Goal: Information Seeking & Learning: Find specific fact

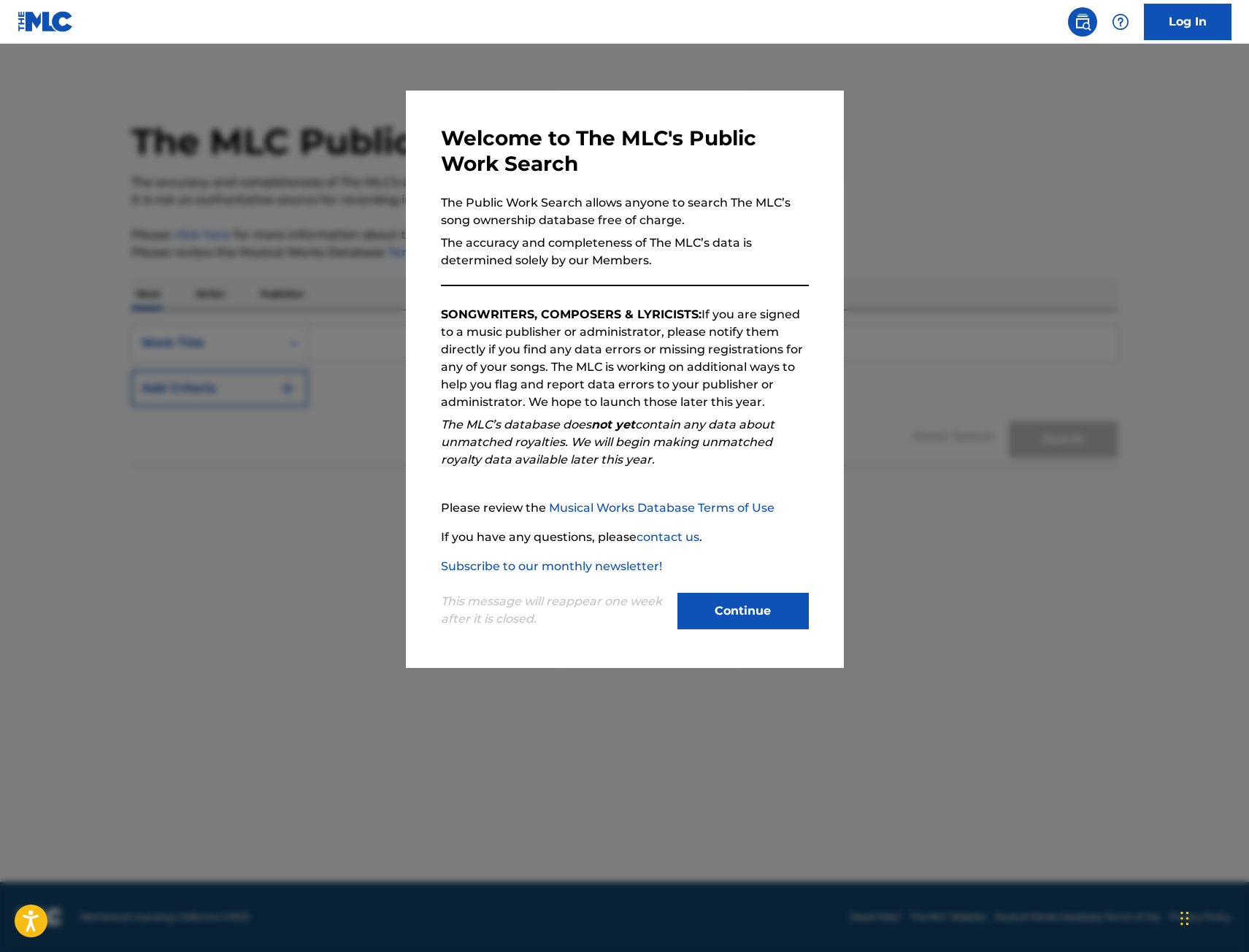
drag, startPoint x: 268, startPoint y: 447, endPoint x: 288, endPoint y: 441, distance: 20.9
click at [268, 447] on div at bounding box center [624, 520] width 1249 height 952
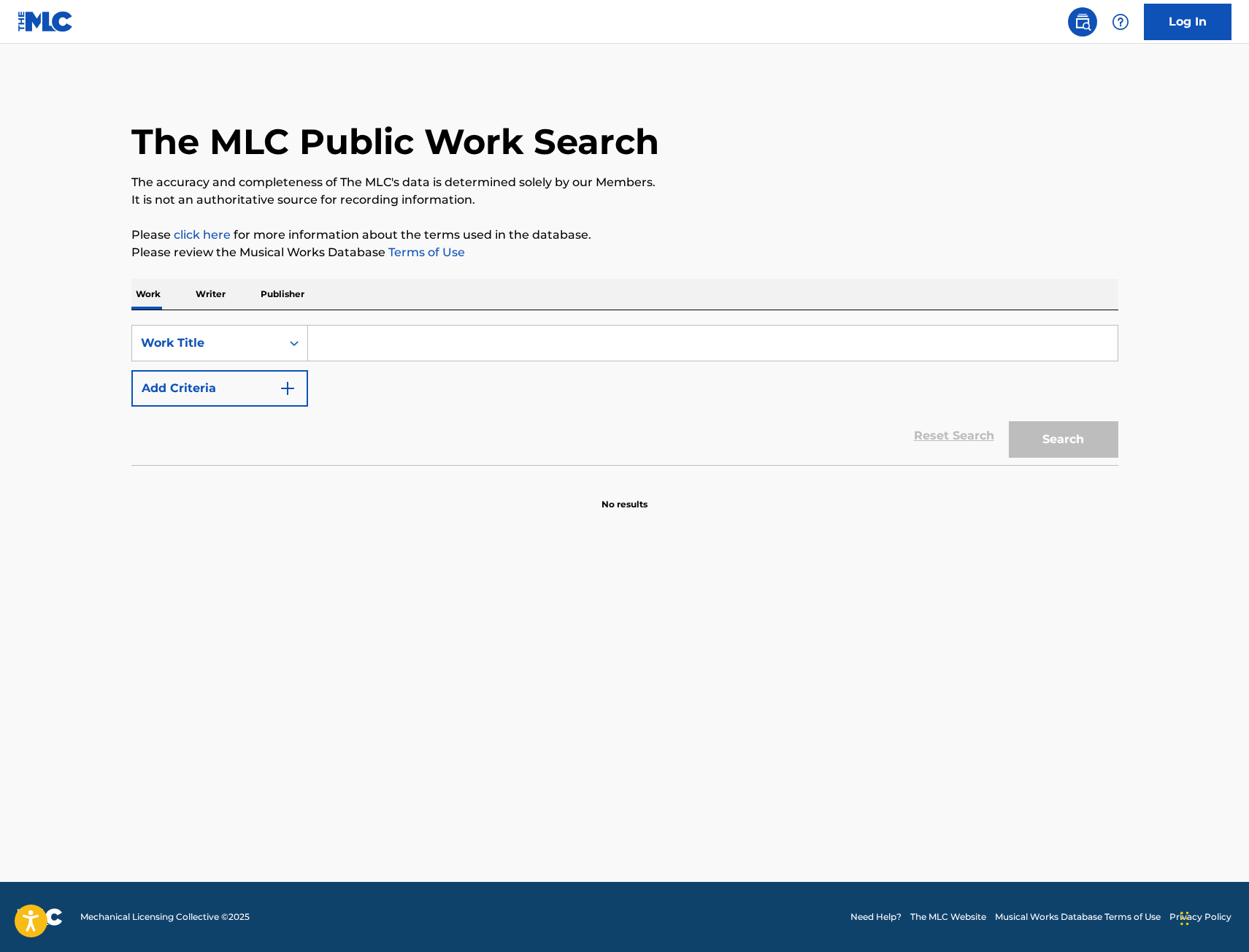
click at [357, 351] on input "Search Form" at bounding box center [713, 343] width 810 height 35
paste input "LET ME KNOW"
type input "LET ME KNOW"
drag, startPoint x: 225, startPoint y: 405, endPoint x: 223, endPoint y: 412, distance: 7.3
click at [225, 405] on button "Add Criteria" at bounding box center [219, 388] width 177 height 36
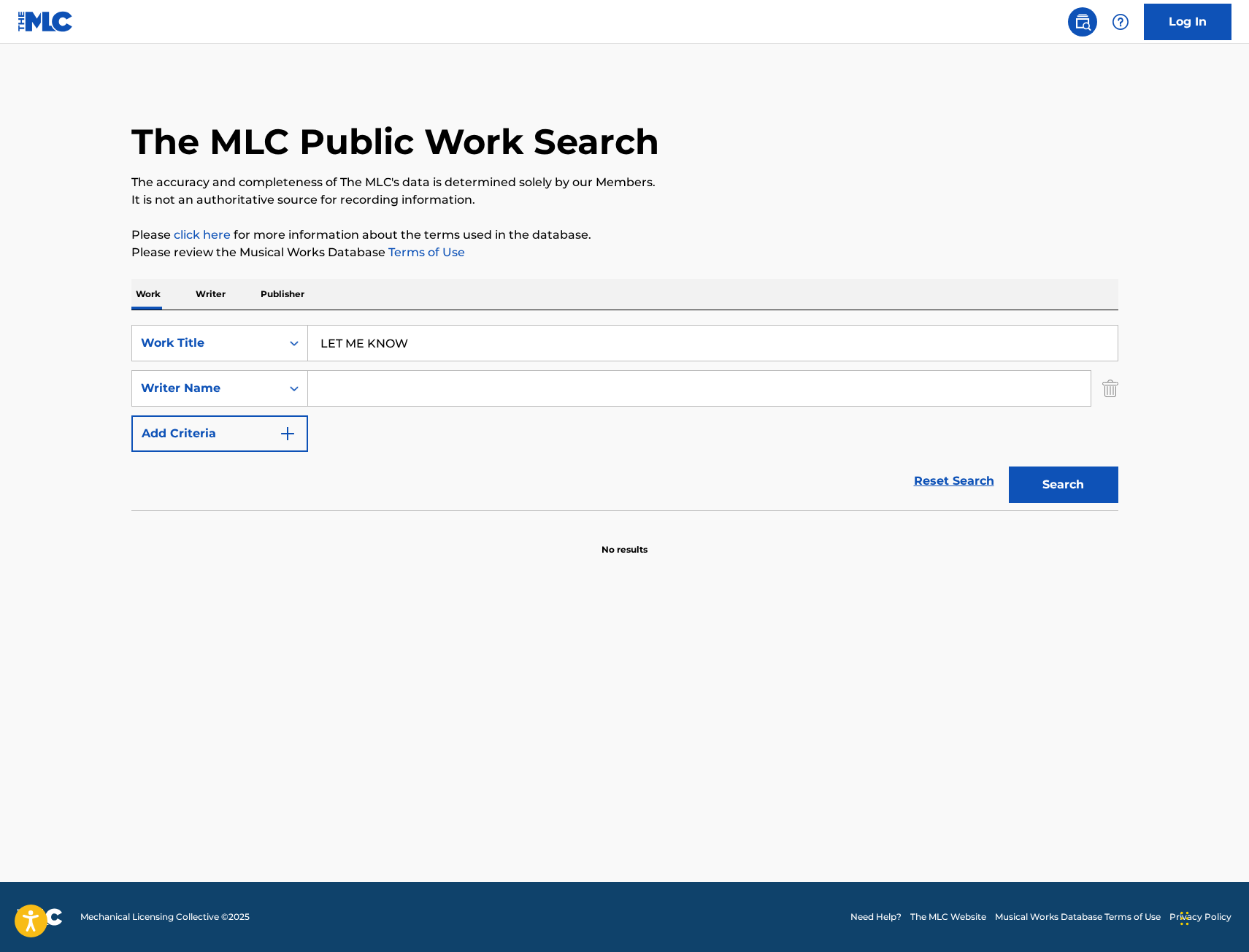
click at [328, 385] on input "Search Form" at bounding box center [699, 388] width 783 height 35
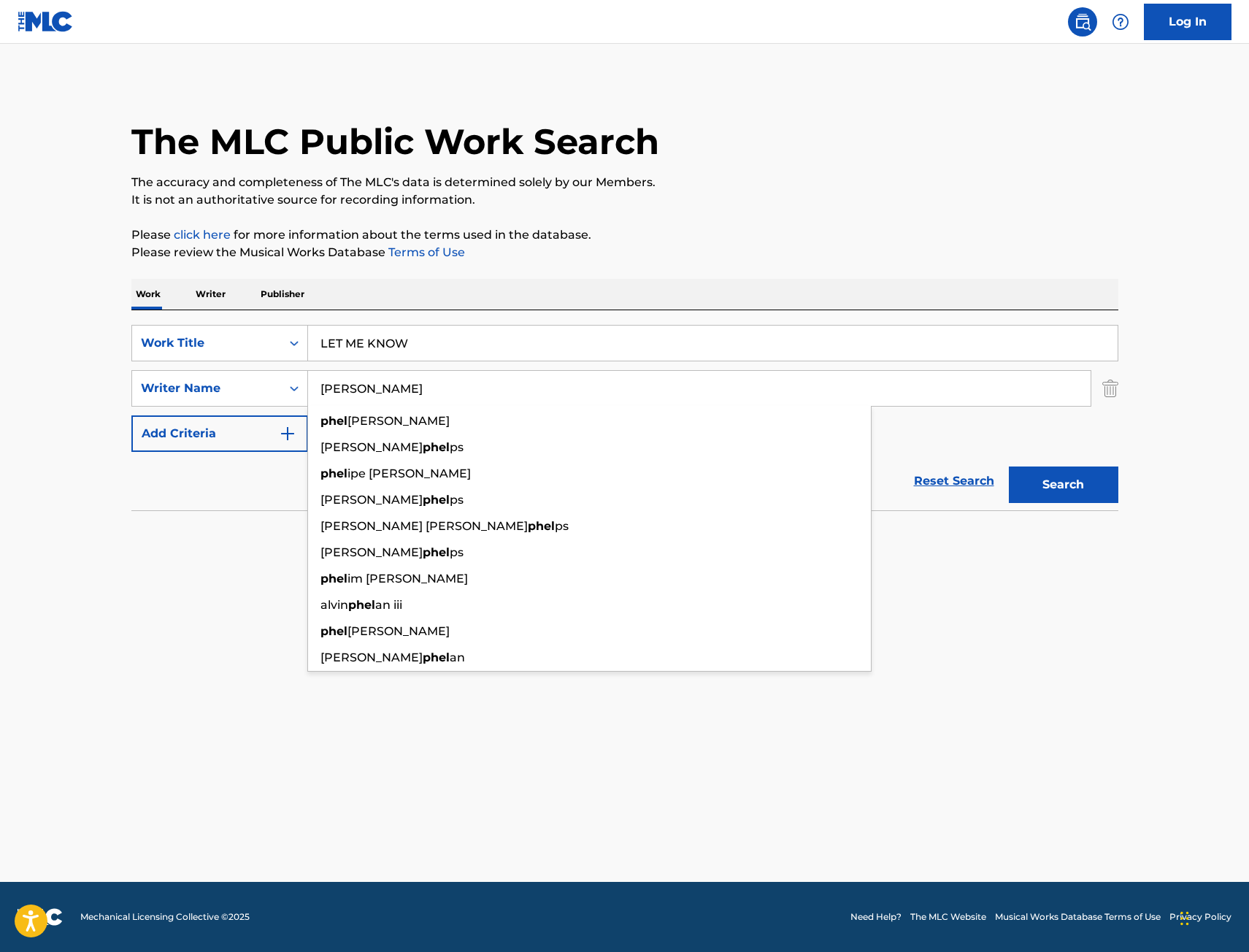
type input "[PERSON_NAME]"
click at [1009, 466] on button "Search" at bounding box center [1063, 484] width 110 height 36
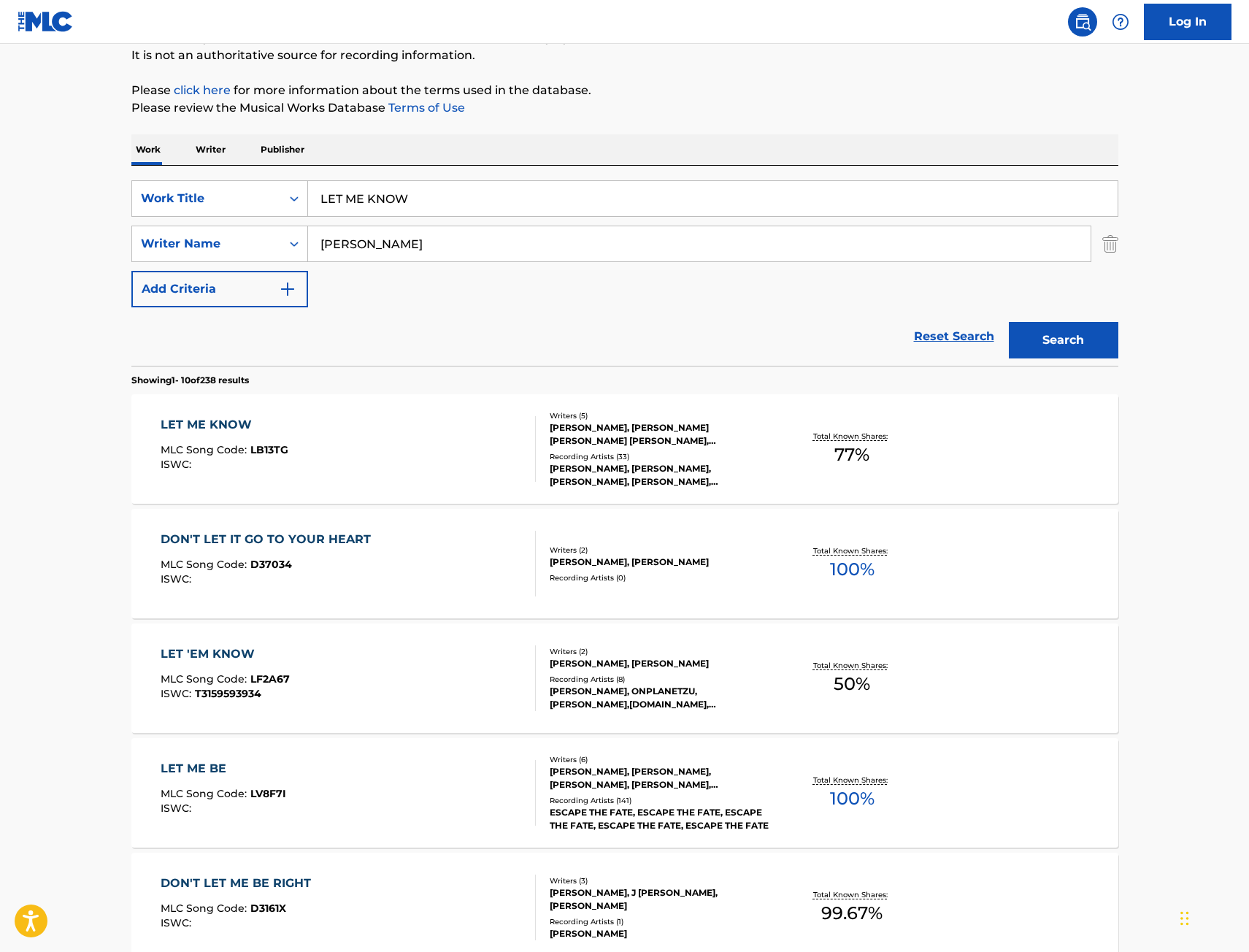
scroll to position [146, 0]
click at [451, 457] on div "LET ME KNOW MLC Song Code : LB13TG ISWC :" at bounding box center [348, 447] width 375 height 66
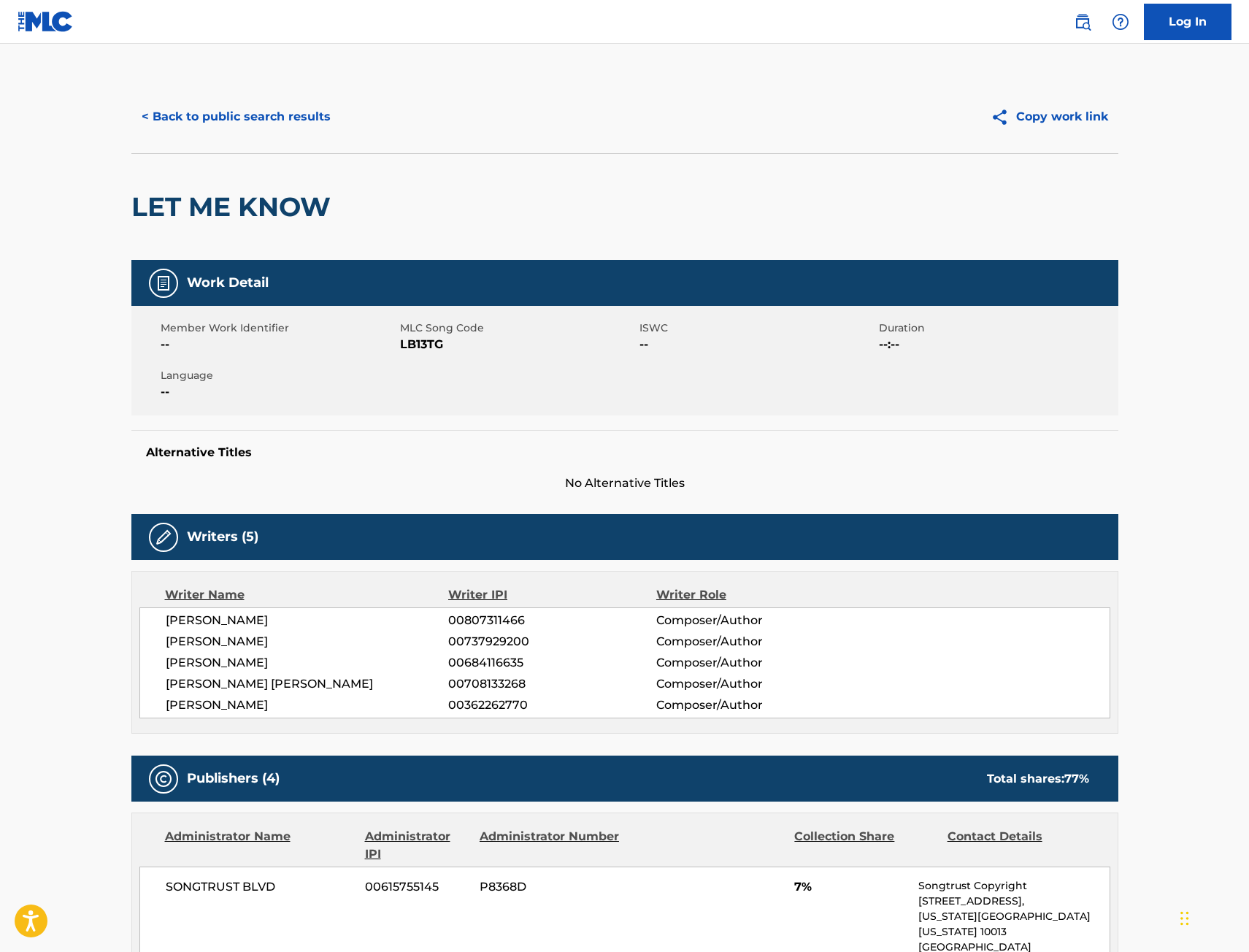
click at [256, 110] on button "< Back to public search results" at bounding box center [236, 117] width 210 height 36
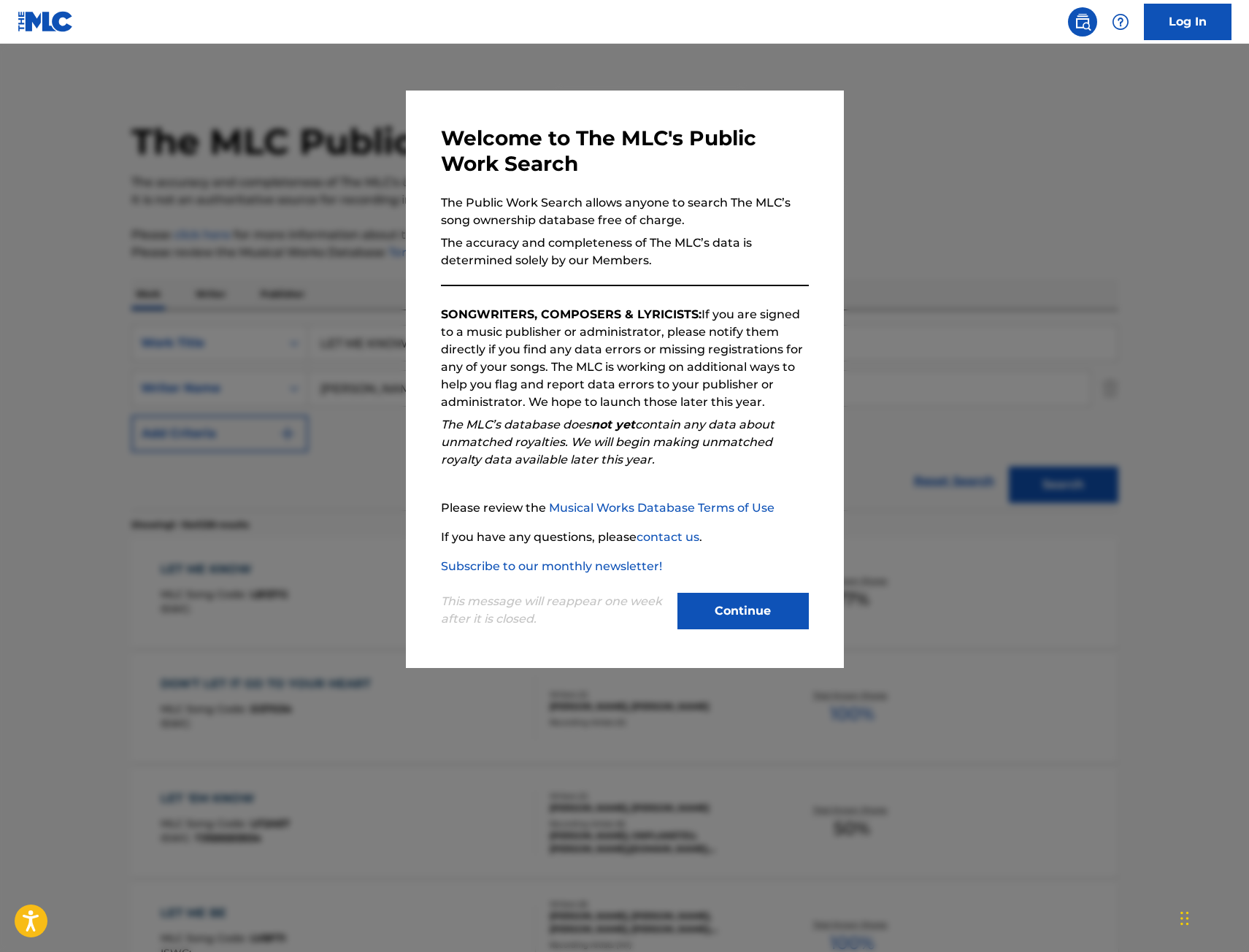
scroll to position [146, 0]
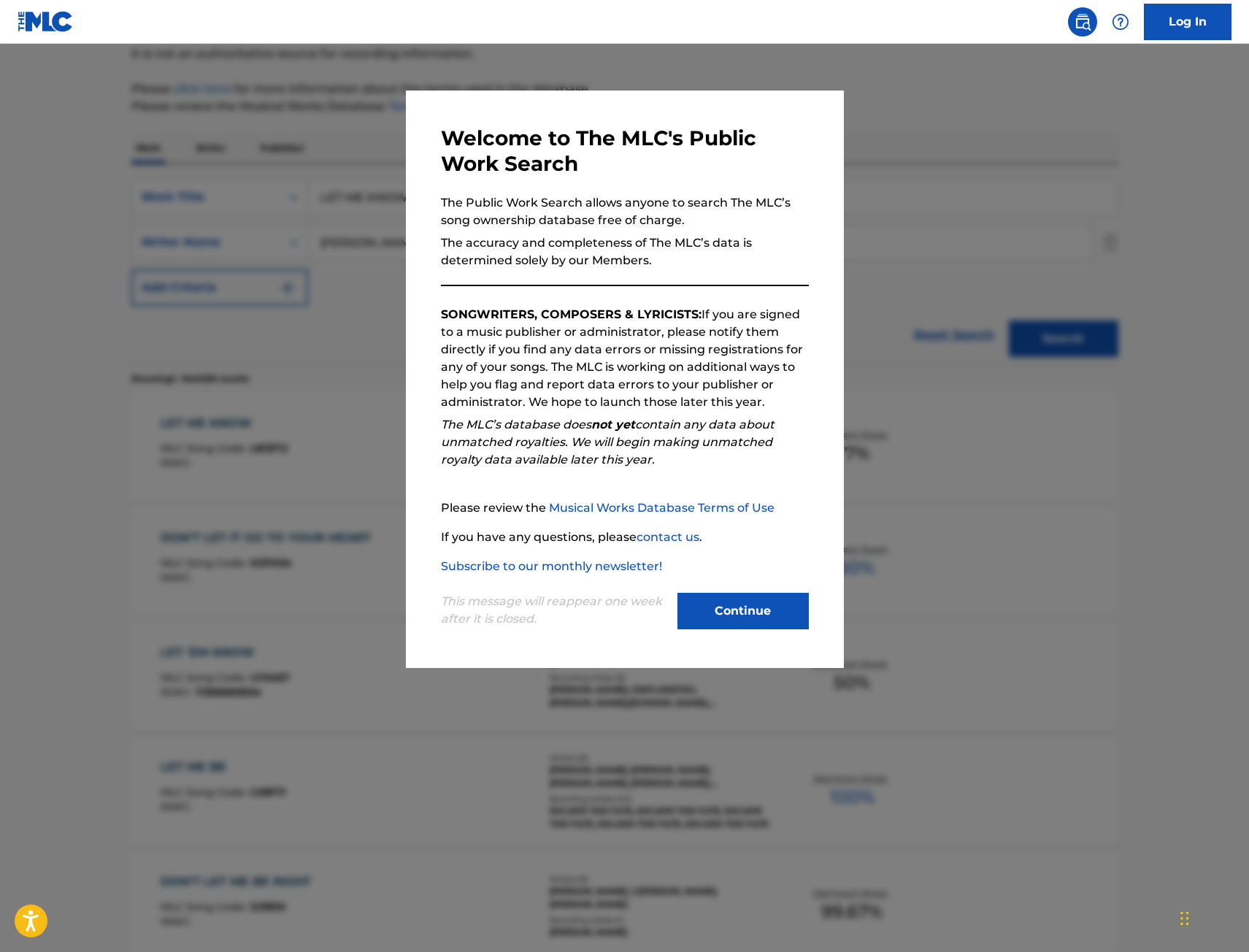
click at [296, 302] on div at bounding box center [624, 520] width 1249 height 952
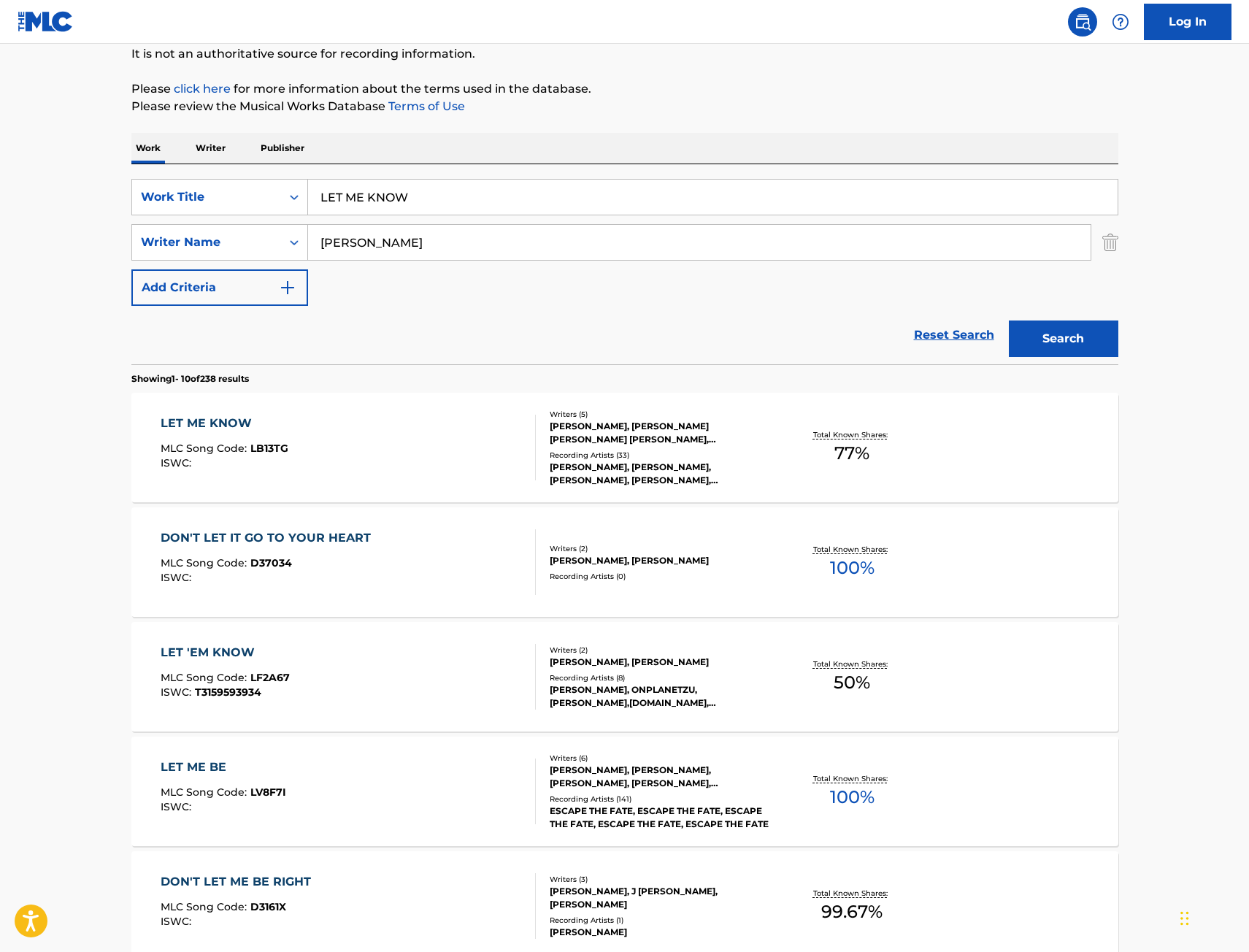
drag, startPoint x: 402, startPoint y: 201, endPoint x: 233, endPoint y: 216, distance: 169.7
click at [237, 218] on div "SearchWithCriteriae068fa49-38f4-464f-b4bf-6f66728f917e Work Title LET ME KNOW S…" at bounding box center [625, 242] width 987 height 127
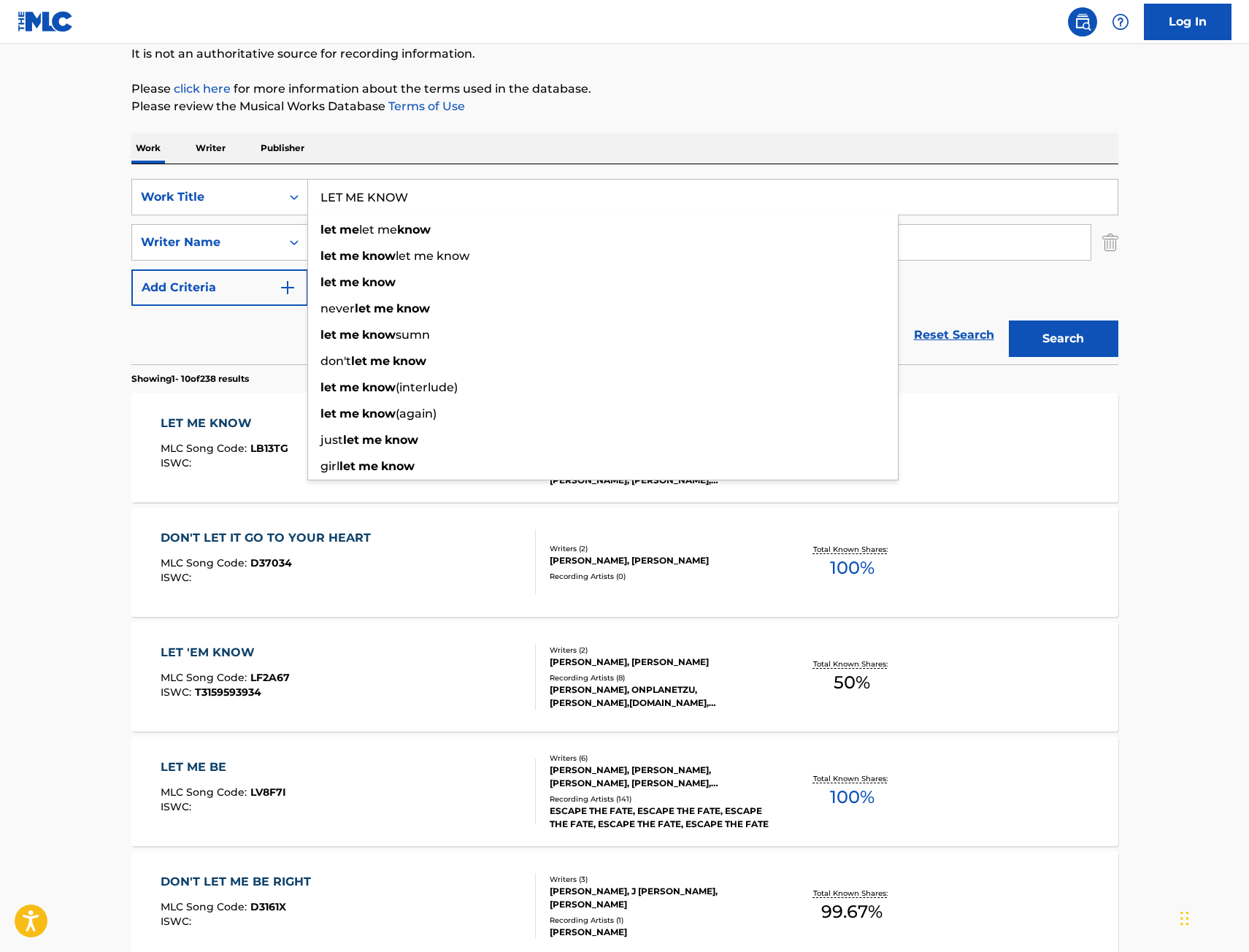
paste input "OVE LIKE"
type input "LOVE LIKE"
click at [1009, 320] on button "Search" at bounding box center [1063, 338] width 110 height 36
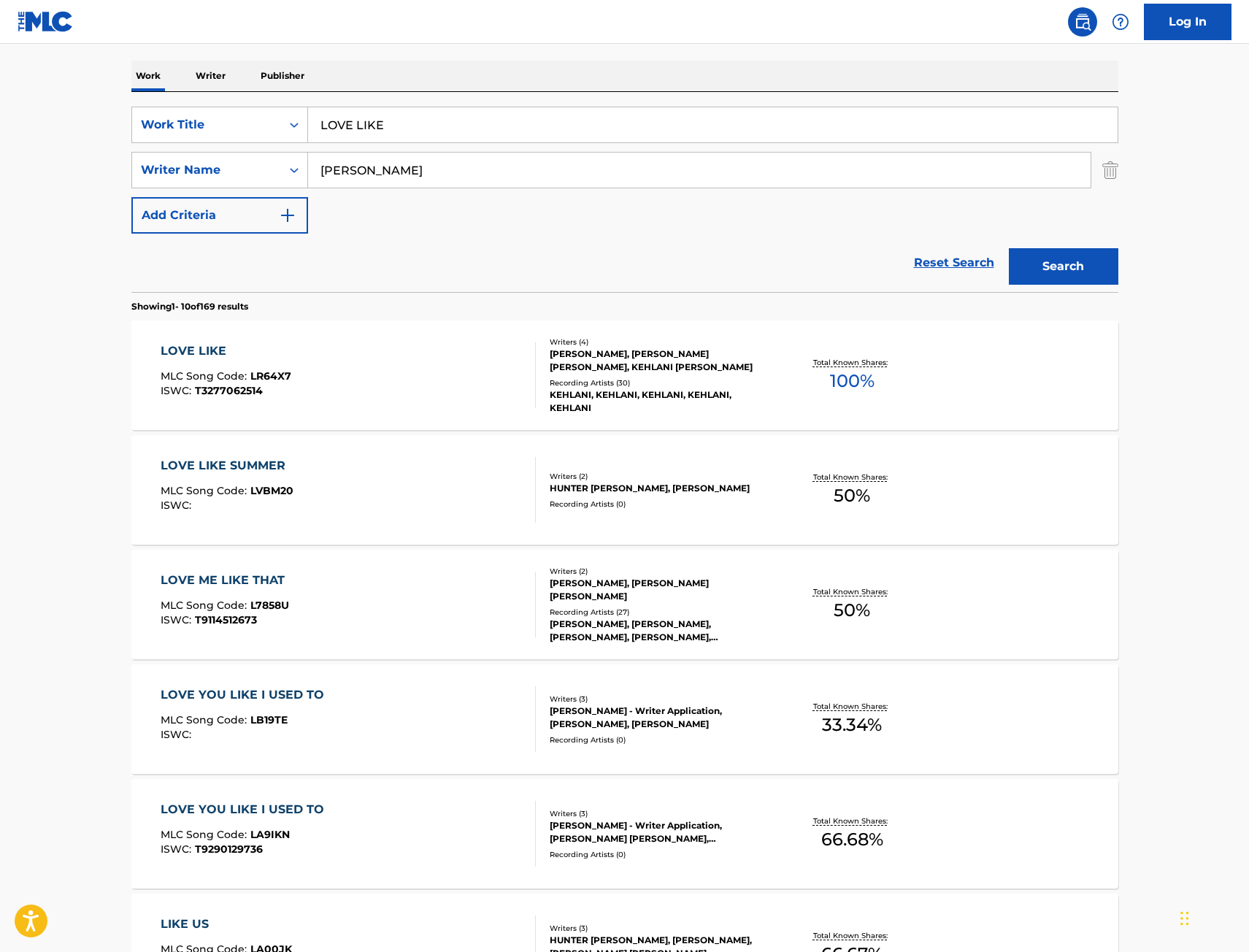
scroll to position [219, 0]
click at [375, 389] on div "LOVE LIKE MLC Song Code : LR64X7 ISWC : T3277062514" at bounding box center [348, 375] width 375 height 66
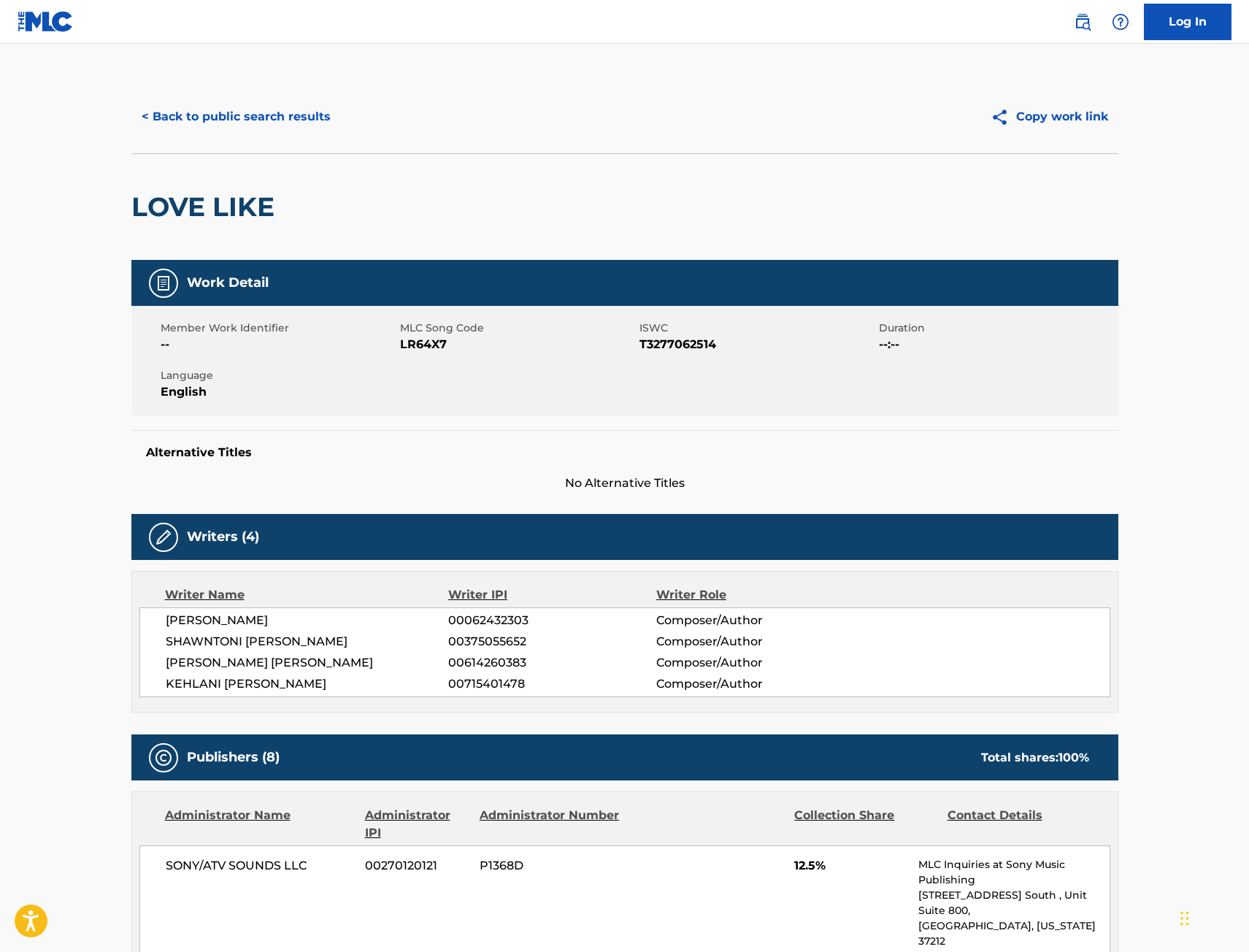
click at [291, 115] on button "< Back to public search results" at bounding box center [236, 117] width 210 height 36
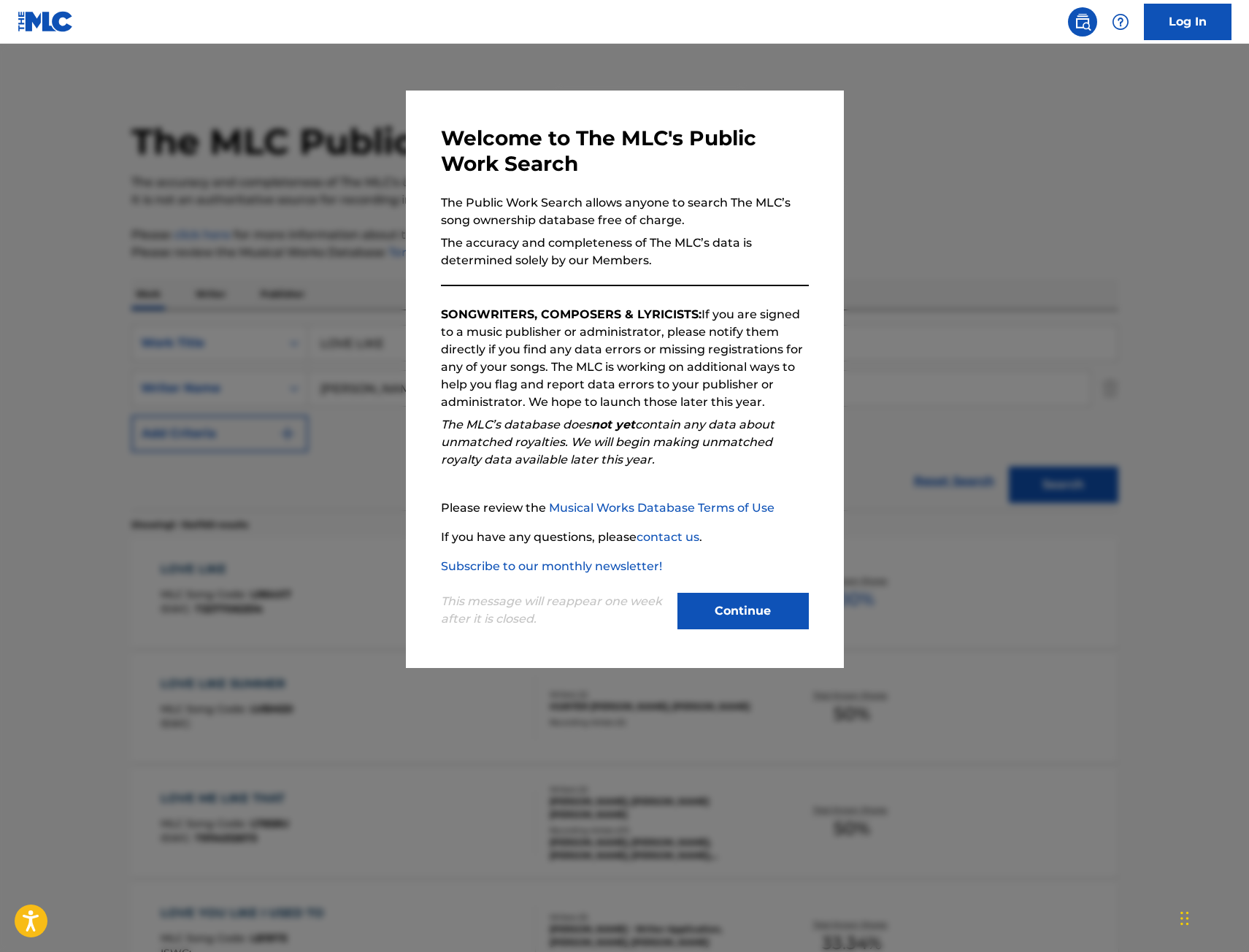
scroll to position [219, 0]
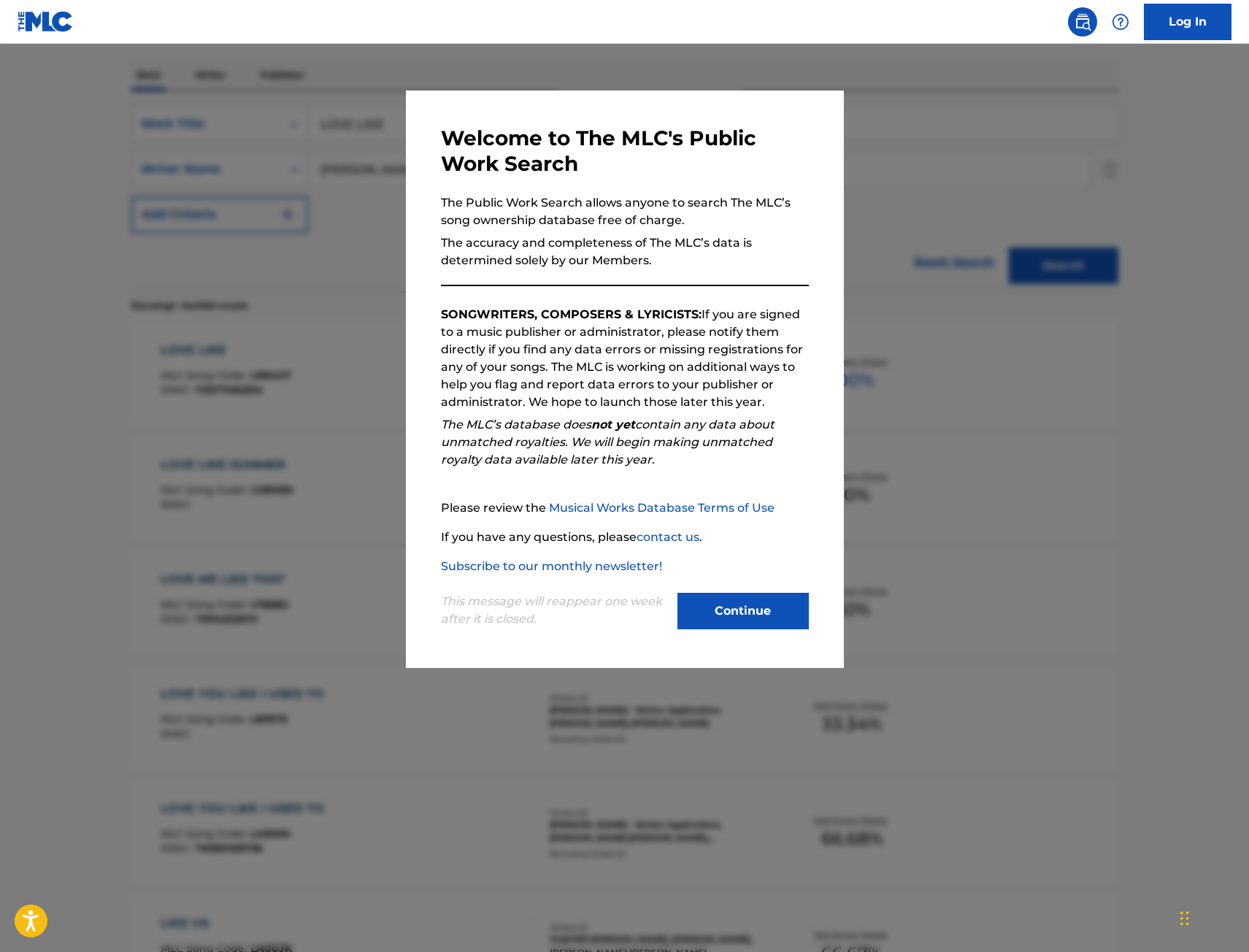
click at [307, 225] on div at bounding box center [624, 520] width 1249 height 952
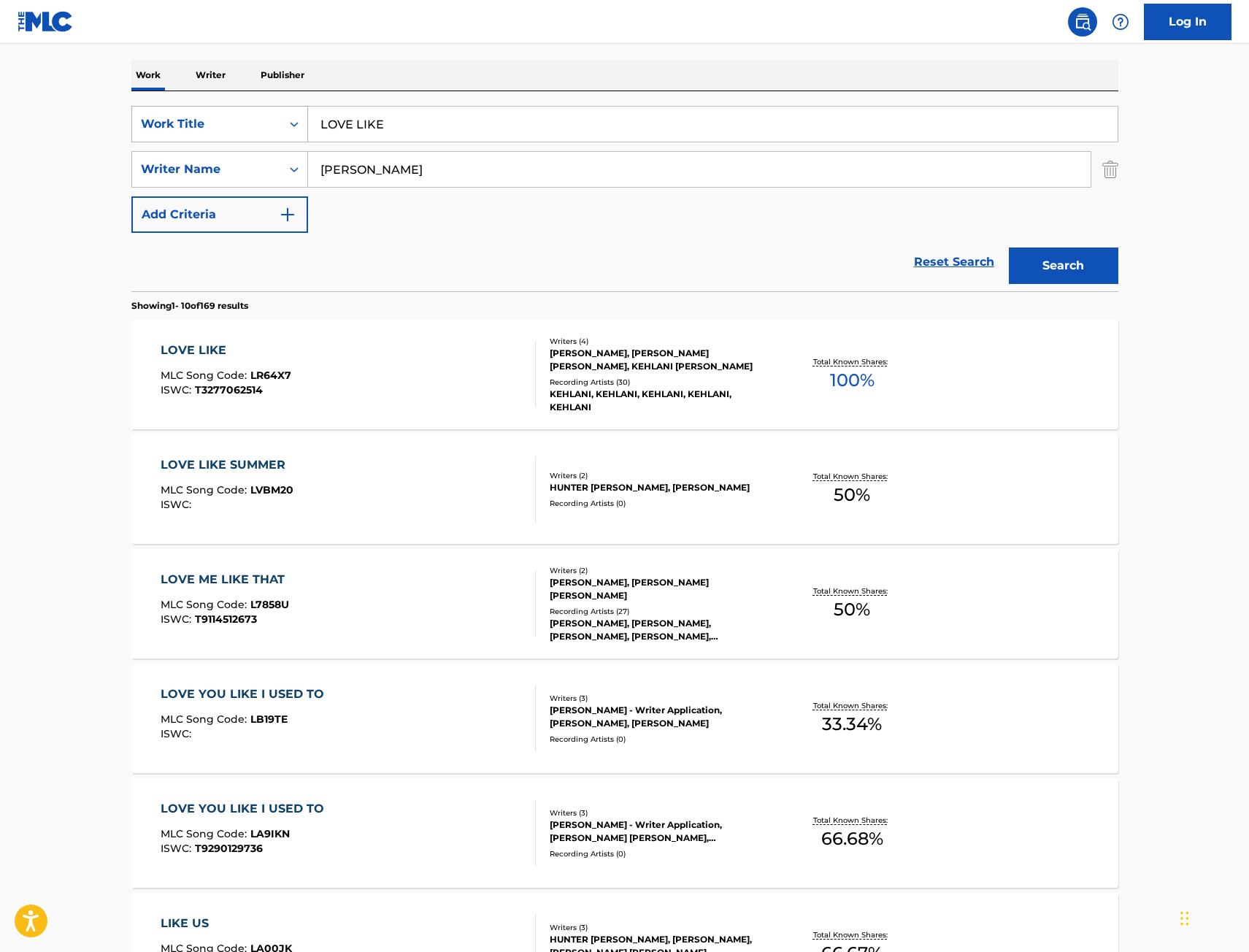
drag, startPoint x: 417, startPoint y: 128, endPoint x: 181, endPoint y: 130, distance: 236.0
click at [181, 130] on div "SearchWithCriteriae068fa49-38f4-464f-b4bf-6f66728f917e Work Title LOVE LIKE" at bounding box center [625, 124] width 987 height 36
paste input "MOUNT OLYMPUS"
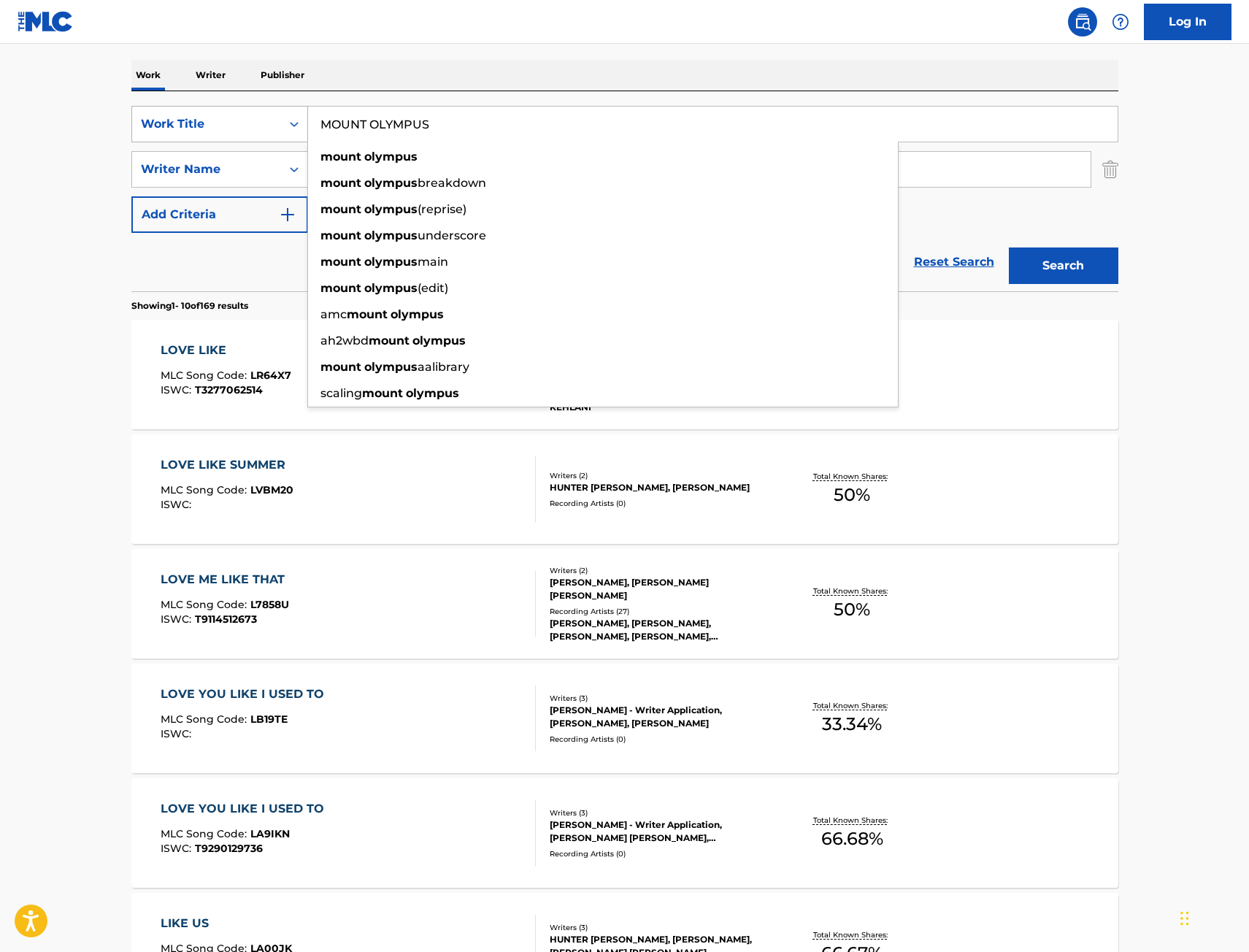
type input "MOUNT OLYMPUS"
click at [1009, 248] on button "Search" at bounding box center [1063, 266] width 110 height 36
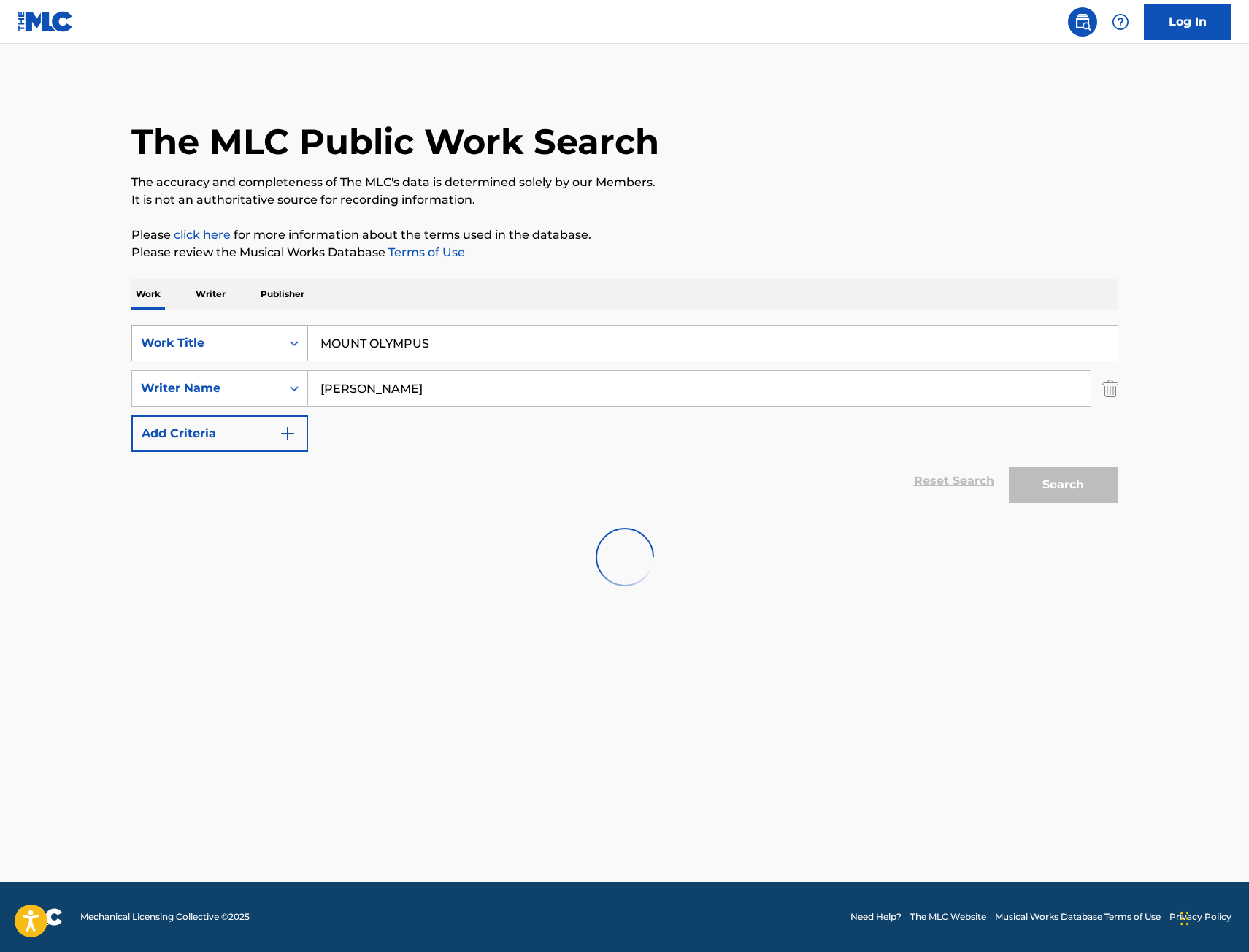
scroll to position [0, 0]
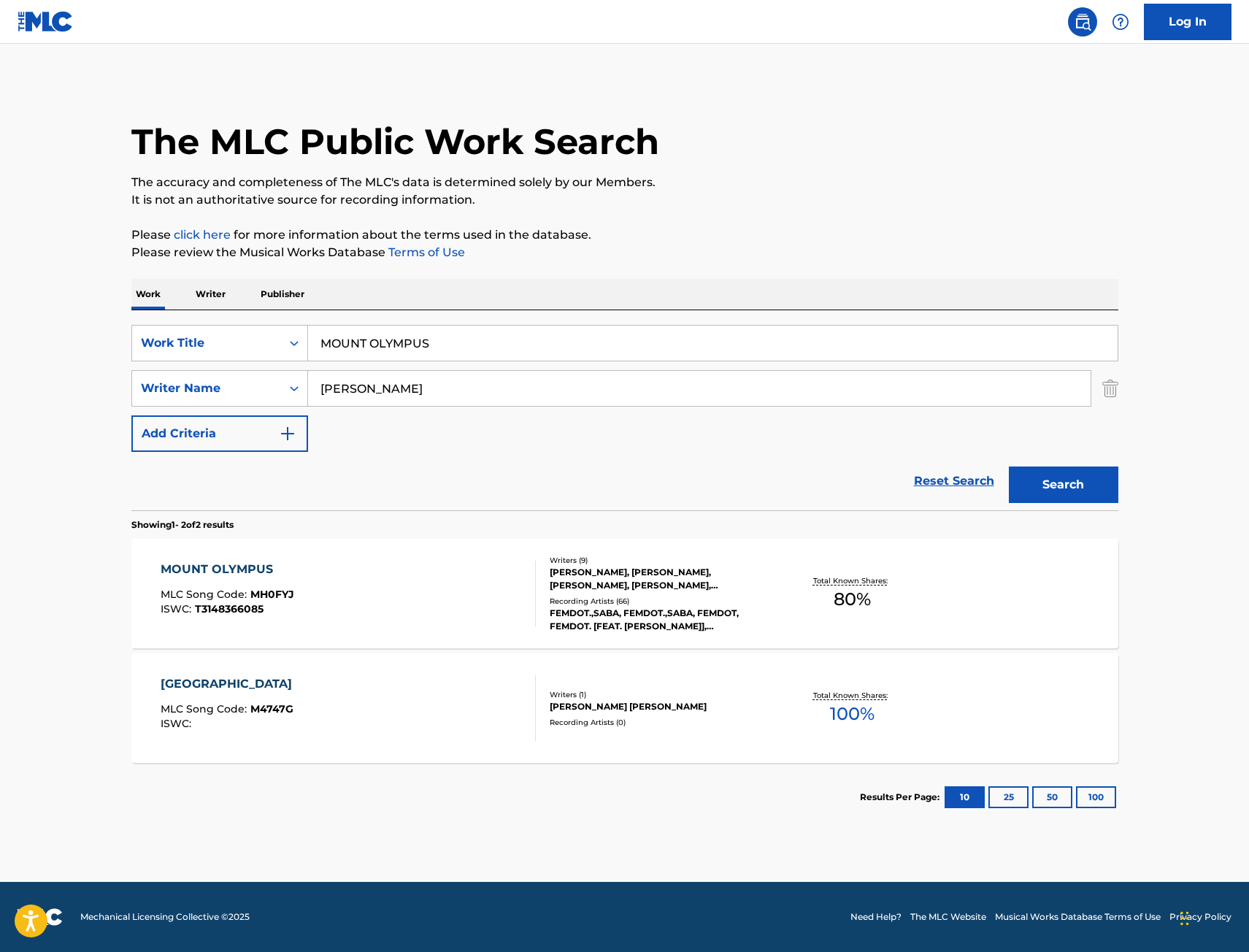
click at [459, 613] on div "MOUNT OLYMPUS MLC Song Code : MH0FYJ ISWC : T3148366085" at bounding box center [348, 594] width 375 height 66
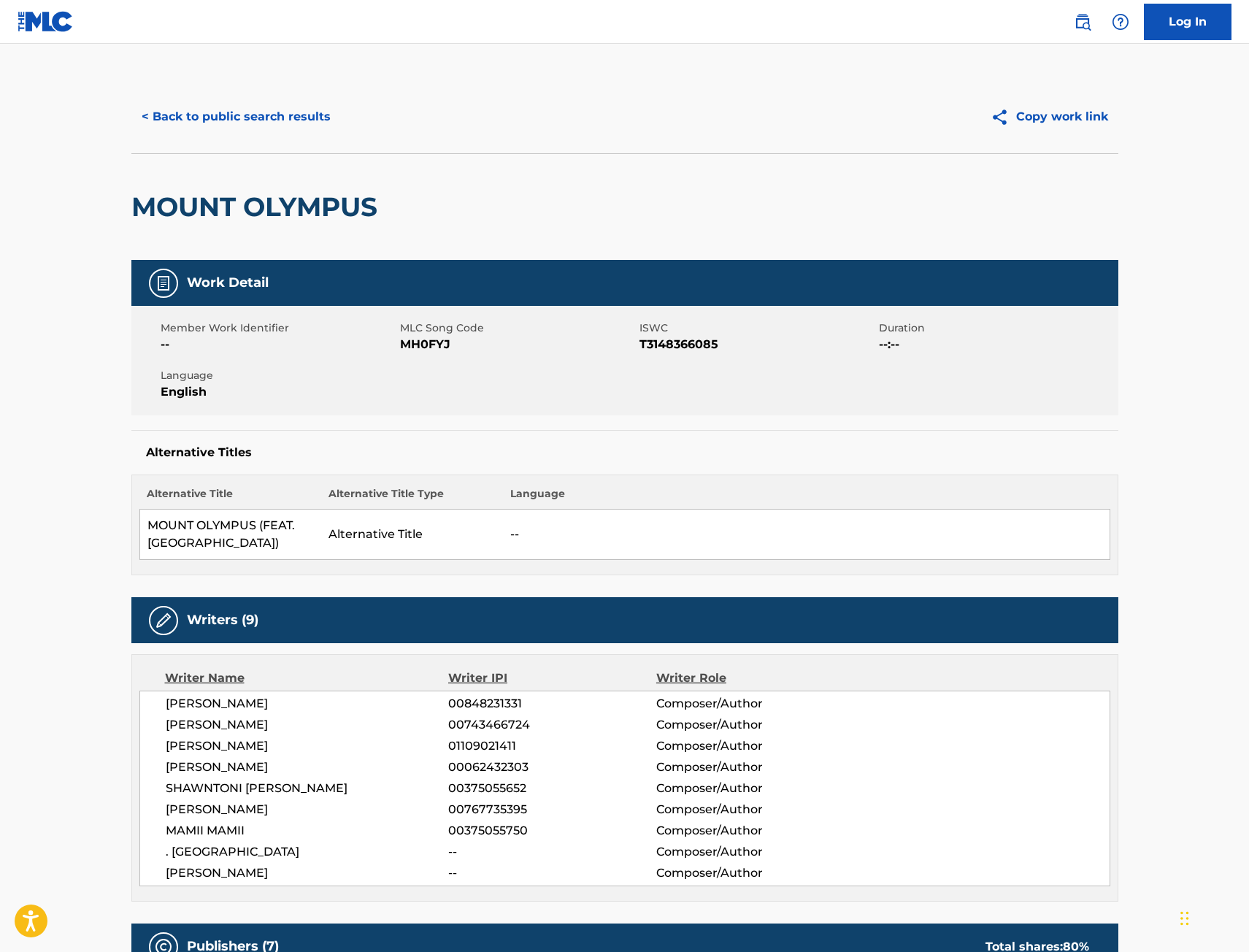
click at [300, 125] on button "< Back to public search results" at bounding box center [236, 117] width 210 height 36
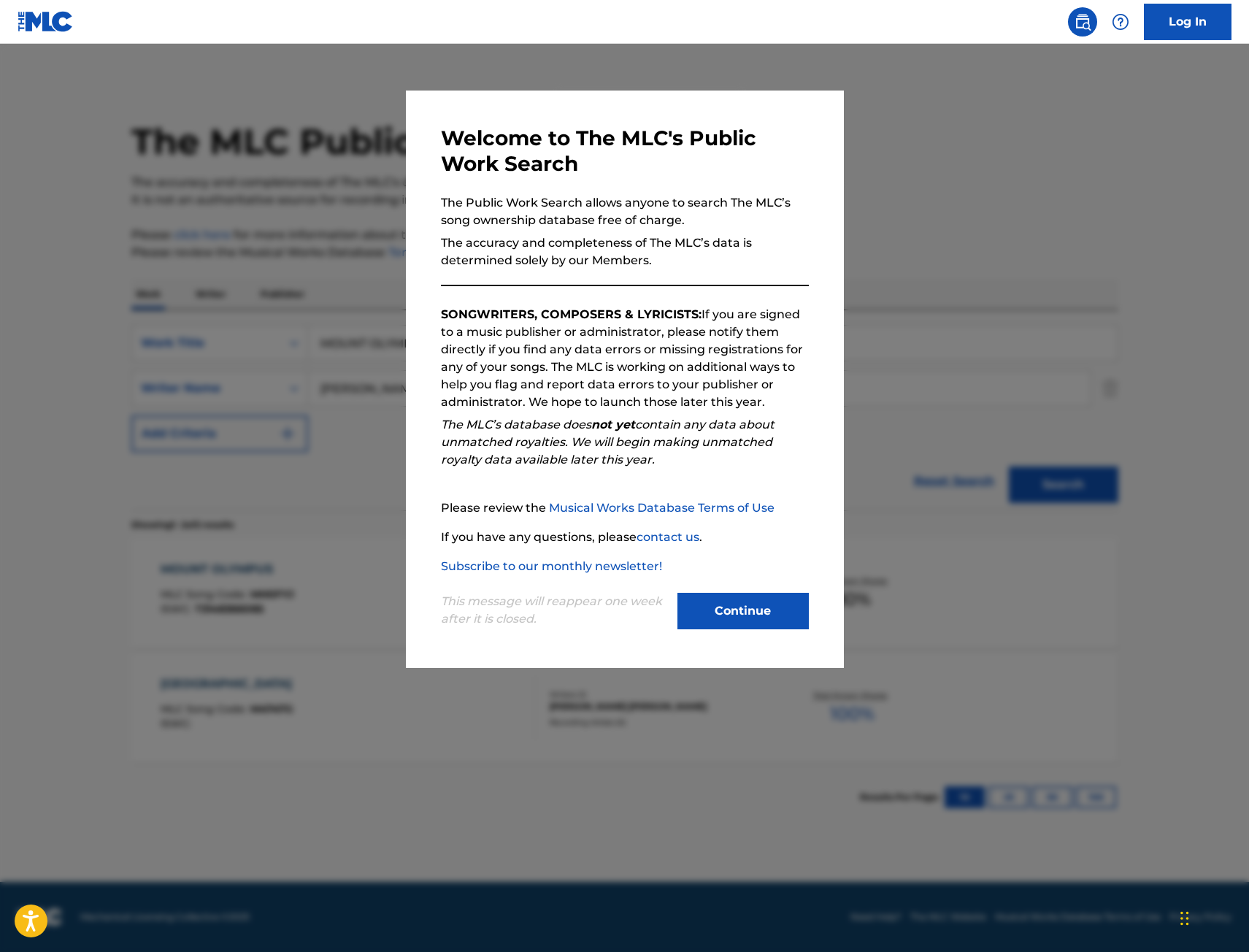
click at [294, 230] on div at bounding box center [624, 520] width 1249 height 952
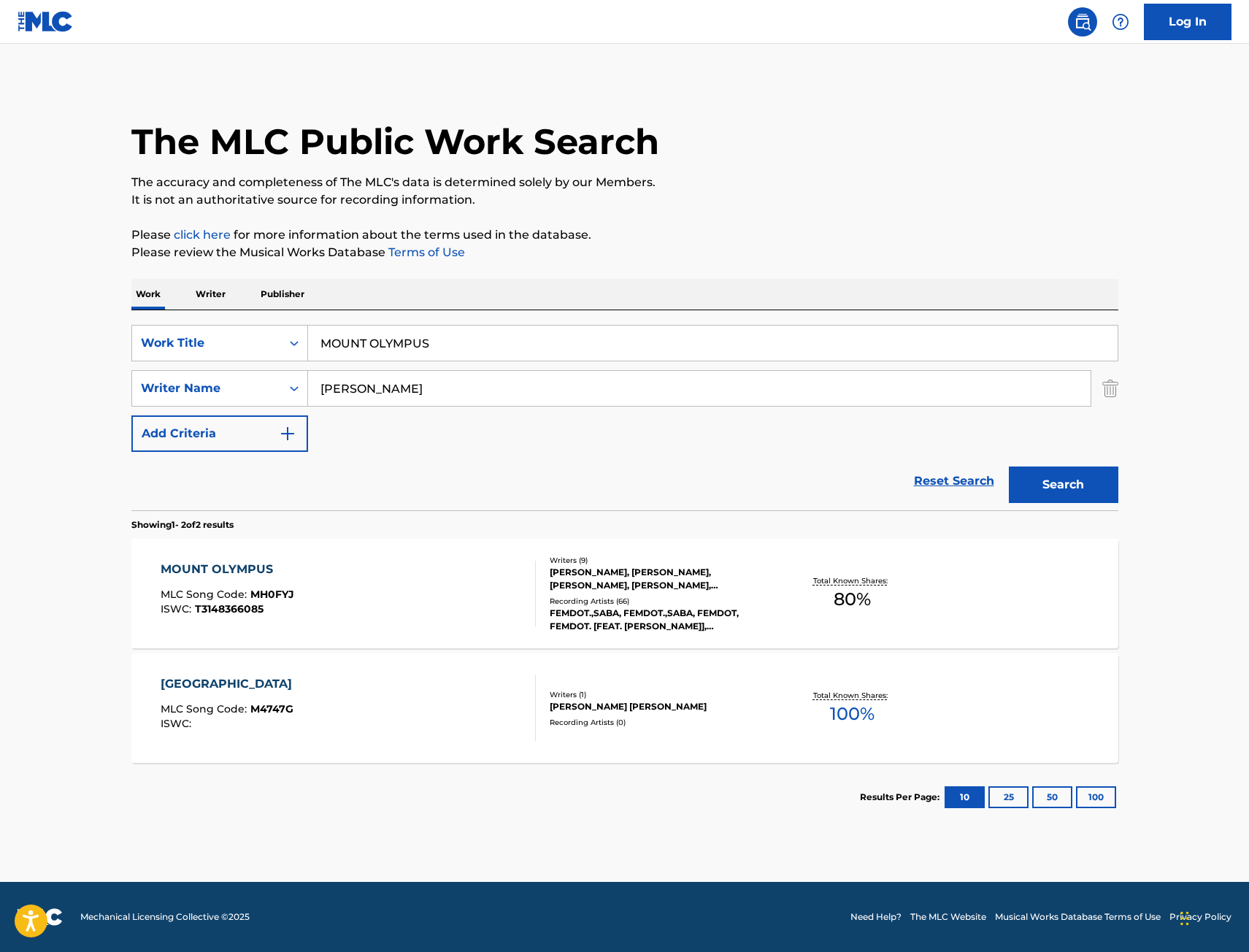
drag, startPoint x: 492, startPoint y: 347, endPoint x: 87, endPoint y: 367, distance: 405.5
click at [91, 367] on main "The MLC Public Work Search The accuracy and completeness of The MLC's data is d…" at bounding box center [624, 463] width 1249 height 838
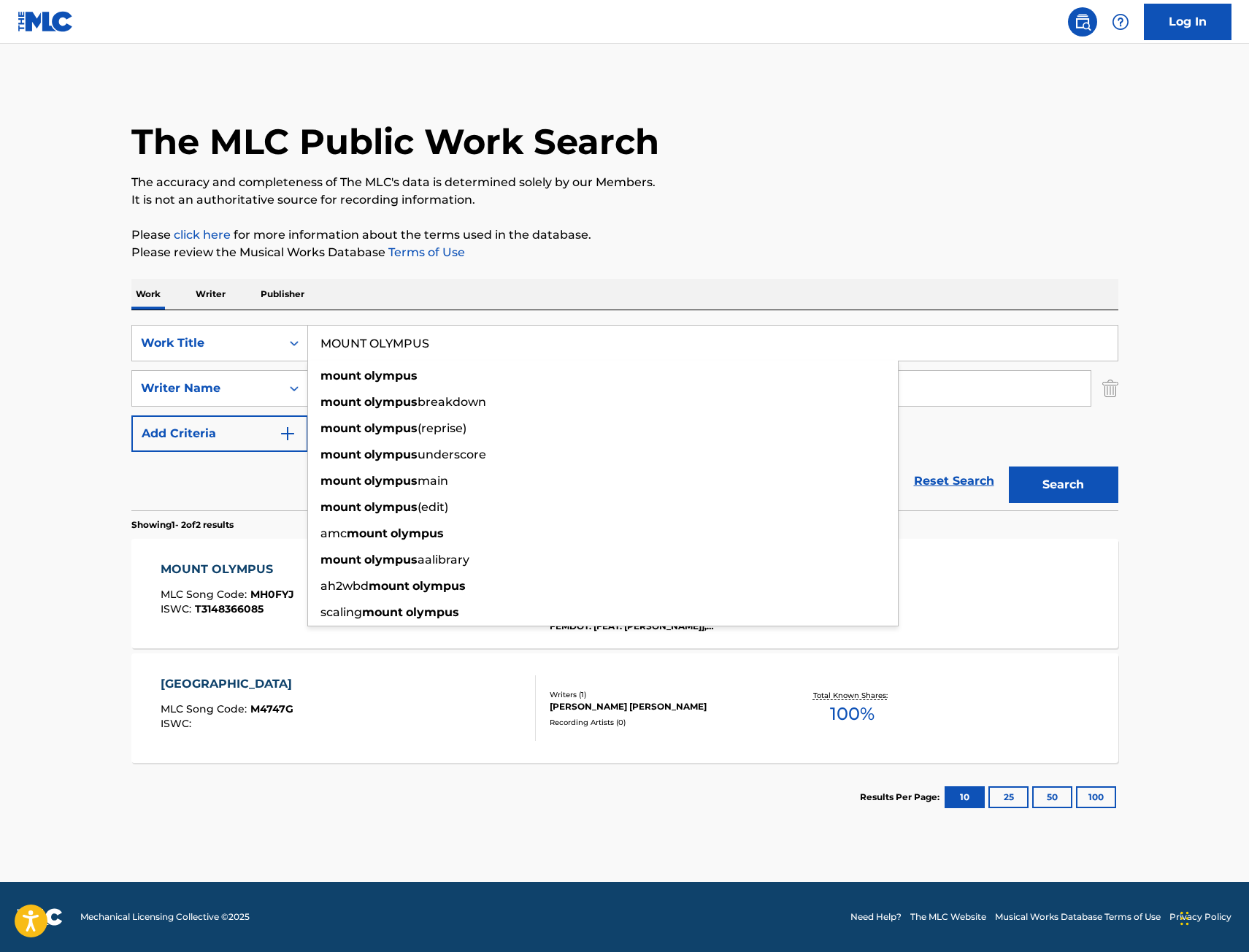
paste input "NEW OLDIE"
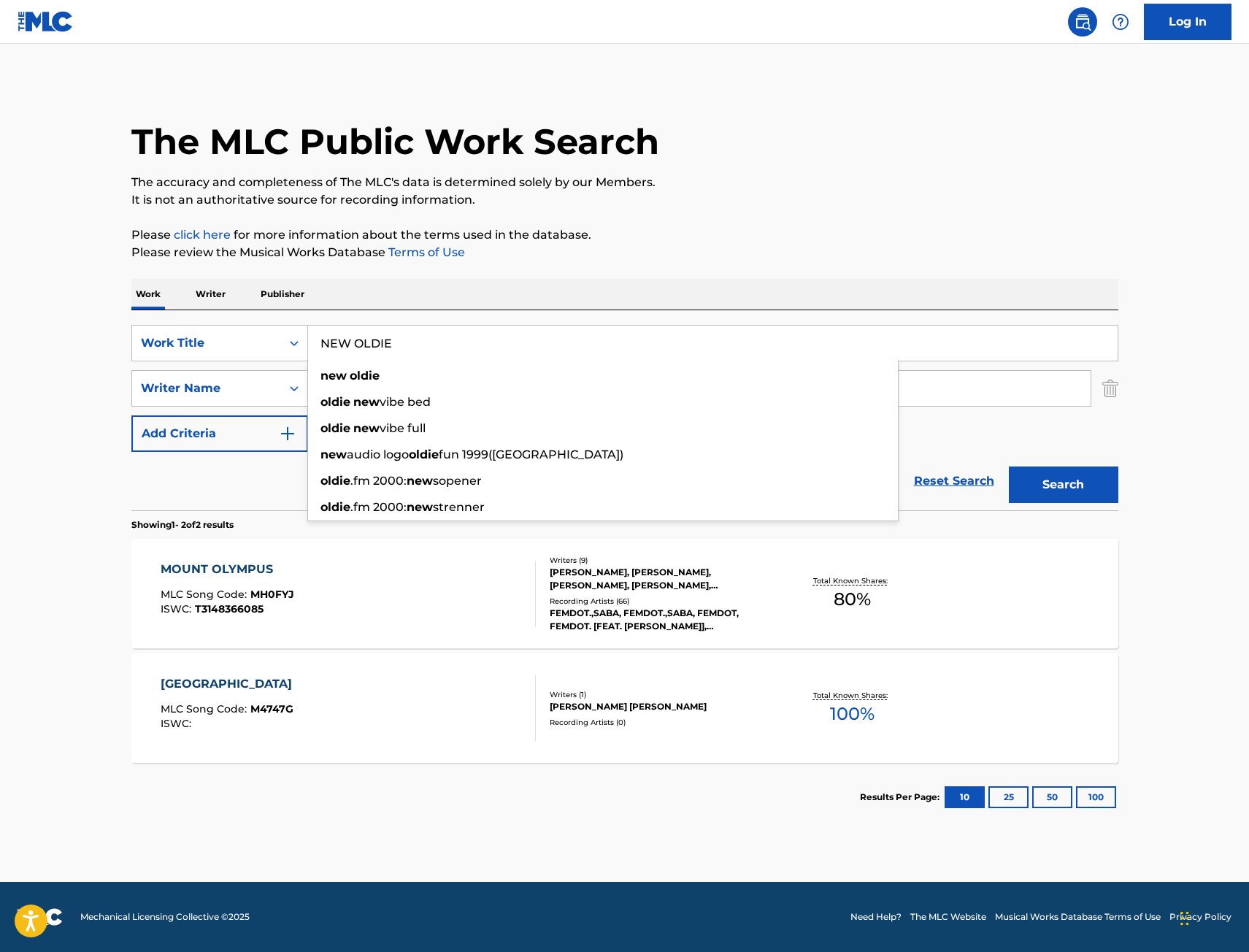
type input "NEW OLDIE"
click at [1009, 466] on button "Search" at bounding box center [1063, 484] width 110 height 36
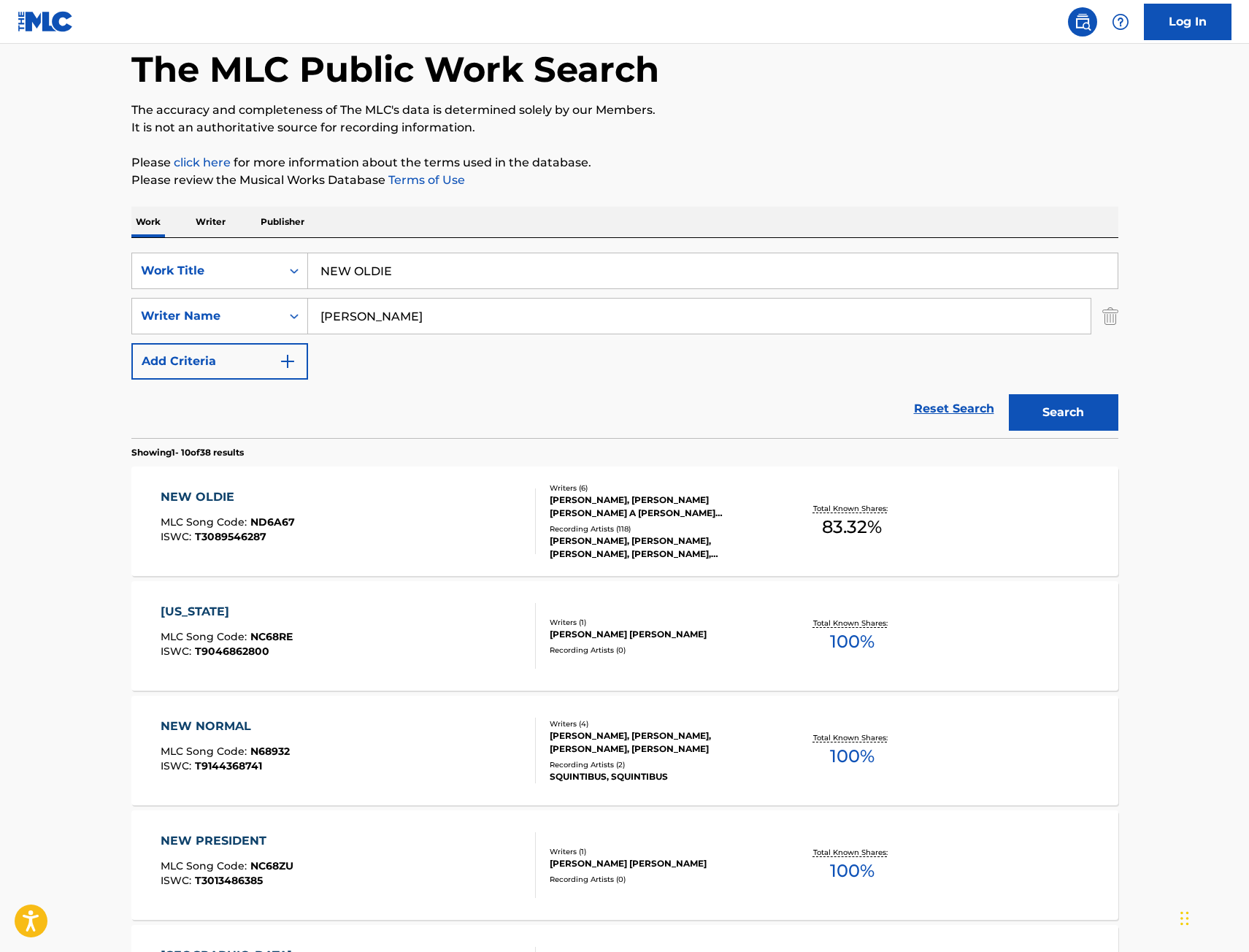
scroll to position [73, 0]
click at [376, 508] on div "NEW OLDIE MLC Song Code : ND6A67 ISWC : T3089546287" at bounding box center [348, 520] width 375 height 66
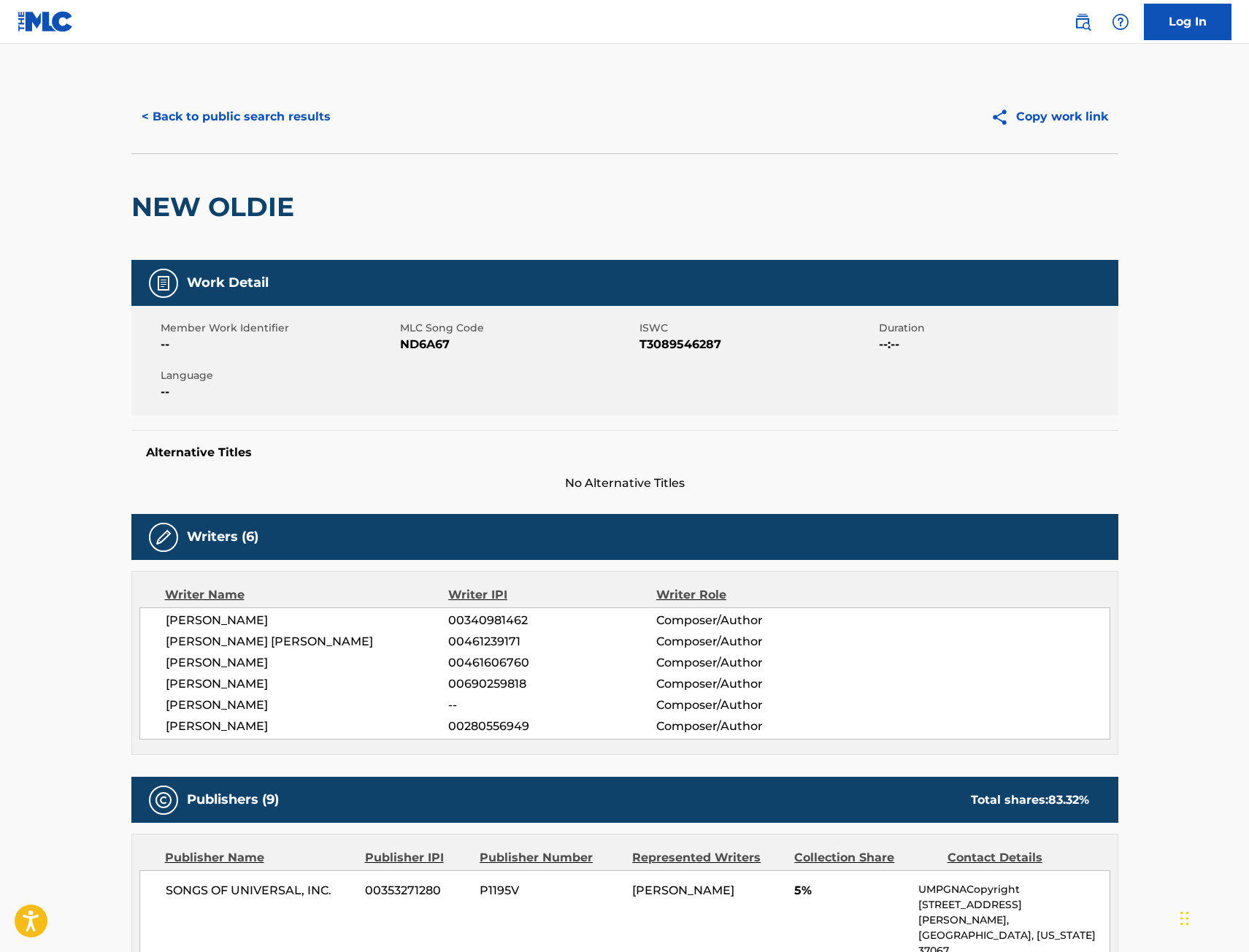
click at [272, 119] on button "< Back to public search results" at bounding box center [236, 117] width 210 height 36
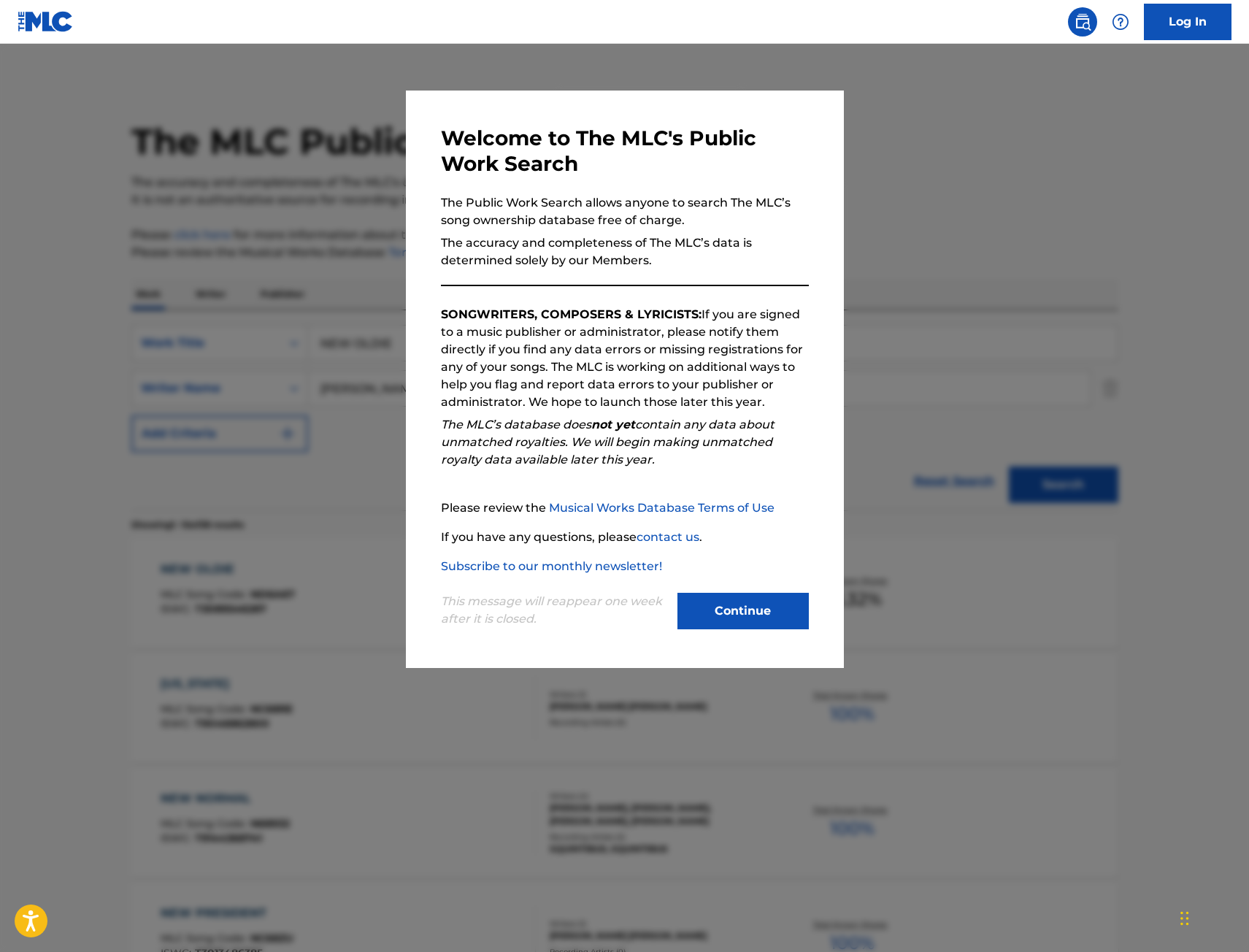
scroll to position [73, 0]
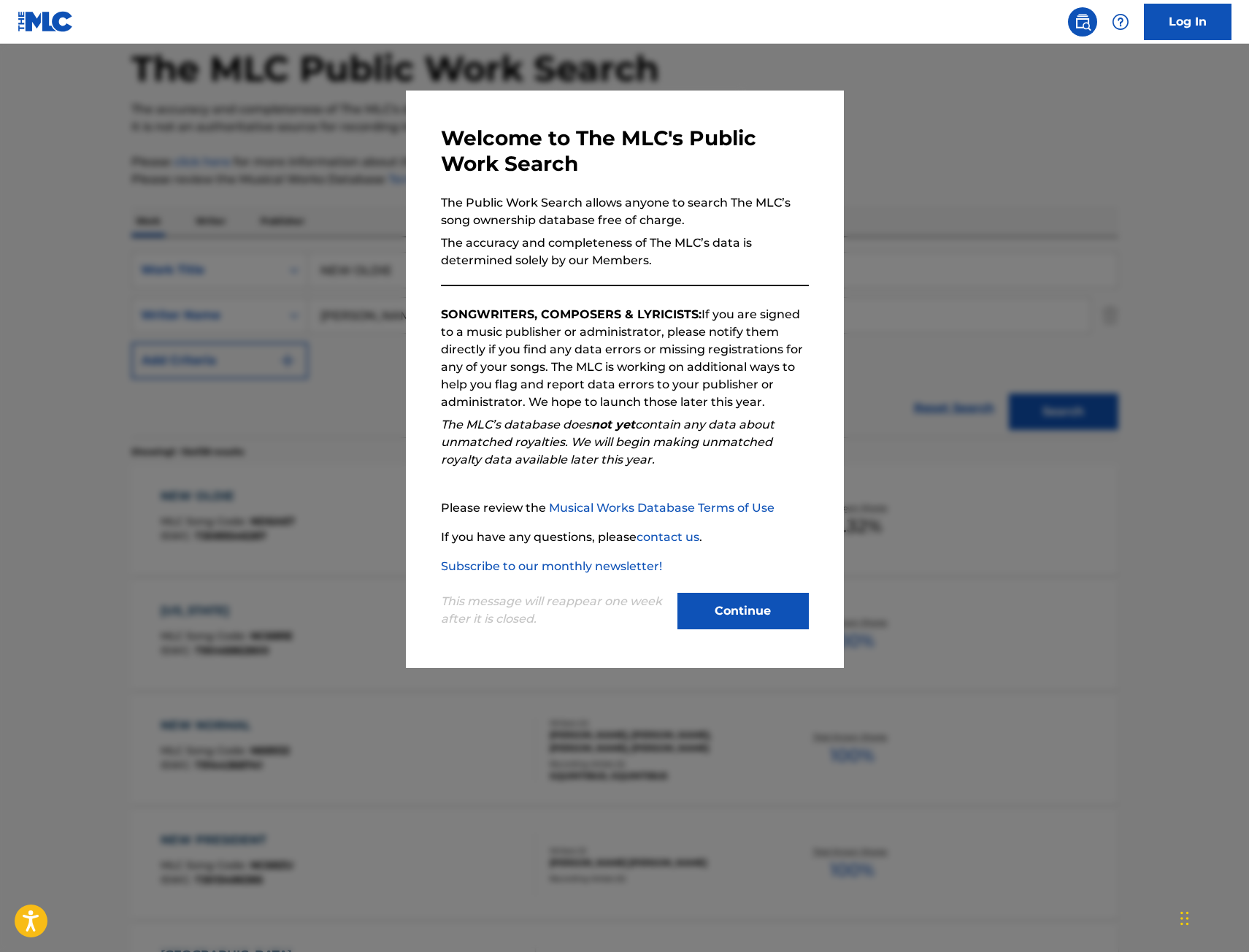
click at [296, 242] on div at bounding box center [624, 520] width 1249 height 952
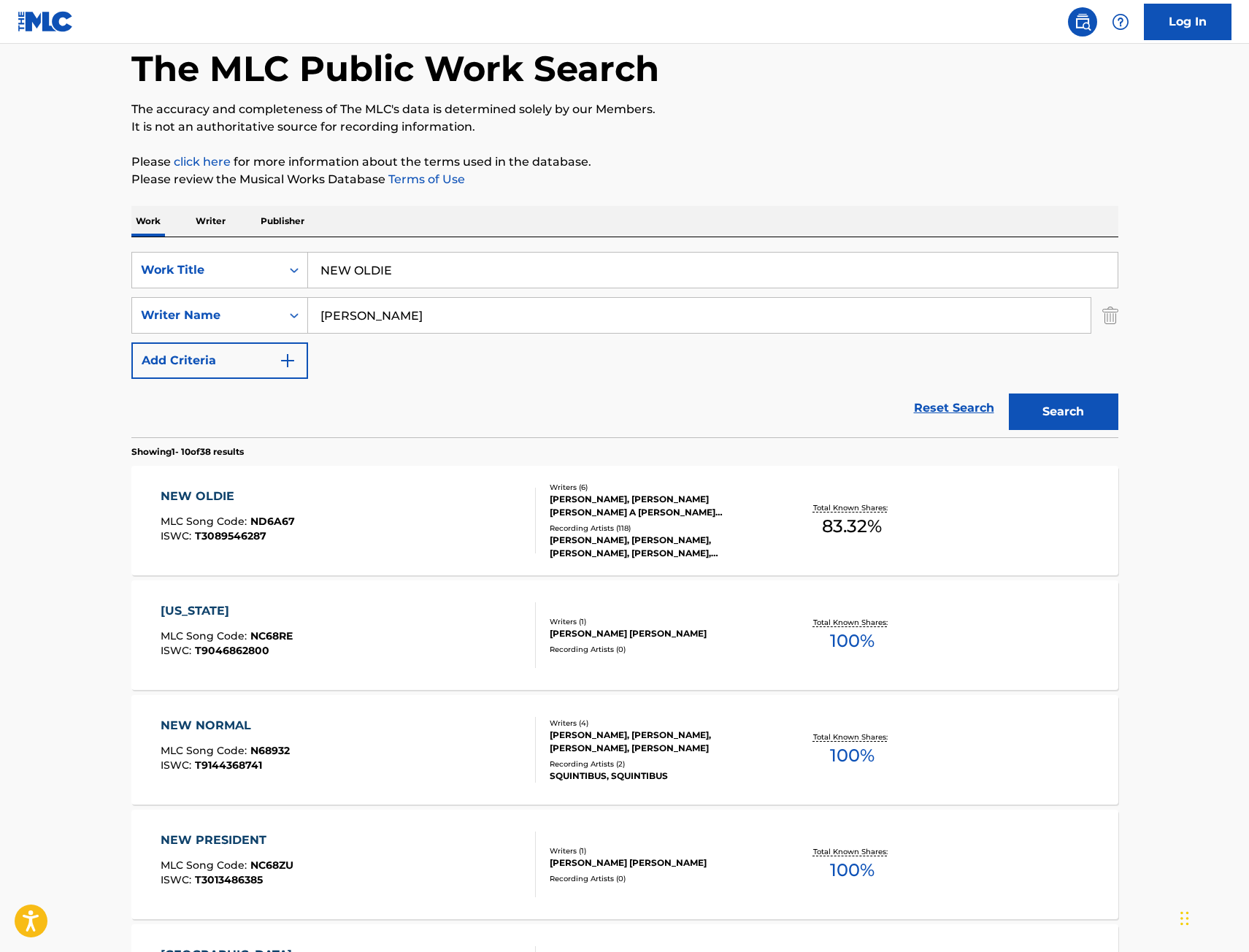
drag, startPoint x: 428, startPoint y: 268, endPoint x: 151, endPoint y: 289, distance: 277.8
click at [159, 289] on div "SearchWithCriteriae068fa49-38f4-464f-b4bf-6f66728f917e Work Title NEW OLDIE Sea…" at bounding box center [625, 315] width 987 height 127
paste input "Red Ferrari"
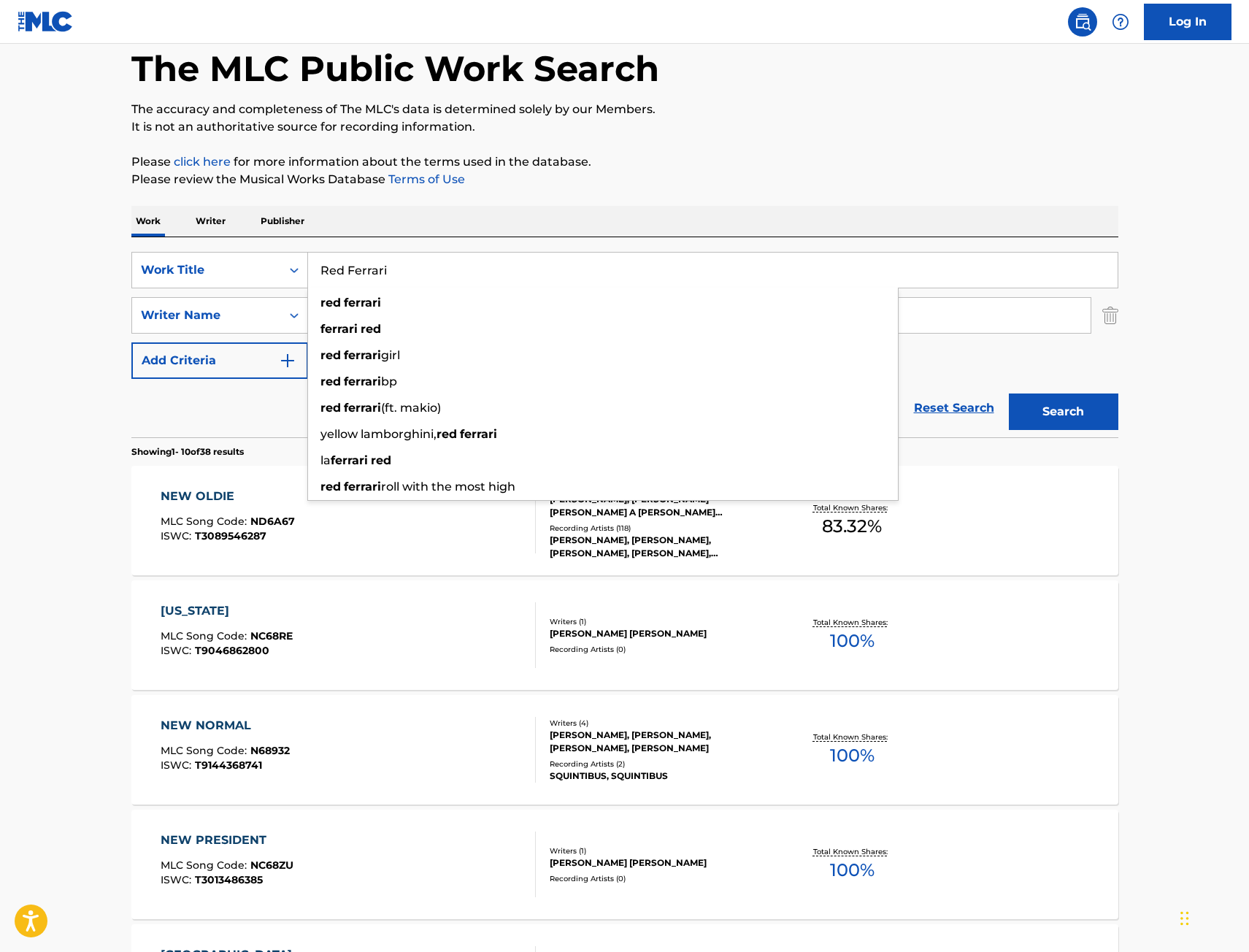
type input "Red Ferrari"
click at [1009, 394] on button "Search" at bounding box center [1063, 412] width 110 height 36
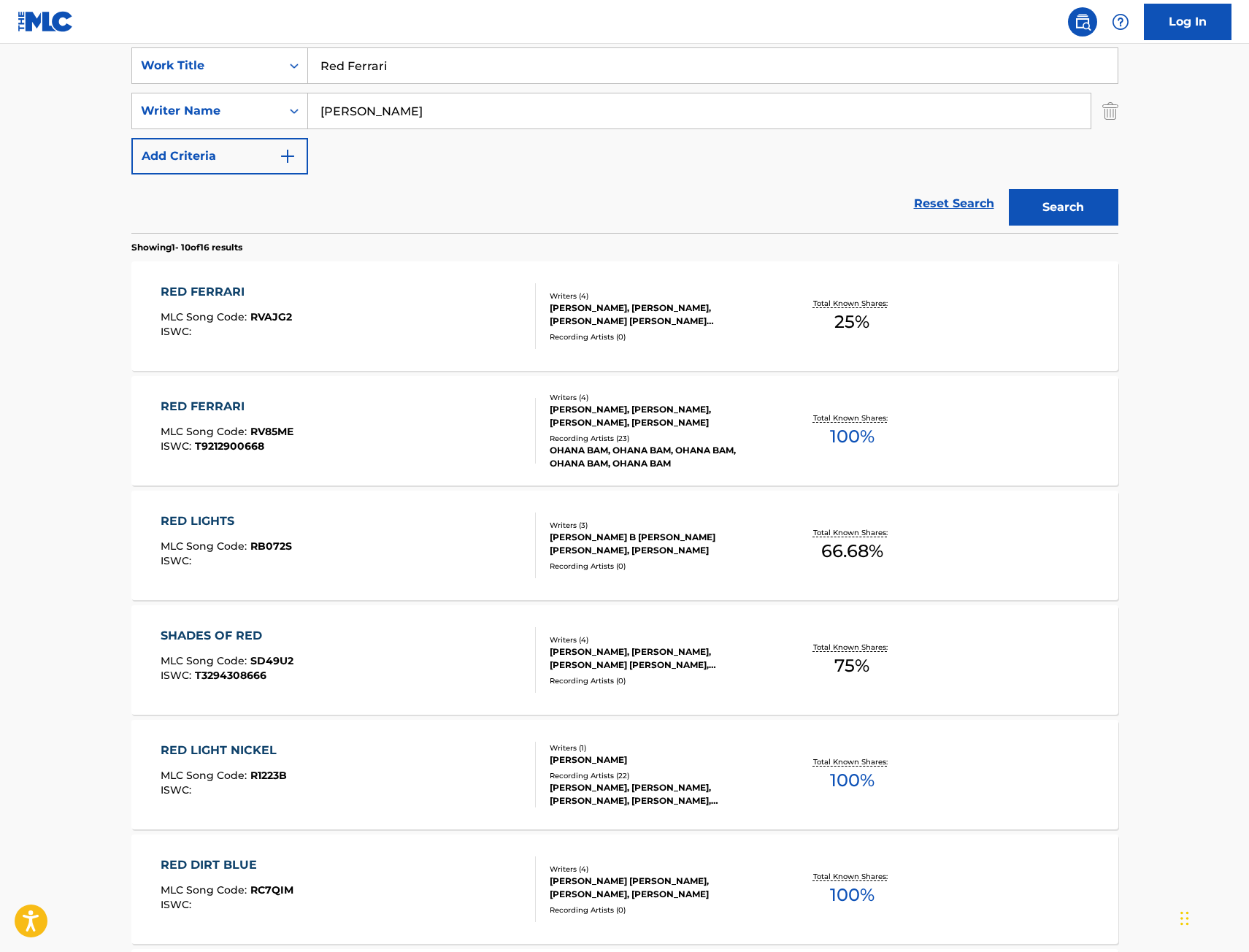
scroll to position [292, 0]
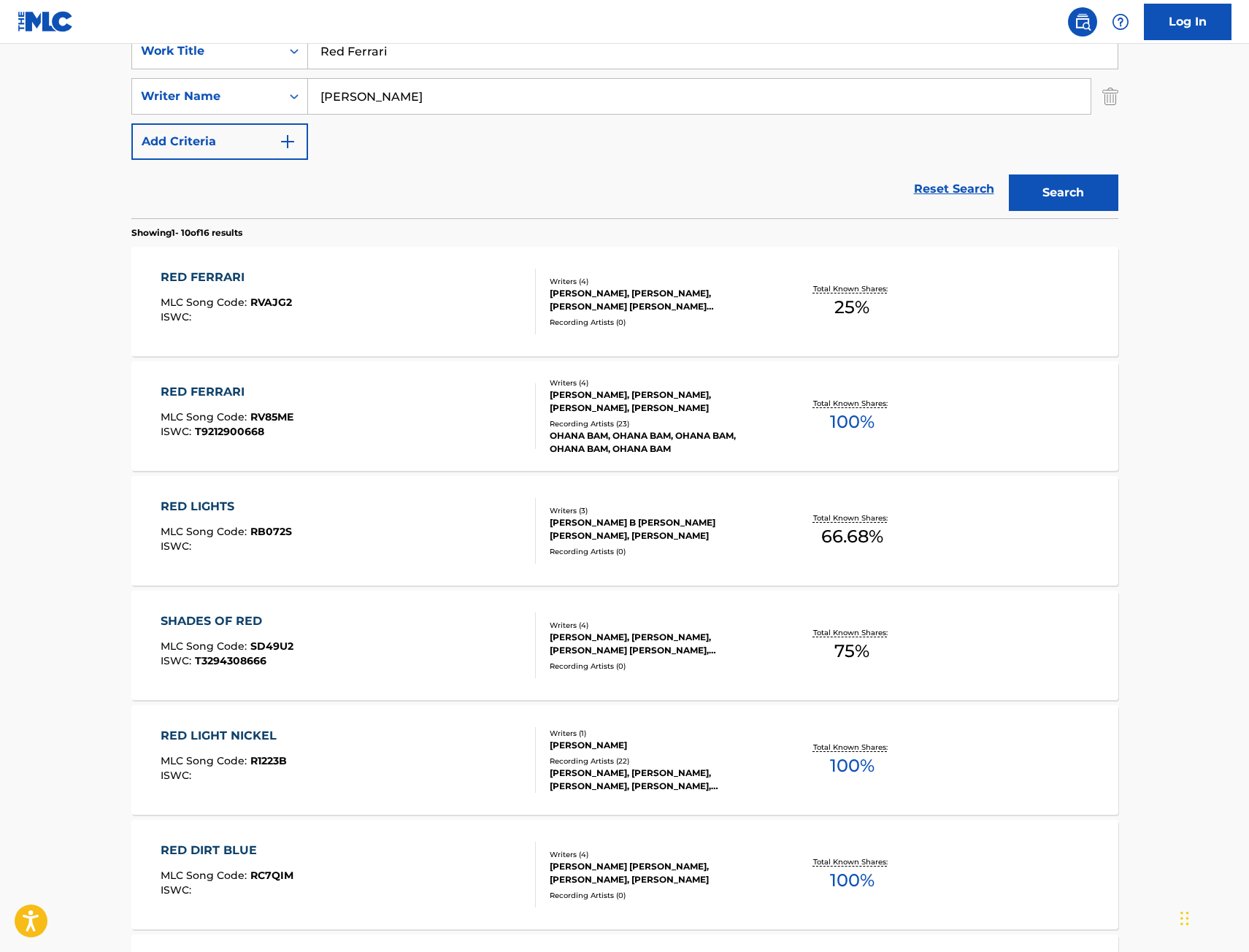
click at [363, 417] on div "RED FERRARI MLC Song Code : RV85ME ISWC : T9212900668" at bounding box center [348, 416] width 375 height 66
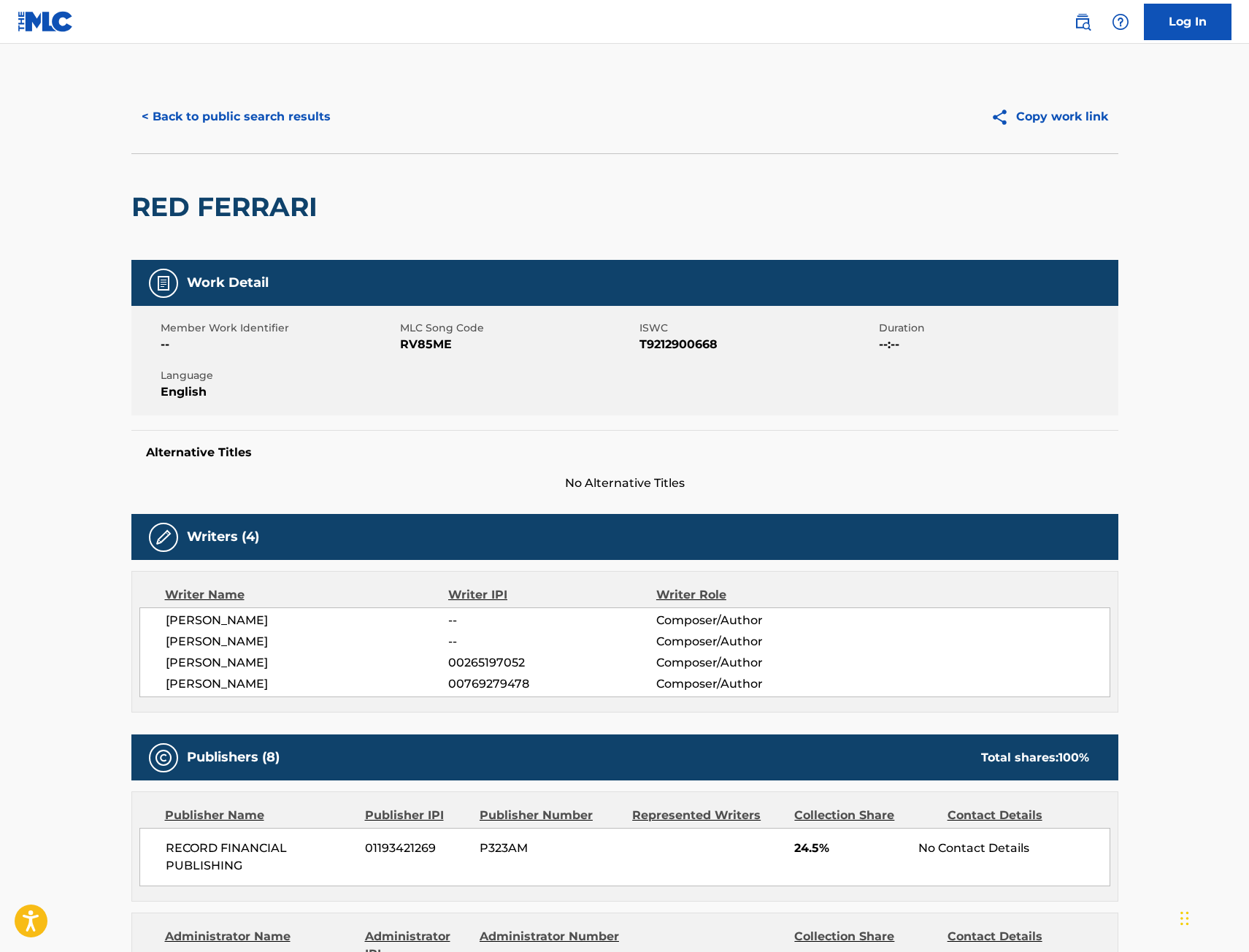
click at [236, 112] on button "< Back to public search results" at bounding box center [236, 117] width 210 height 36
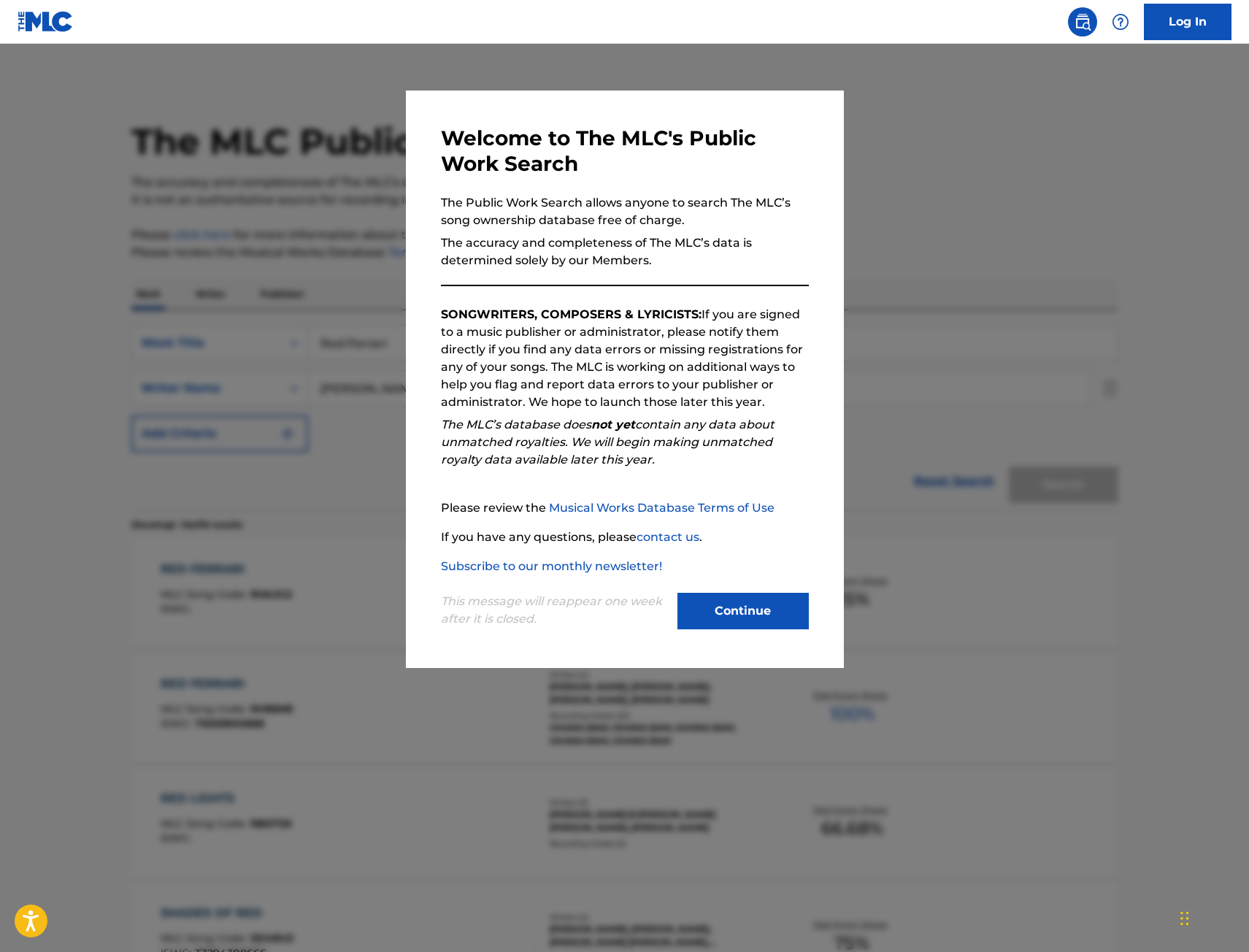
scroll to position [292, 0]
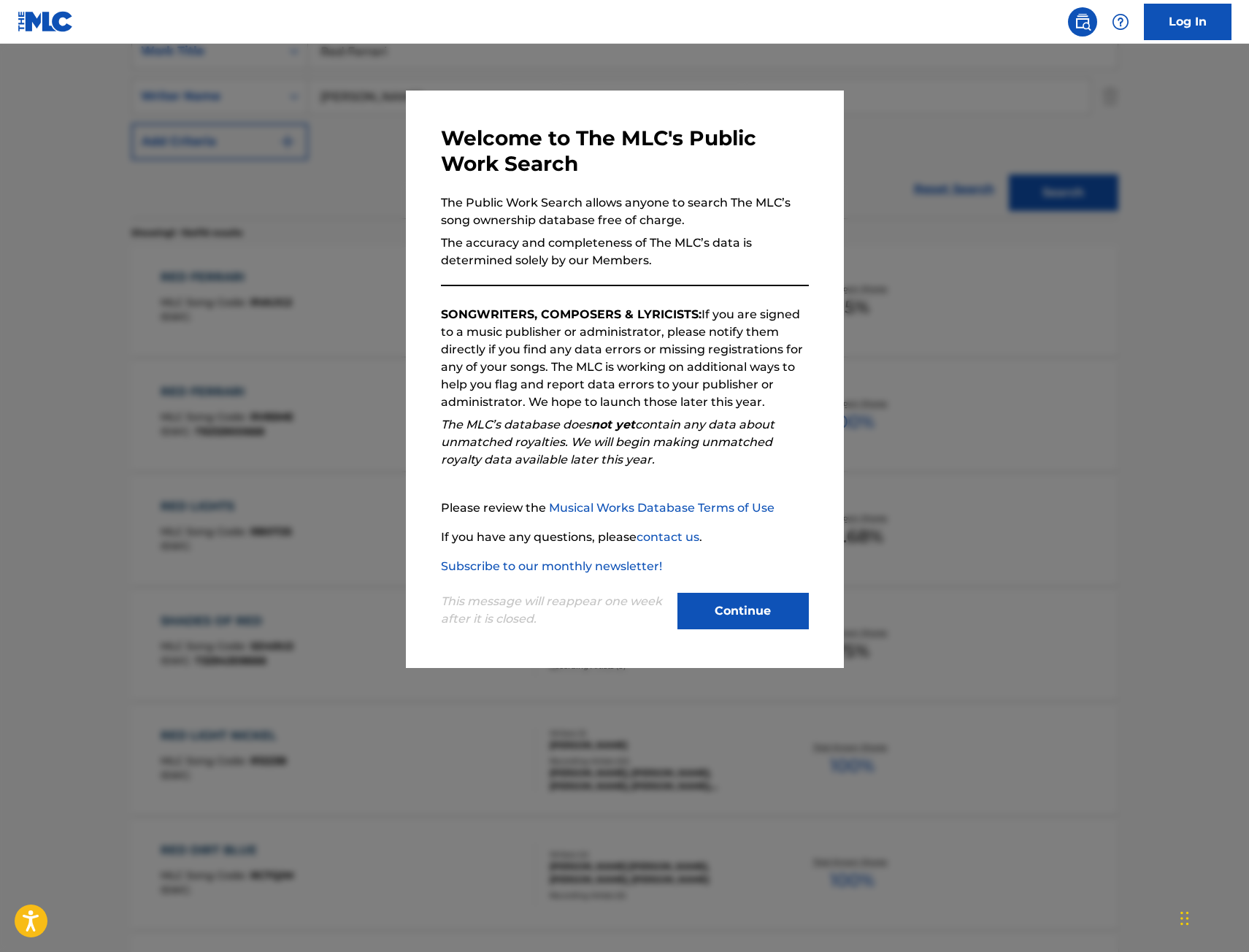
drag, startPoint x: 225, startPoint y: 169, endPoint x: 291, endPoint y: 180, distance: 66.9
click at [225, 168] on div at bounding box center [624, 520] width 1249 height 952
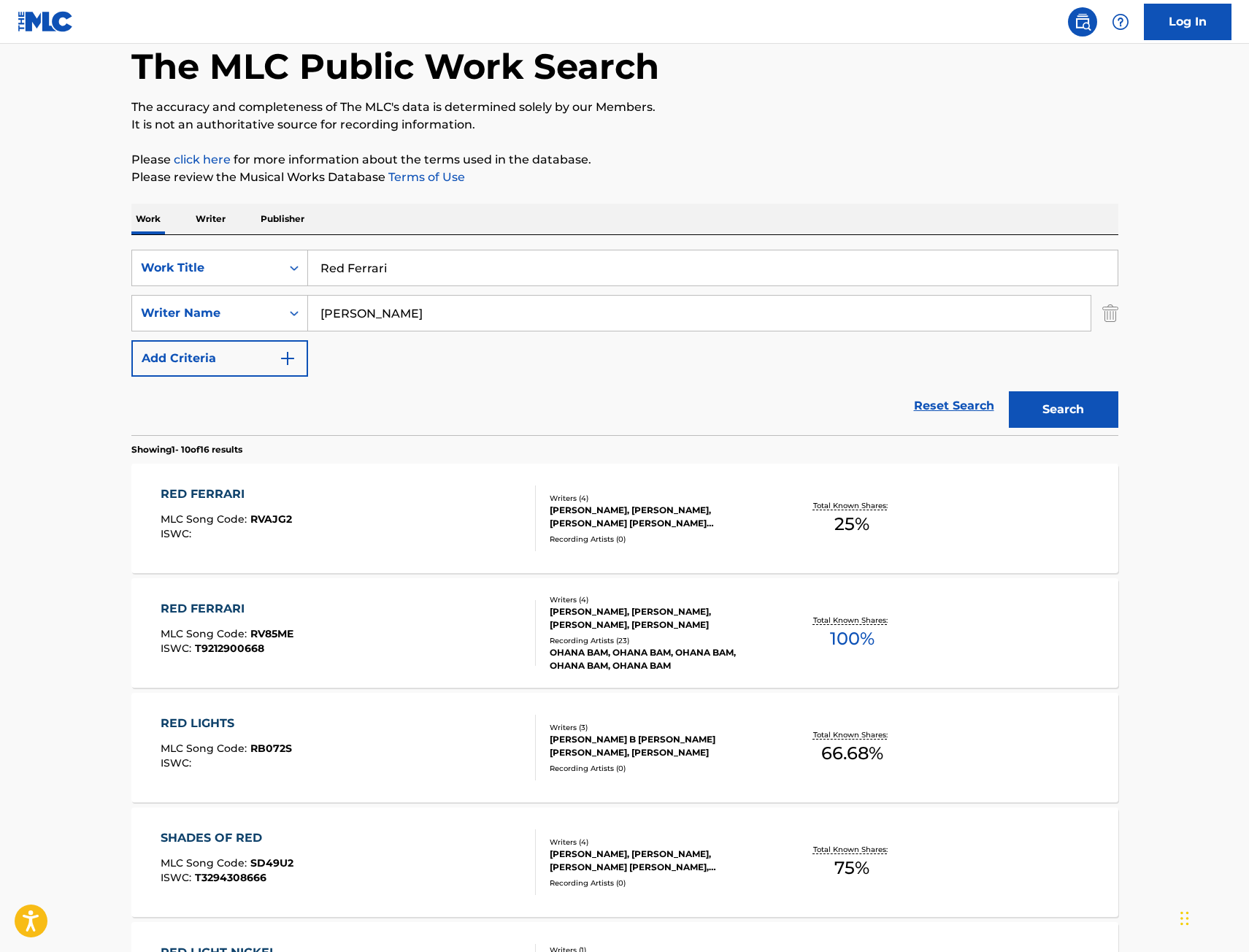
scroll to position [73, 0]
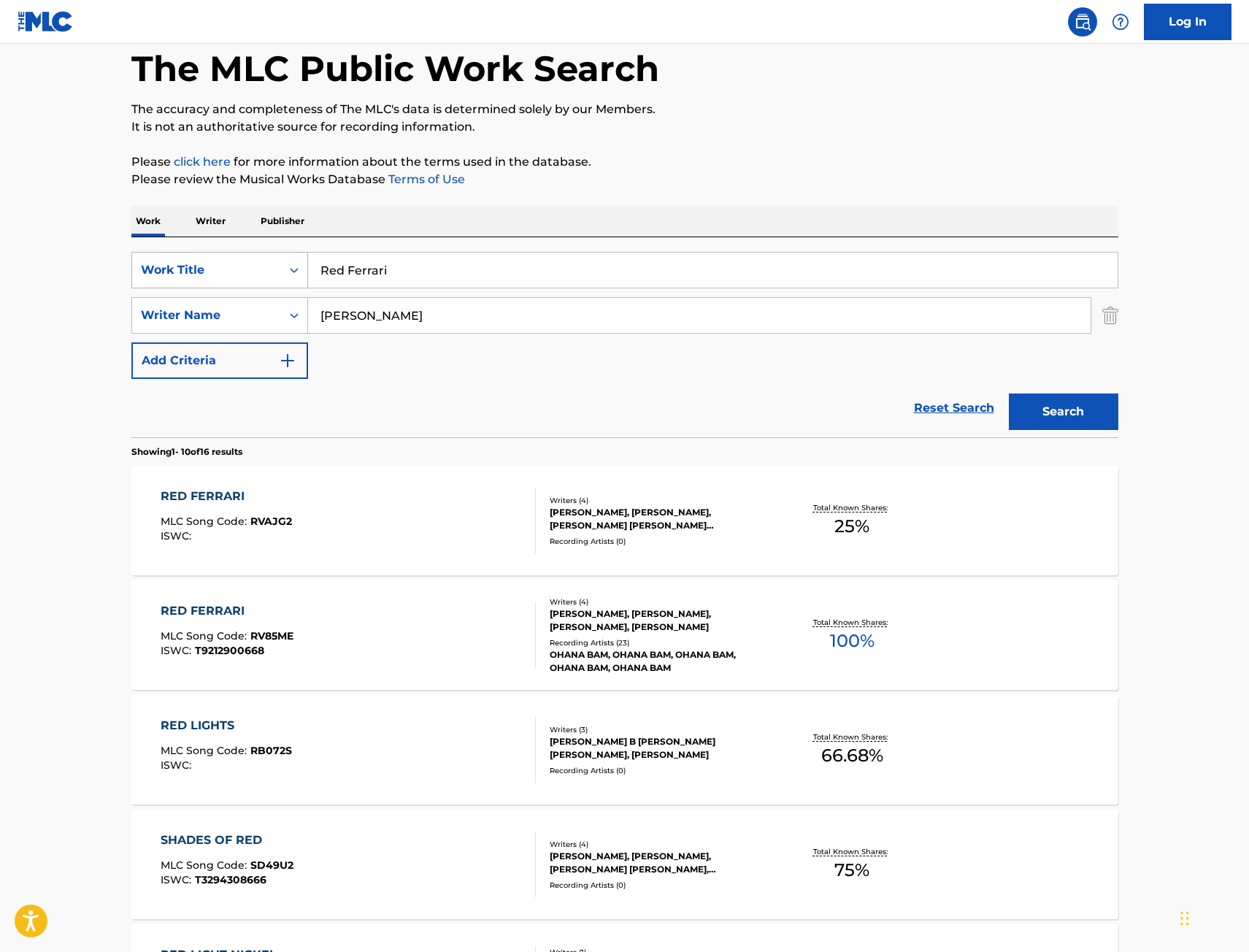
click at [171, 277] on div "SearchWithCriteriae068fa49-38f4-464f-b4bf-6f66728f917e Work Title Red Ferrari" at bounding box center [625, 270] width 987 height 36
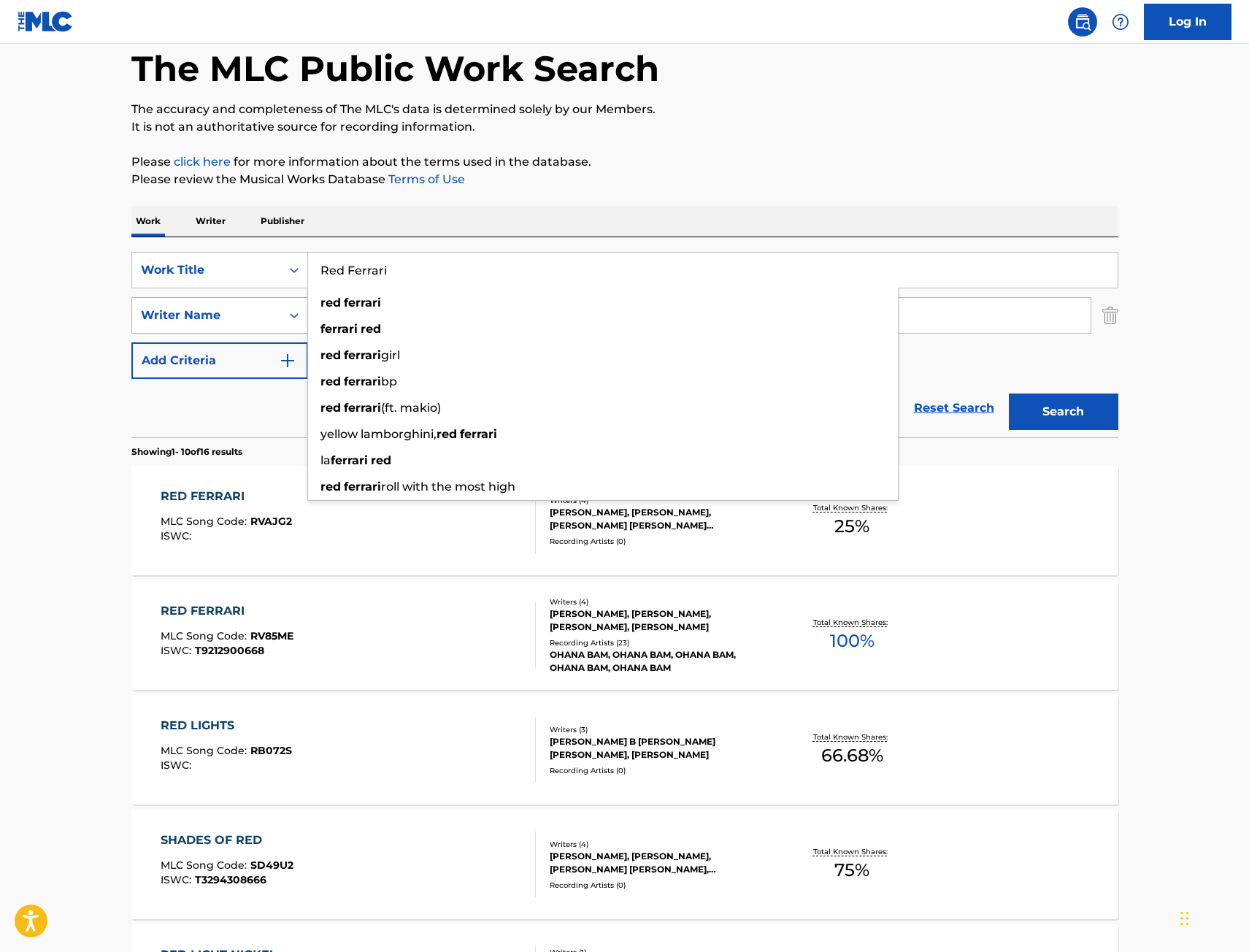
paste input "WHERE DO WE ALL GO WHEN WE DIE"
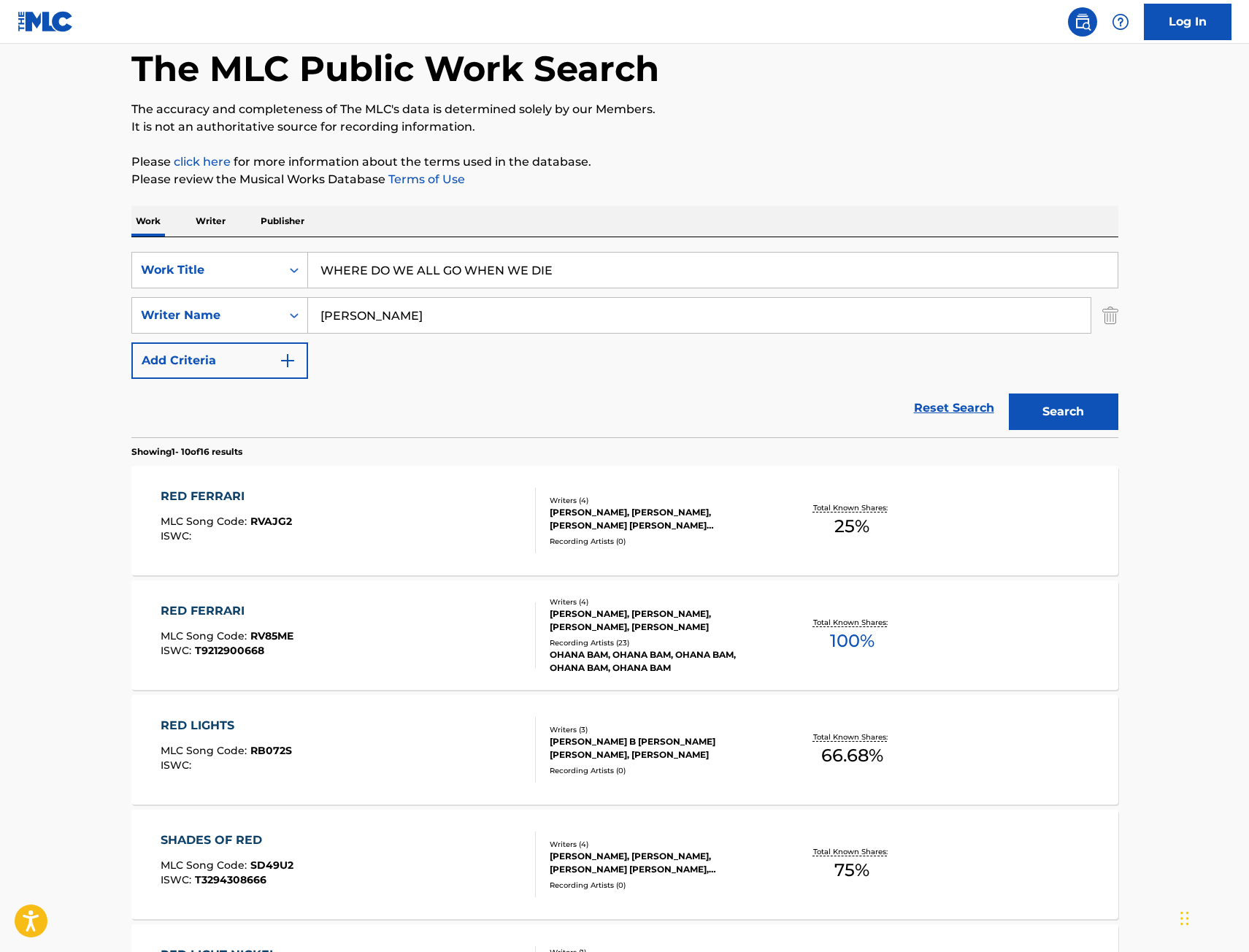
type input "WHERE DO WE ALL GO WHEN WE DIE"
click at [1088, 418] on button "Search" at bounding box center [1063, 412] width 110 height 36
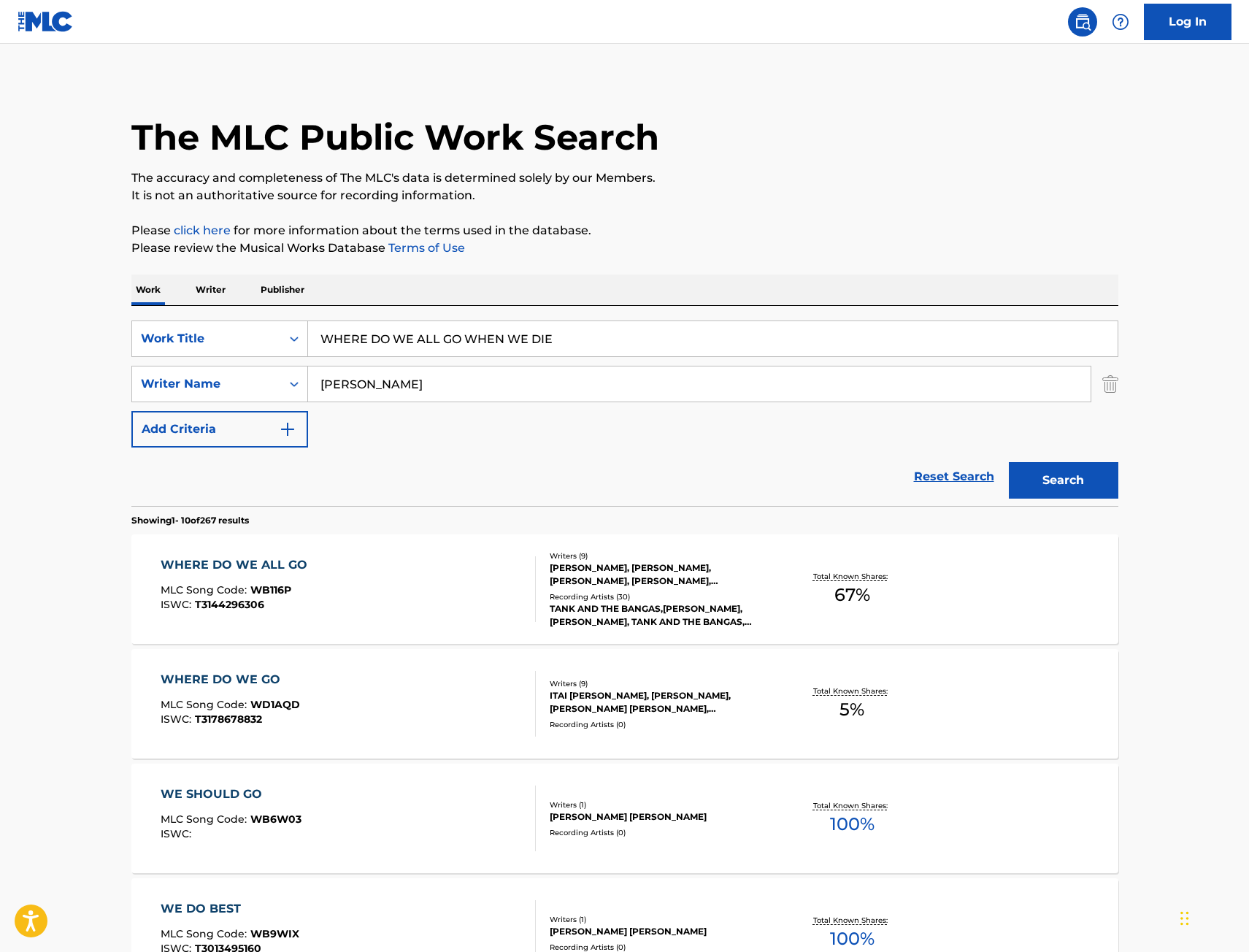
scroll to position [219, 0]
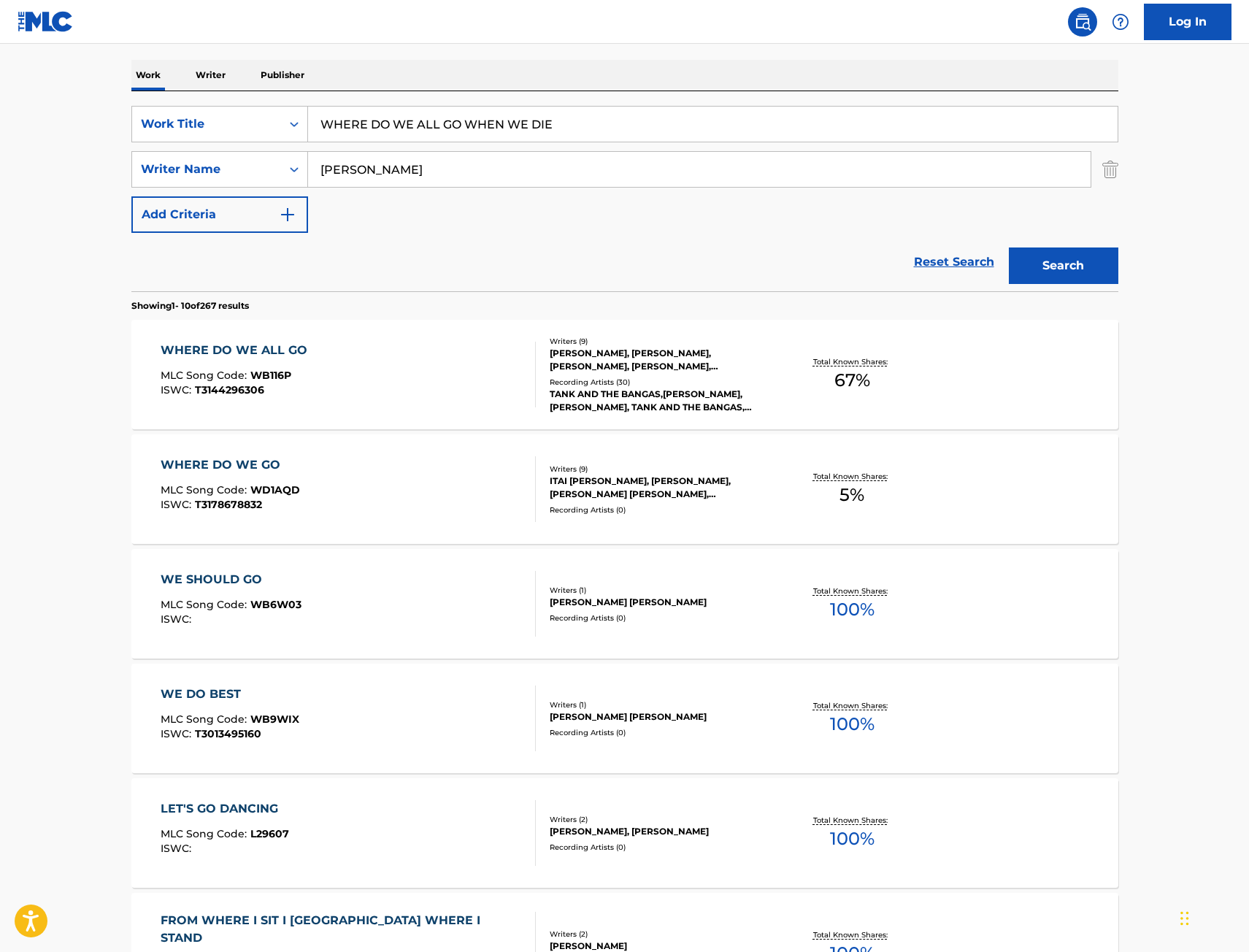
click at [376, 376] on div "WHERE DO WE ALL GO MLC Song Code : WB116P ISWC : T3144296306" at bounding box center [348, 375] width 375 height 66
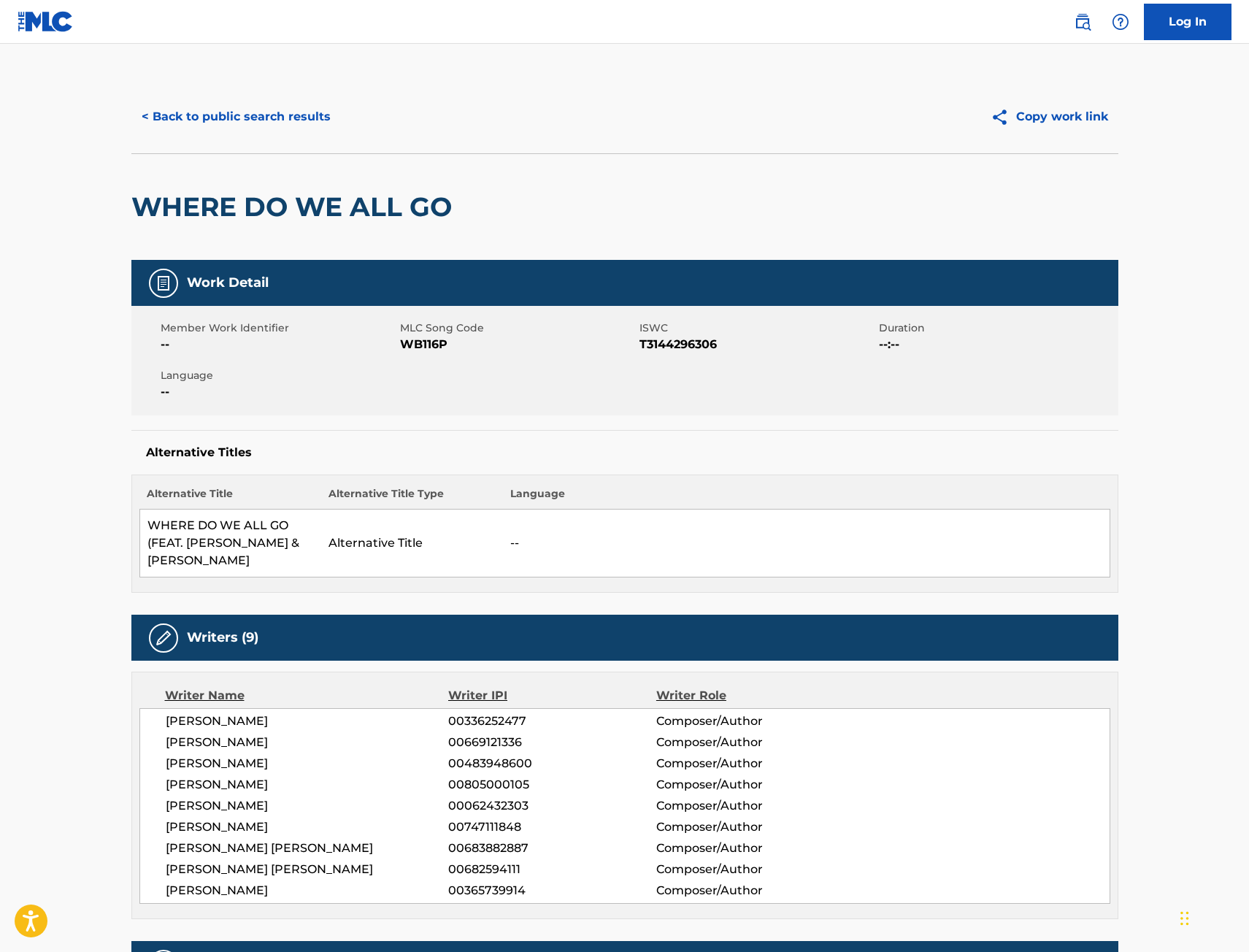
click at [231, 125] on button "< Back to public search results" at bounding box center [236, 117] width 210 height 36
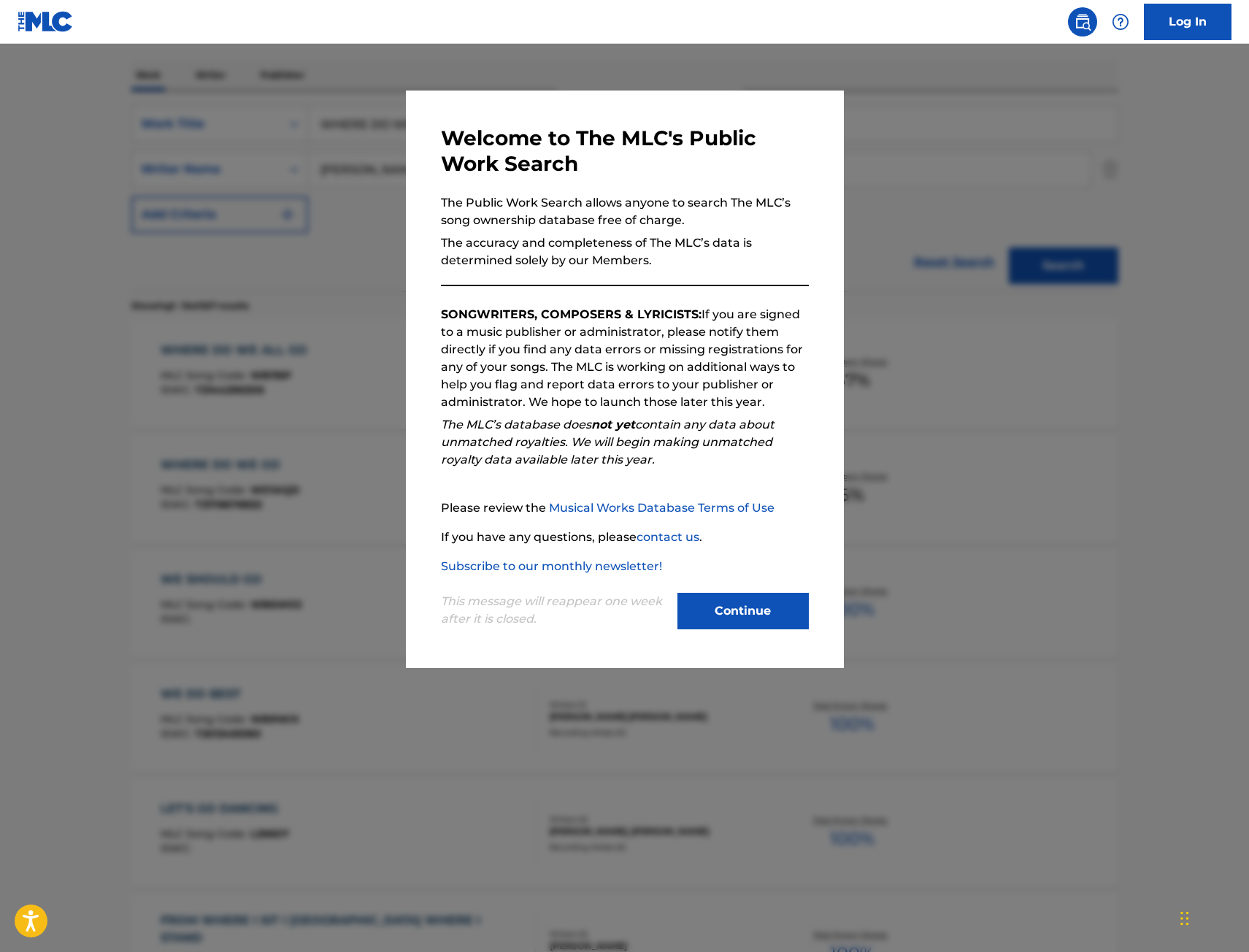
click at [337, 279] on div at bounding box center [624, 520] width 1249 height 952
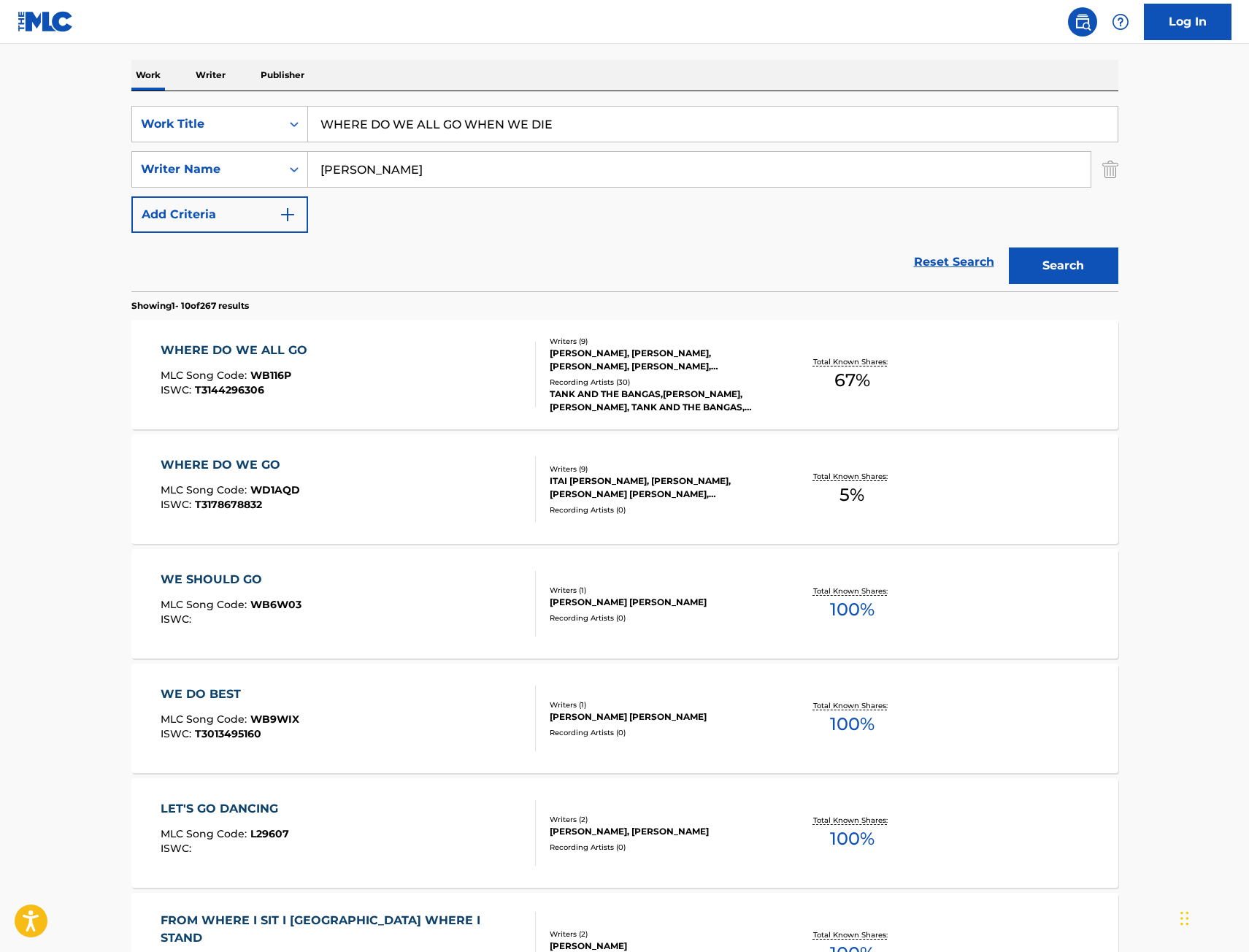
drag, startPoint x: 548, startPoint y: 125, endPoint x: 113, endPoint y: 137, distance: 435.2
click at [138, 139] on div "SearchWithCriteriae068fa49-38f4-464f-b4bf-6f66728f917e Work Title WHERE DO WE A…" at bounding box center [625, 124] width 987 height 36
paste input "ALADDIN"
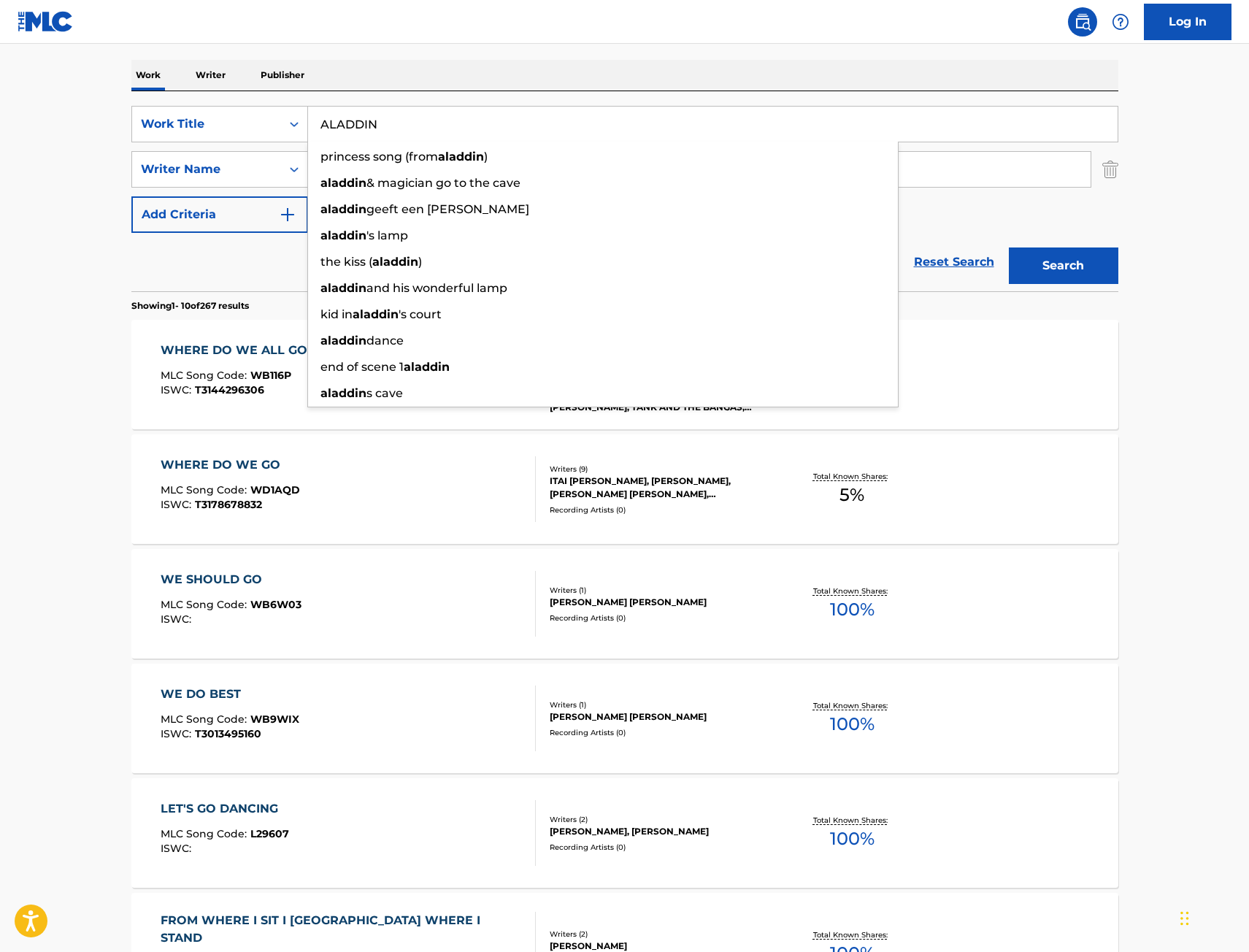
type input "ALADDIN"
click at [1087, 254] on button "Search" at bounding box center [1063, 266] width 110 height 36
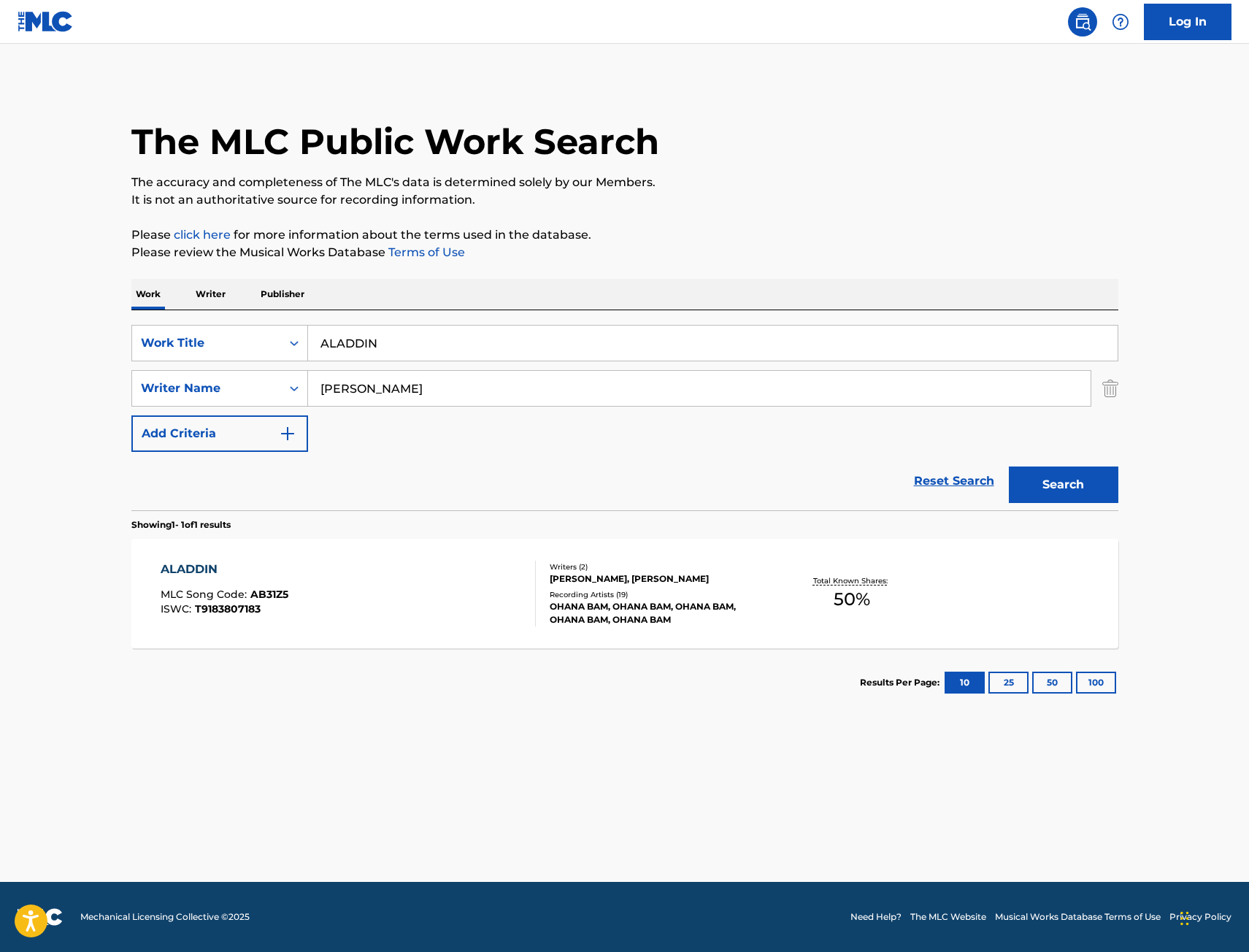
click at [357, 615] on div "ALADDIN MLC Song Code : AB31Z5 ISWC : T9183807183" at bounding box center [348, 594] width 375 height 66
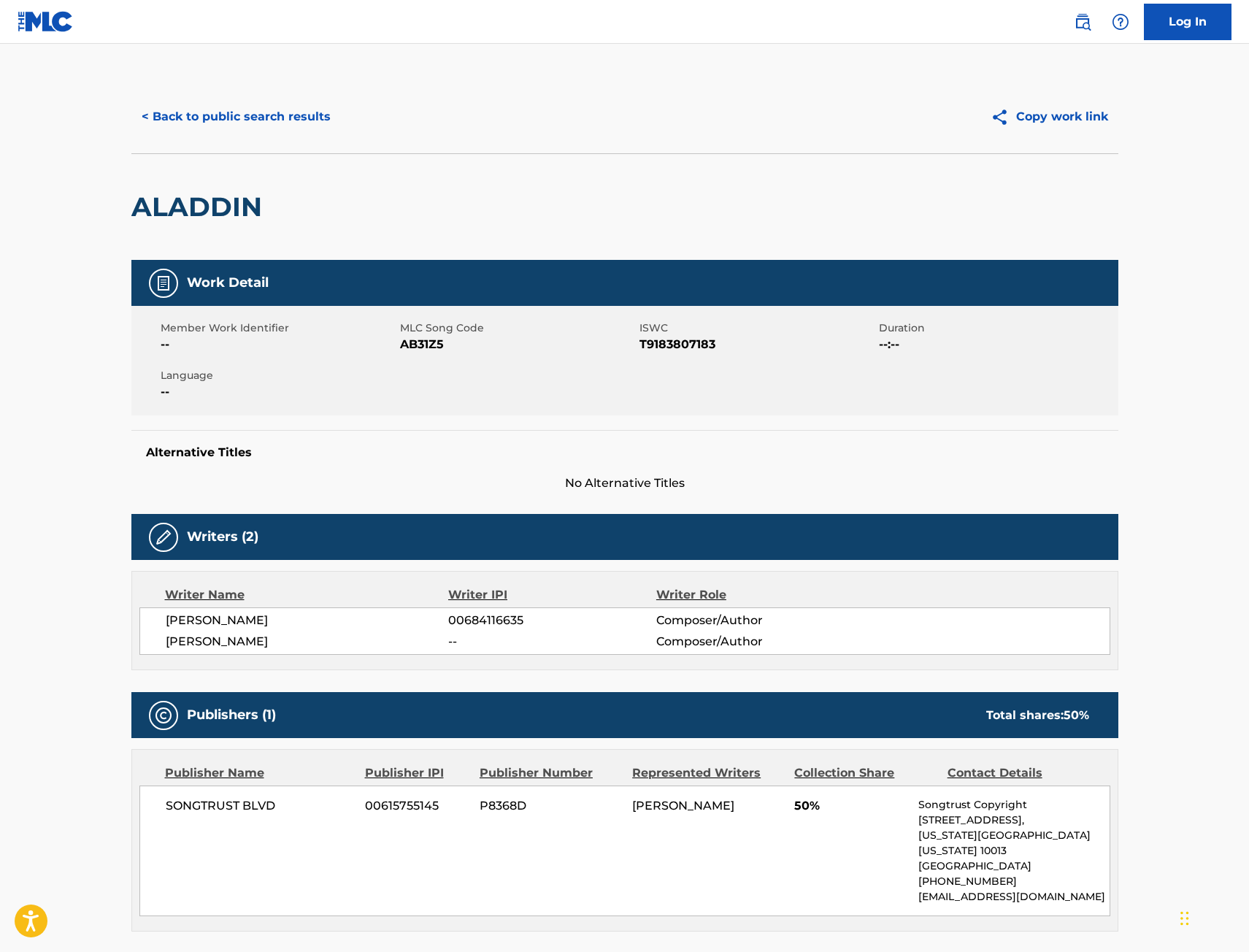
click at [187, 133] on button "< Back to public search results" at bounding box center [236, 117] width 210 height 36
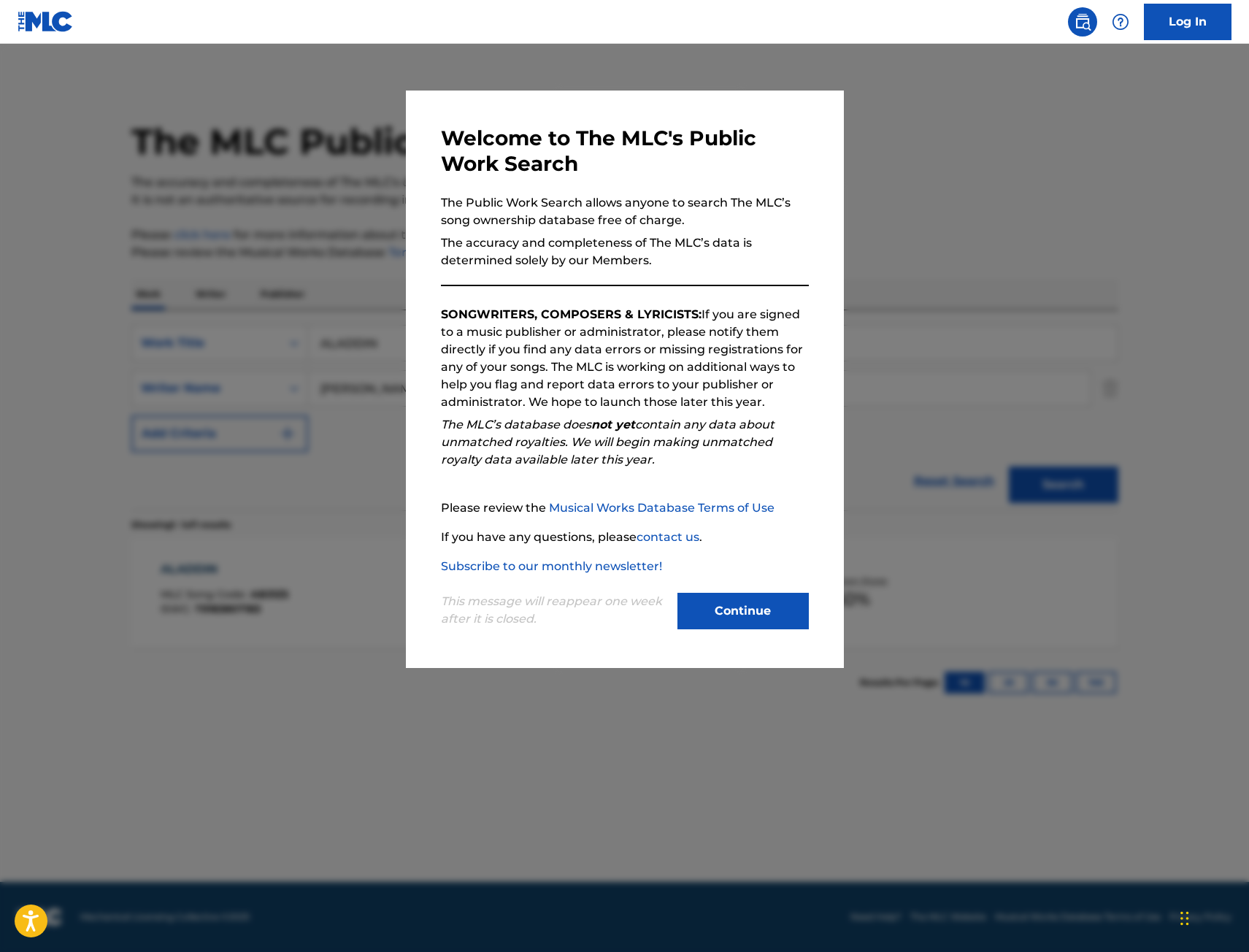
click at [376, 215] on div at bounding box center [624, 520] width 1249 height 952
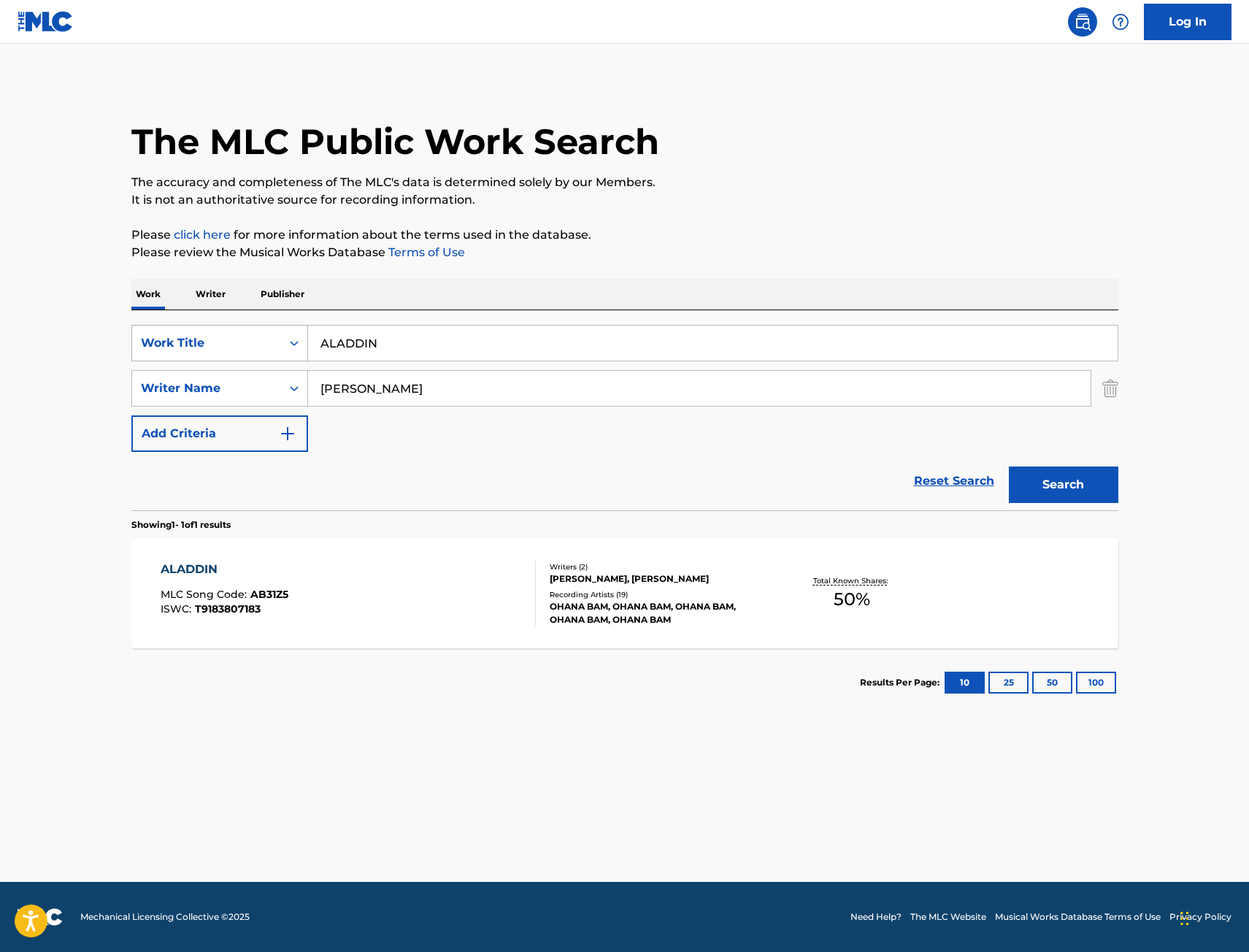
drag, startPoint x: 401, startPoint y: 338, endPoint x: 167, endPoint y: 361, distance: 235.1
click at [178, 361] on div "SearchWithCriteriae068fa49-38f4-464f-b4bf-6f66728f917e Work Title ALADDIN" at bounding box center [625, 343] width 987 height 36
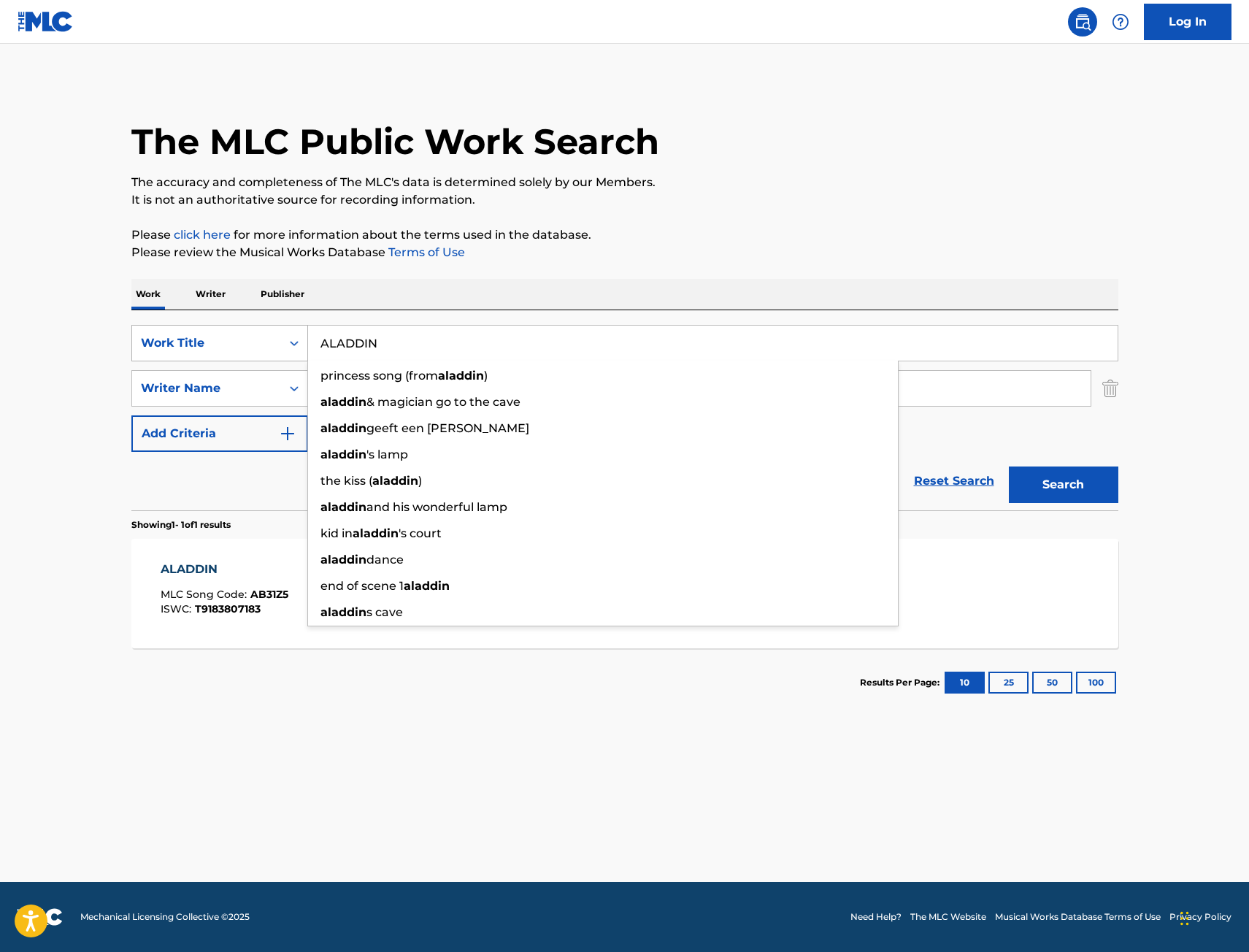
paste input "L THAT"
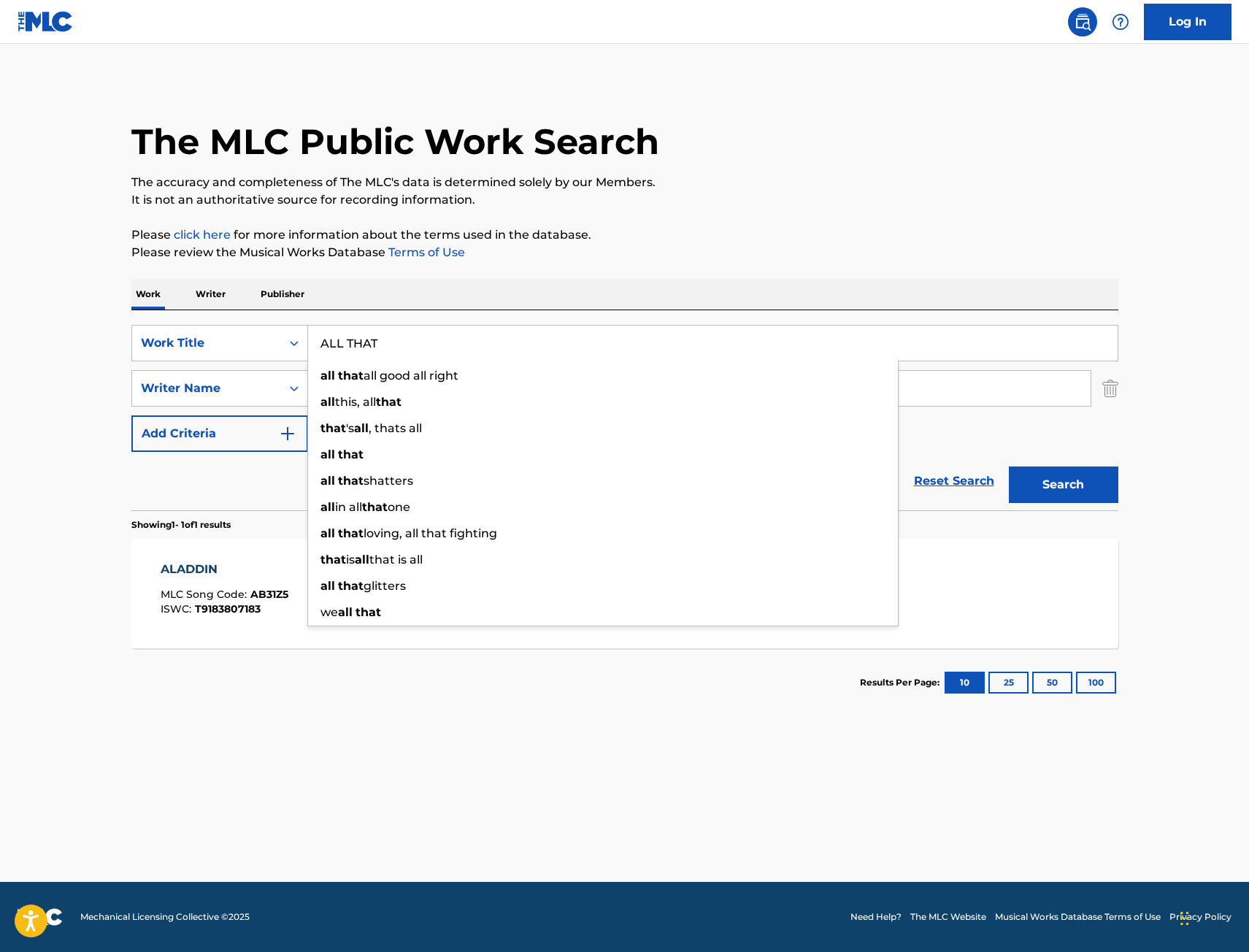
click at [1163, 490] on main "The MLC Public Work Search The accuracy and completeness of The MLC's data is d…" at bounding box center [624, 463] width 1249 height 838
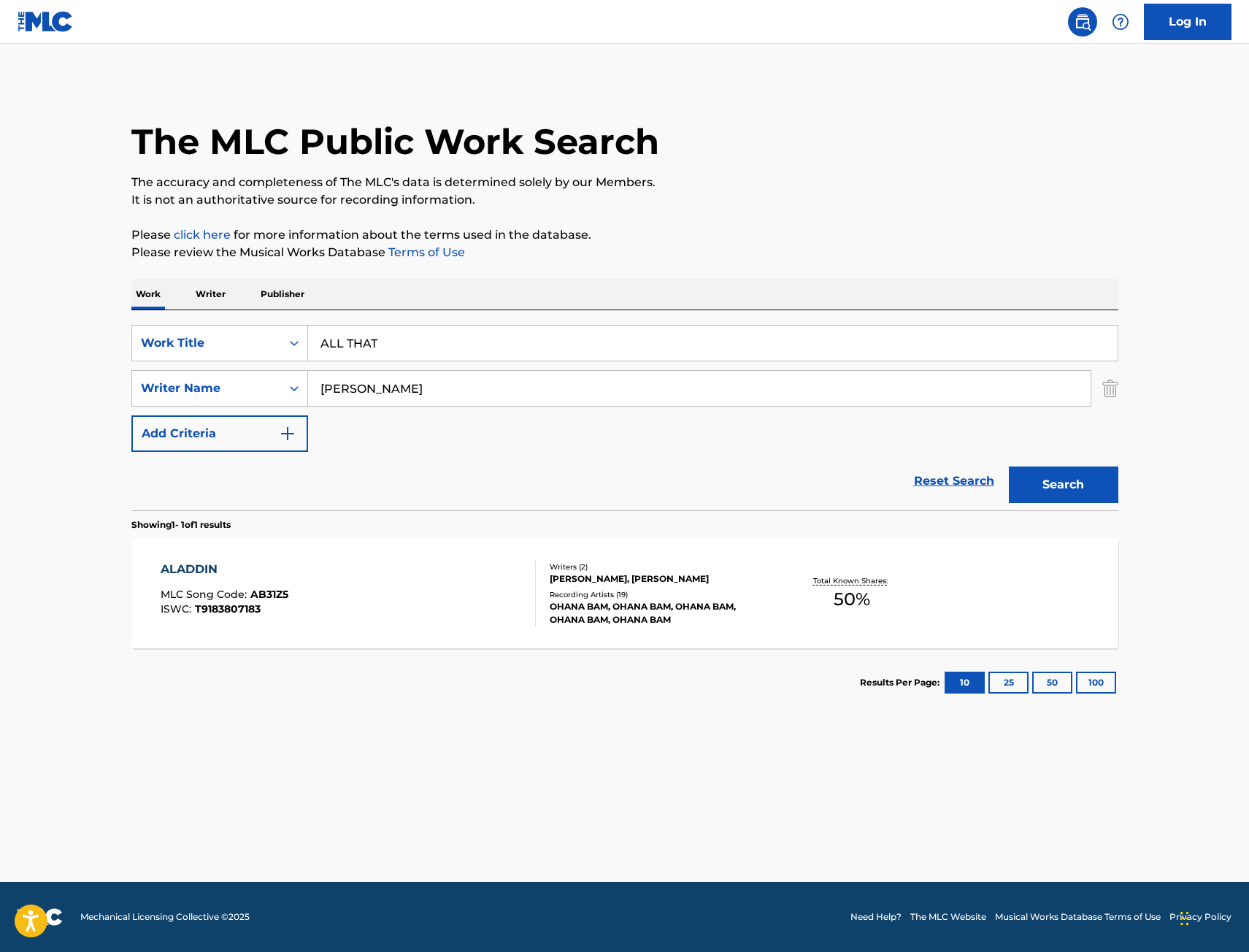
click at [1091, 483] on button "Search" at bounding box center [1063, 484] width 110 height 36
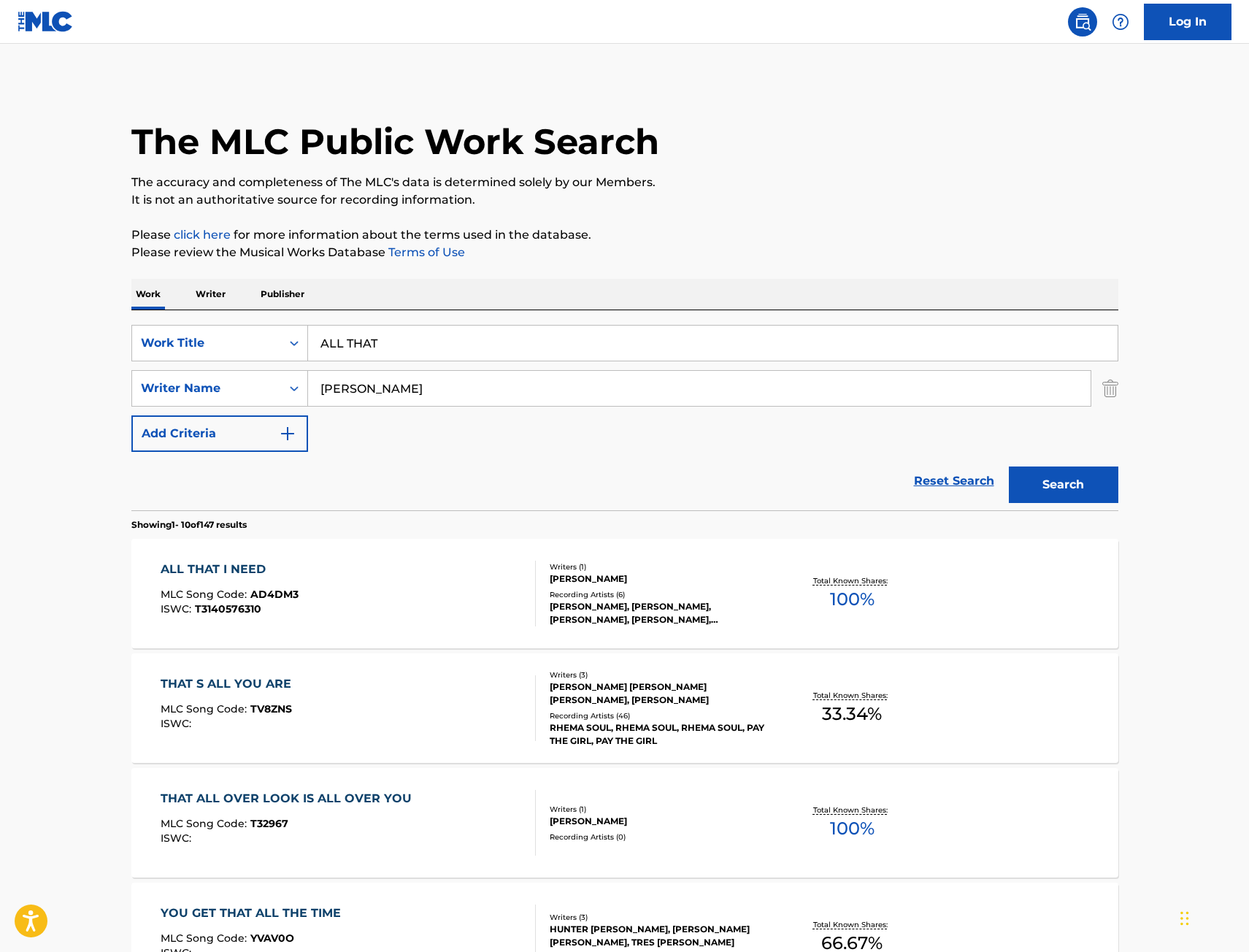
drag, startPoint x: 386, startPoint y: 338, endPoint x: 187, endPoint y: 369, distance: 201.4
click at [121, 356] on div "The MLC Public Work Search The accuracy and completeness of The MLC's data is d…" at bounding box center [625, 917] width 1022 height 1674
paste input "E WAY"
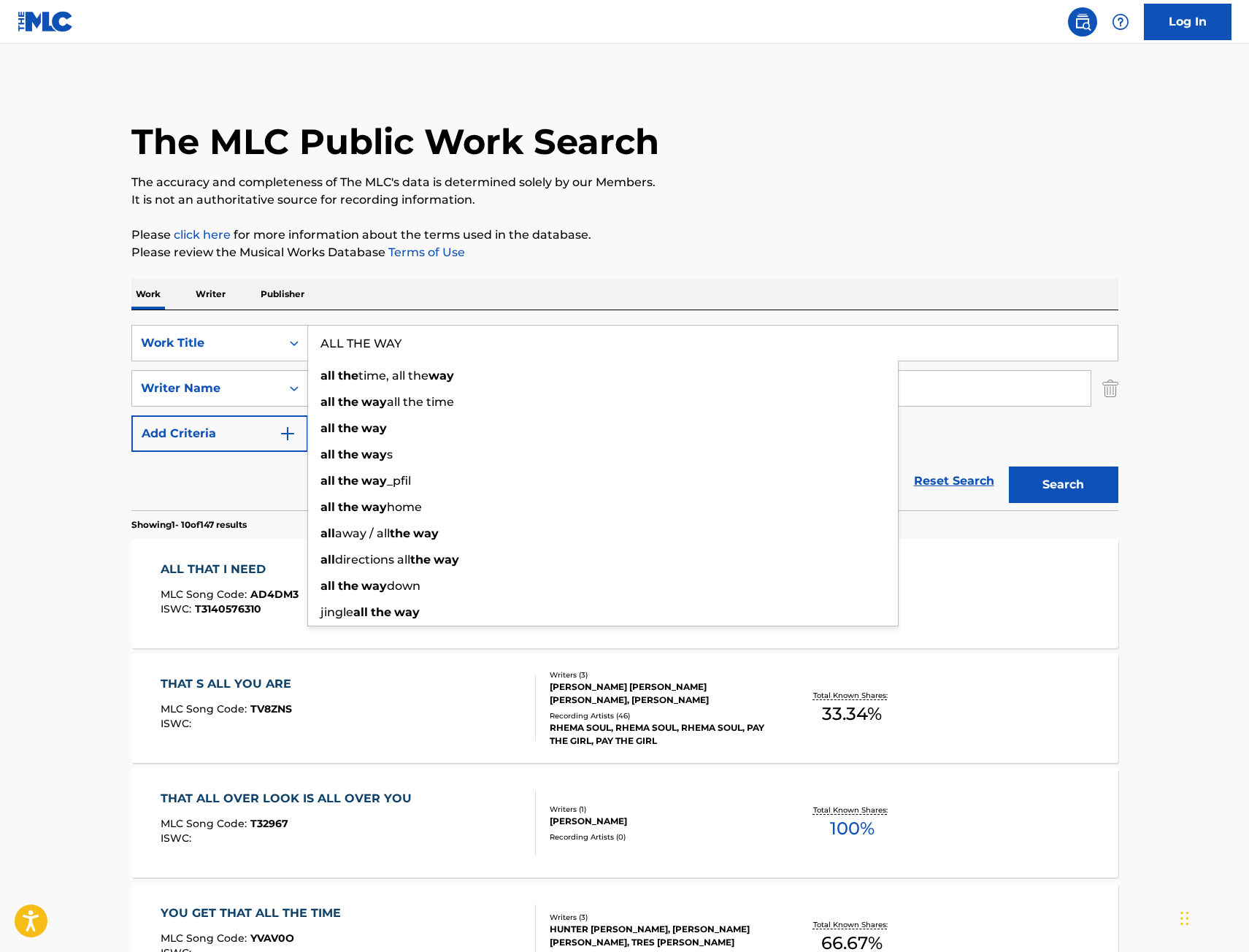
type input "ALL THE WAY"
click at [1072, 490] on button "Search" at bounding box center [1063, 484] width 110 height 36
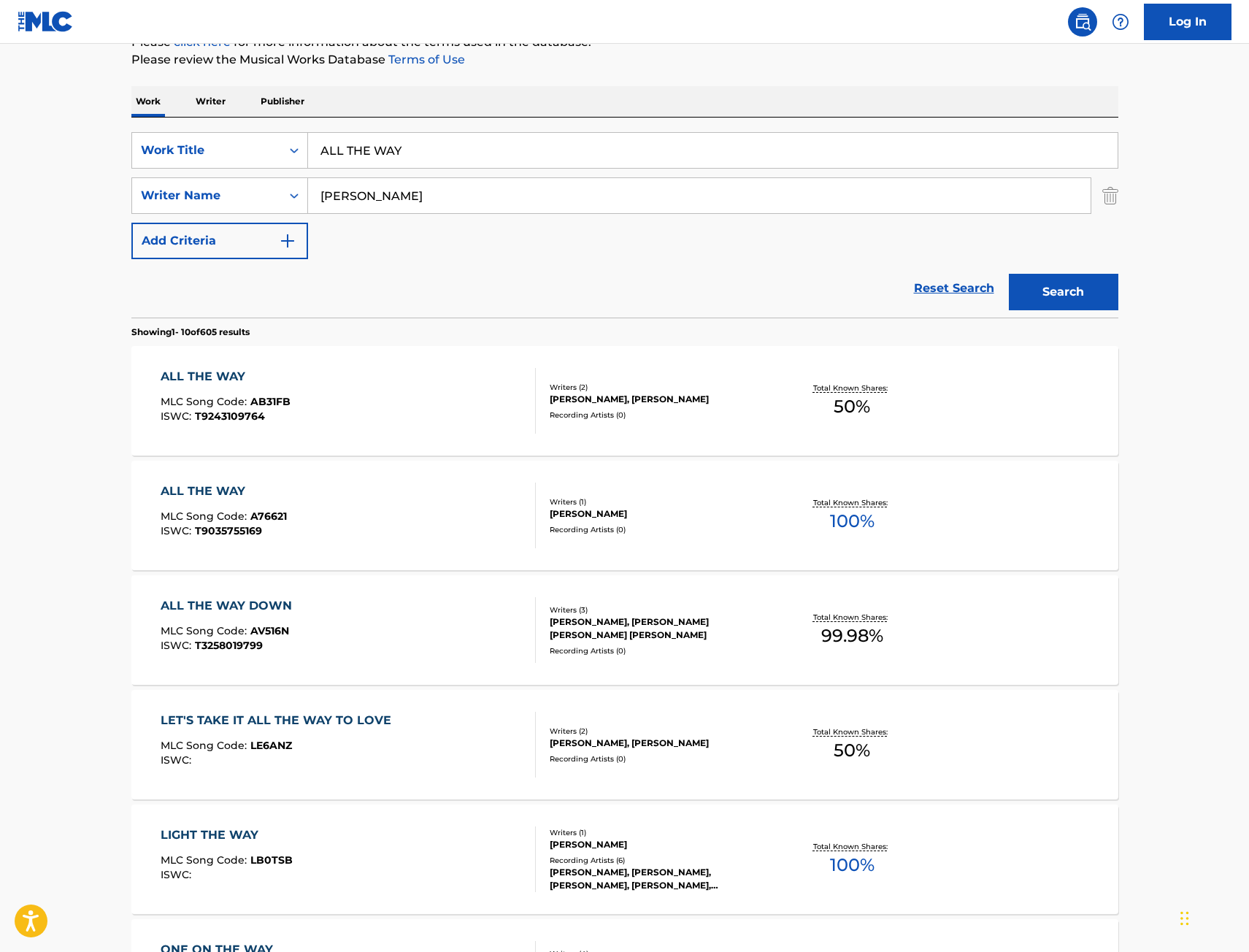
scroll to position [219, 0]
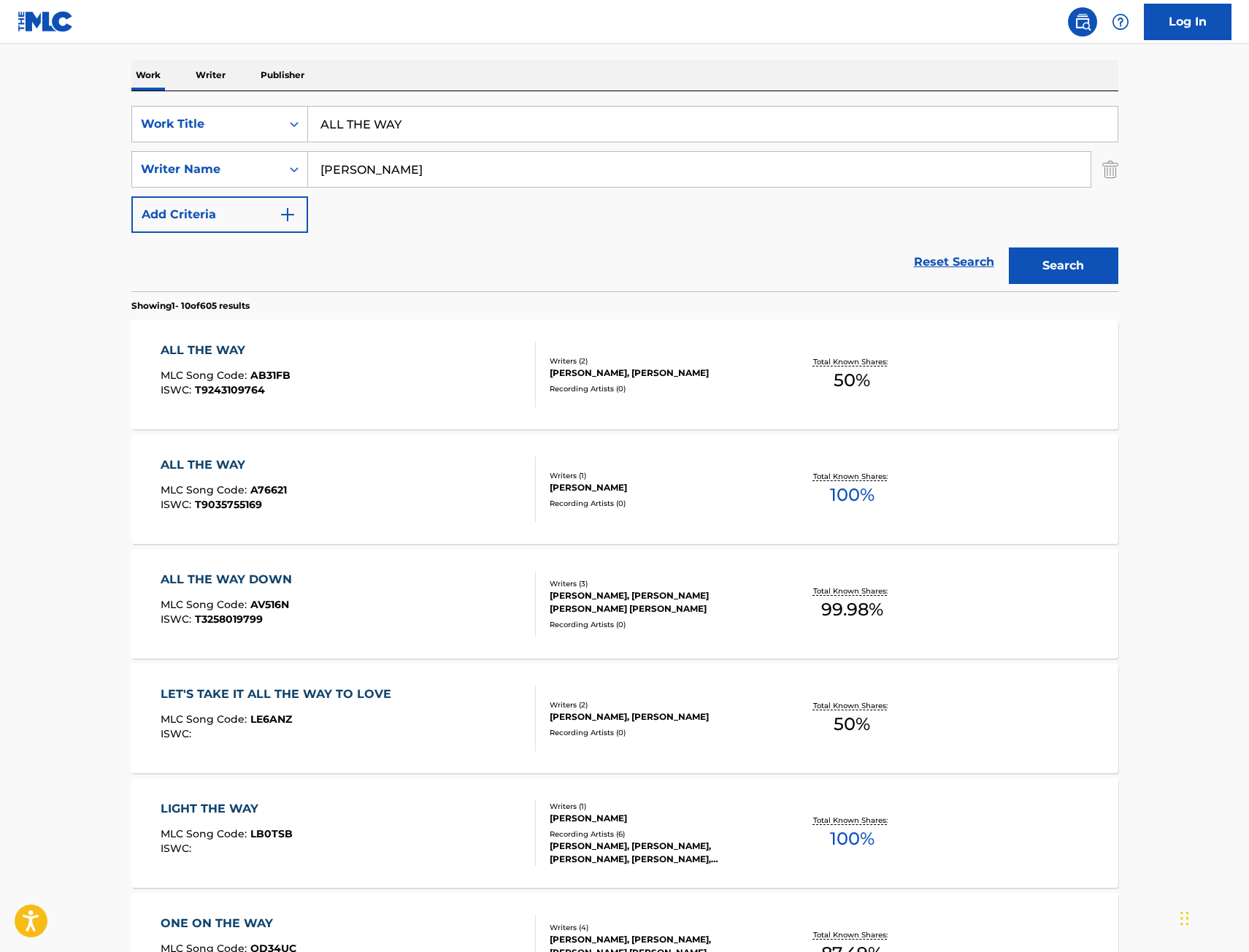
click at [401, 372] on div "ALL THE WAY MLC Song Code : AB31FB ISWC : T9243109764" at bounding box center [348, 375] width 375 height 66
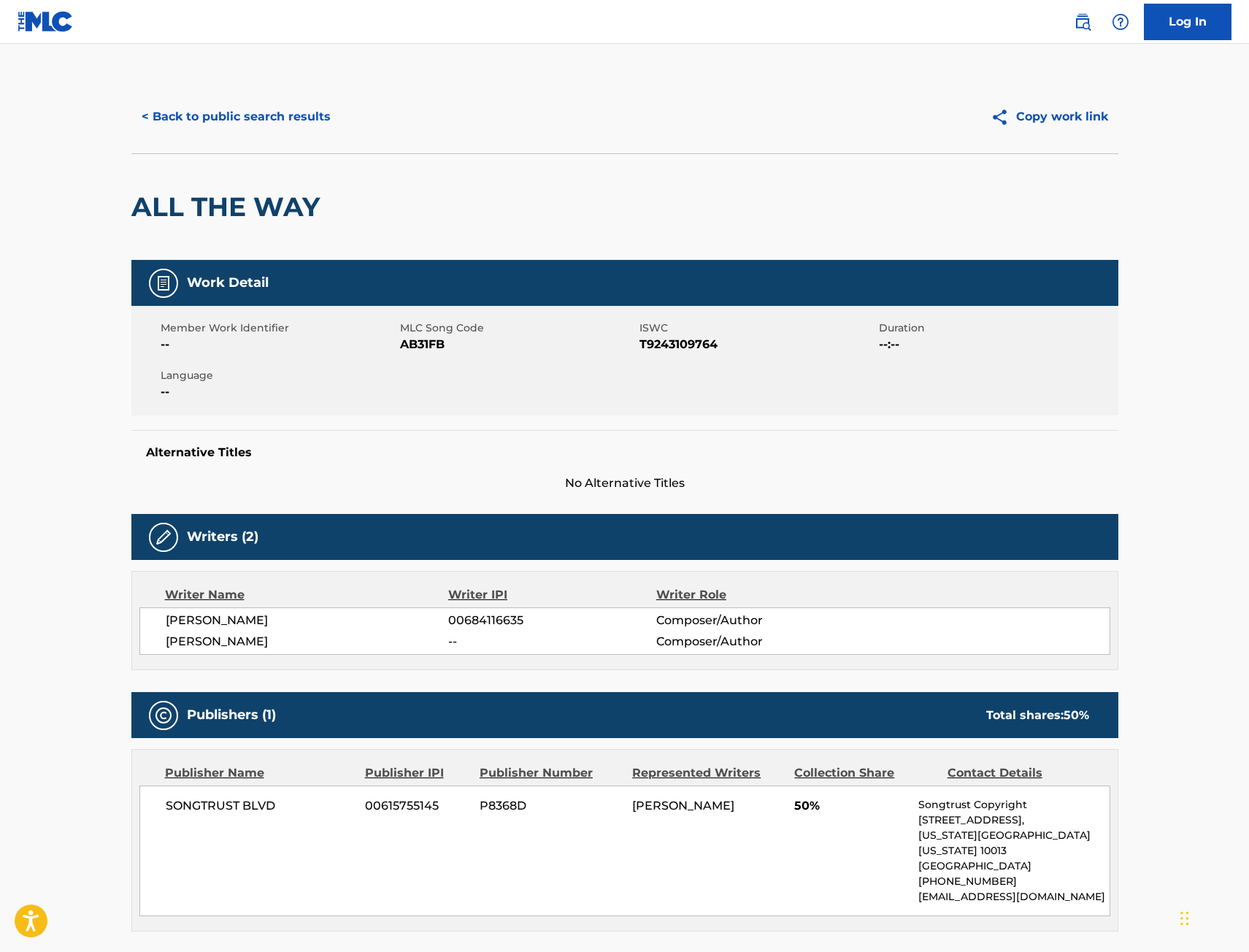
click at [289, 118] on button "< Back to public search results" at bounding box center [236, 117] width 210 height 36
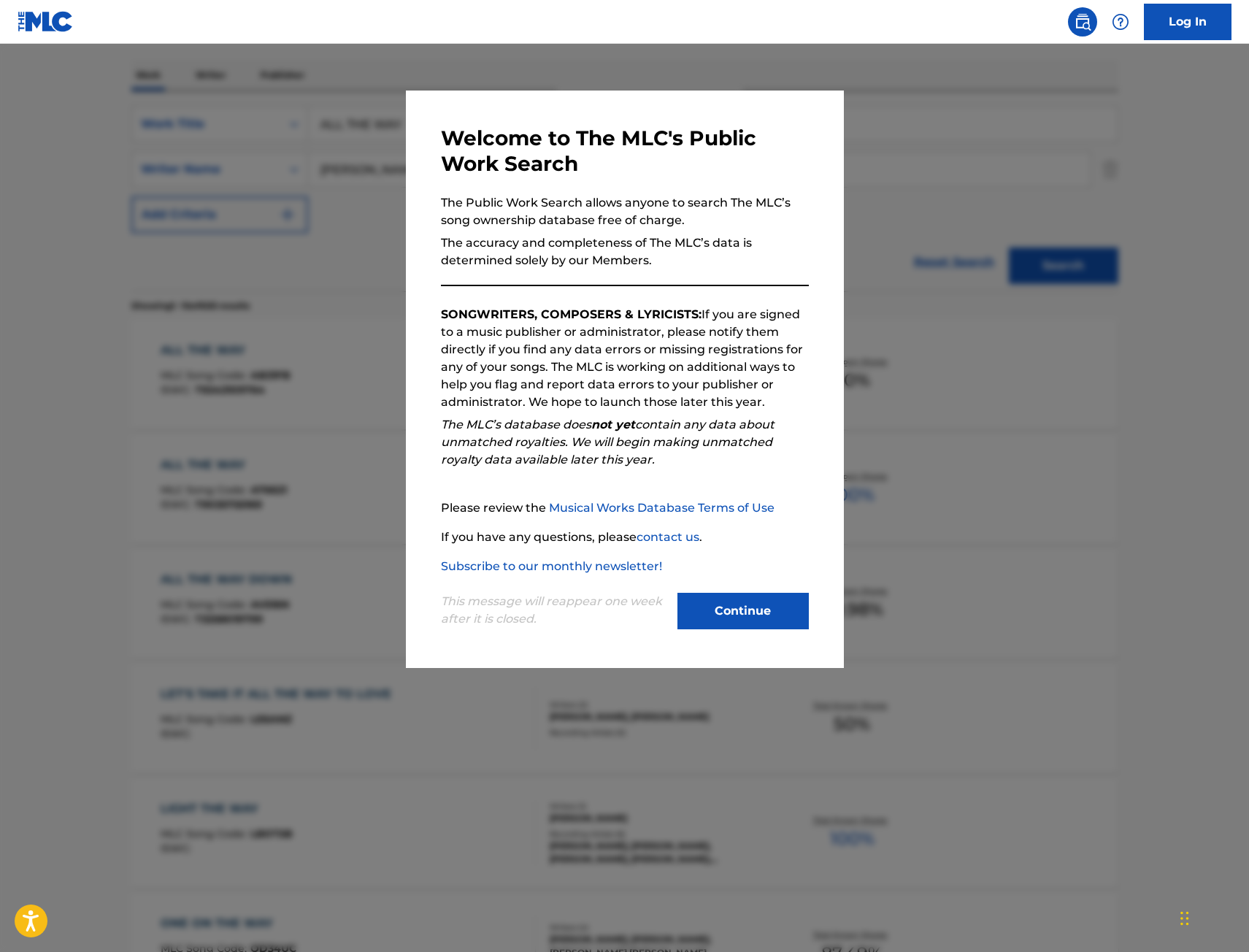
click at [275, 291] on div at bounding box center [624, 520] width 1249 height 952
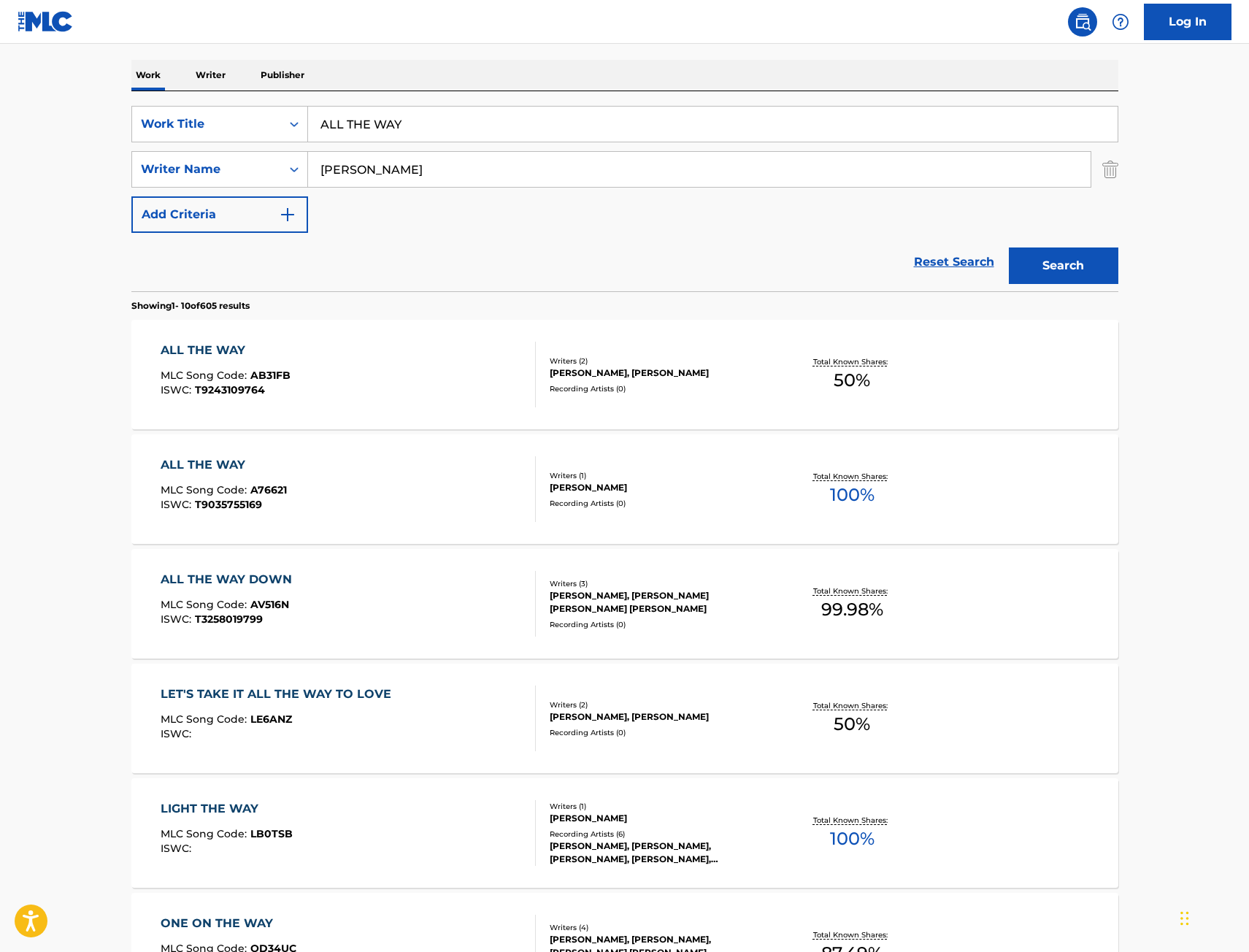
drag, startPoint x: 325, startPoint y: 138, endPoint x: 90, endPoint y: 140, distance: 235.0
click at [160, 141] on div "SearchWithCriteriae068fa49-38f4-464f-b4bf-6f66728f917e Work Title ALL THE WAY" at bounding box center [625, 124] width 987 height 36
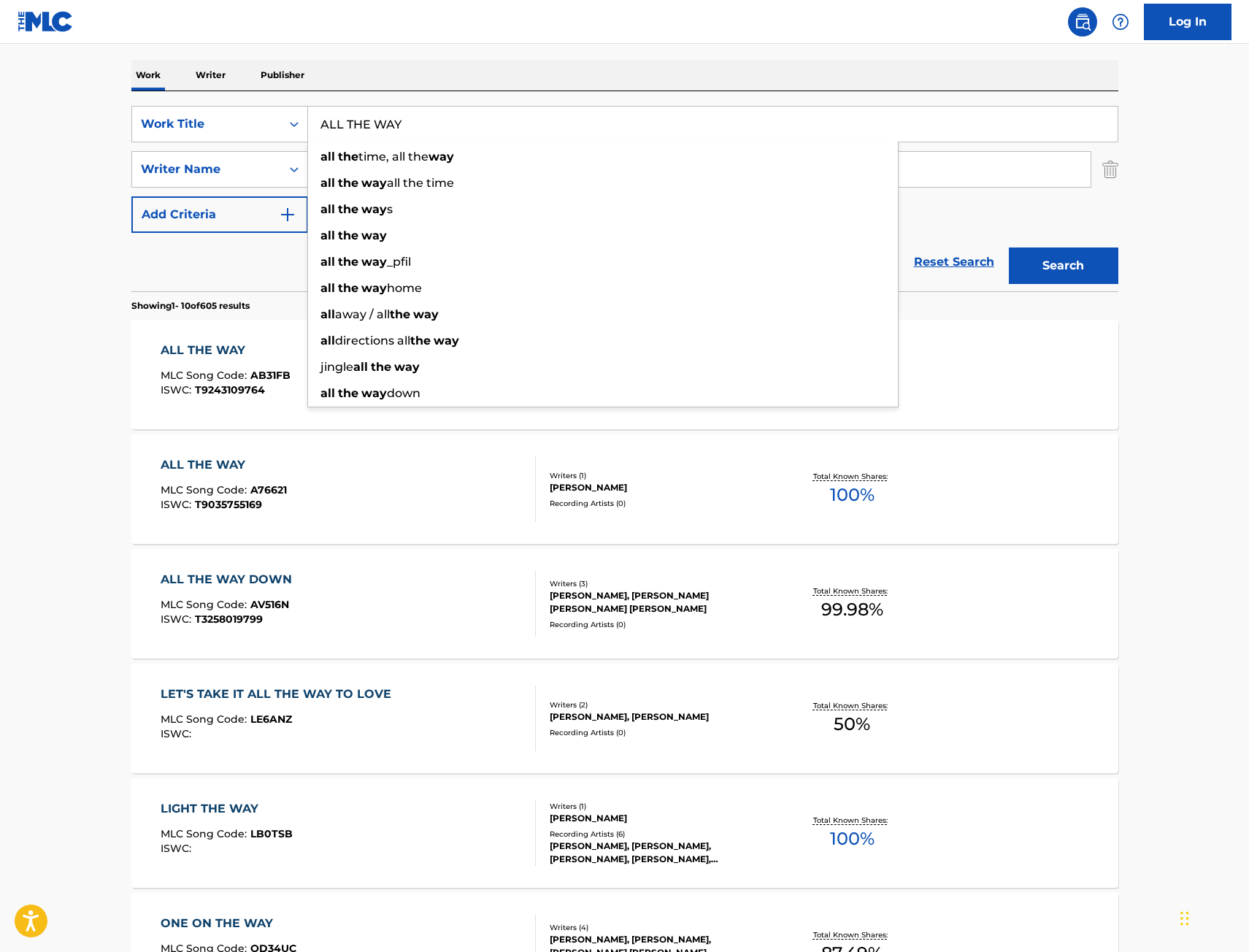
paste input "ONE"
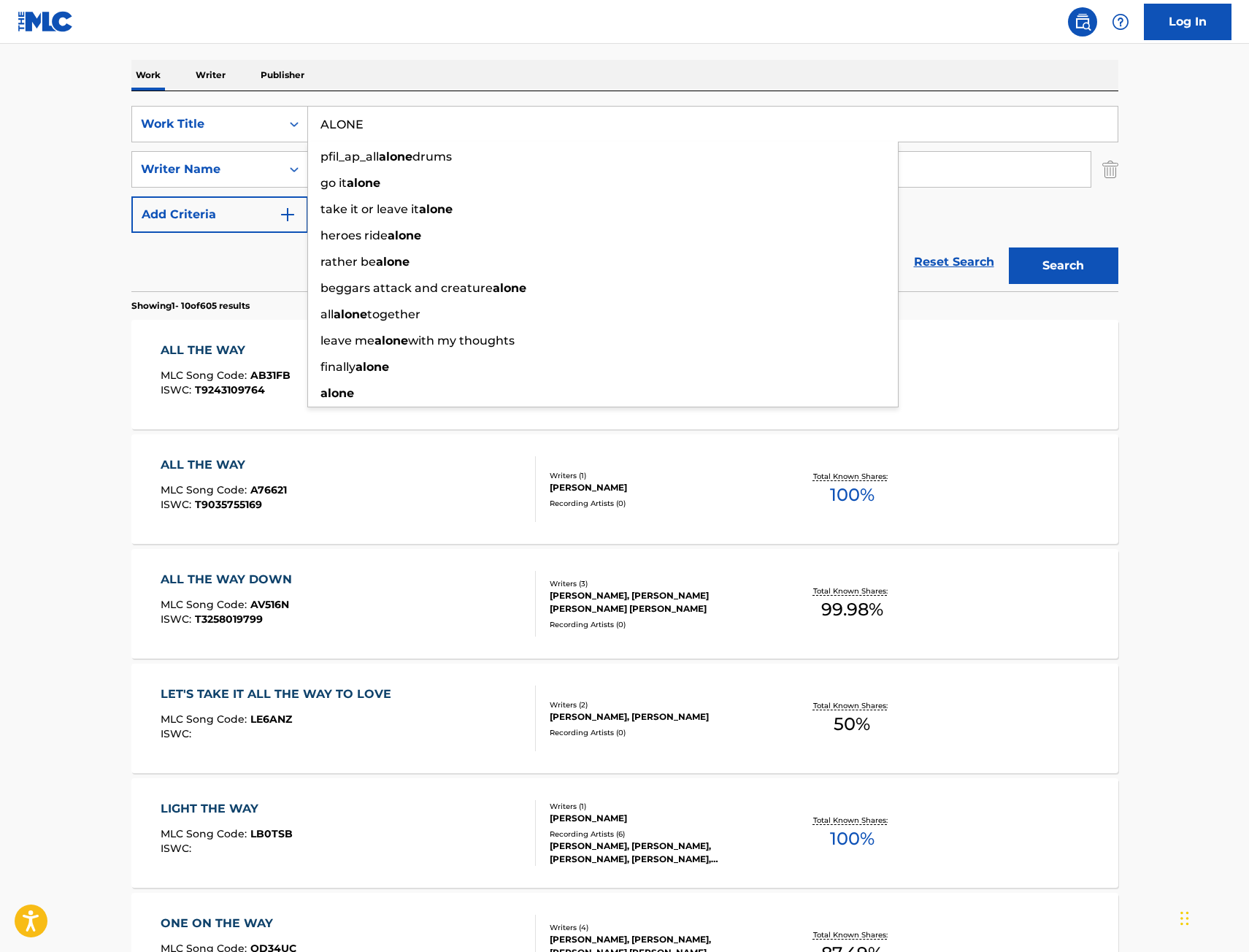
click at [1087, 260] on button "Search" at bounding box center [1063, 266] width 110 height 36
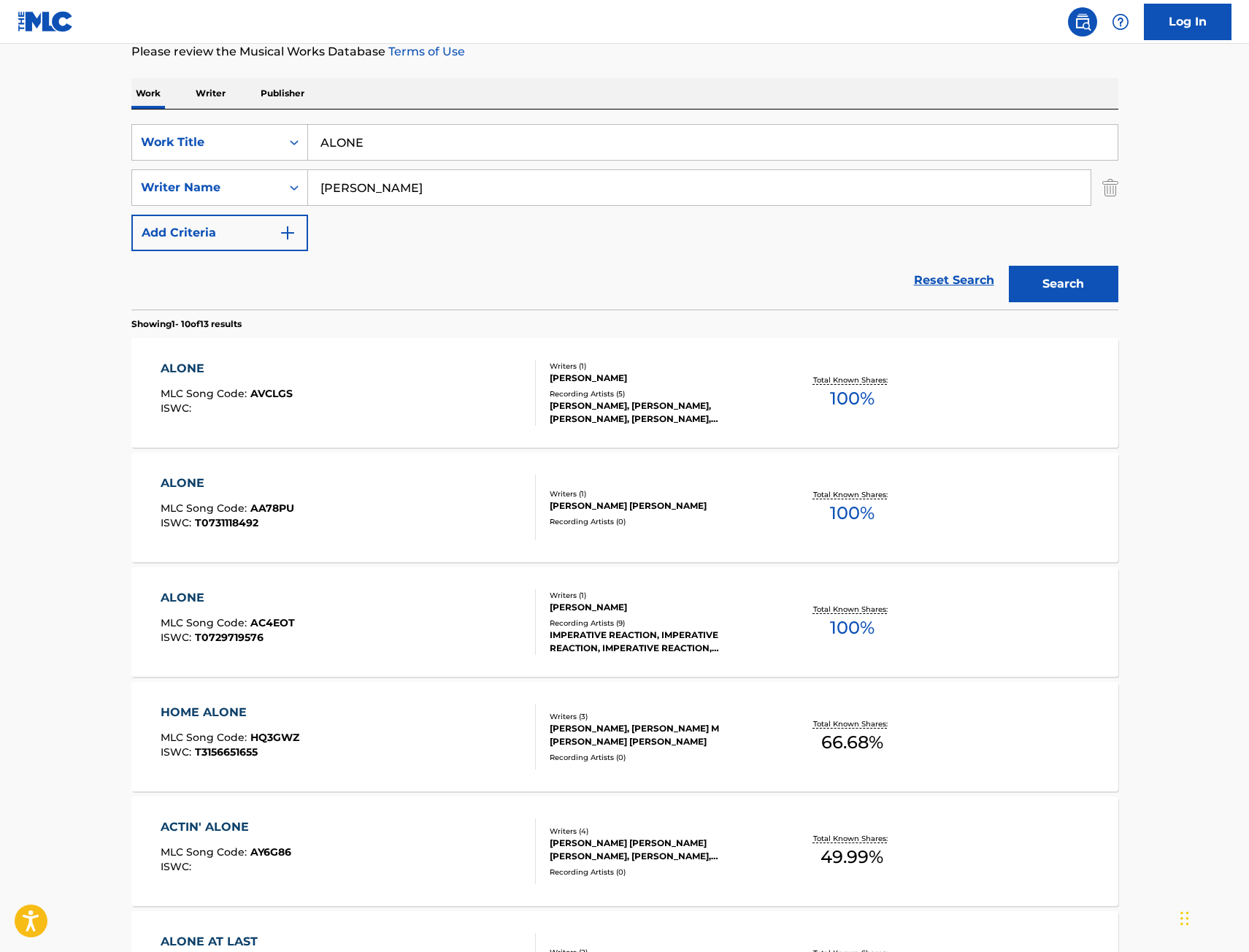
scroll to position [292, 0]
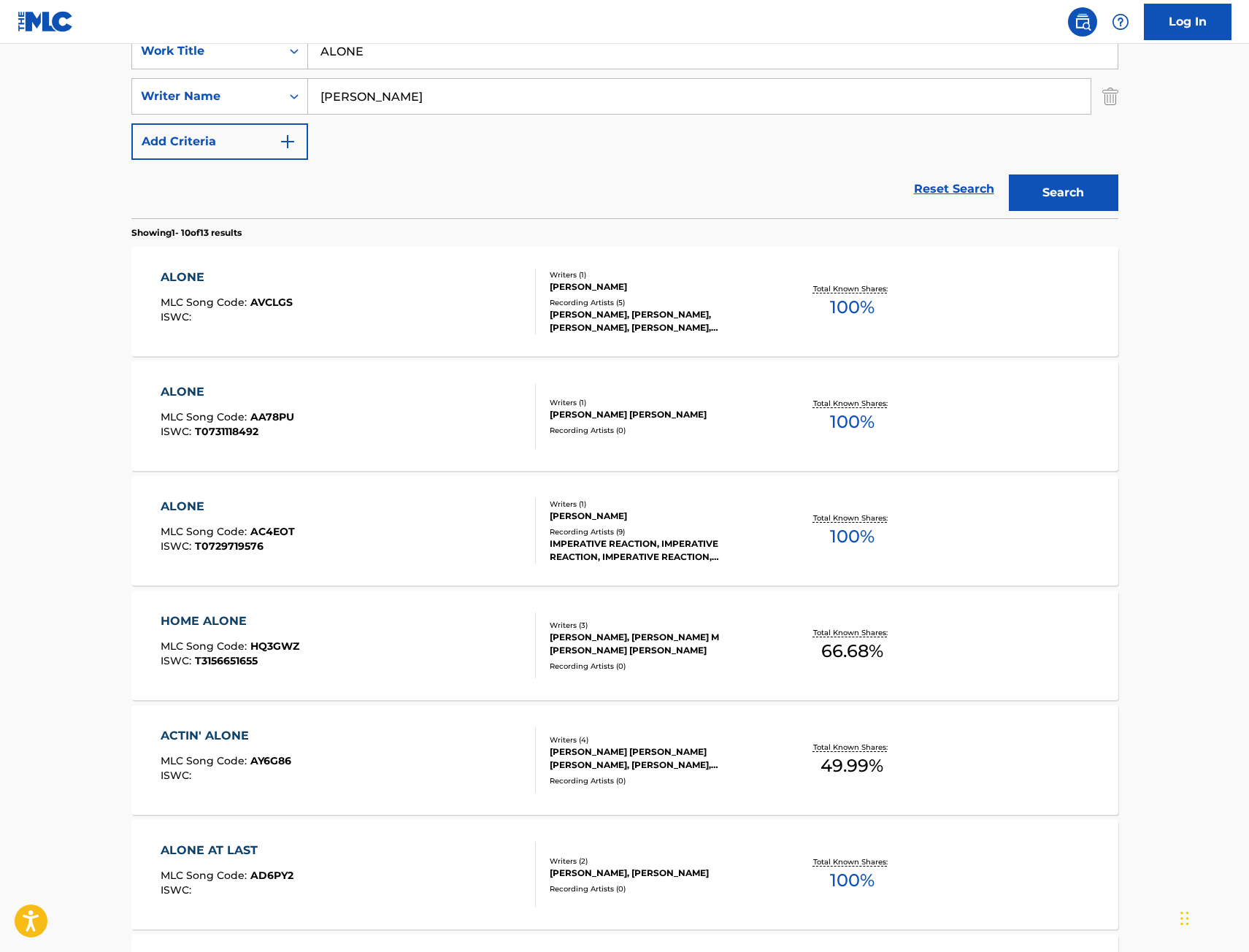
click at [116, 412] on div "The MLC Public Work Search The accuracy and completeness of The MLC's data is d…" at bounding box center [625, 626] width 1022 height 1674
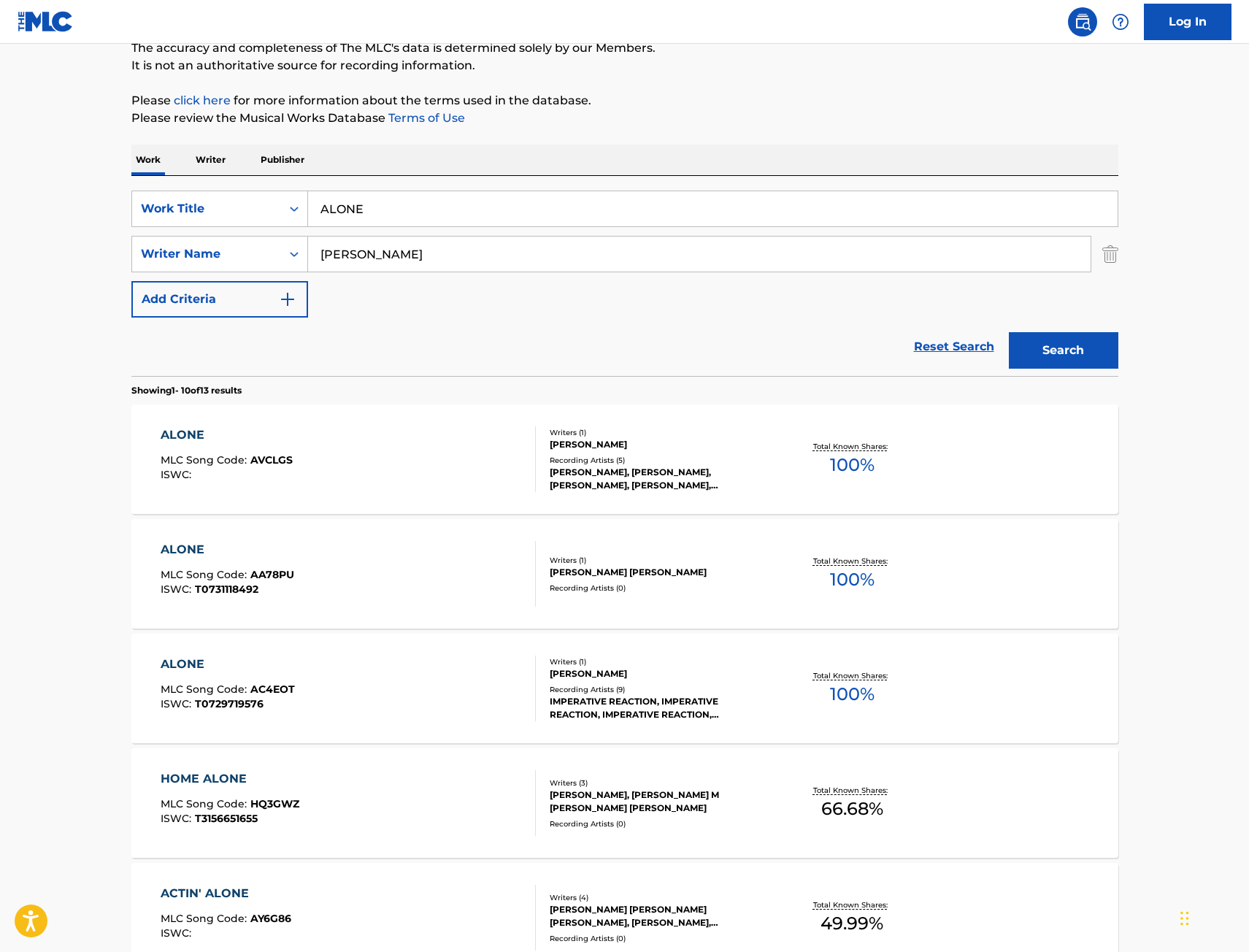
scroll to position [0, 0]
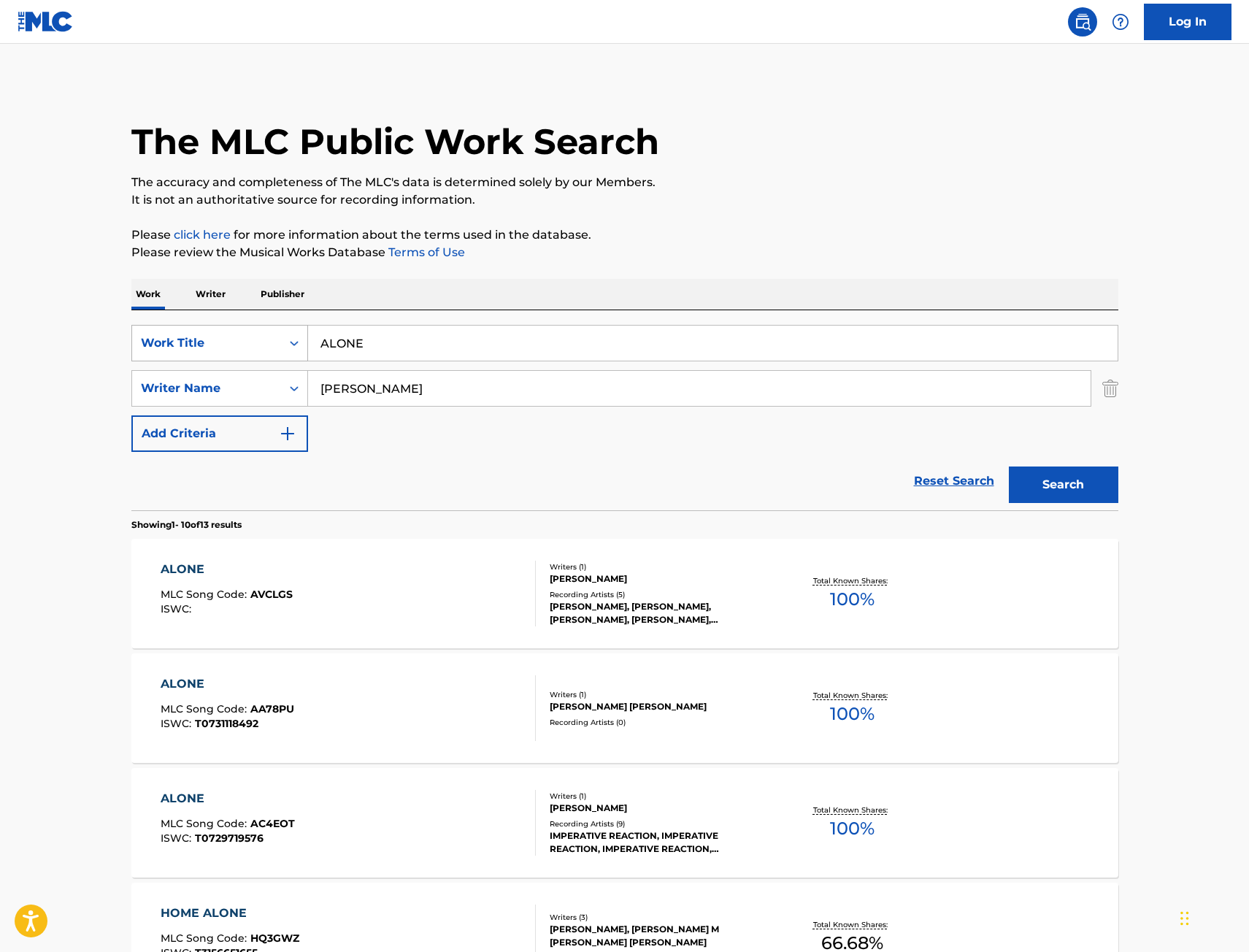
drag, startPoint x: 406, startPoint y: 345, endPoint x: 261, endPoint y: 348, distance: 145.0
click at [187, 354] on div "SearchWithCriteriae068fa49-38f4-464f-b4bf-6f66728f917e Work Title ALONE" at bounding box center [625, 343] width 987 height 36
paste input "MERICAN HYPNOSIS (feat. [GEOGRAPHIC_DATA])"
type input "AMERICAN HYPNOSIS (feat. [GEOGRAPHIC_DATA])"
click at [1072, 500] on button "Search" at bounding box center [1063, 484] width 110 height 36
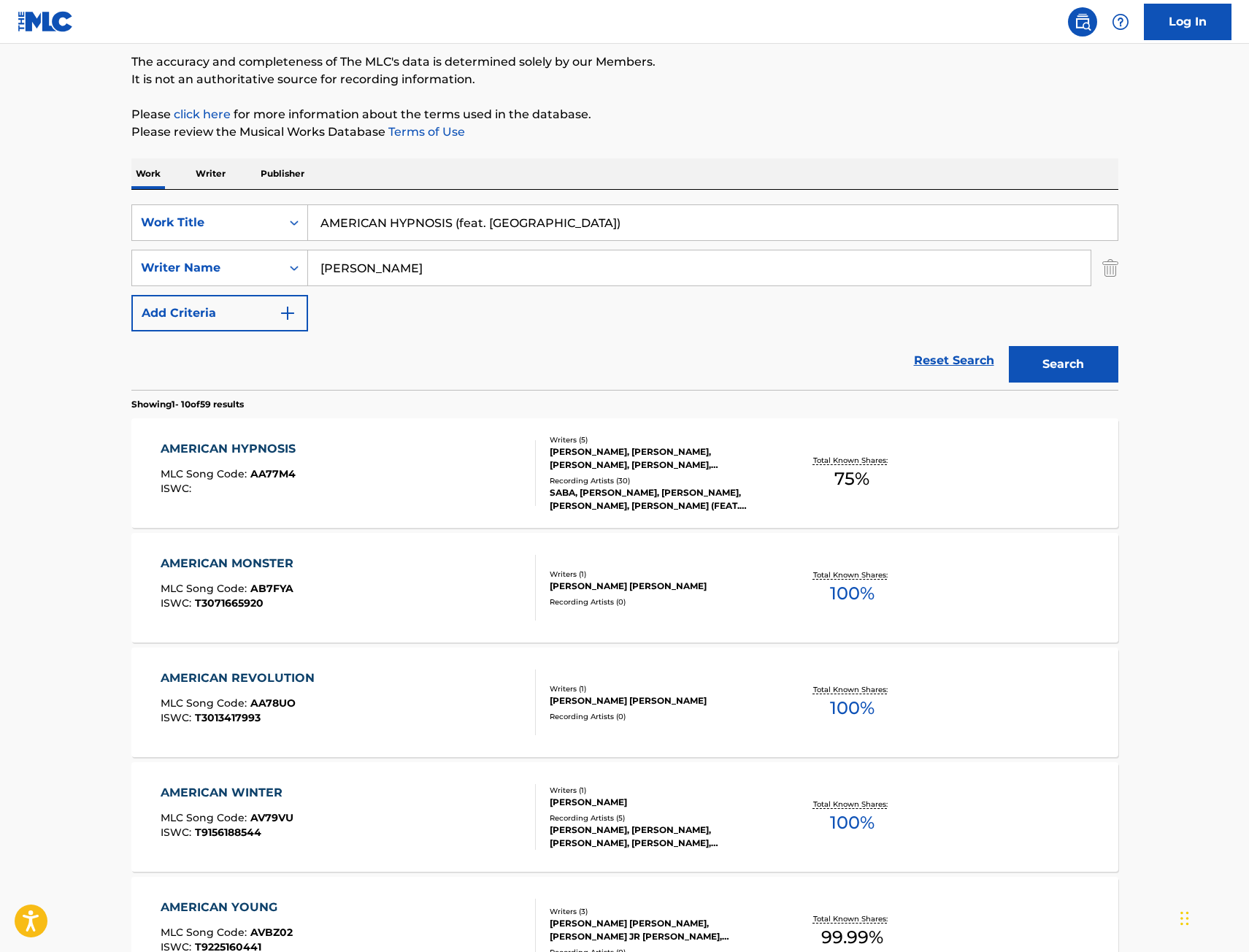
scroll to position [146, 0]
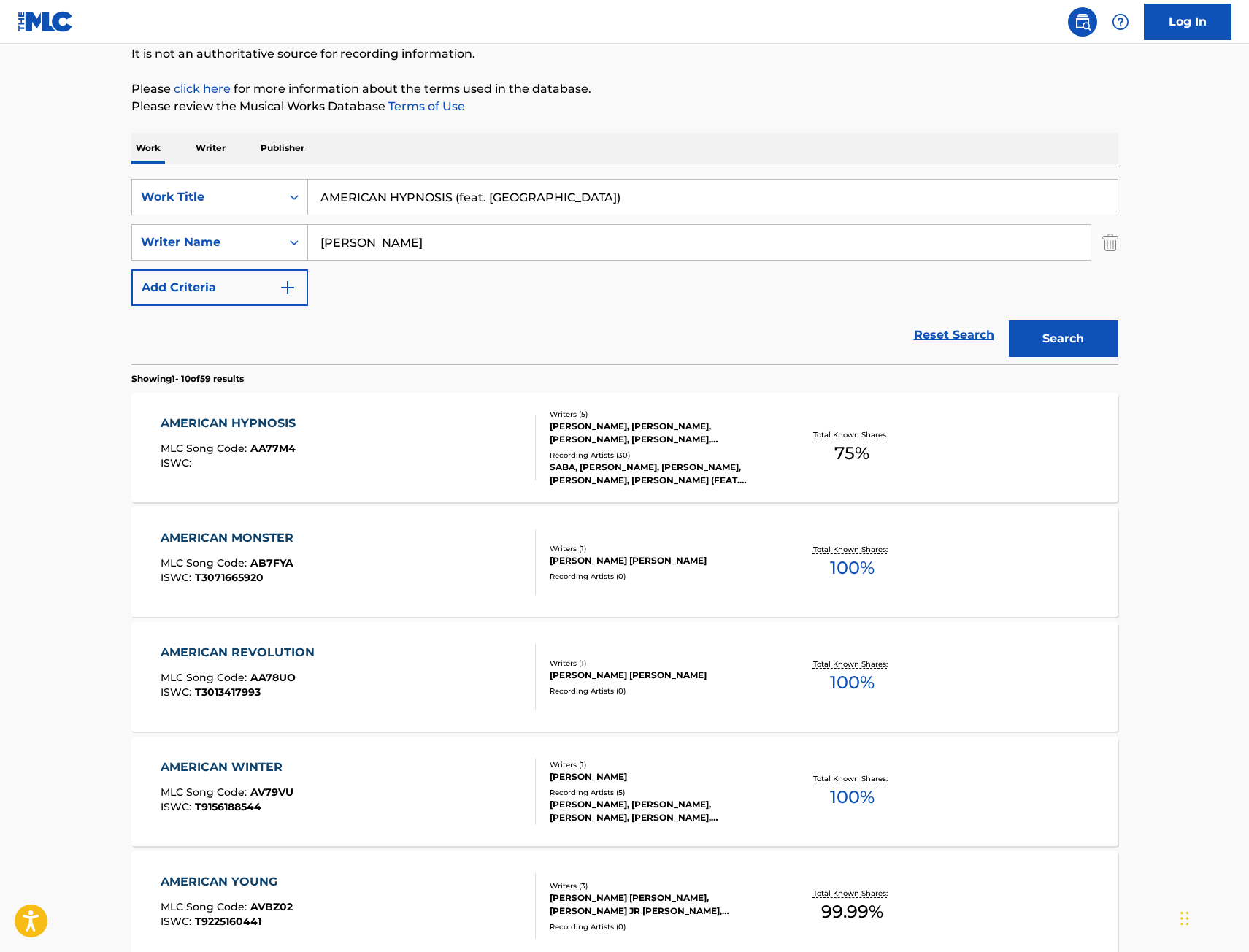
click at [389, 456] on div "AMERICAN HYPNOSIS MLC Song Code : AA77M4 ISWC :" at bounding box center [348, 447] width 375 height 66
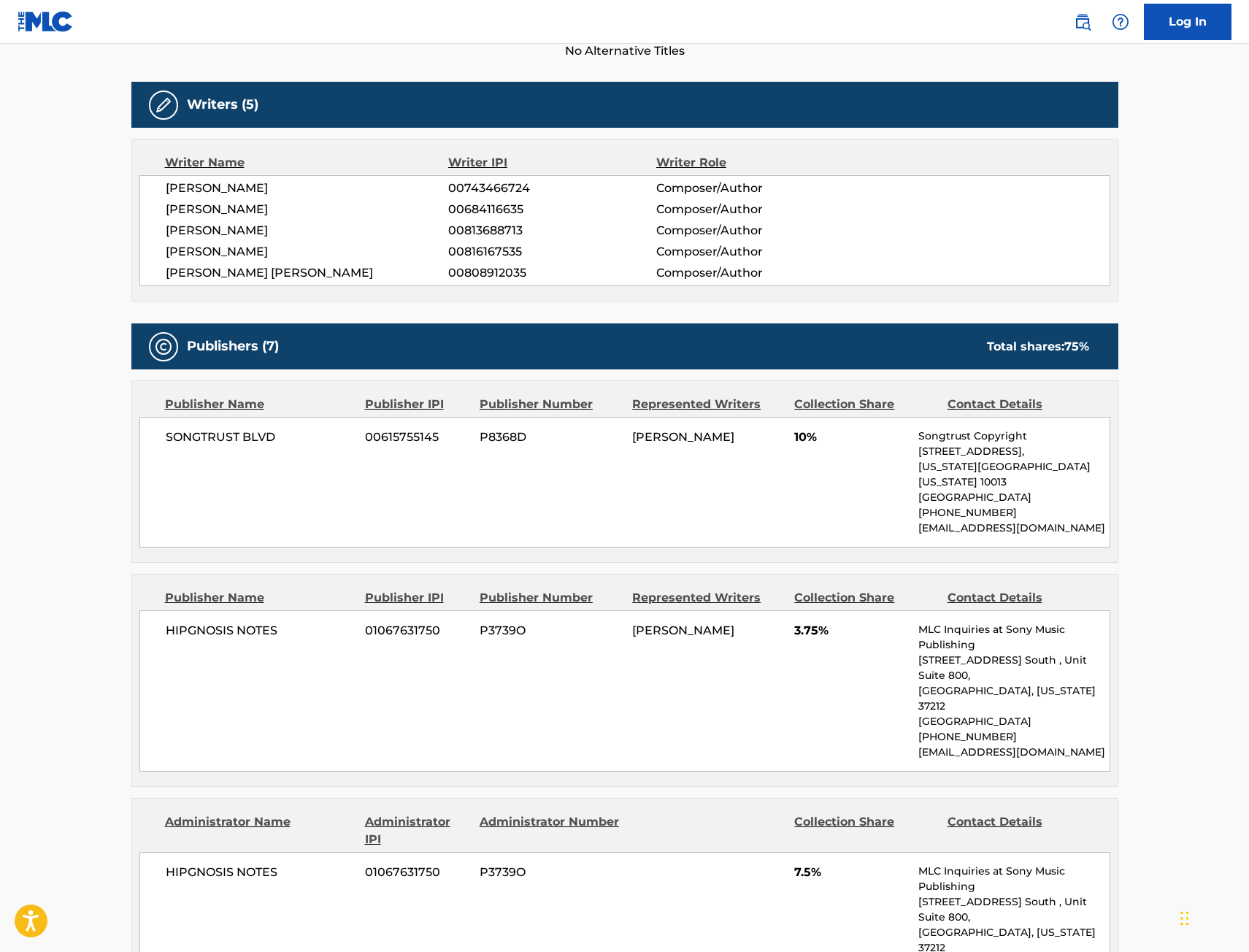
scroll to position [438, 0]
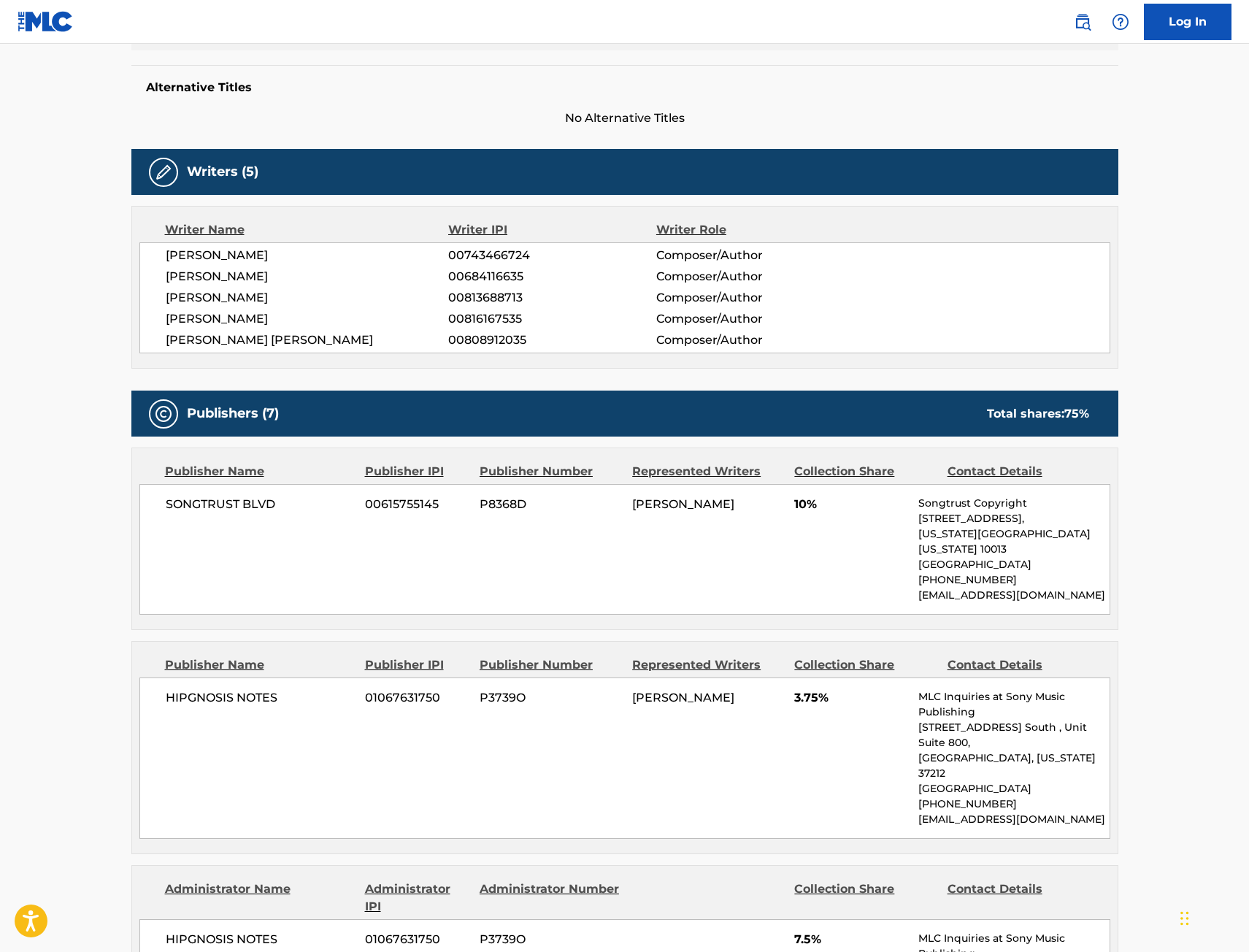
scroll to position [146, 0]
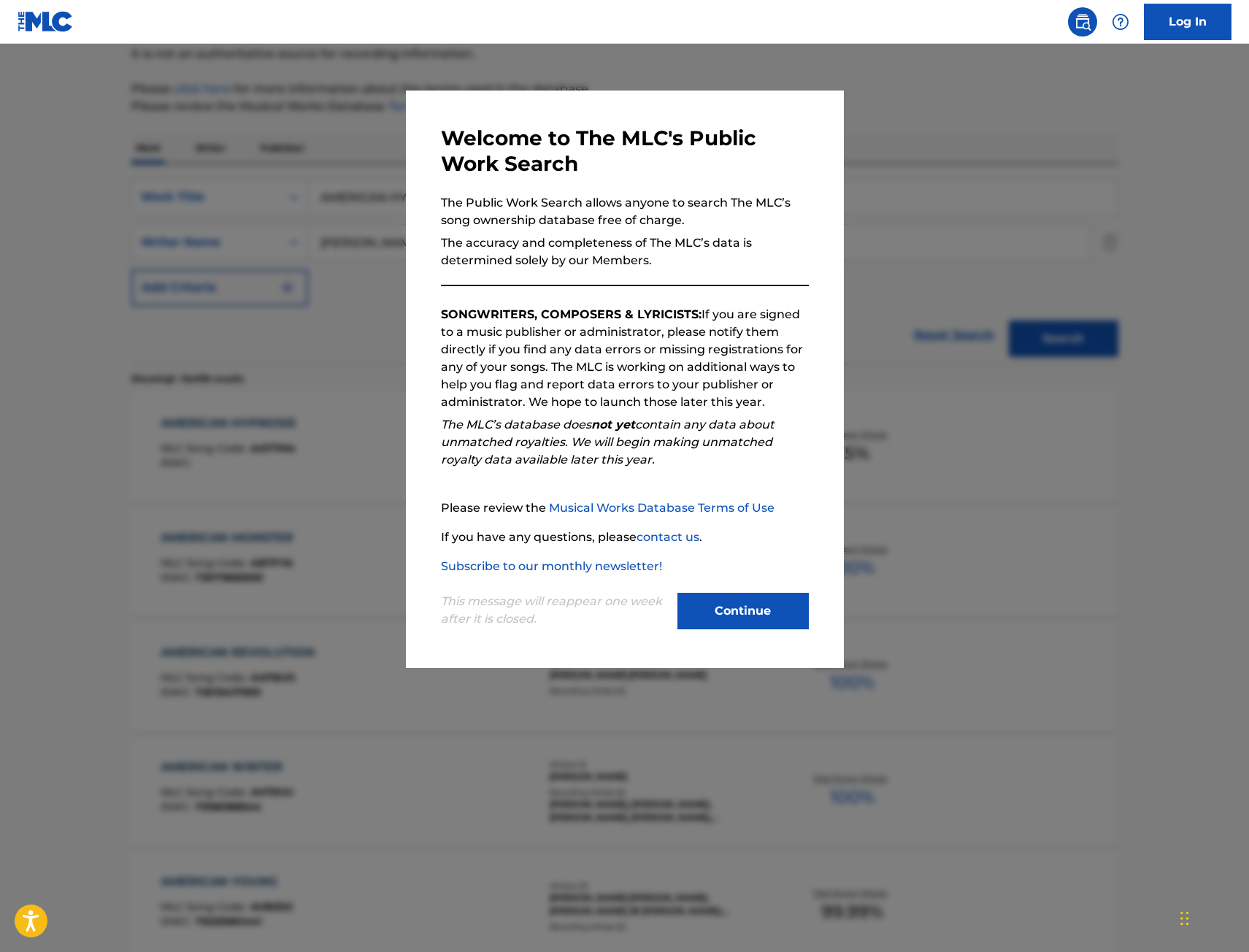
click at [281, 309] on div at bounding box center [624, 520] width 1249 height 952
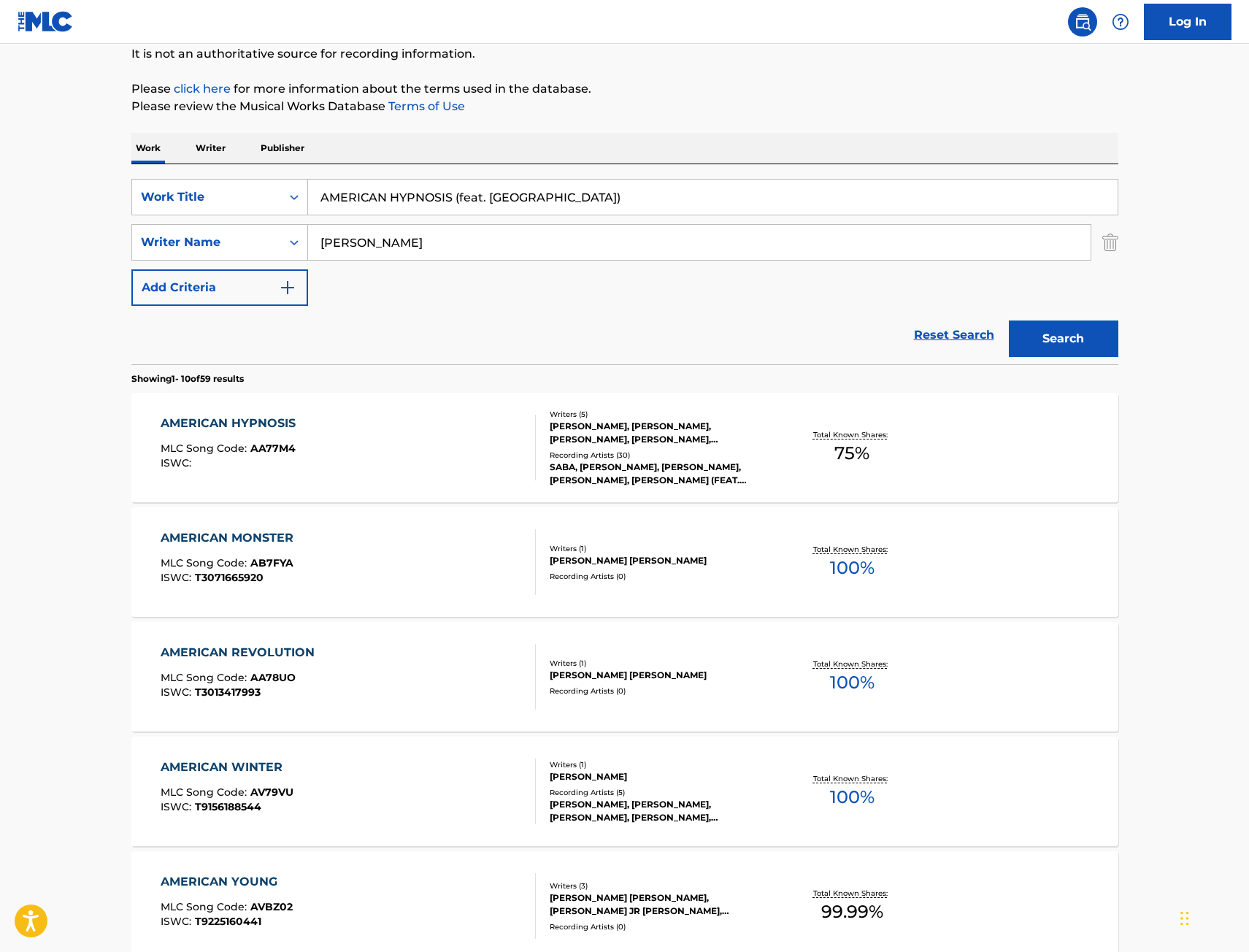
drag, startPoint x: 555, startPoint y: 188, endPoint x: 274, endPoint y: 216, distance: 282.4
click at [243, 214] on div "SearchWithCriteriae068fa49-38f4-464f-b4bf-6f66728f917e Work Title AMERICAN HYPN…" at bounding box center [625, 197] width 987 height 36
paste input "BABY (feat. Kid Ink"
type input "BABY (feat. Kid Ink)"
click at [1051, 344] on button "Search" at bounding box center [1063, 338] width 110 height 36
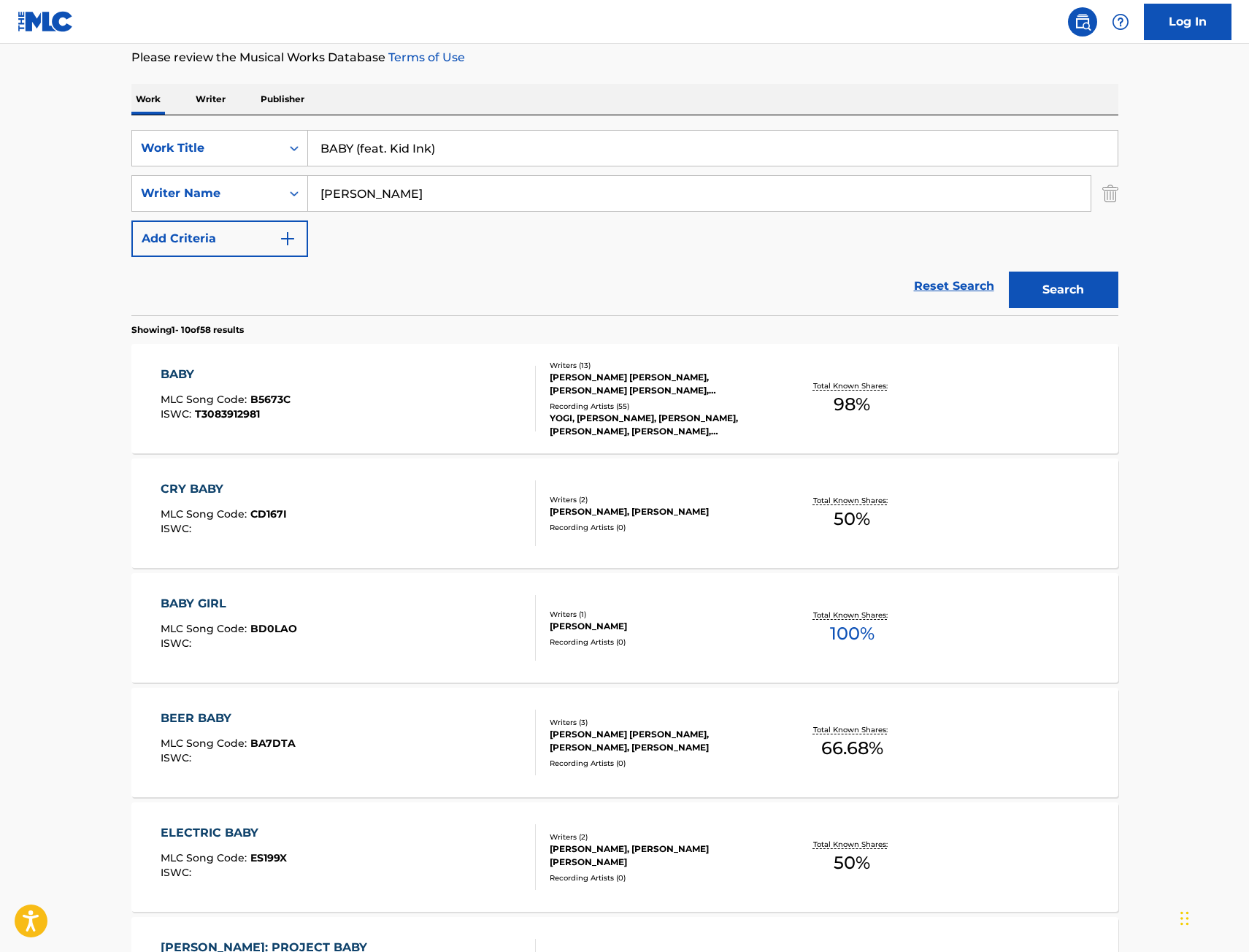
scroll to position [219, 0]
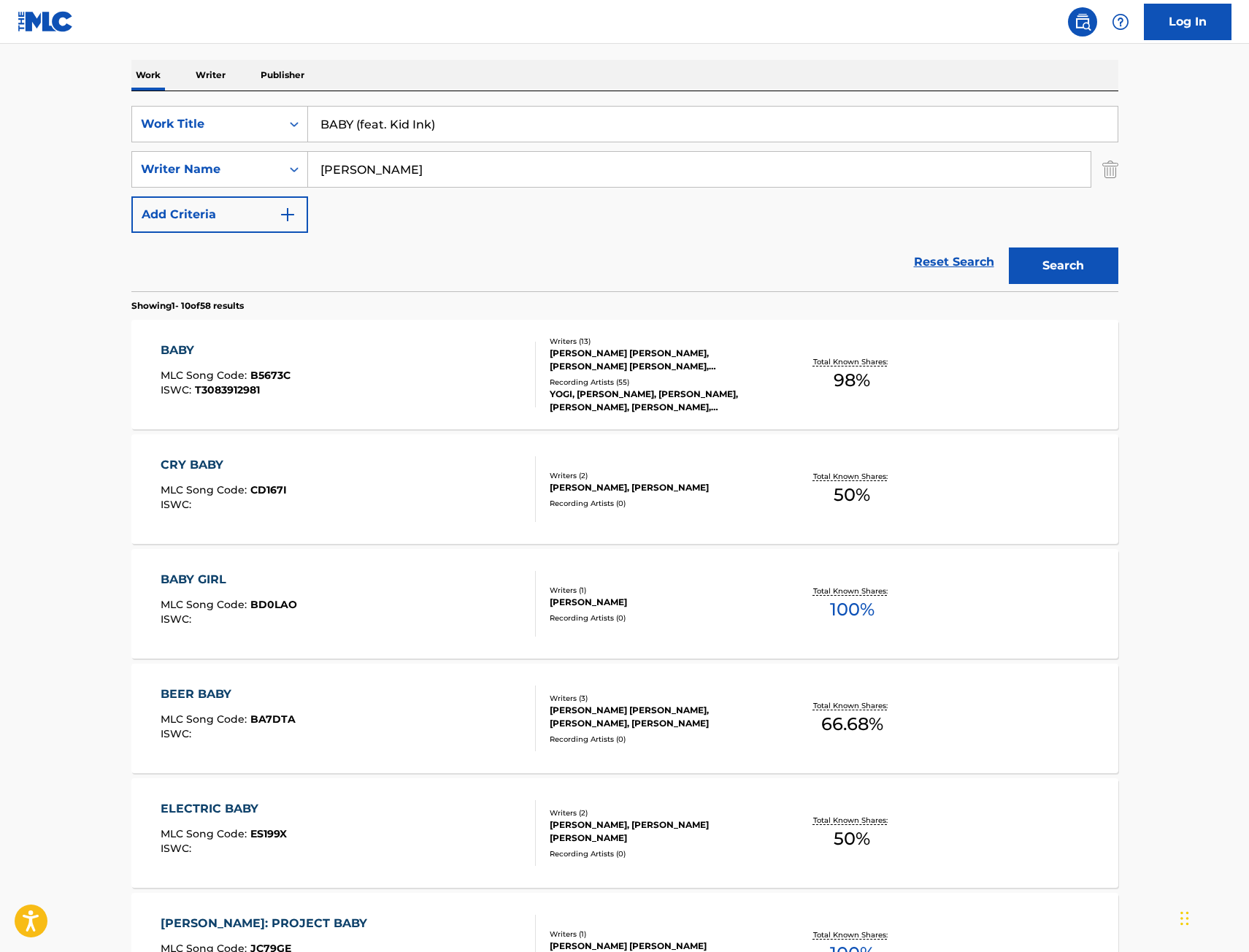
click at [455, 376] on div "BABY MLC Song Code : B5673C ISWC : T3083912981" at bounding box center [348, 375] width 375 height 66
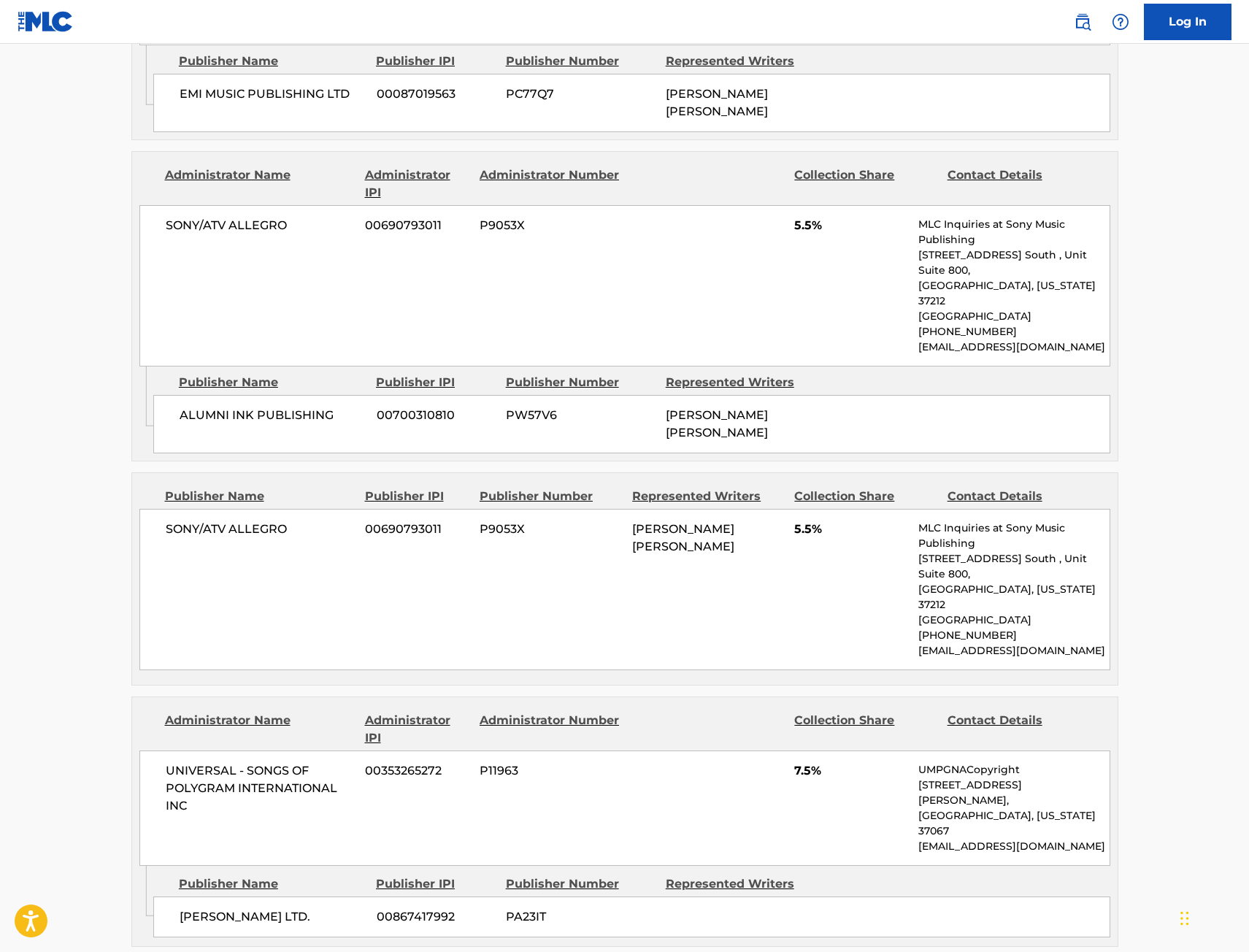
scroll to position [3358, 0]
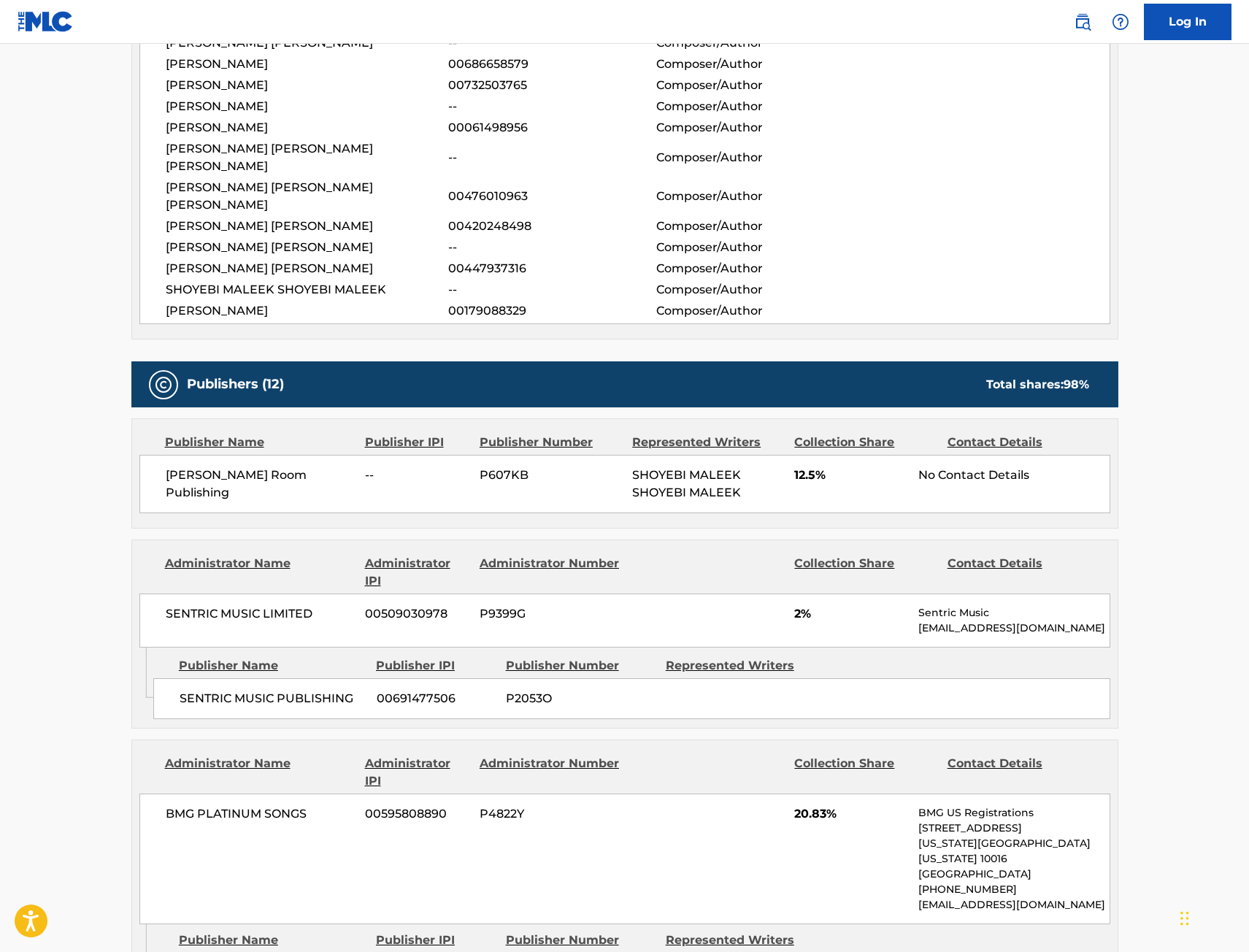
scroll to position [219, 0]
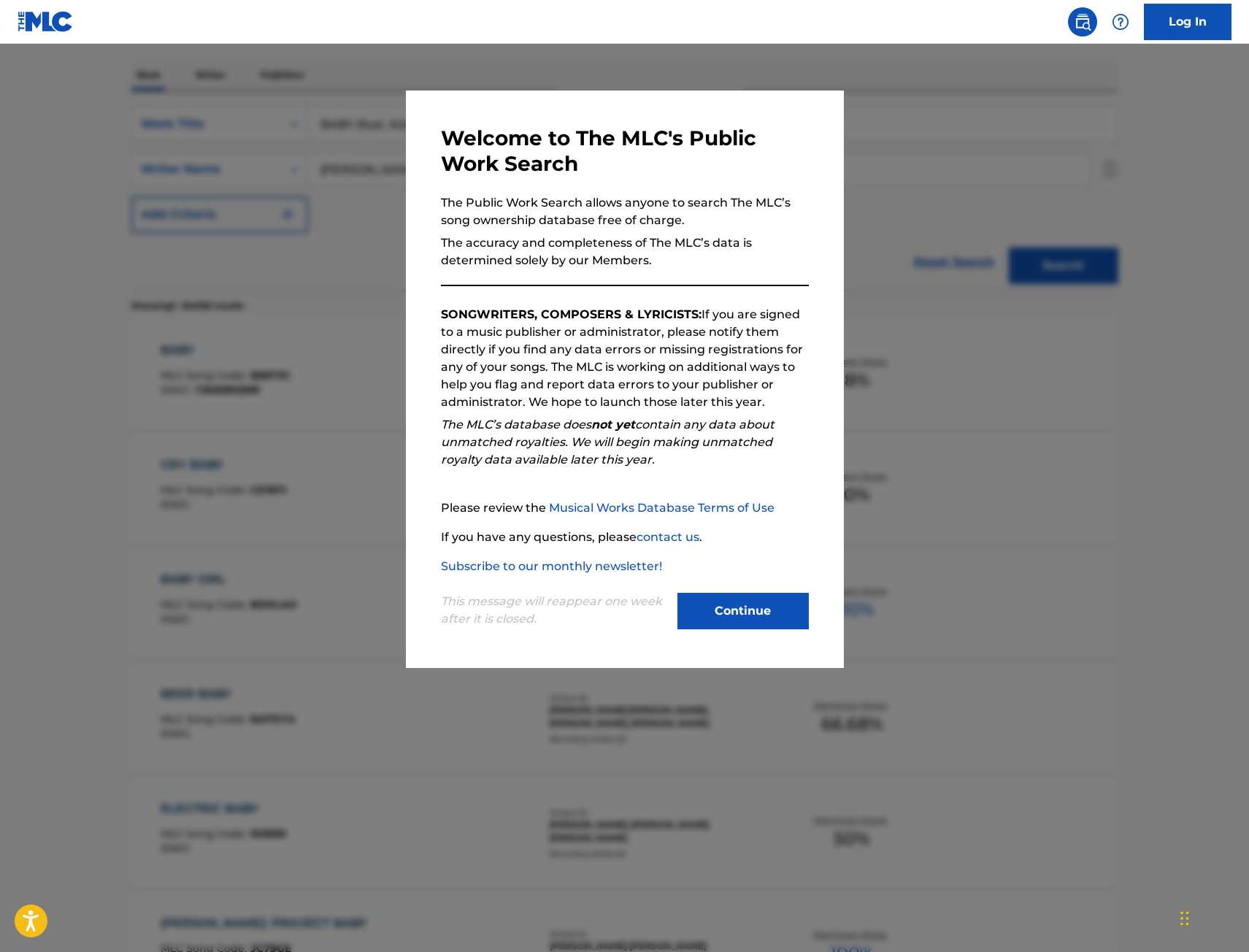
drag, startPoint x: 166, startPoint y: 256, endPoint x: 187, endPoint y: 253, distance: 21.2
click at [166, 255] on div at bounding box center [624, 520] width 1249 height 952
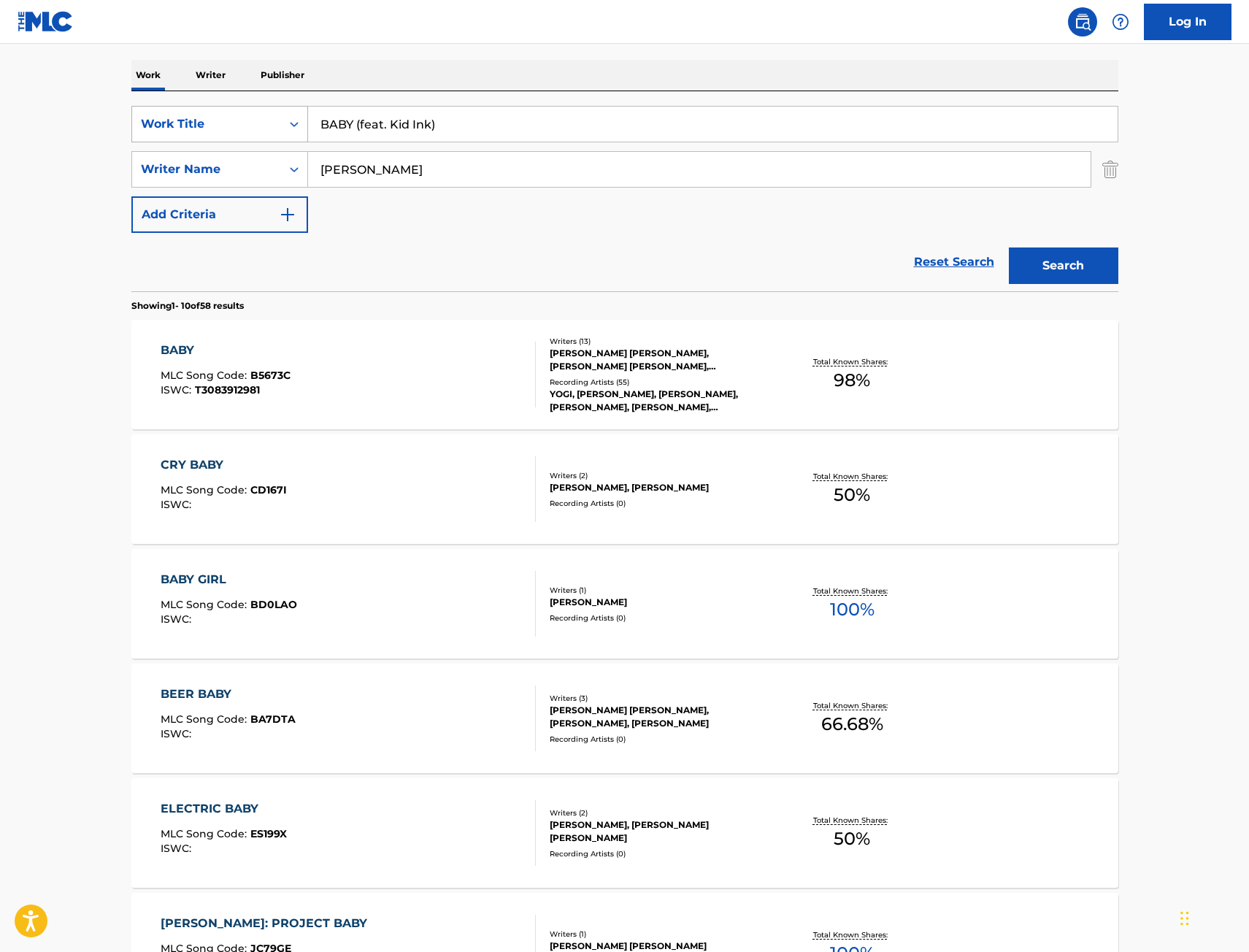
drag, startPoint x: 410, startPoint y: 117, endPoint x: 178, endPoint y: 134, distance: 232.6
click at [187, 134] on div "SearchWithCriteriae068fa49-38f4-464f-b4bf-6f66728f917e Work Title BABY (feat. K…" at bounding box center [625, 124] width 987 height 36
paste input "CK IN THE DAY"
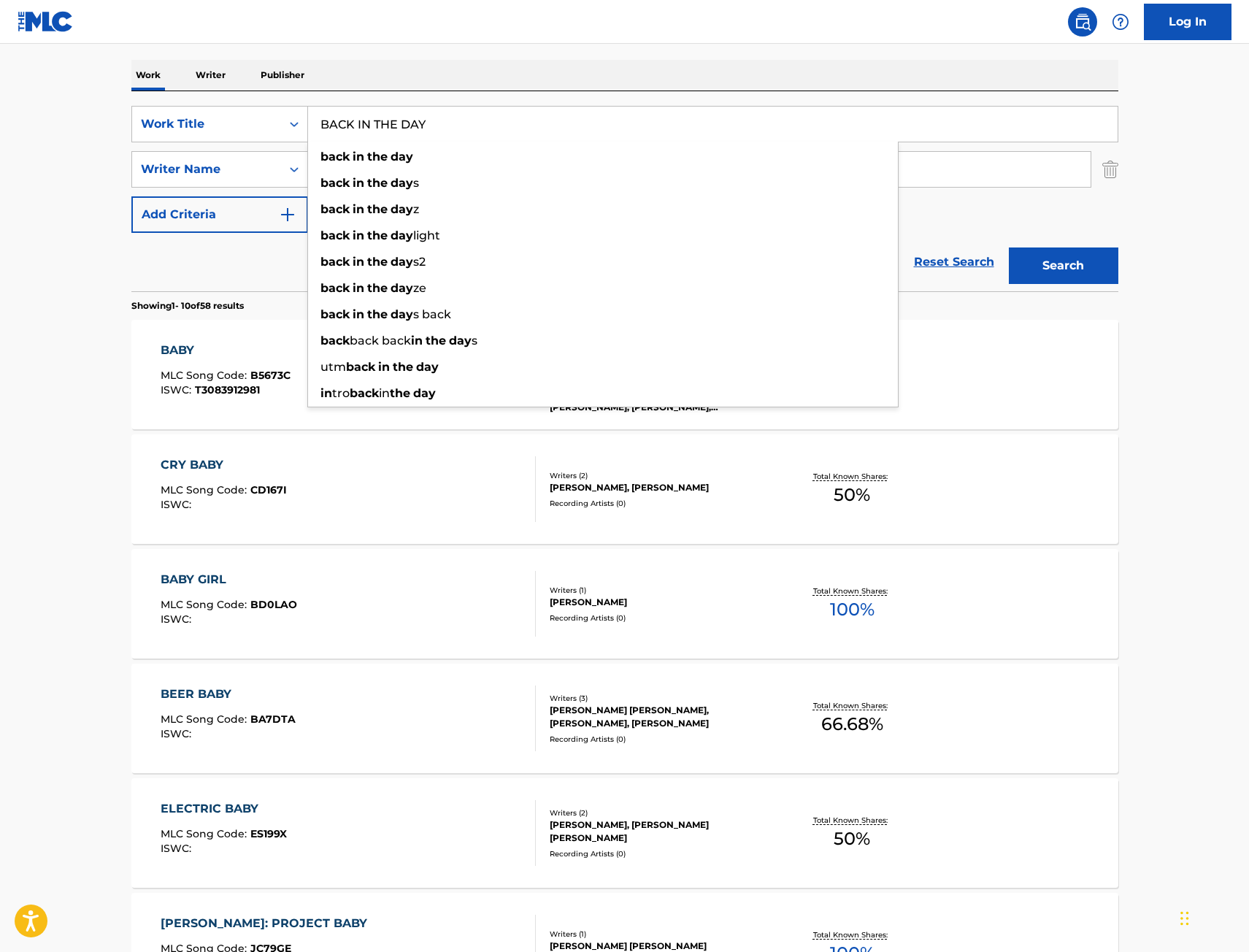
type input "BACK IN THE DAY"
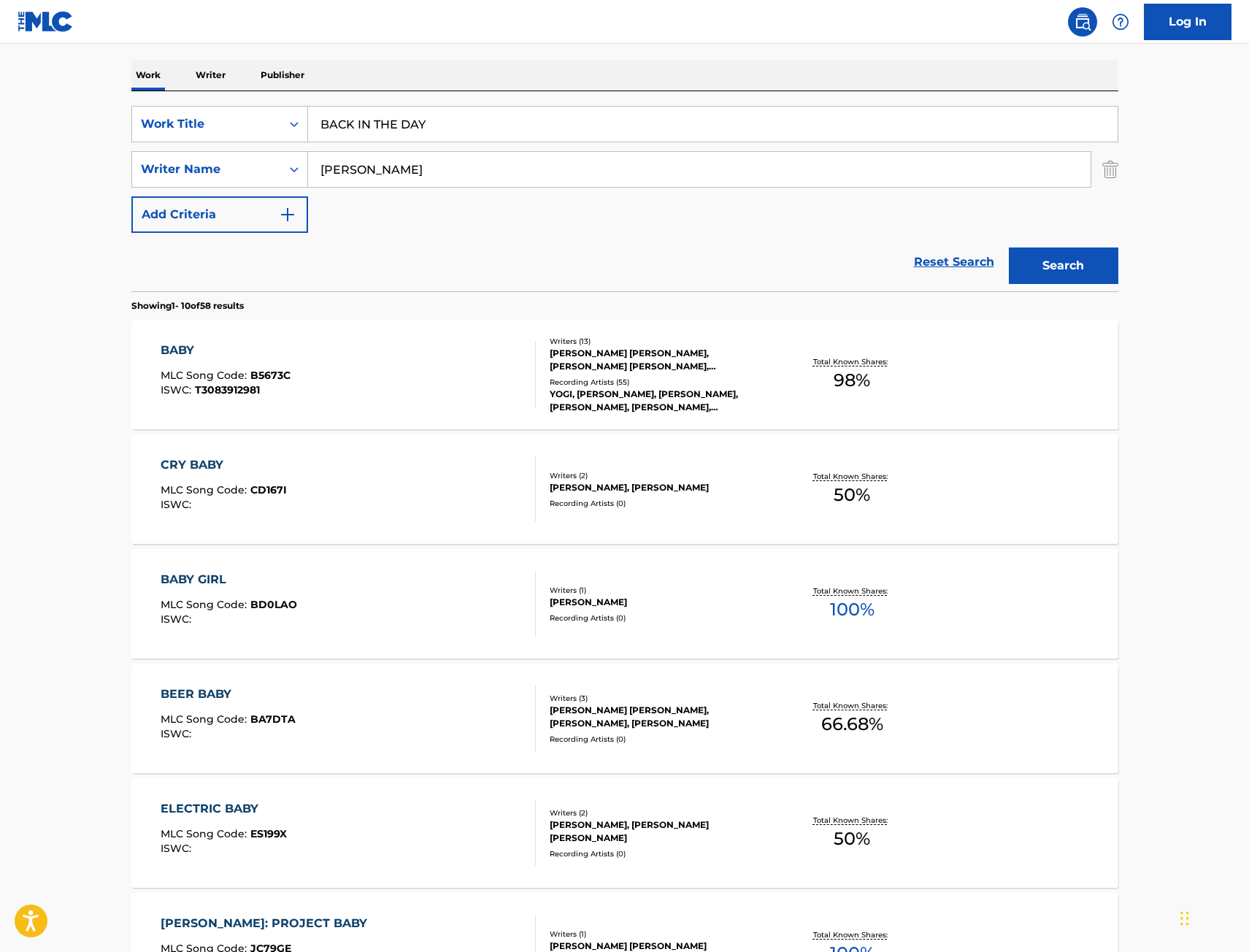
click at [1076, 269] on button "Search" at bounding box center [1063, 266] width 110 height 36
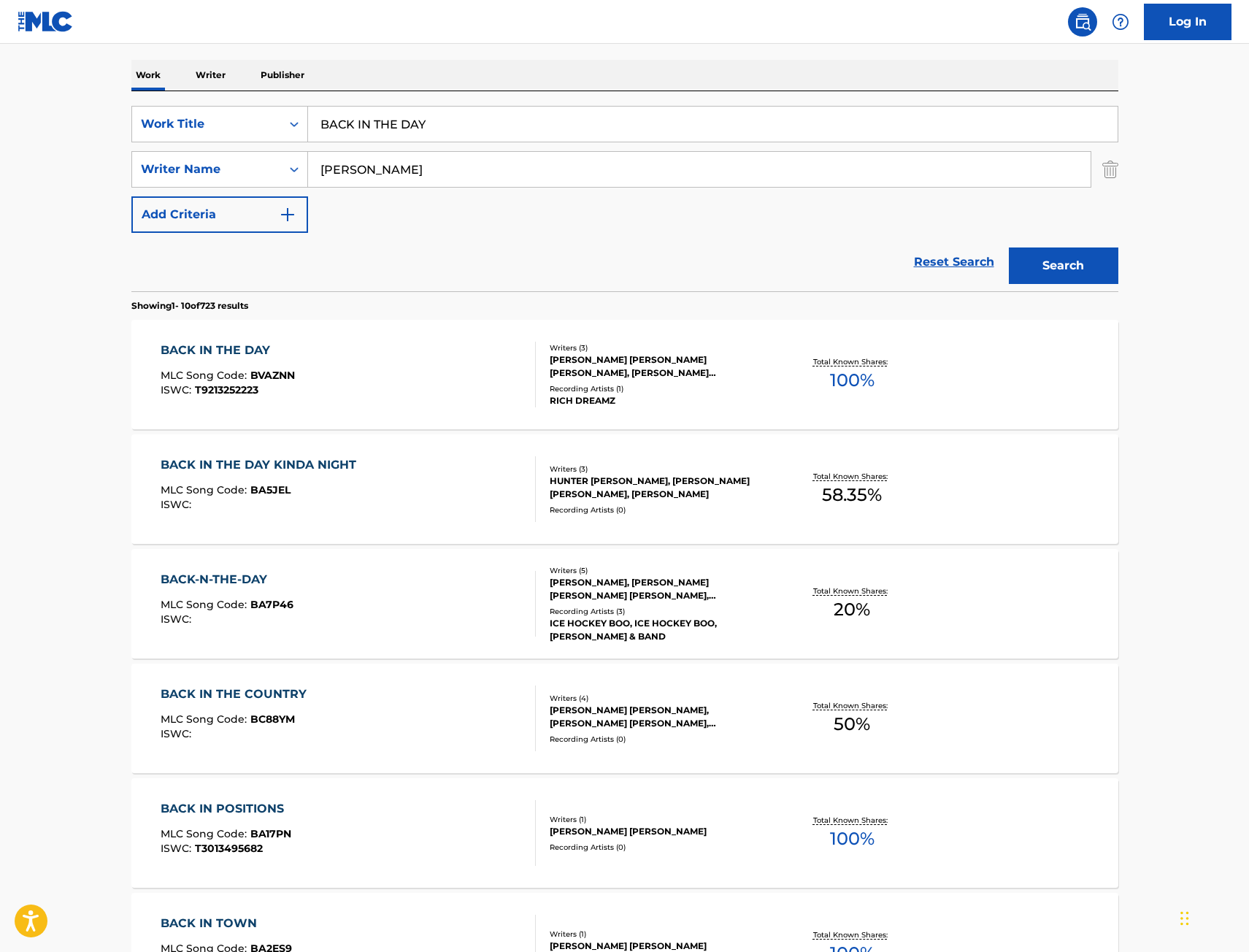
click at [405, 361] on div "BACK IN THE DAY MLC Song Code : BVAZNN ISWC : T9213252223" at bounding box center [348, 375] width 375 height 66
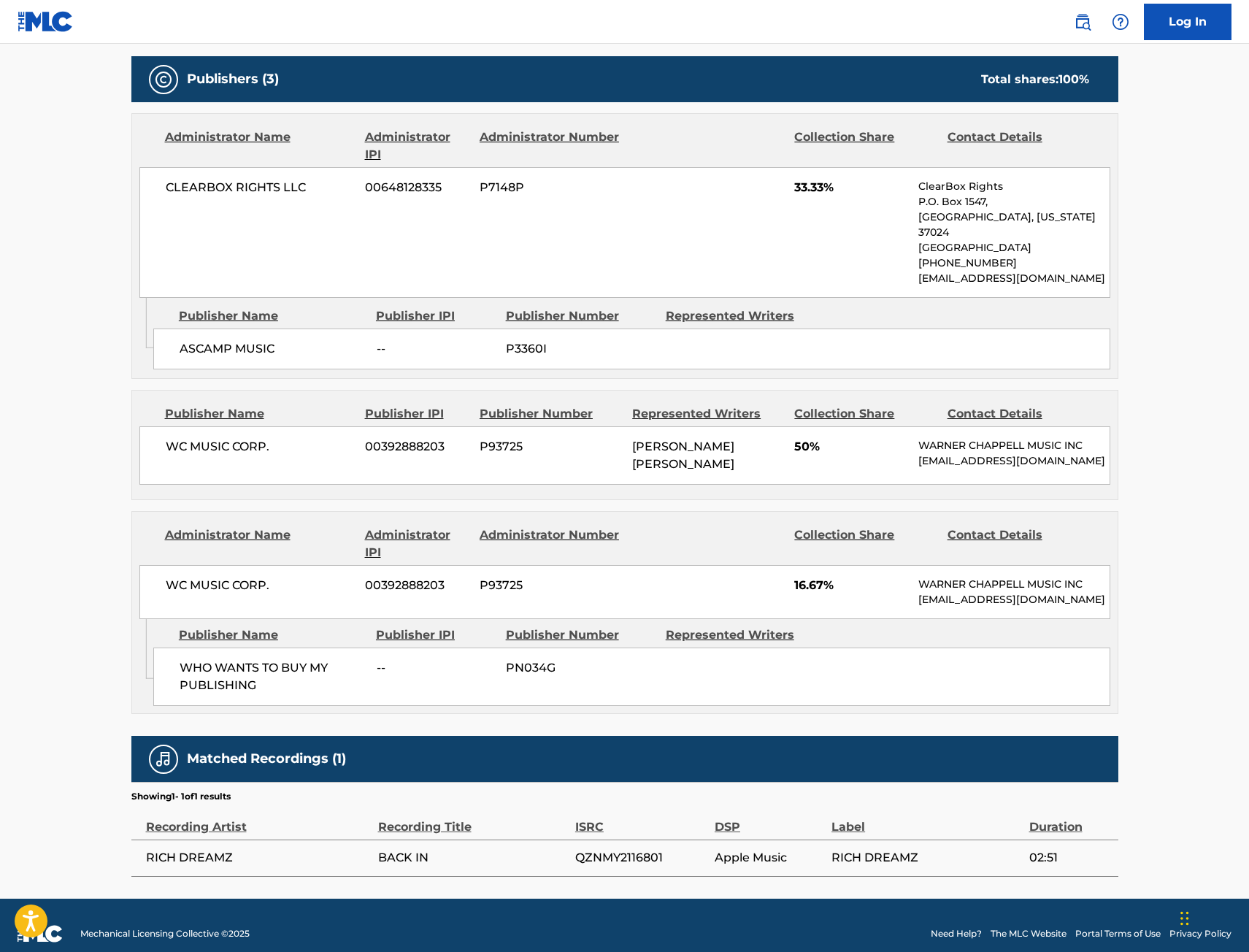
scroll to position [219, 0]
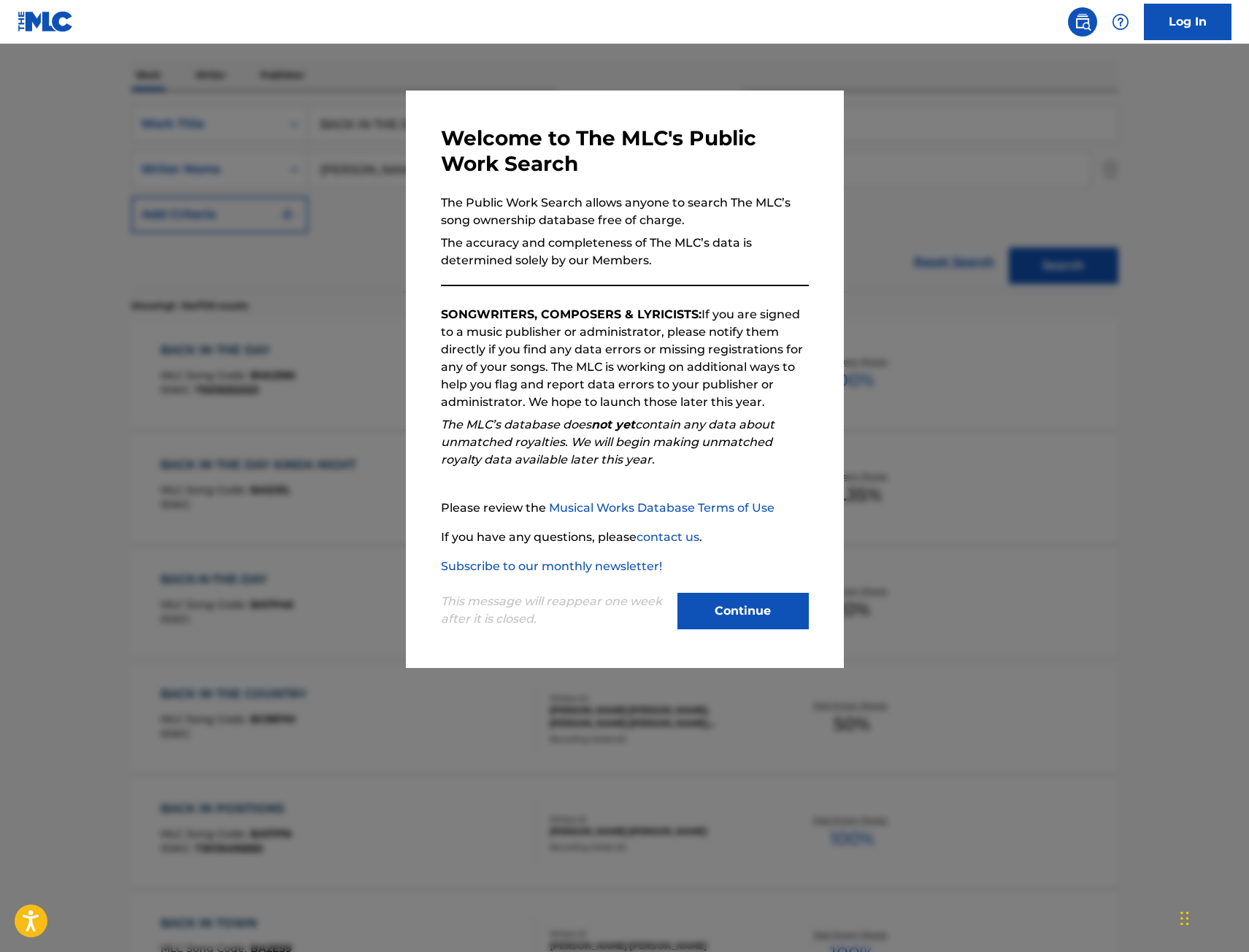
click at [151, 412] on div at bounding box center [624, 520] width 1249 height 952
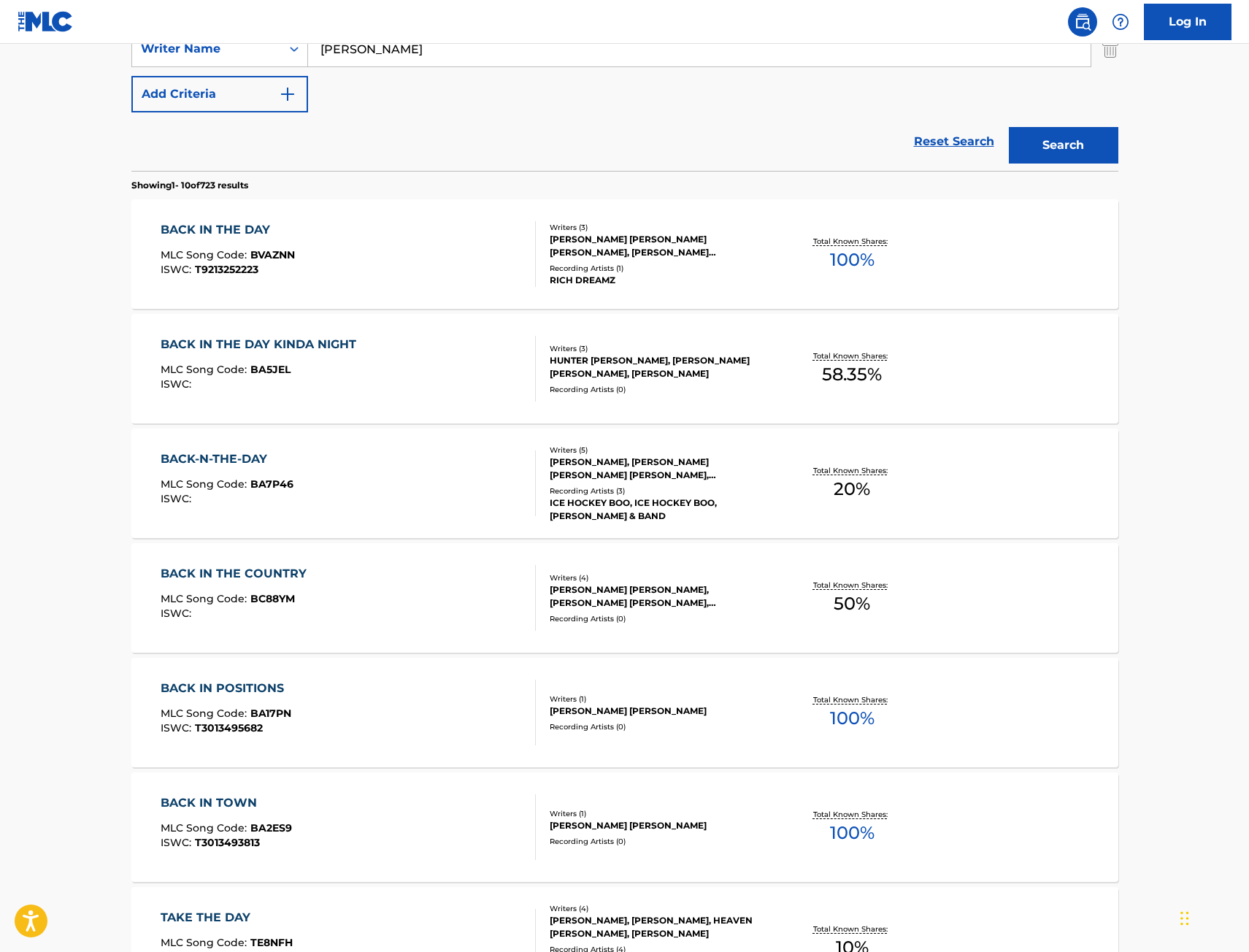
scroll to position [365, 0]
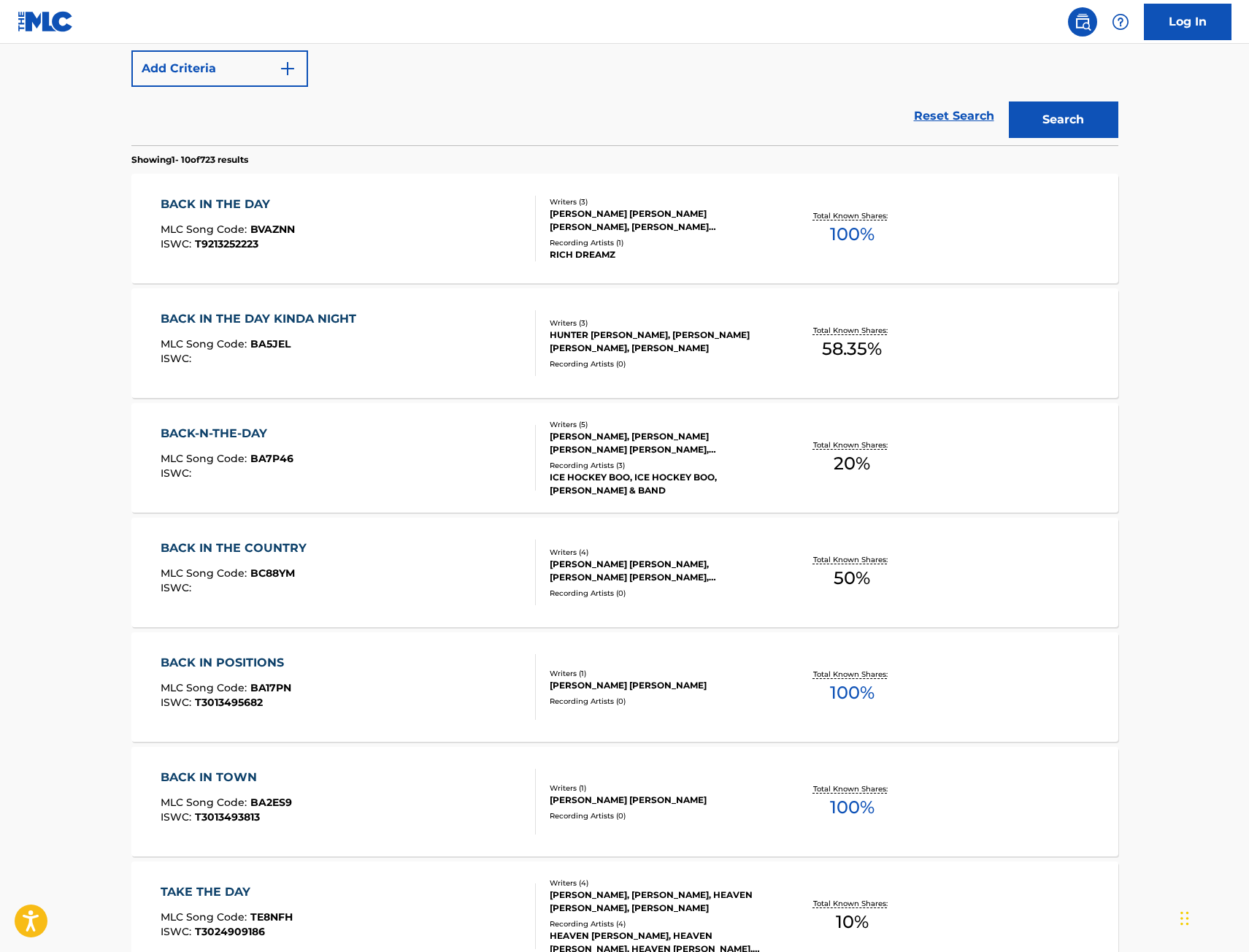
click at [71, 413] on main "The MLC Public Work Search The accuracy and completeness of The MLC's data is d…" at bounding box center [624, 538] width 1249 height 1718
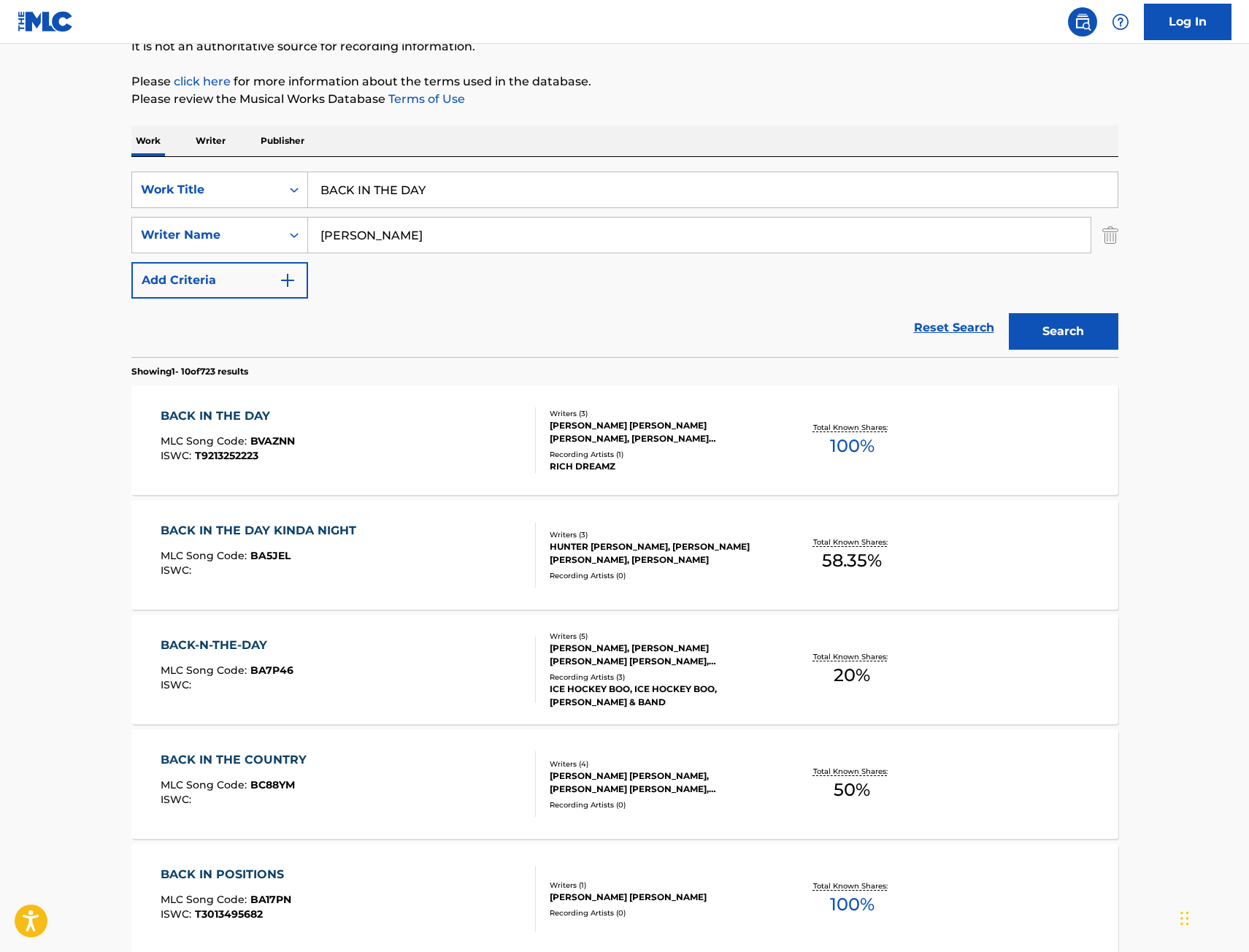
scroll to position [0, 0]
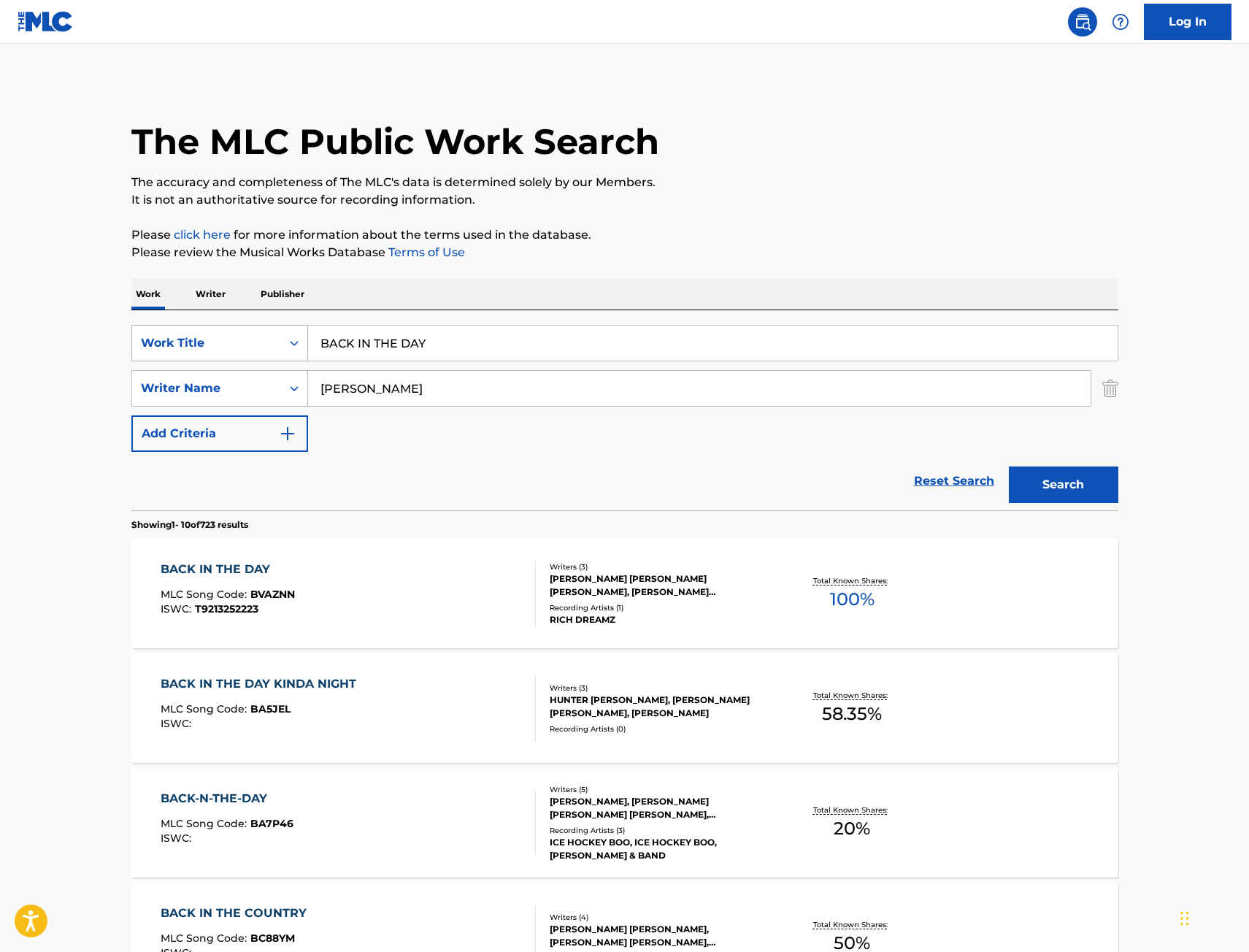
drag, startPoint x: 466, startPoint y: 330, endPoint x: 204, endPoint y: 347, distance: 262.6
click at [204, 347] on div "SearchWithCriteriae068fa49-38f4-464f-b4bf-6f66728f917e Work Title BACK IN THE D…" at bounding box center [625, 343] width 987 height 36
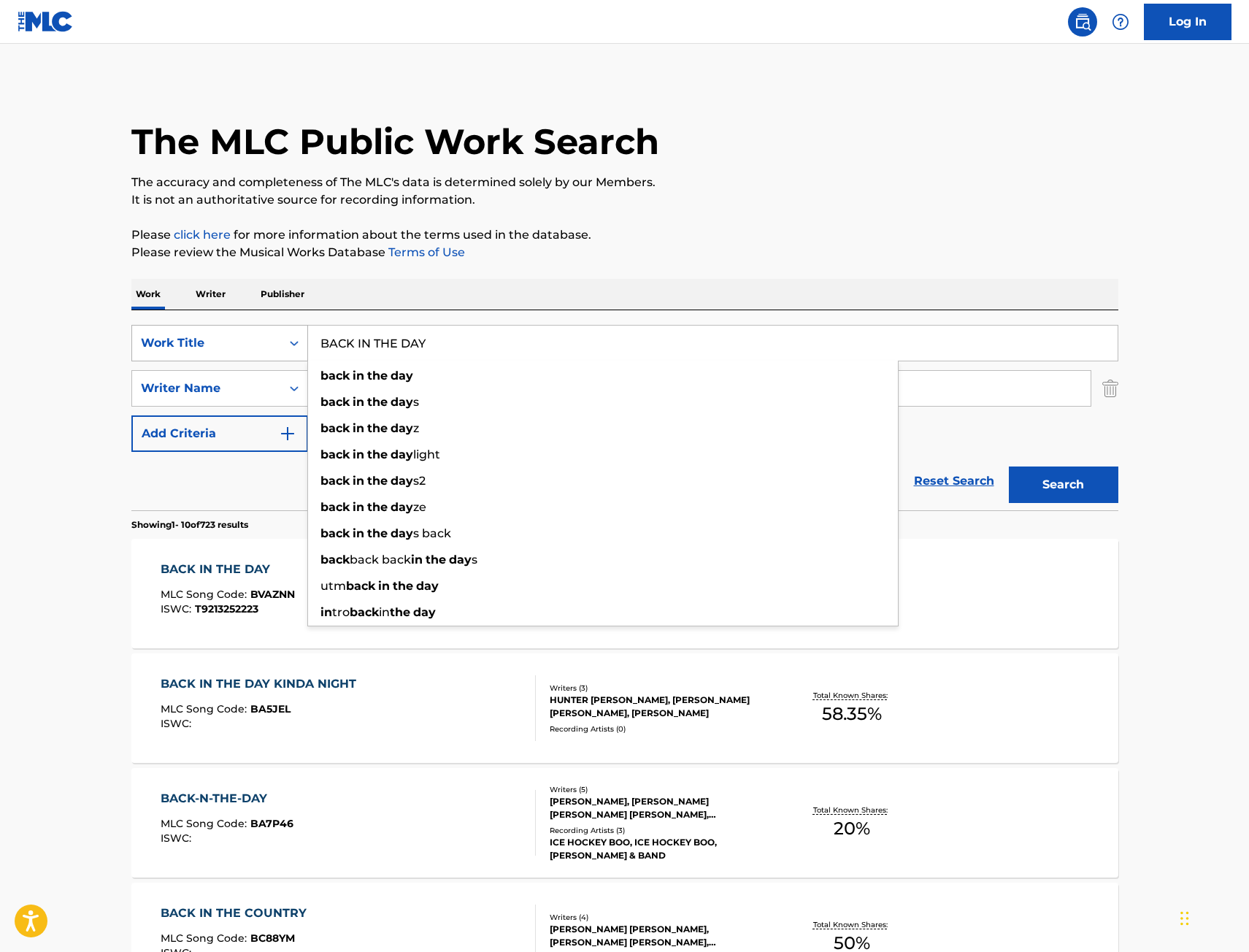
paste input "EAUTIFUL"
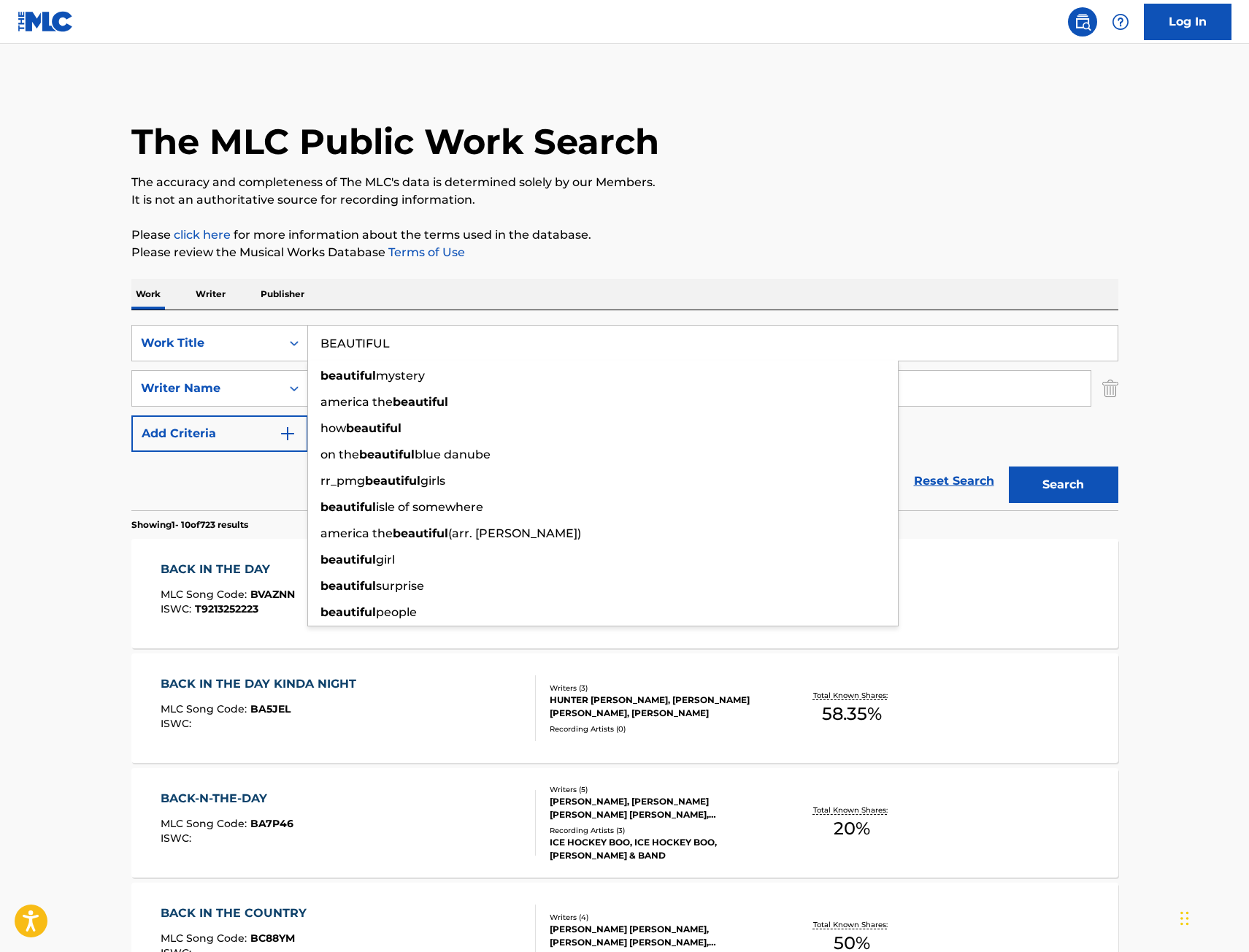
type input "BEAUTIFUL"
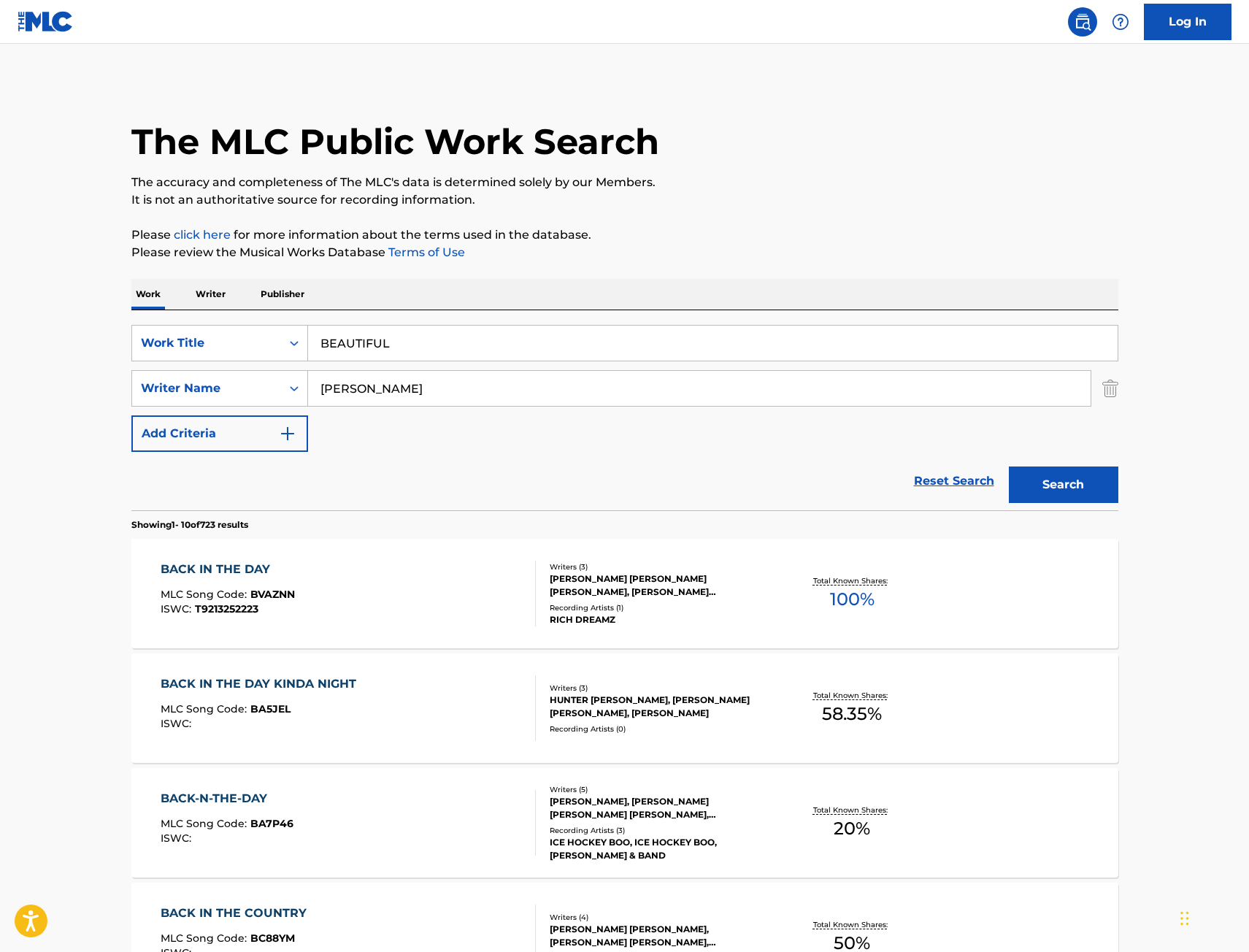
click at [1084, 490] on button "Search" at bounding box center [1063, 484] width 110 height 36
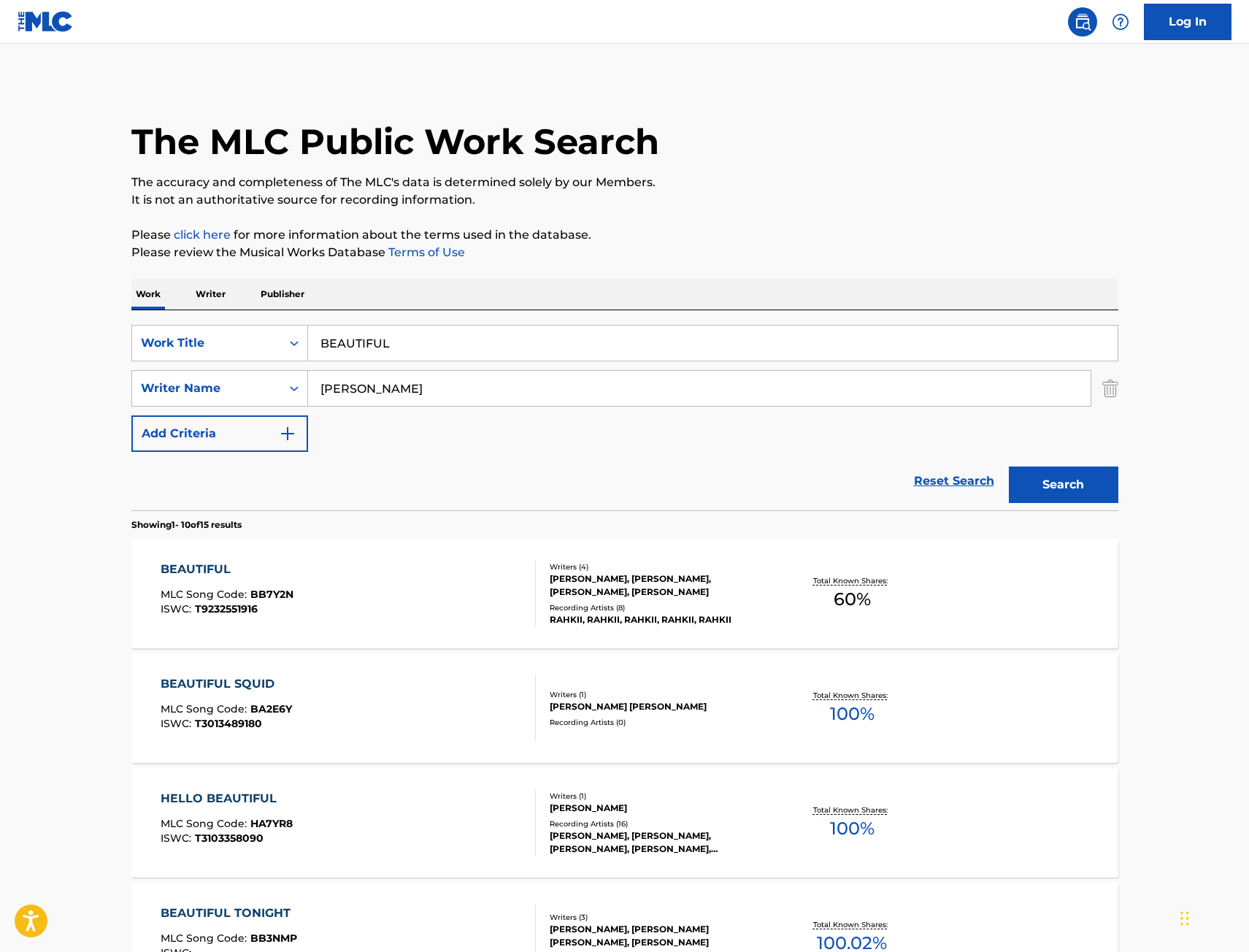
click at [489, 611] on div "BEAUTIFUL MLC Song Code : BB7Y2N ISWC : T9232551916" at bounding box center [348, 594] width 375 height 66
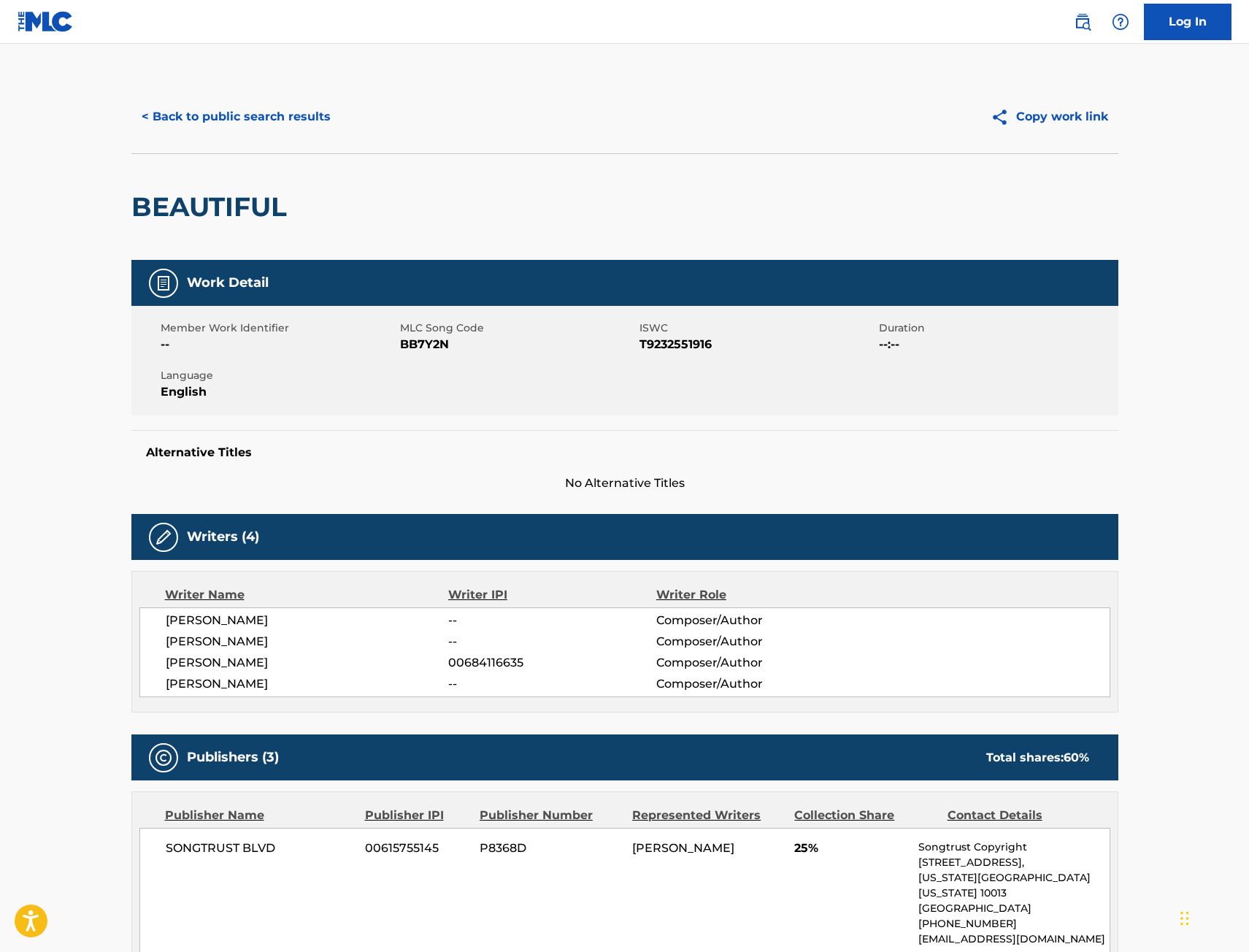
click at [245, 125] on button "< Back to public search results" at bounding box center [236, 117] width 210 height 36
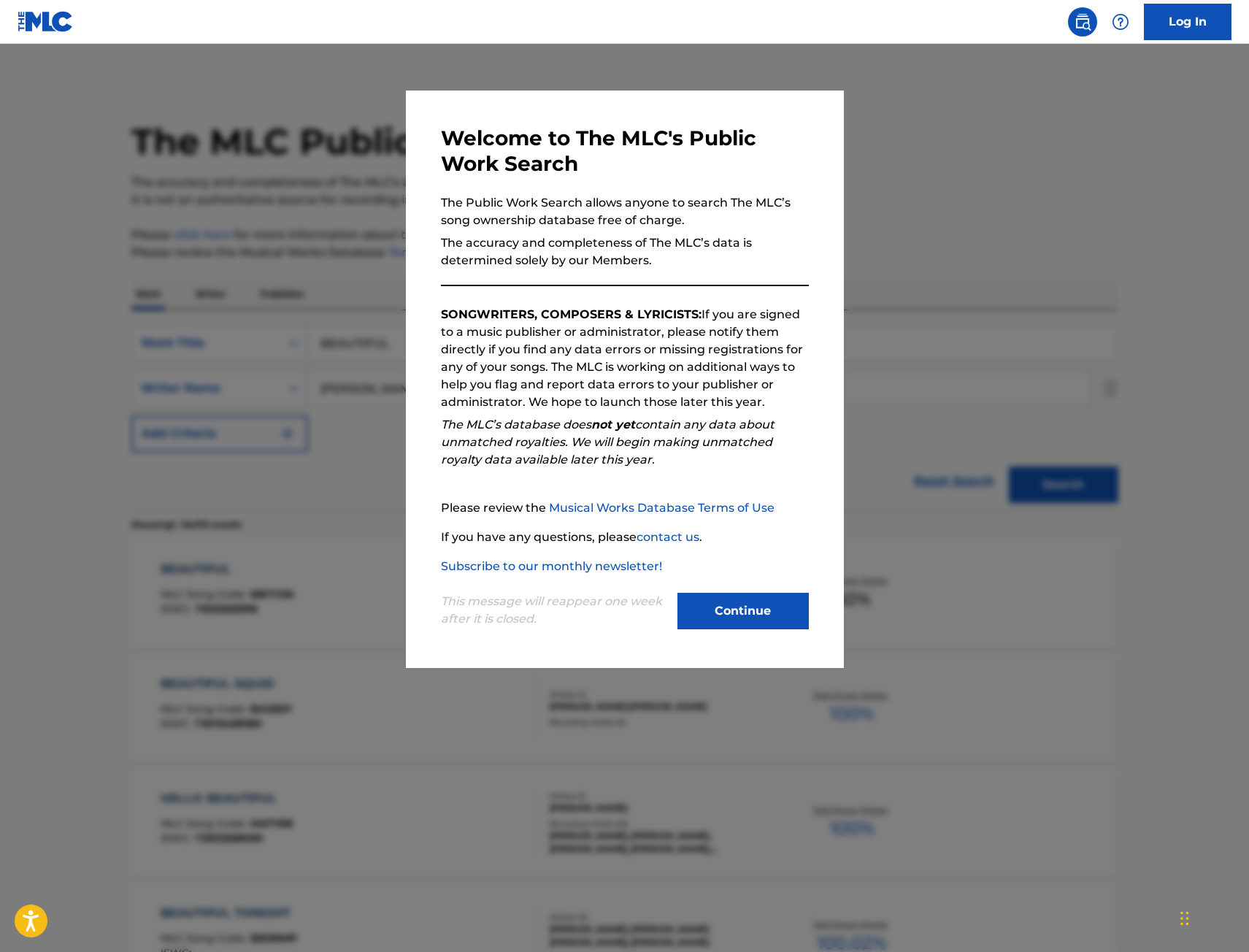
click at [224, 277] on div at bounding box center [624, 520] width 1249 height 952
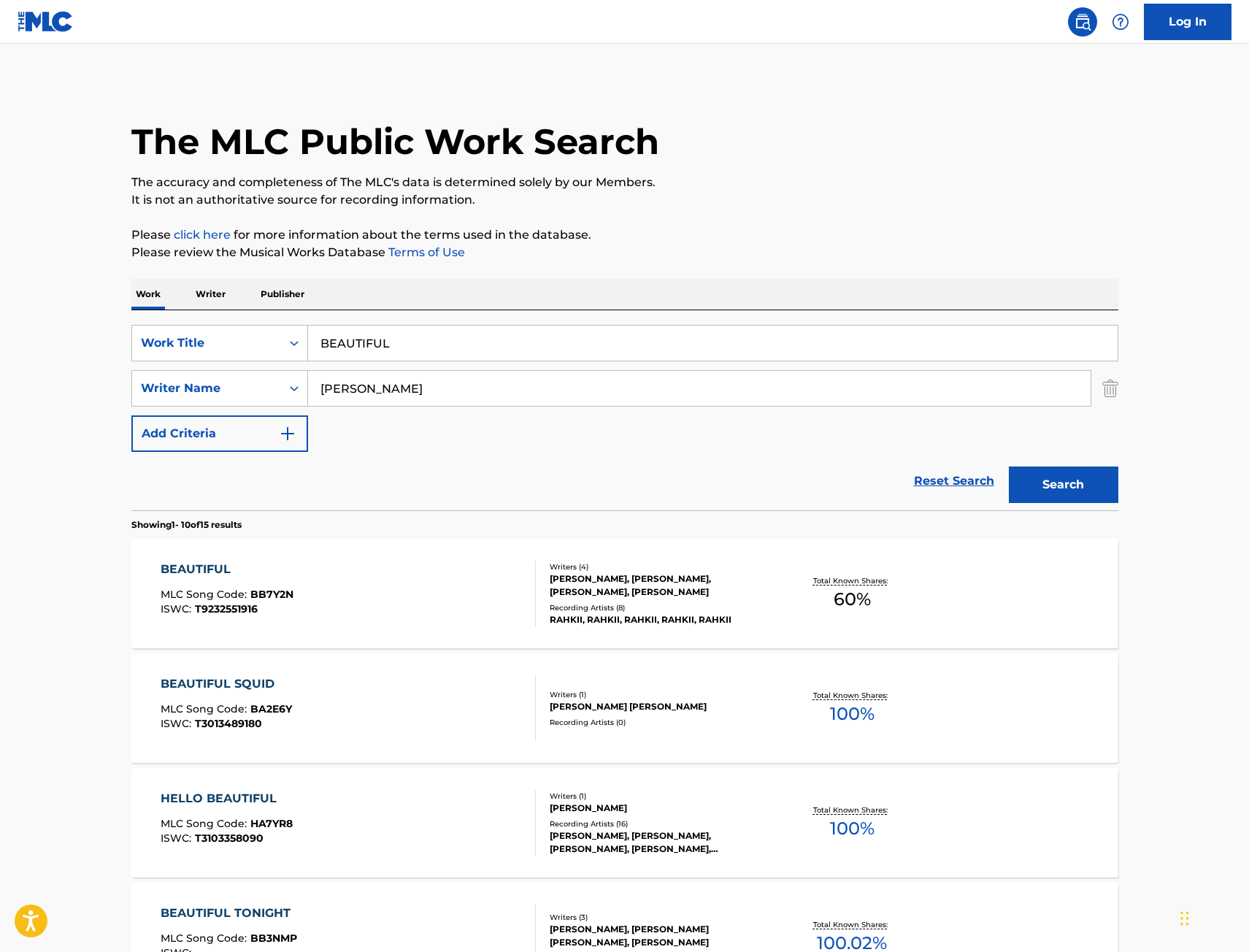
drag, startPoint x: 306, startPoint y: 348, endPoint x: 118, endPoint y: 346, distance: 188.0
click at [150, 348] on div "SearchWithCriteriae068fa49-38f4-464f-b4bf-6f66728f917e Work Title BEAUTIFUL" at bounding box center [625, 343] width 987 height 36
paste input "LACK PANTIES"
type input "BLACK PANTIES"
click at [1094, 483] on button "Search" at bounding box center [1063, 484] width 110 height 36
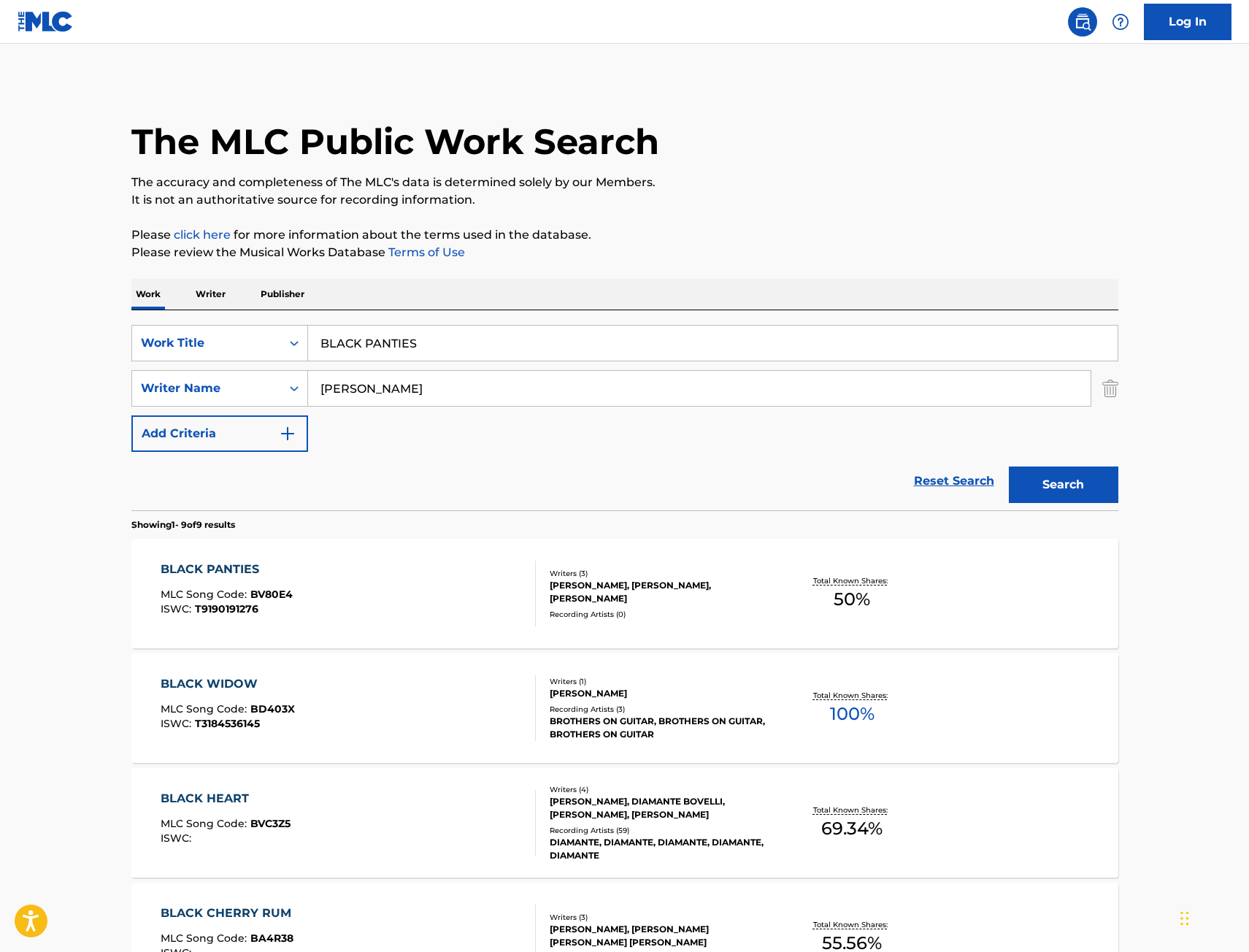
scroll to position [73, 0]
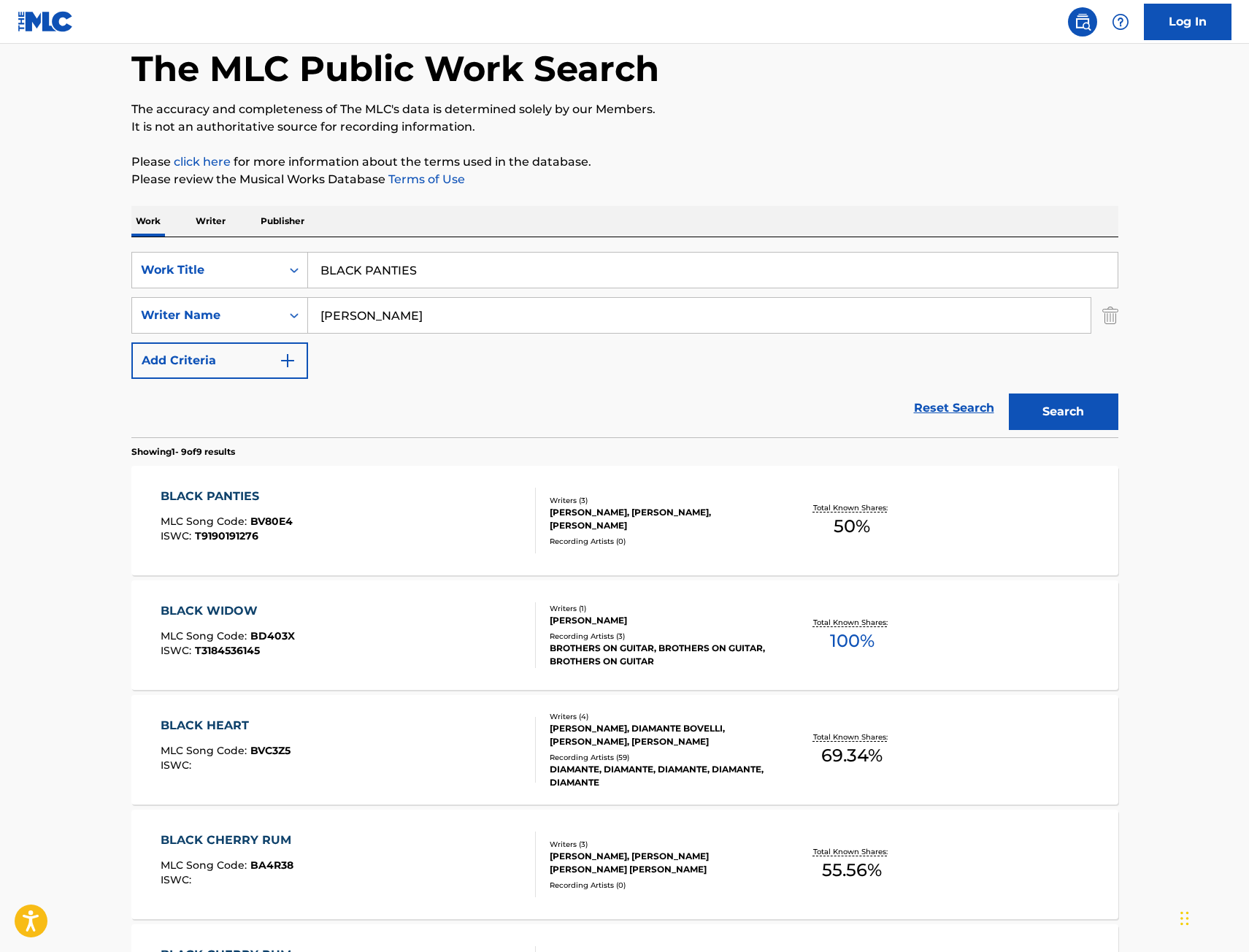
click at [363, 513] on div "BLACK PANTIES MLC Song Code : BV80E4 ISWC : T9190191276" at bounding box center [348, 520] width 375 height 66
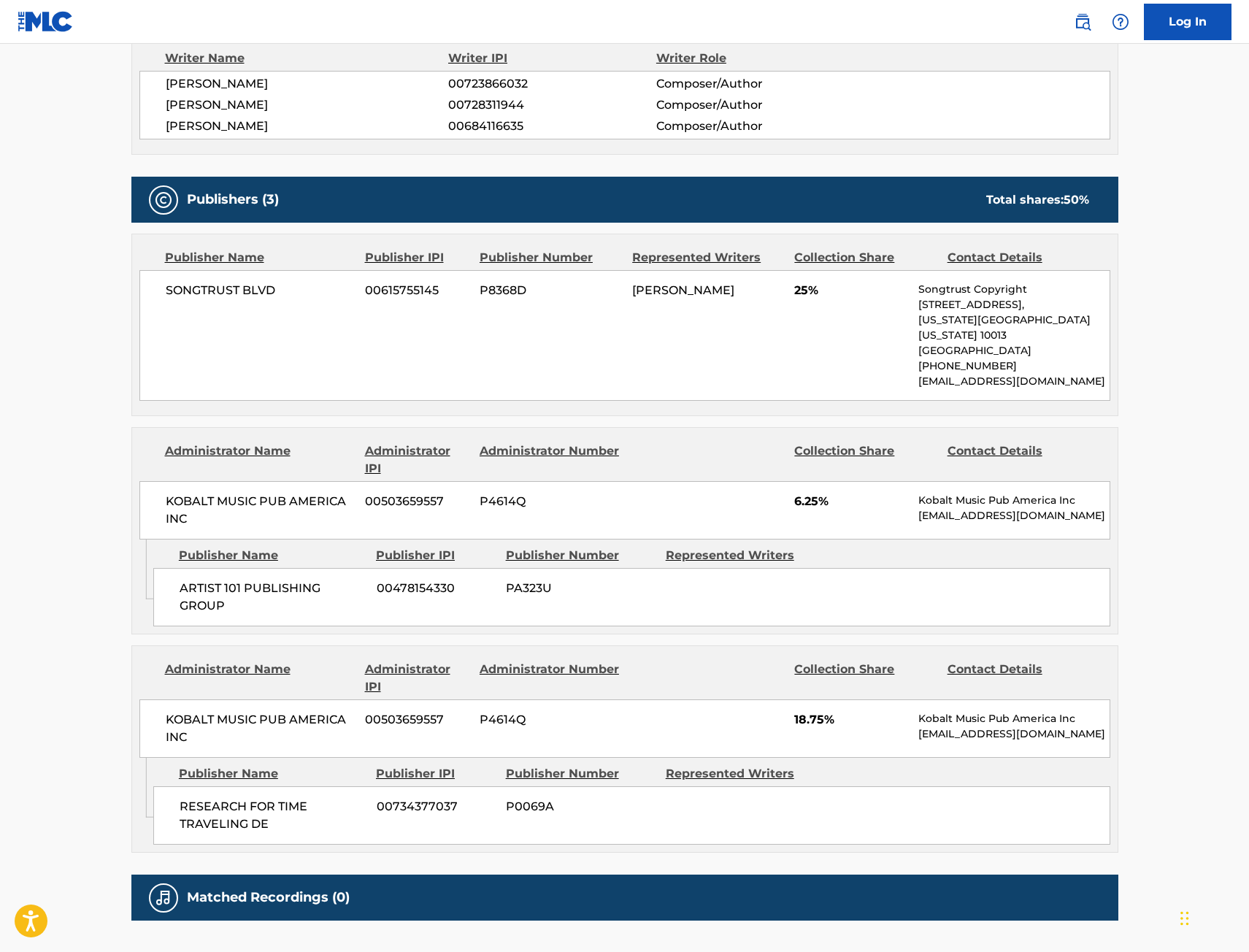
scroll to position [511, 0]
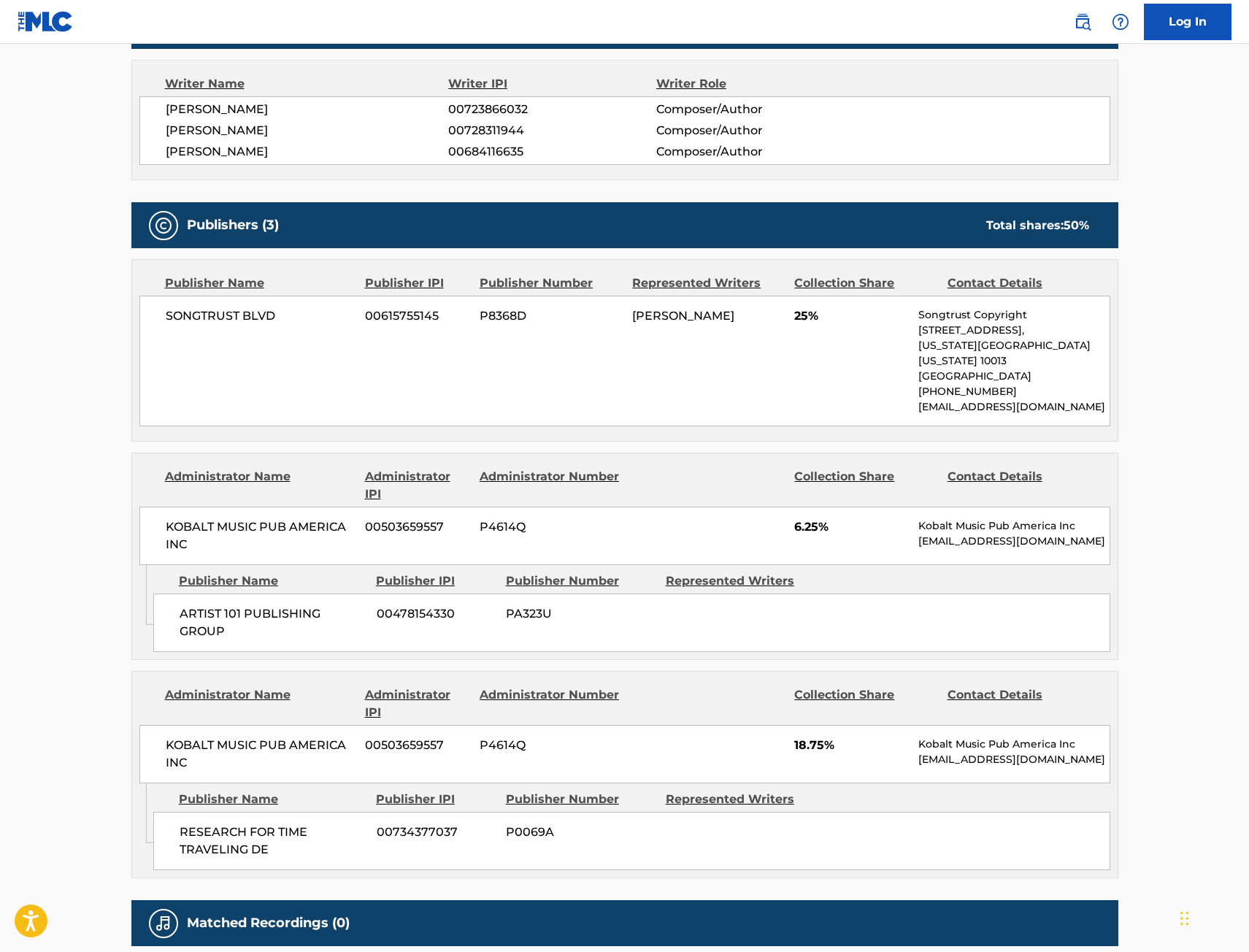
click at [104, 436] on main "< Back to public search results Copy work link BLACK PANTIES Work Detail Member…" at bounding box center [624, 274] width 1249 height 1482
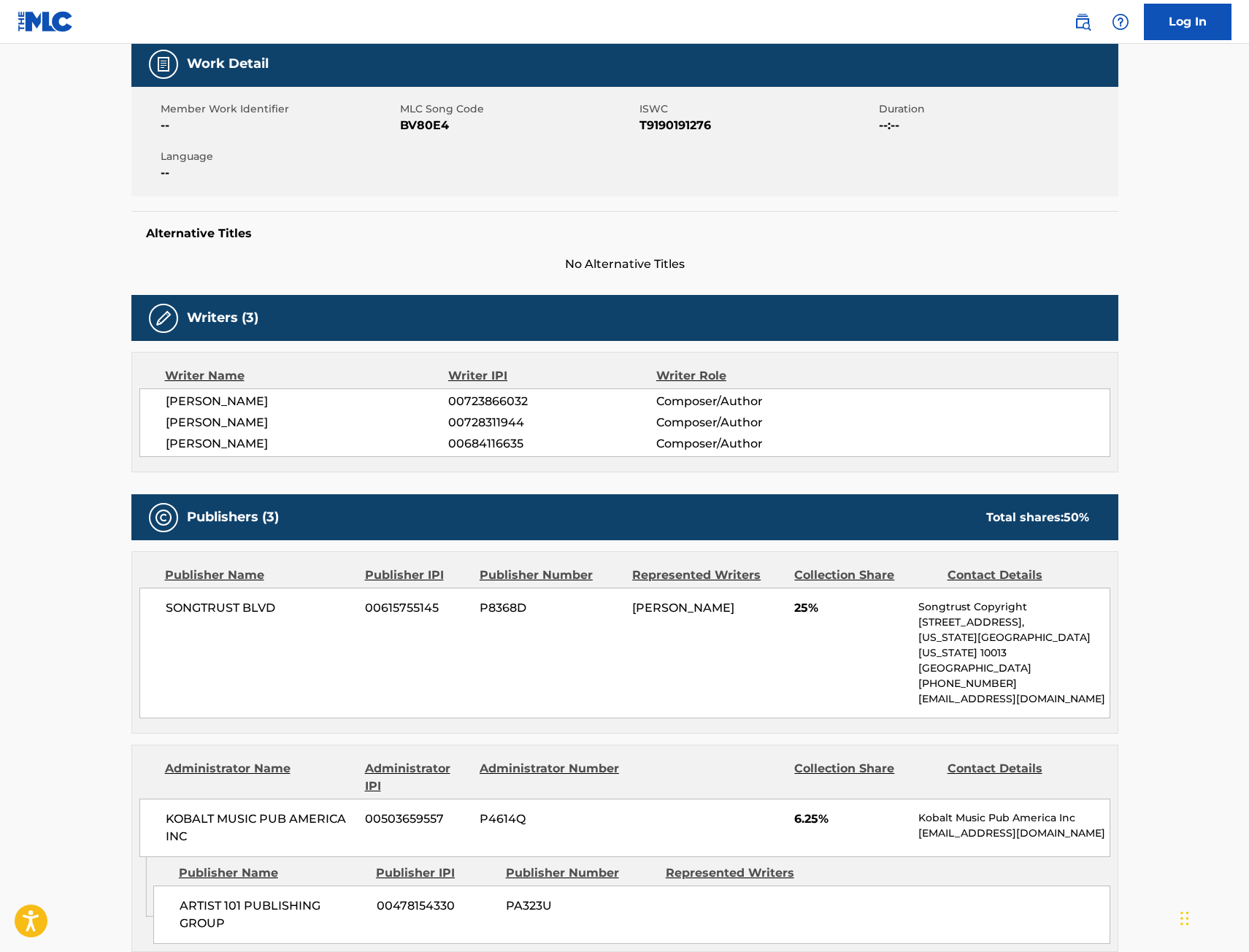
scroll to position [73, 0]
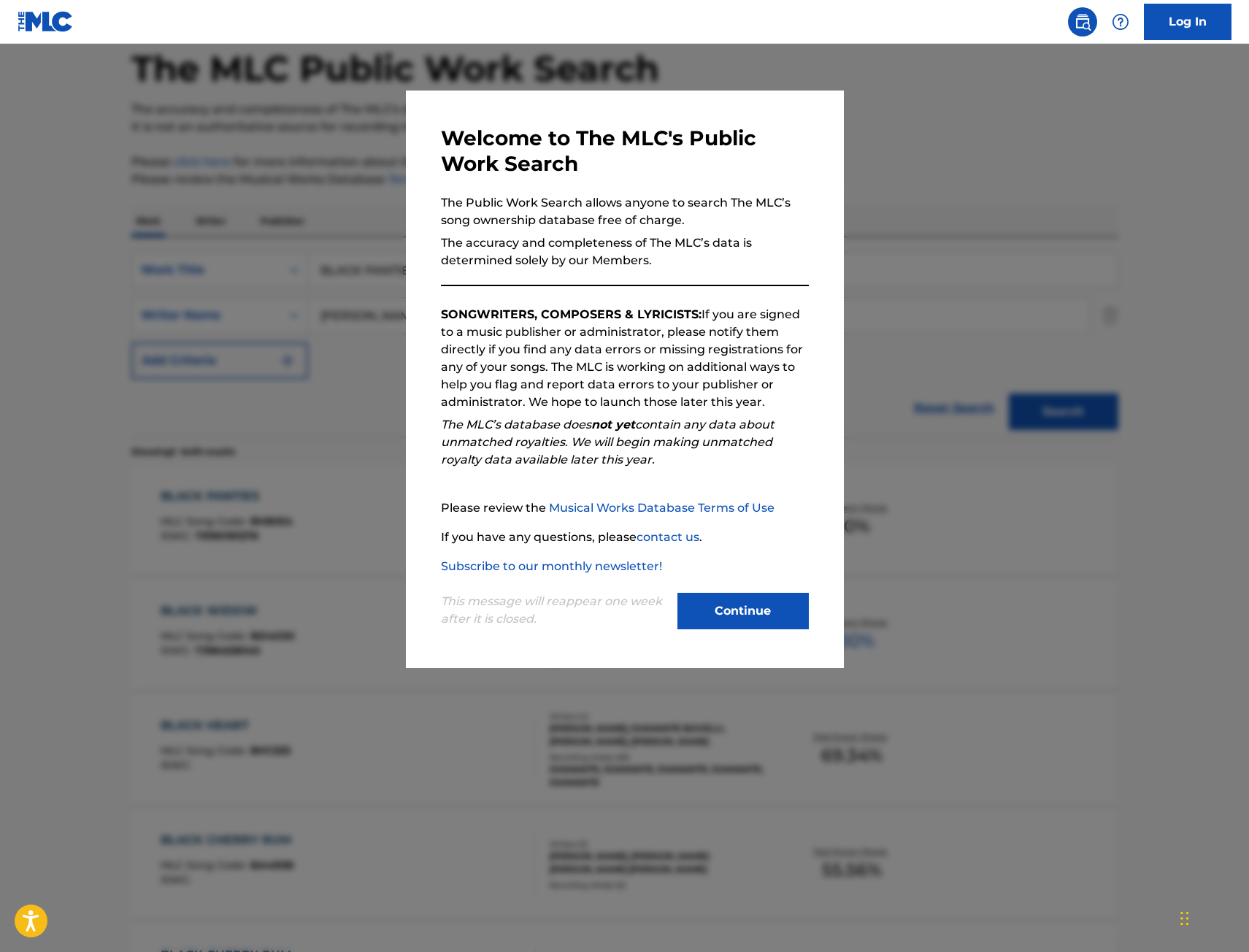
click at [306, 381] on div at bounding box center [624, 520] width 1249 height 952
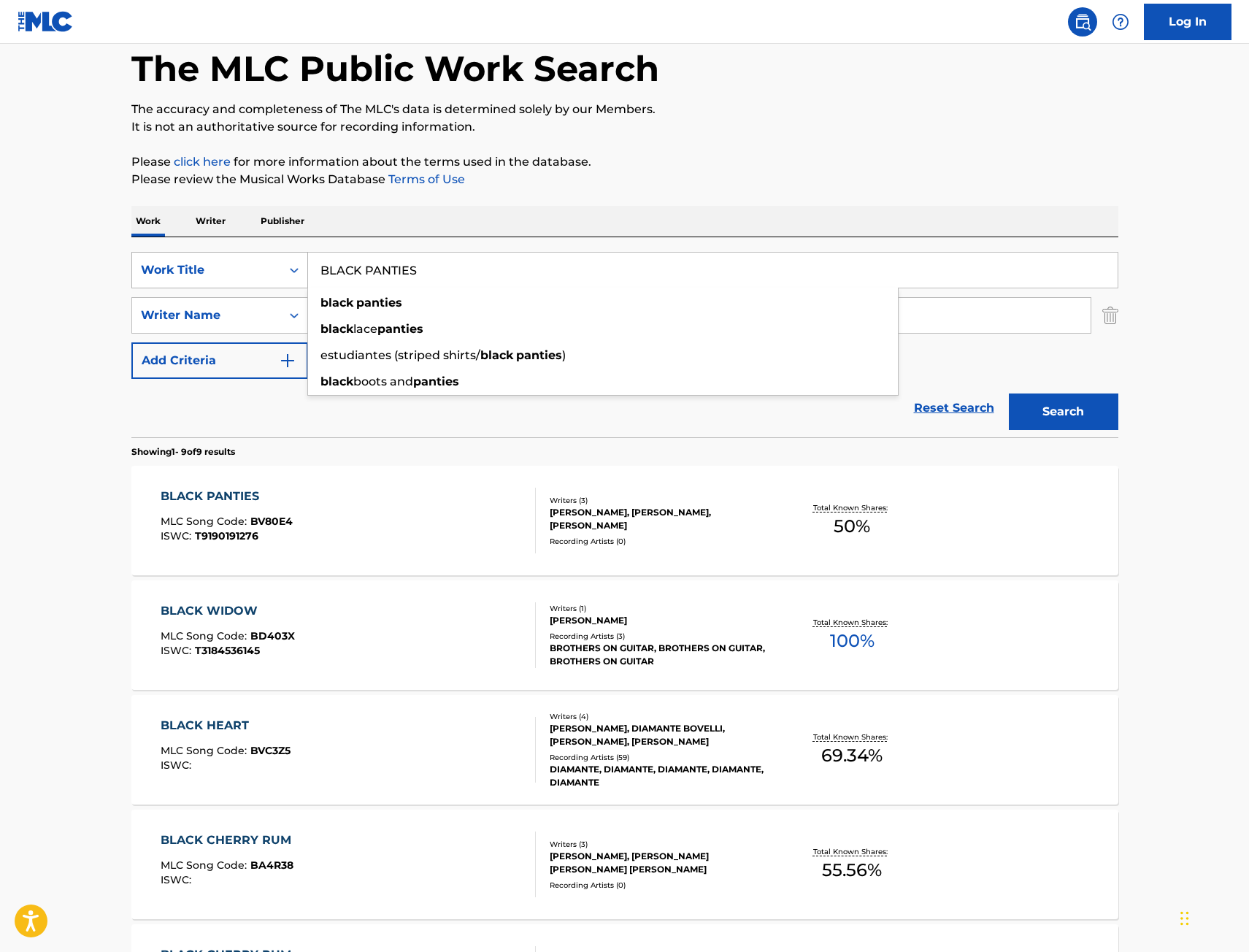
drag, startPoint x: 221, startPoint y: 262, endPoint x: 182, endPoint y: 273, distance: 40.5
click at [149, 262] on div "SearchWithCriteriae068fa49-38f4-464f-b4bf-6f66728f917e Work Title BLACK PANTIES…" at bounding box center [625, 270] width 987 height 36
paste input "OW YOUR MIND"
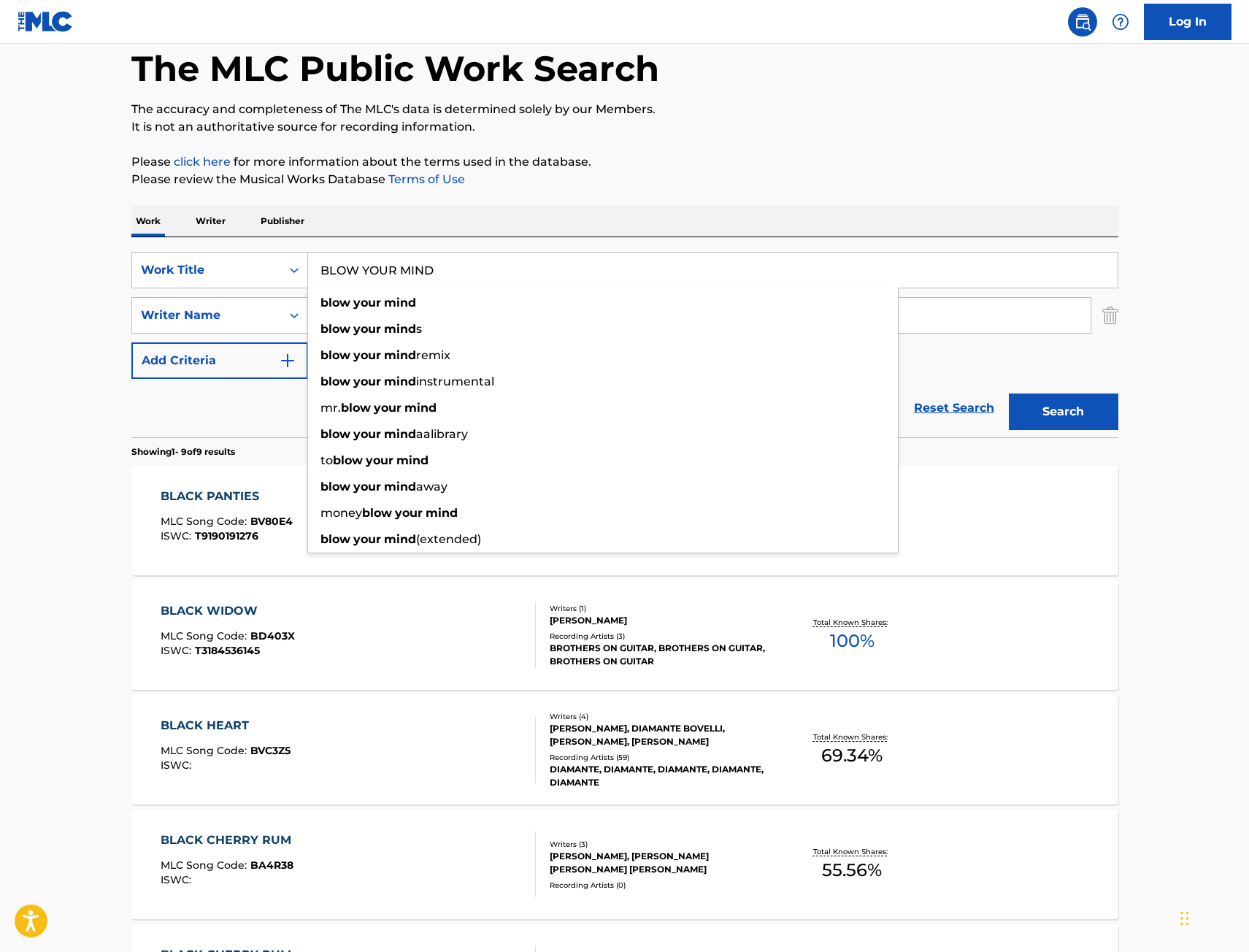
type input "BLOW YOUR MIND"
click at [1096, 400] on button "Search" at bounding box center [1063, 412] width 110 height 36
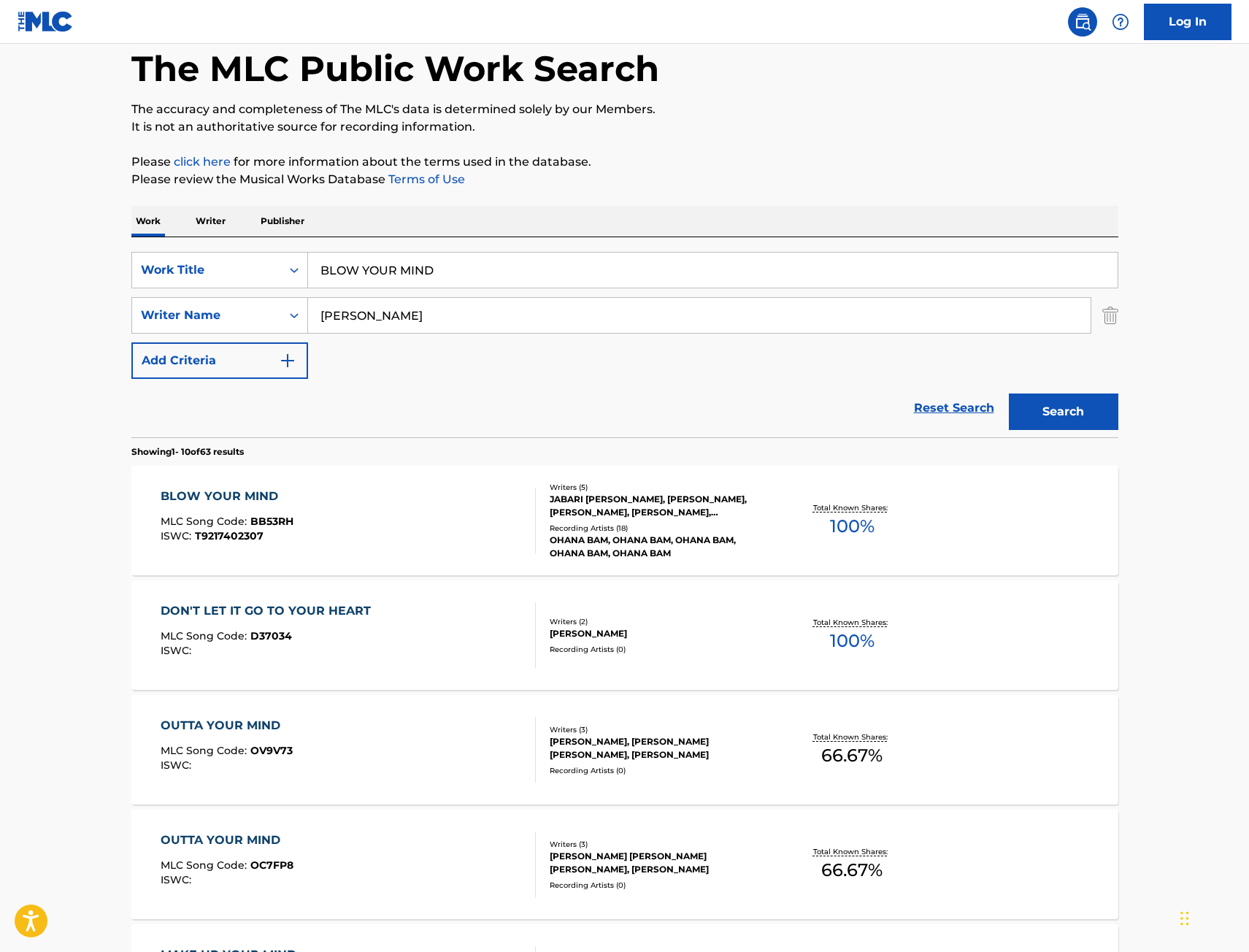
click at [418, 528] on div "BLOW YOUR MIND MLC Song Code : BB53RH ISWC : T9217402307" at bounding box center [348, 520] width 375 height 66
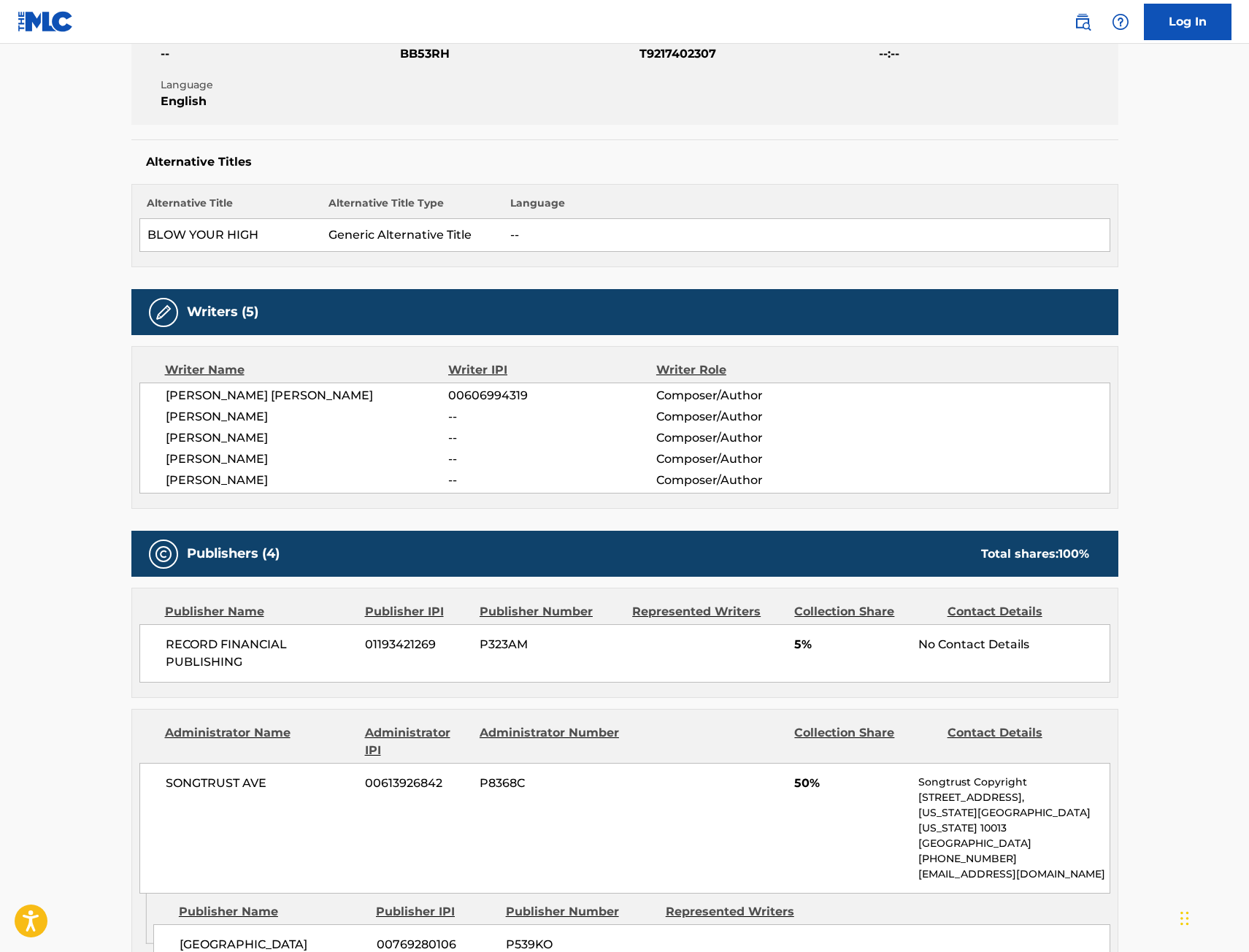
scroll to position [292, 0]
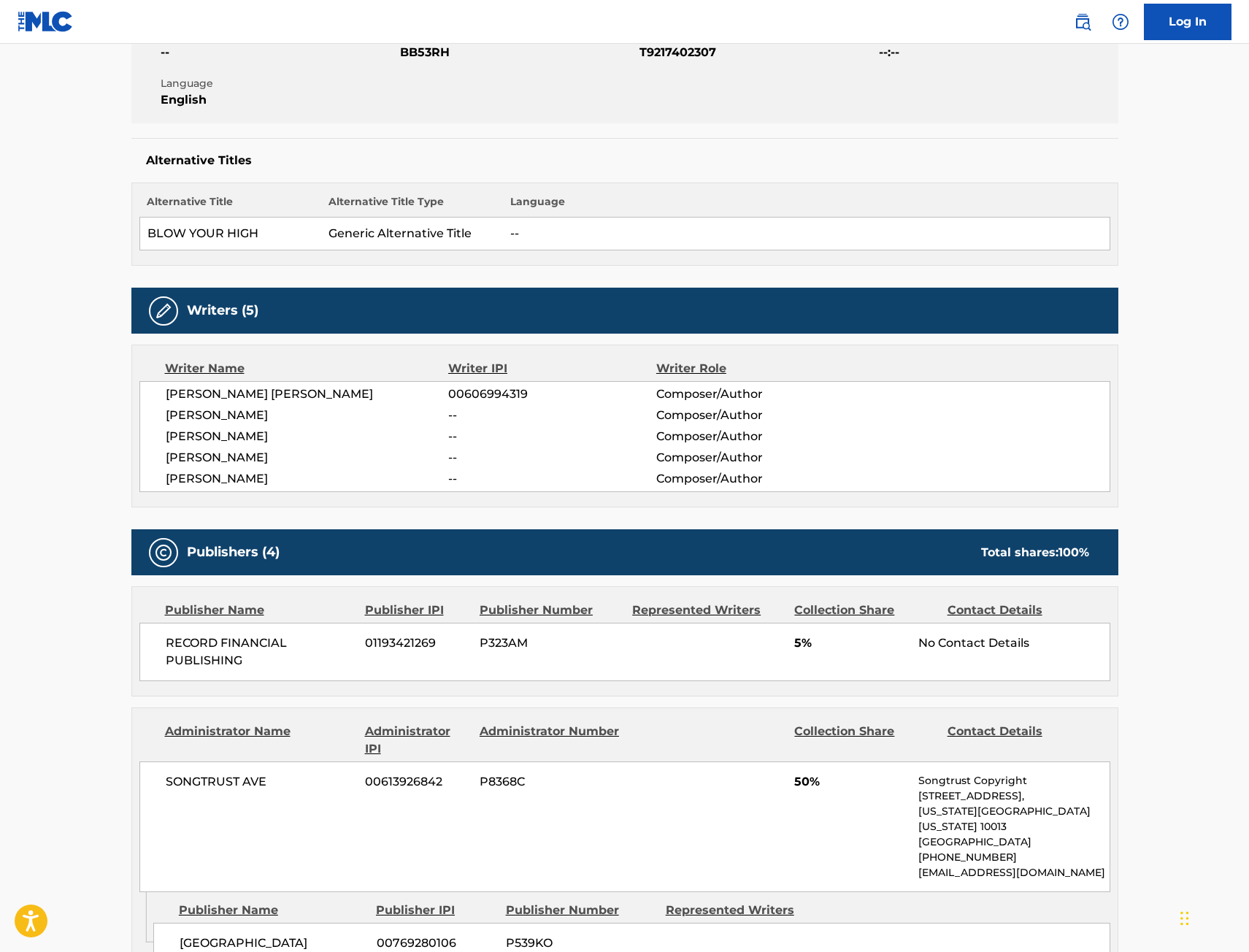
click at [79, 312] on main "< Back to public search results Copy work link BLOW YOUR MIND Work Detail Membe…" at bounding box center [624, 913] width 1249 height 2324
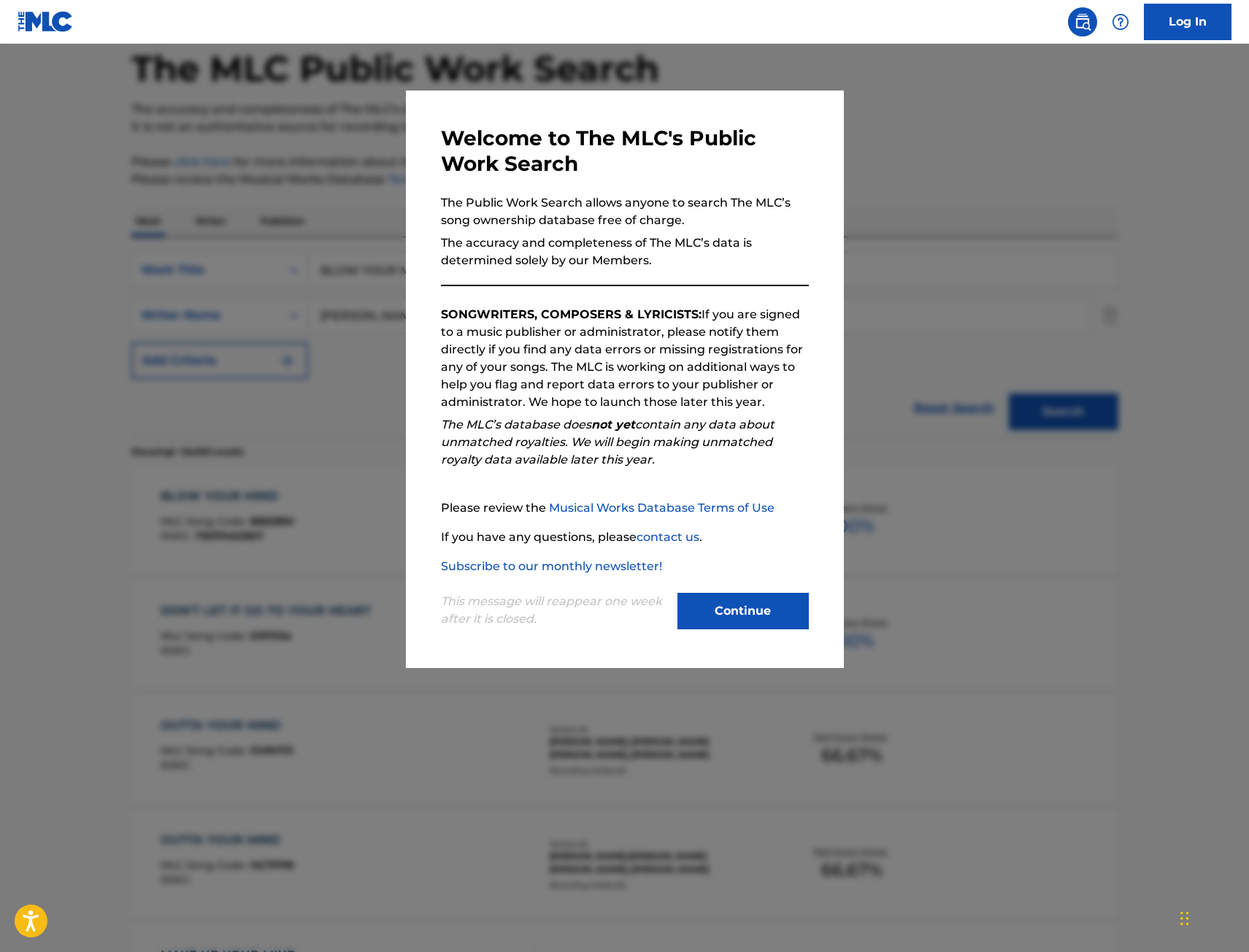
click at [266, 246] on div at bounding box center [624, 520] width 1249 height 952
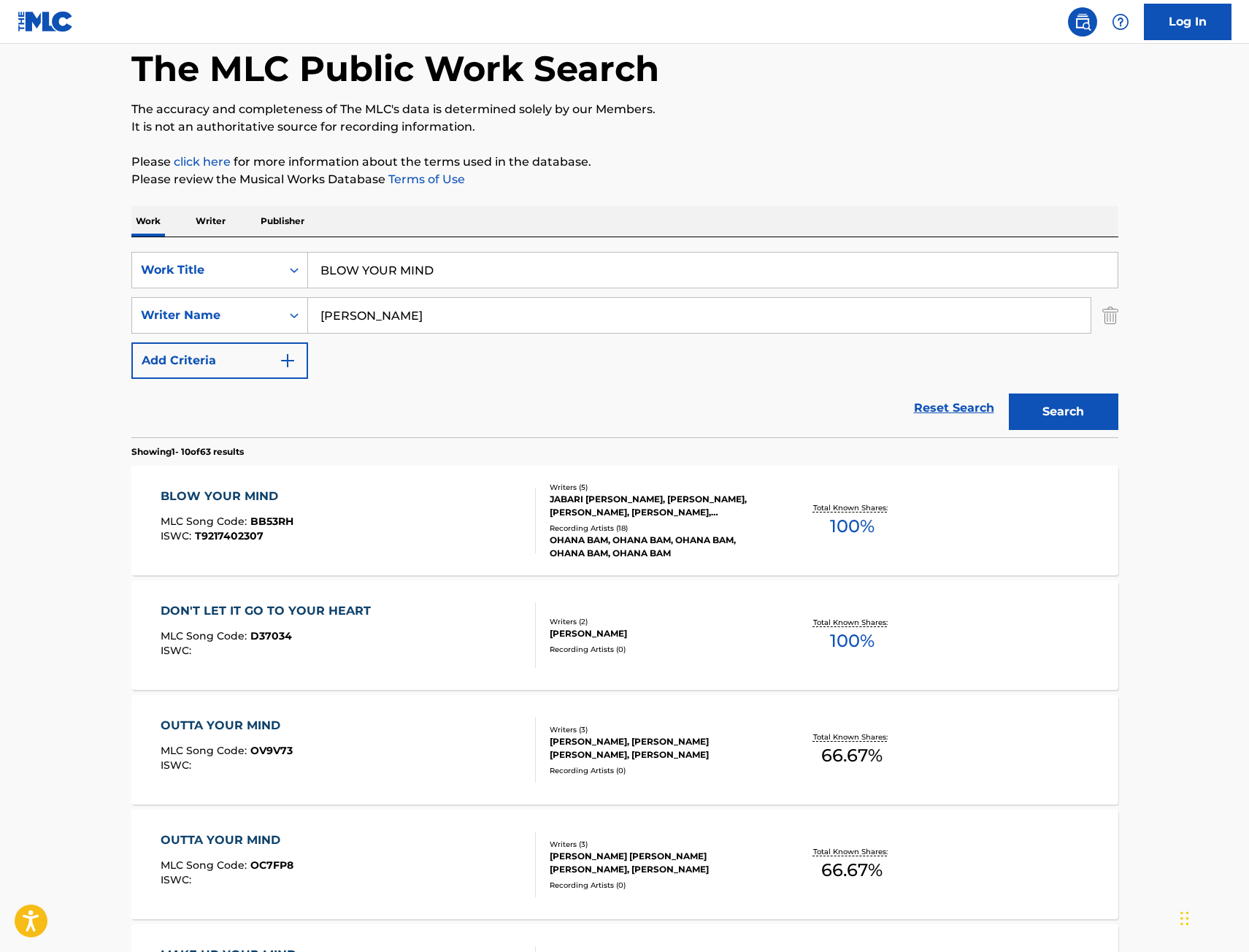
drag, startPoint x: 267, startPoint y: 274, endPoint x: 268, endPoint y: 291, distance: 17.0
click at [218, 281] on div "SearchWithCriteriae068fa49-38f4-464f-b4bf-6f66728f917e Work Title BLOW YOUR MIND" at bounding box center [625, 270] width 987 height 36
paste input "CAKIN"
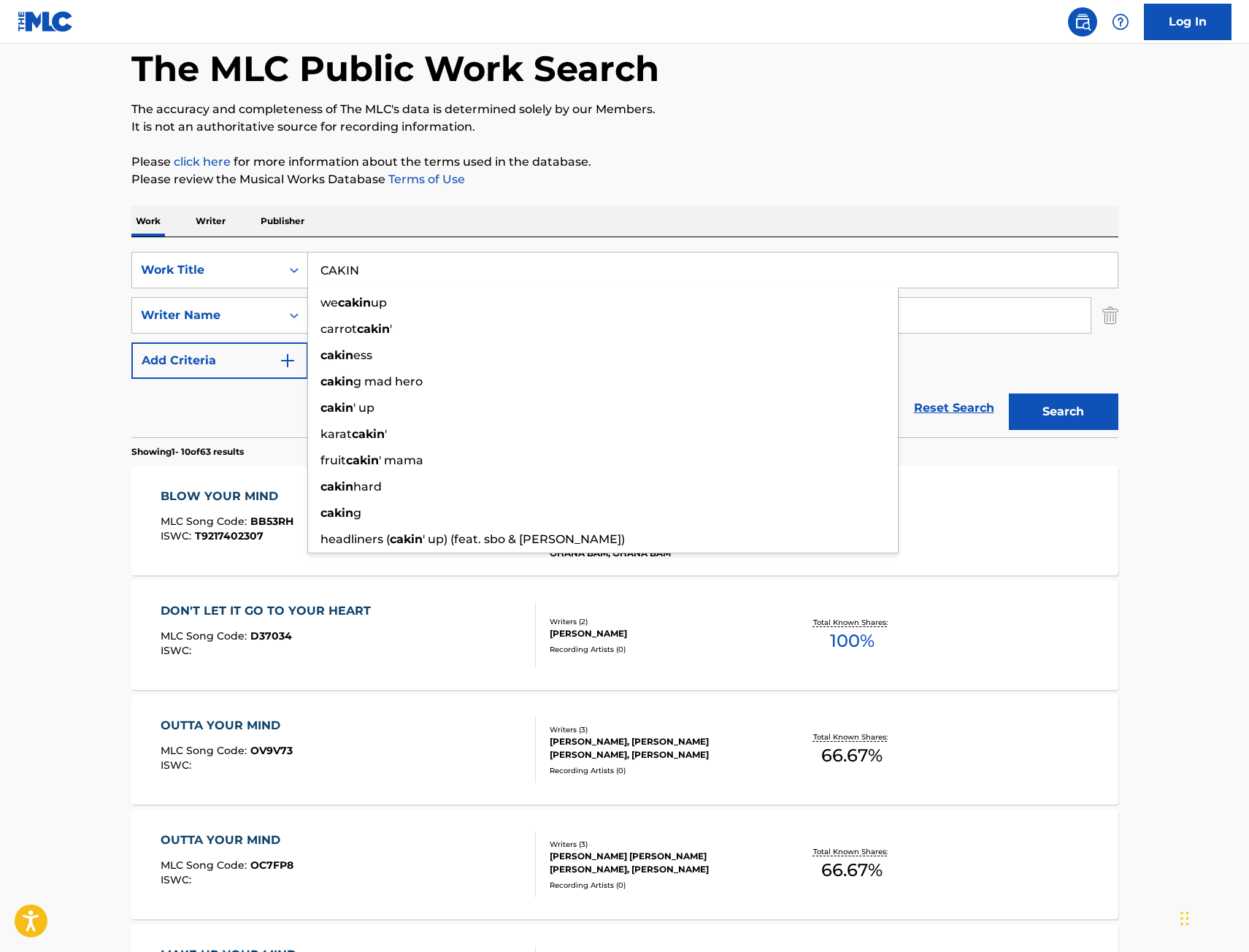
type input "CAKIN"
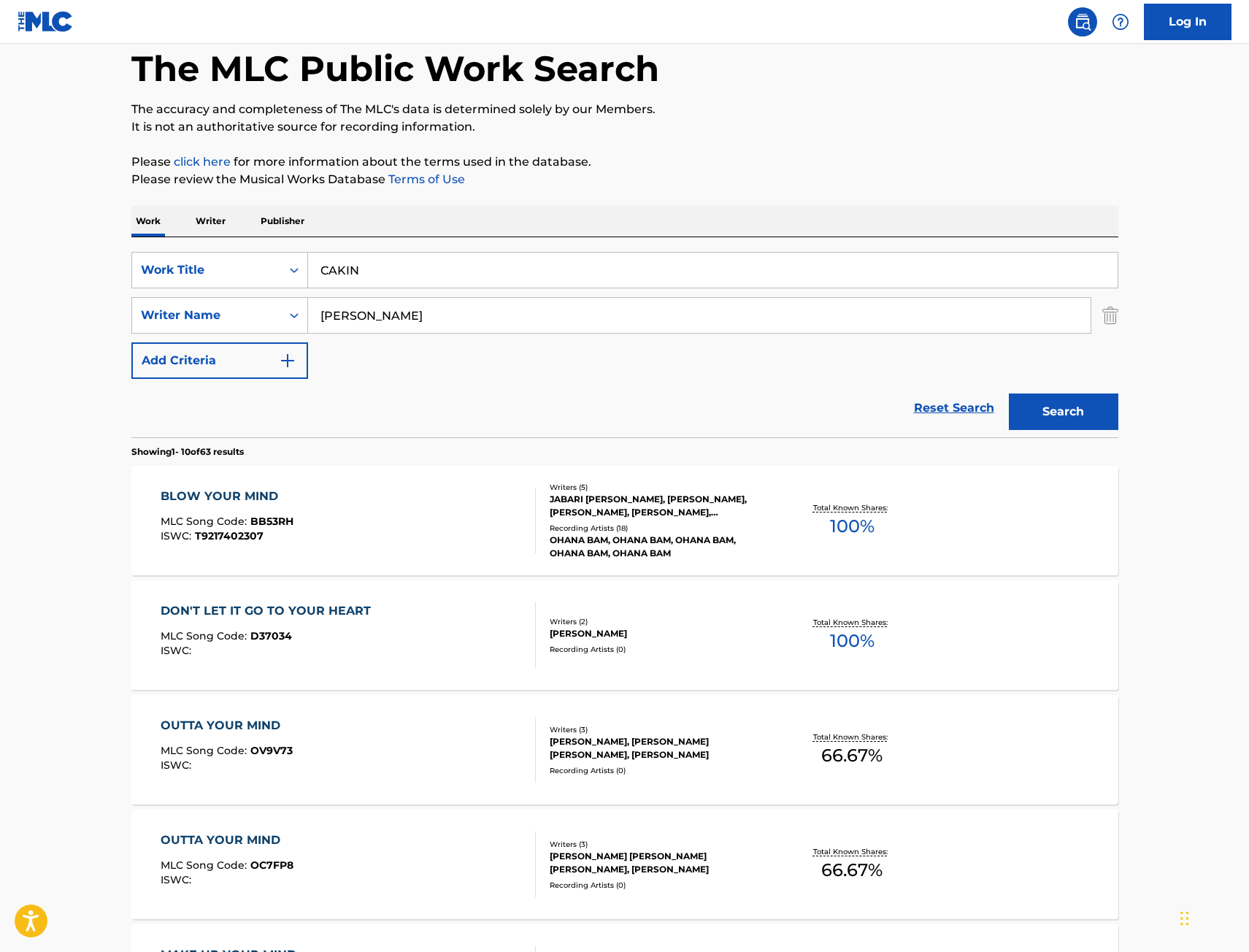
click at [1096, 413] on button "Search" at bounding box center [1063, 412] width 110 height 36
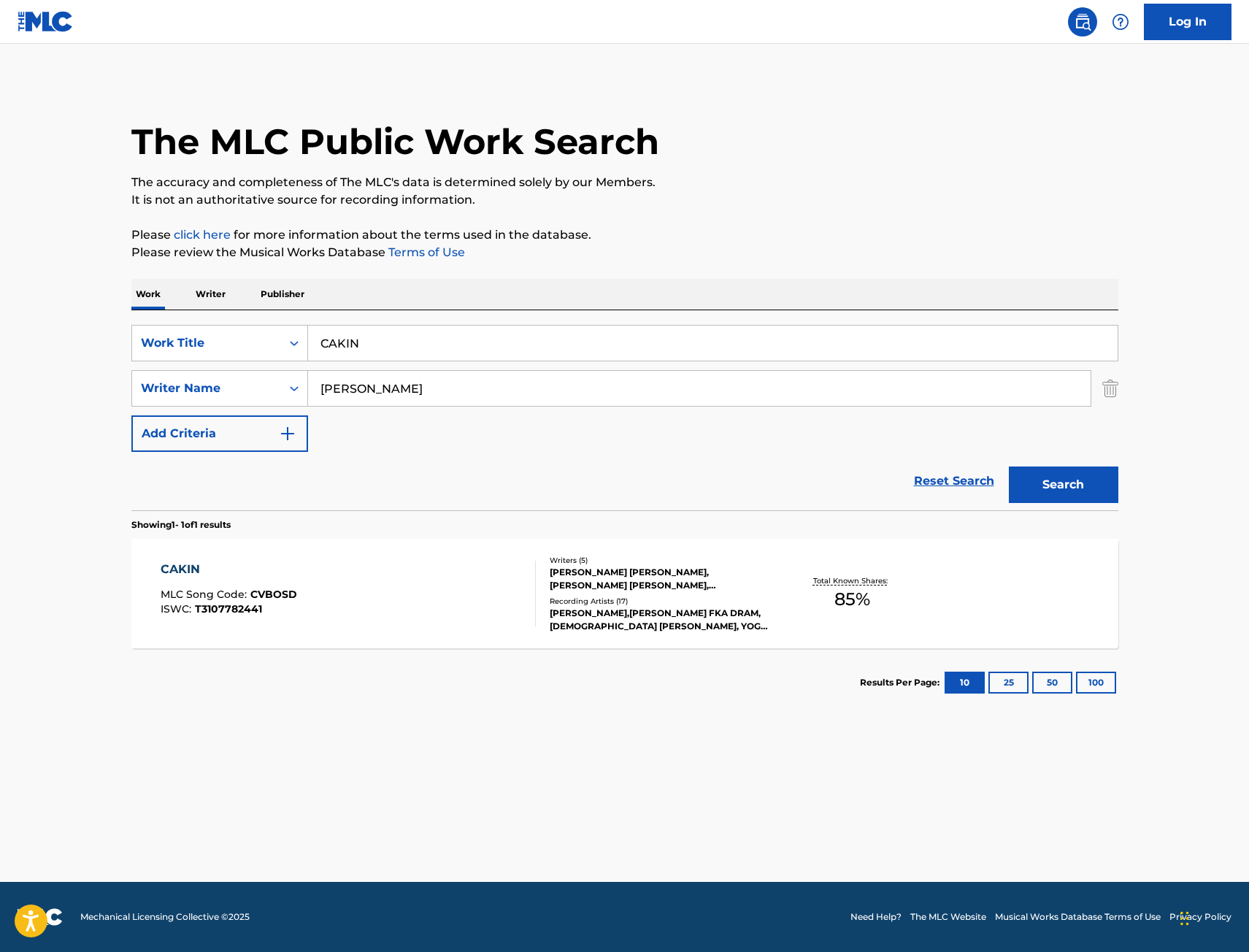
click at [469, 613] on div "CAKIN MLC Song Code : CVBOSD ISWC : T3107782441" at bounding box center [348, 594] width 375 height 66
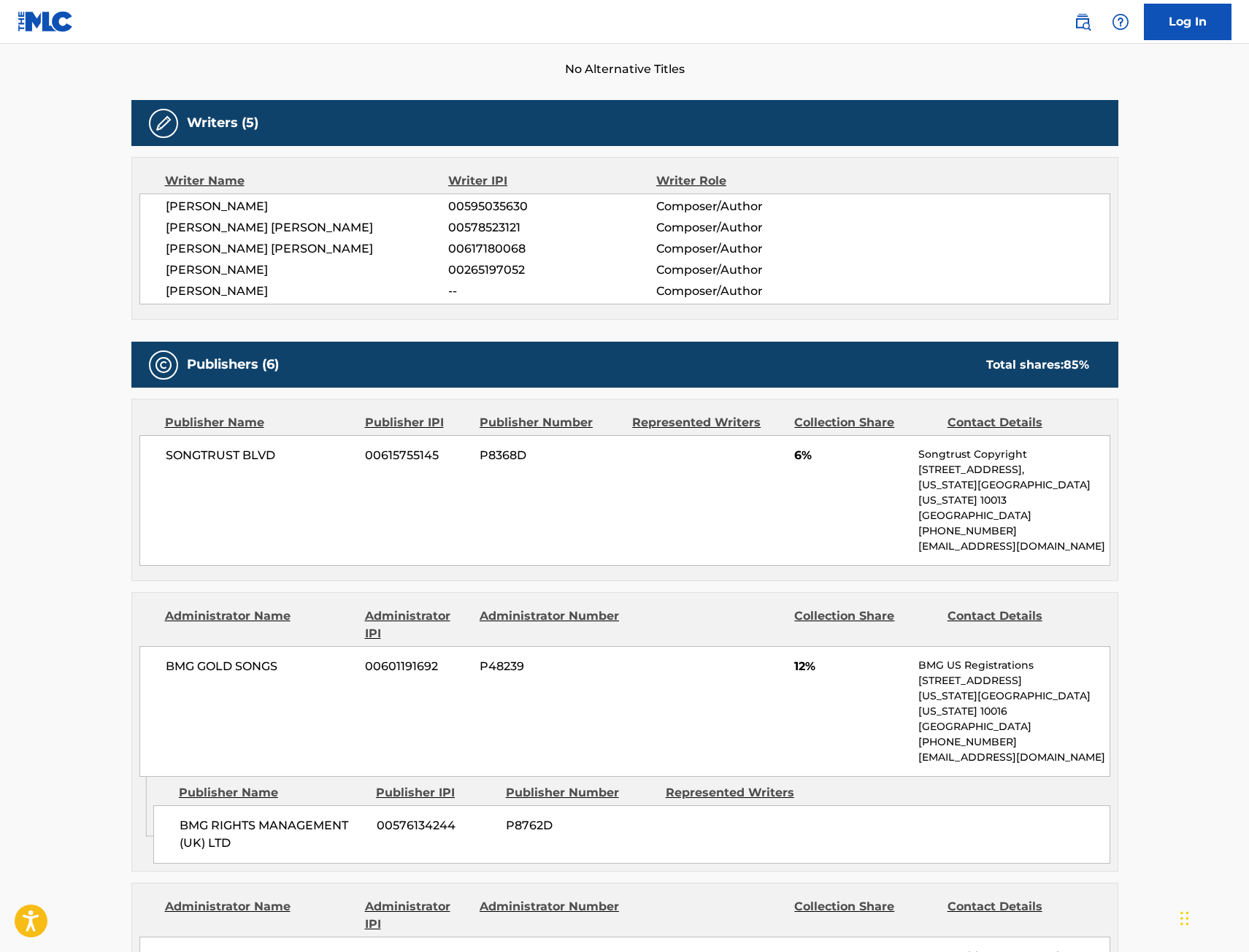
scroll to position [438, 0]
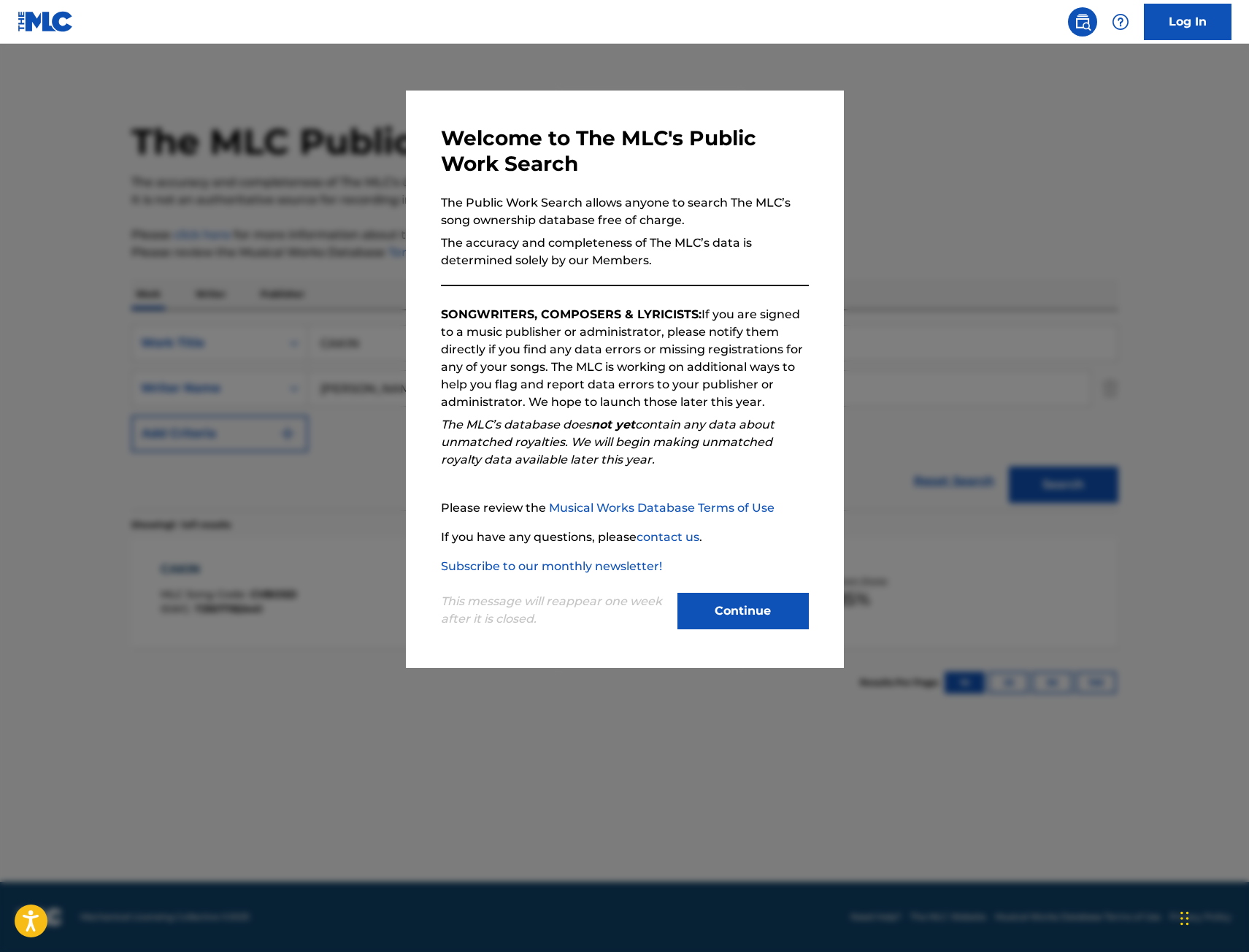
drag, startPoint x: 236, startPoint y: 272, endPoint x: 337, endPoint y: 306, distance: 106.6
click at [236, 272] on div at bounding box center [624, 520] width 1249 height 952
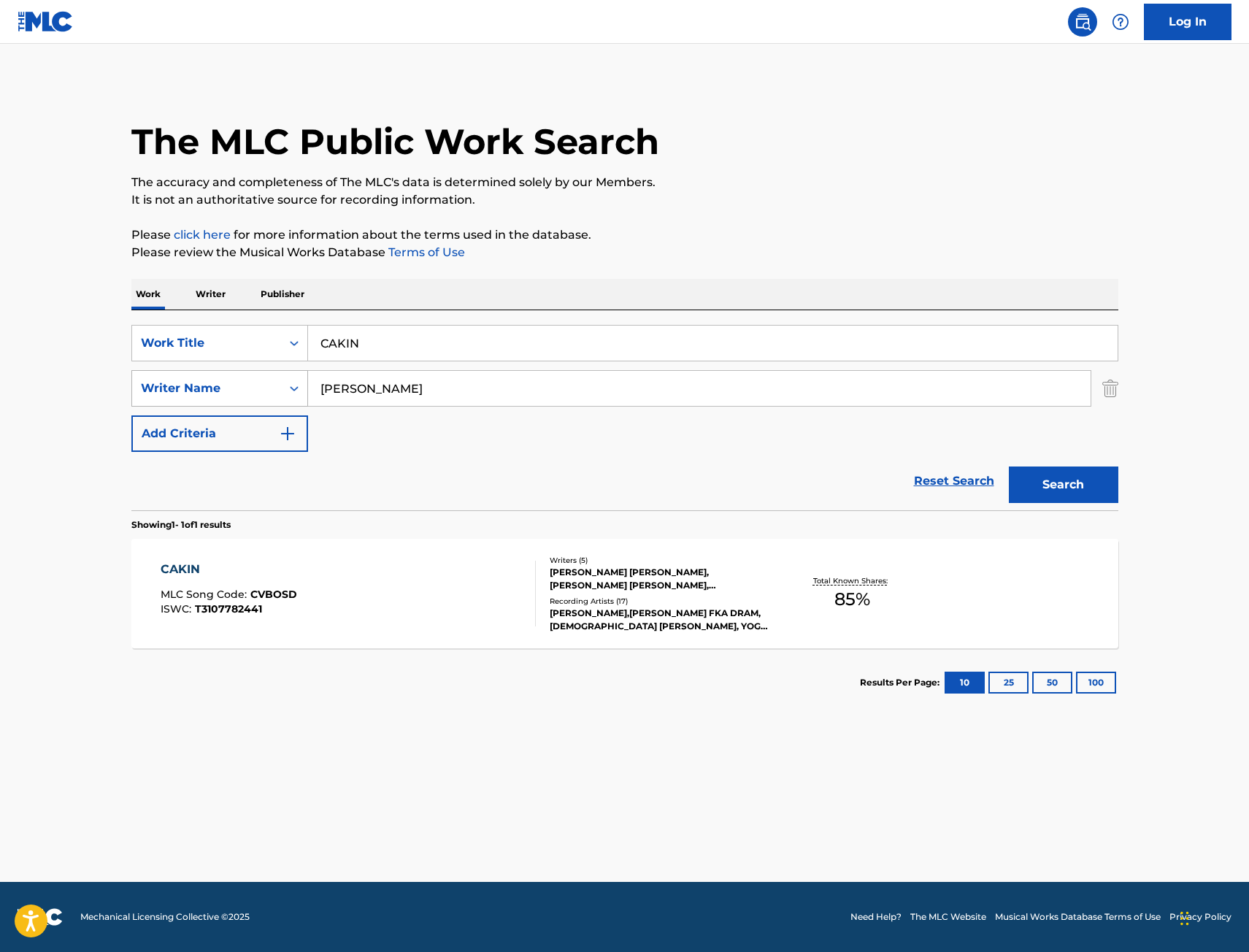
drag, startPoint x: 390, startPoint y: 344, endPoint x: 266, endPoint y: 370, distance: 126.7
click at [158, 372] on div "SearchWithCriteriae068fa49-38f4-464f-b4bf-6f66728f917e Work Title CAKIN SearchW…" at bounding box center [625, 388] width 987 height 127
paste input "CW"
type input "CCW"
click at [1042, 479] on button "Search" at bounding box center [1063, 484] width 110 height 36
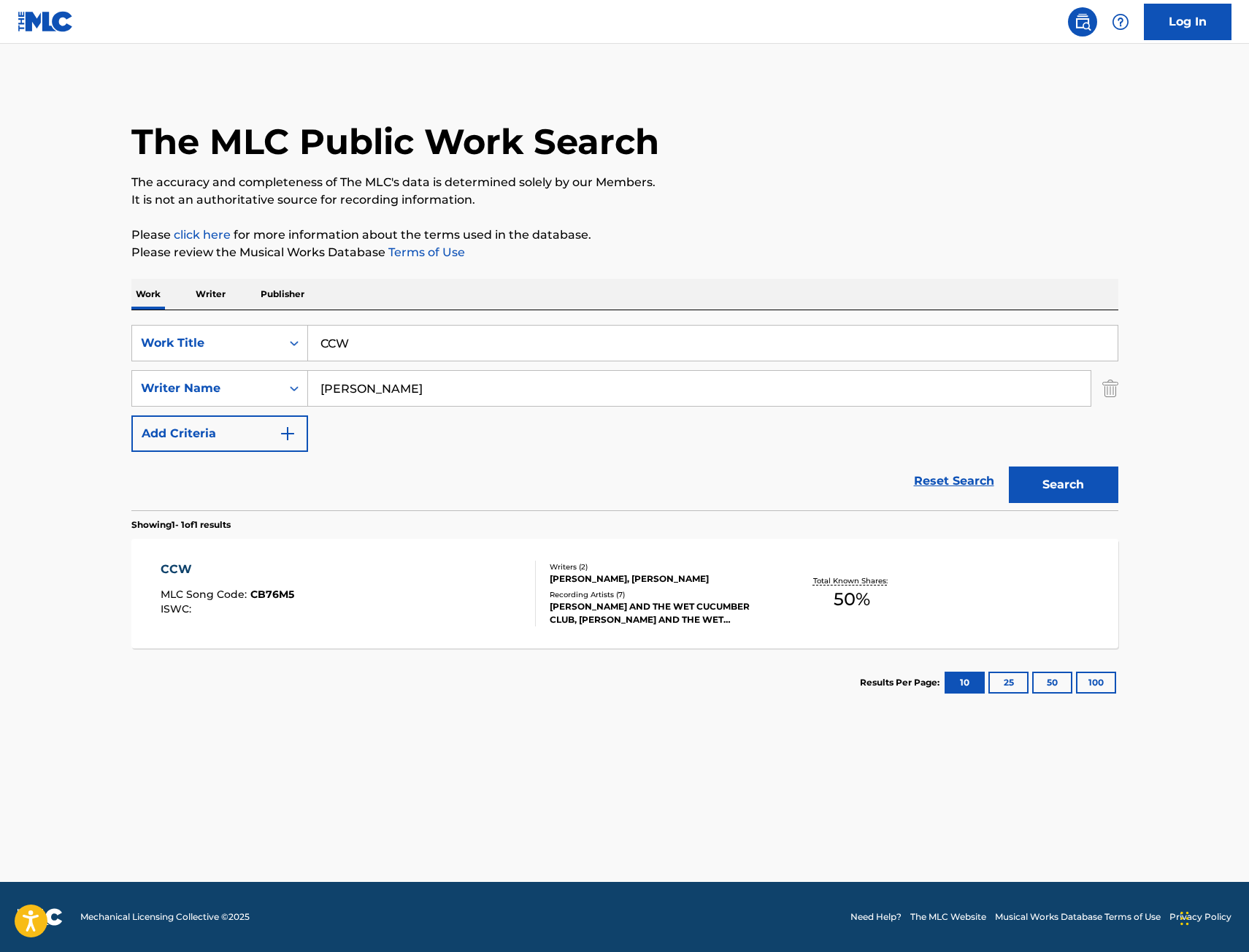
click at [281, 561] on div "CCW" at bounding box center [227, 570] width 134 height 17
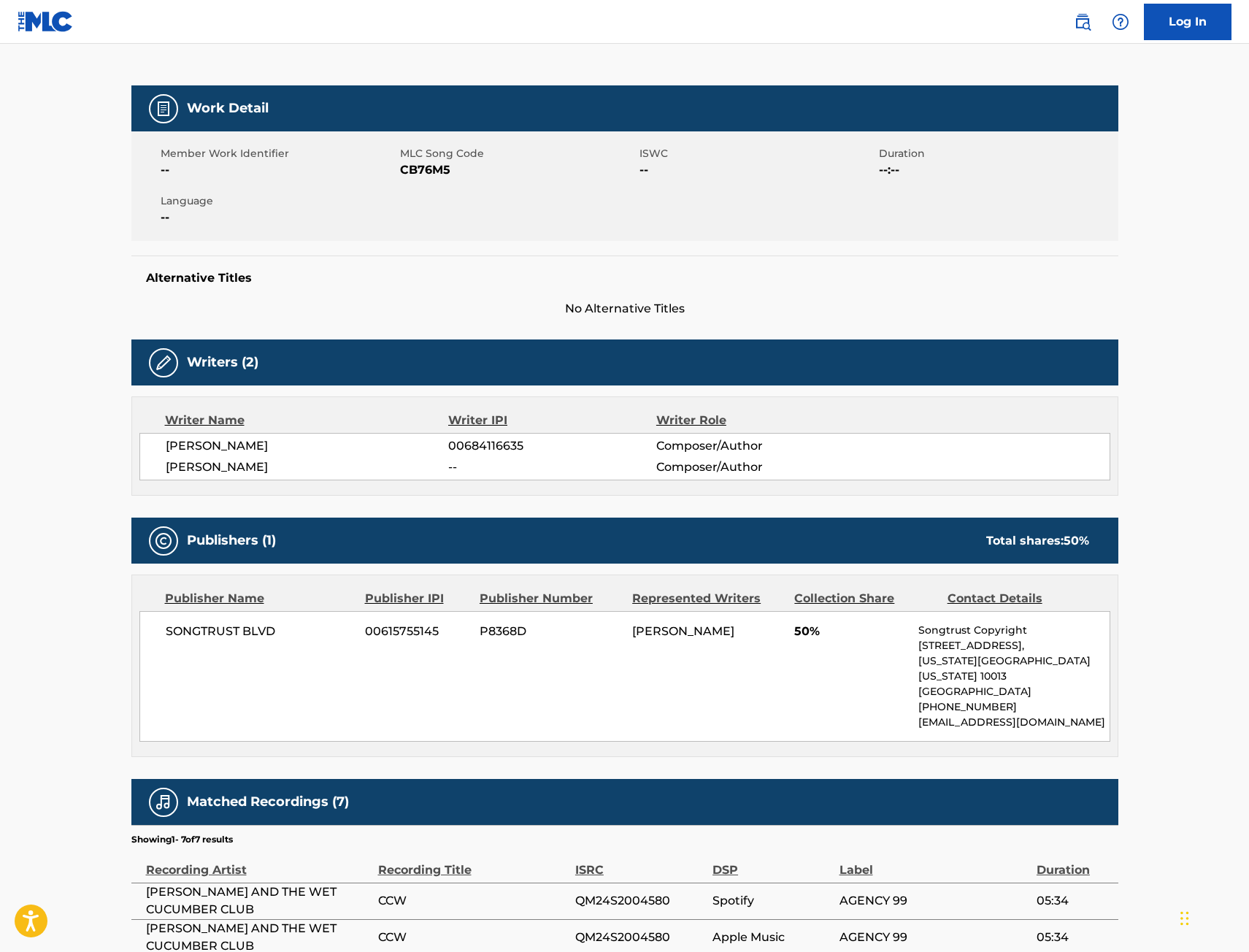
scroll to position [292, 0]
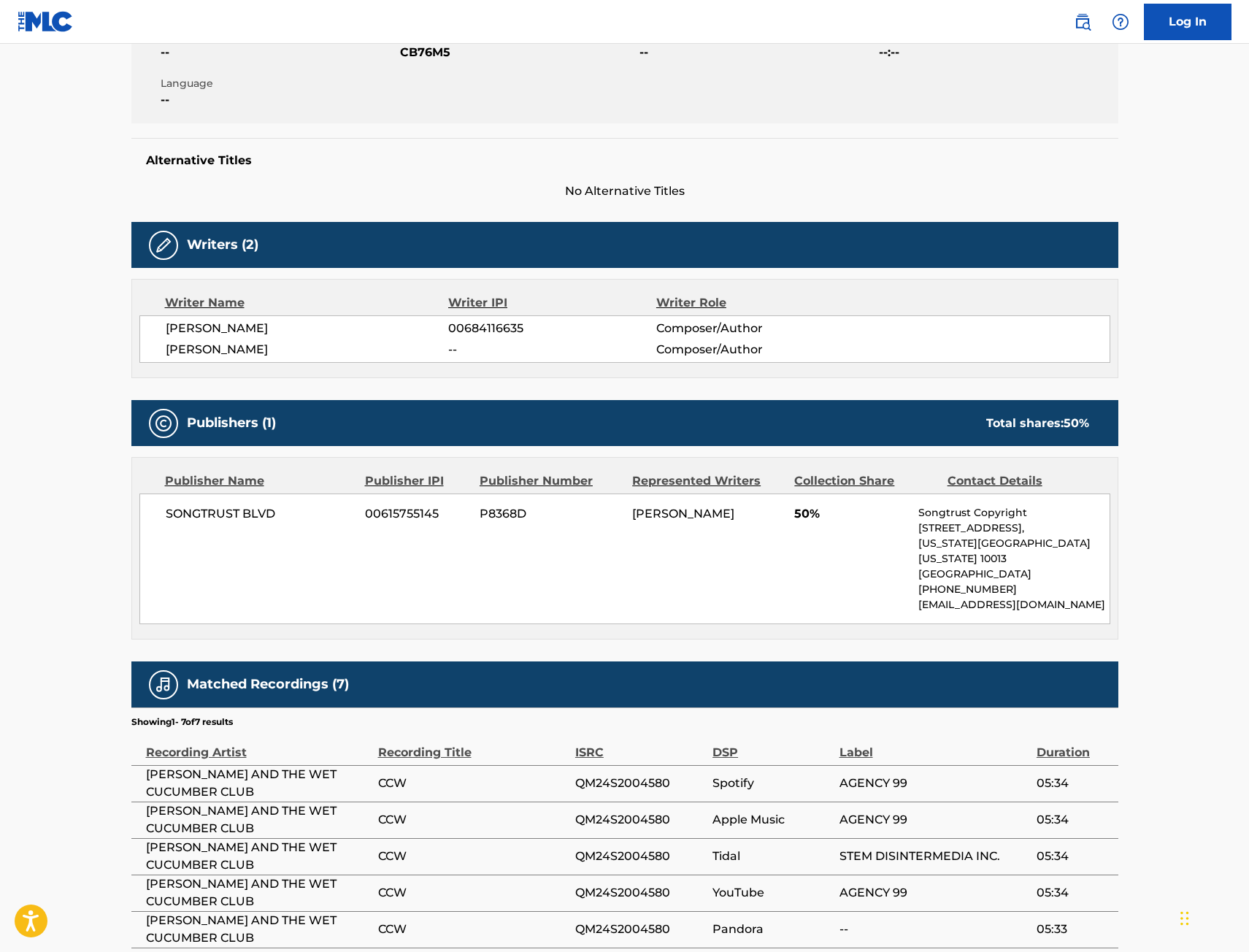
drag, startPoint x: 64, startPoint y: 419, endPoint x: 75, endPoint y: 406, distance: 17.0
click at [64, 419] on main "< Back to public search results Copy work link CCW Work Detail Member Work Iden…" at bounding box center [624, 397] width 1249 height 1291
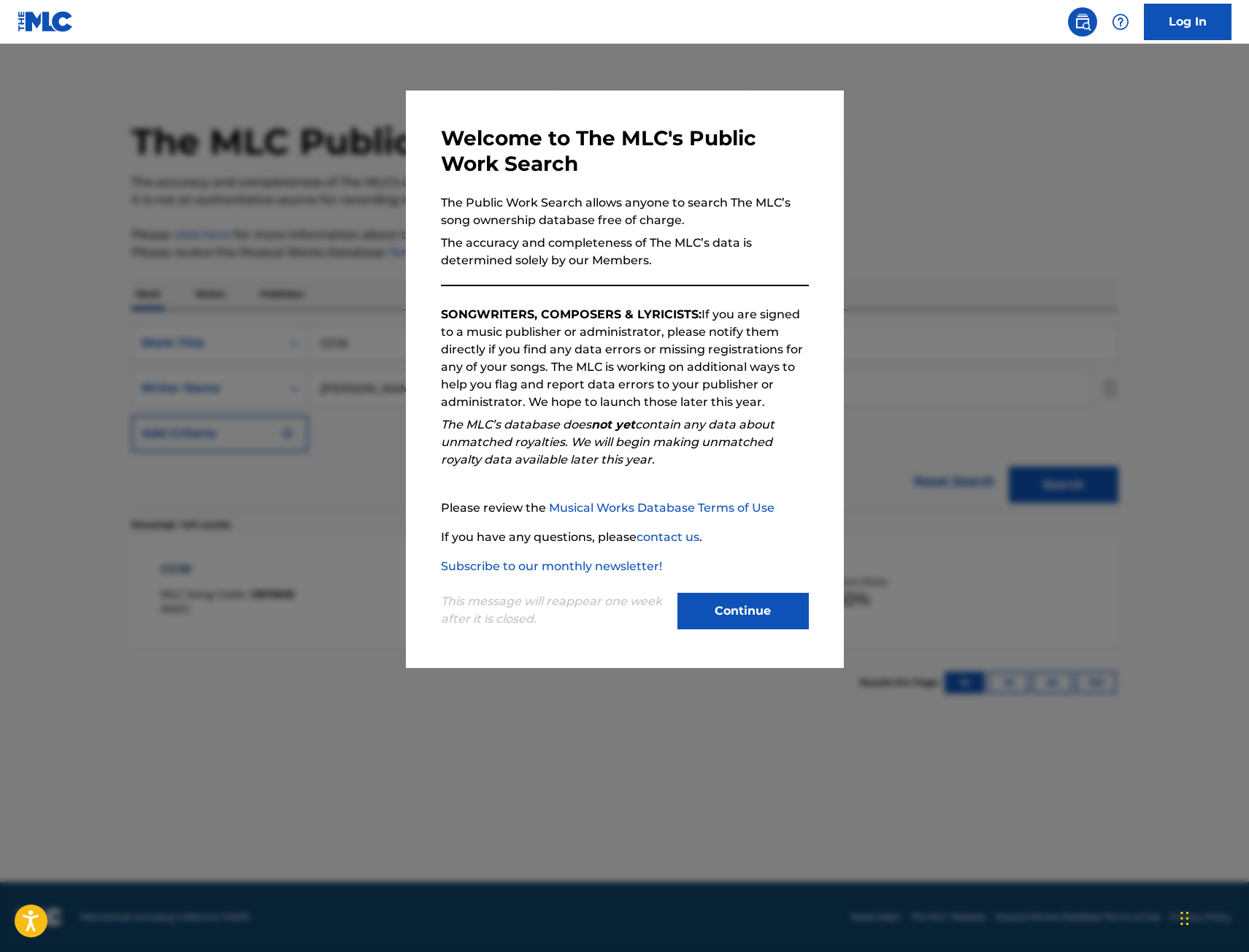
click at [220, 268] on div at bounding box center [624, 520] width 1249 height 952
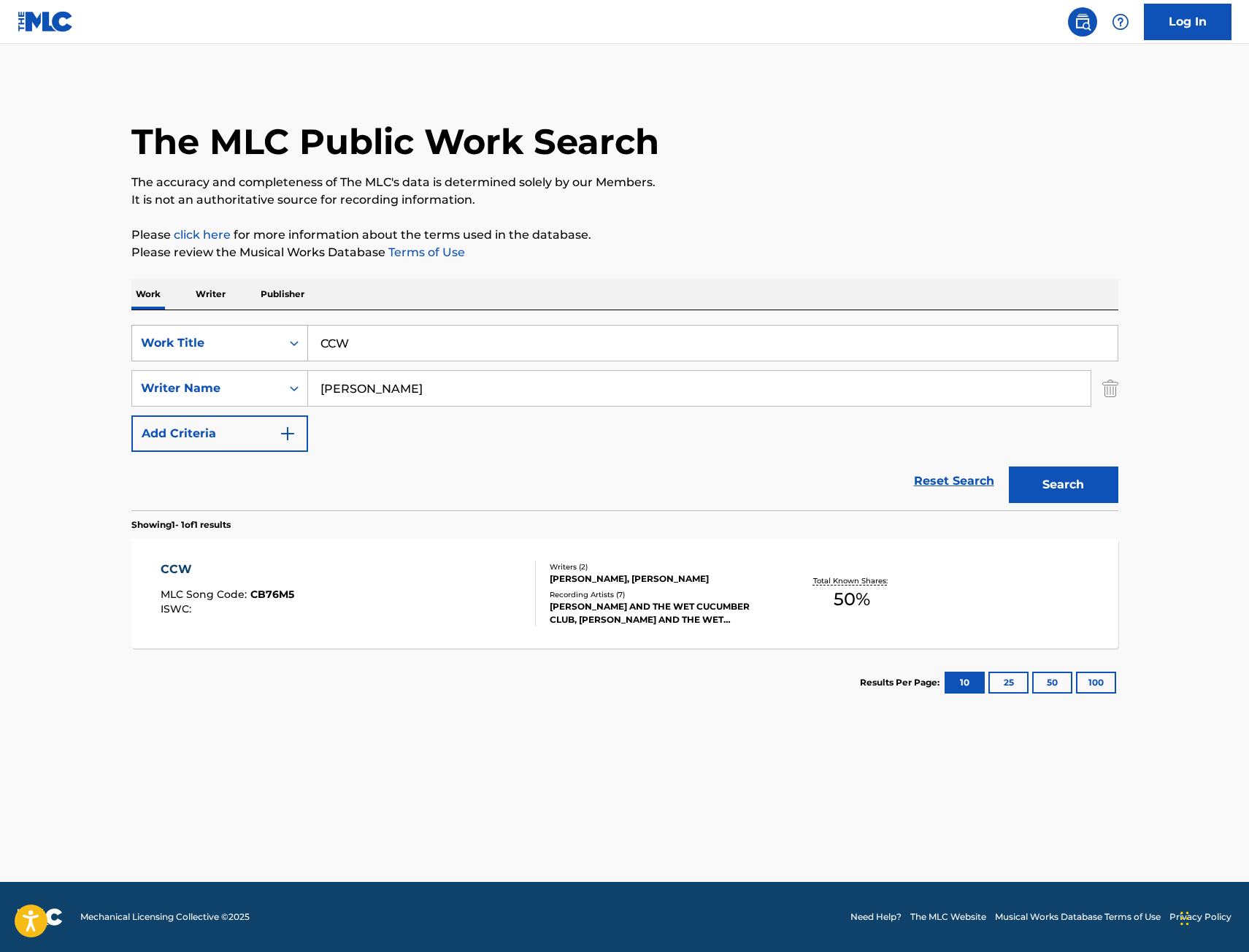
drag, startPoint x: 395, startPoint y: 334, endPoint x: 192, endPoint y: 350, distance: 203.6
click at [192, 350] on div "SearchWithCriteriae068fa49-38f4-464f-b4bf-6f66728f917e Work Title CCW" at bounding box center [625, 343] width 987 height 36
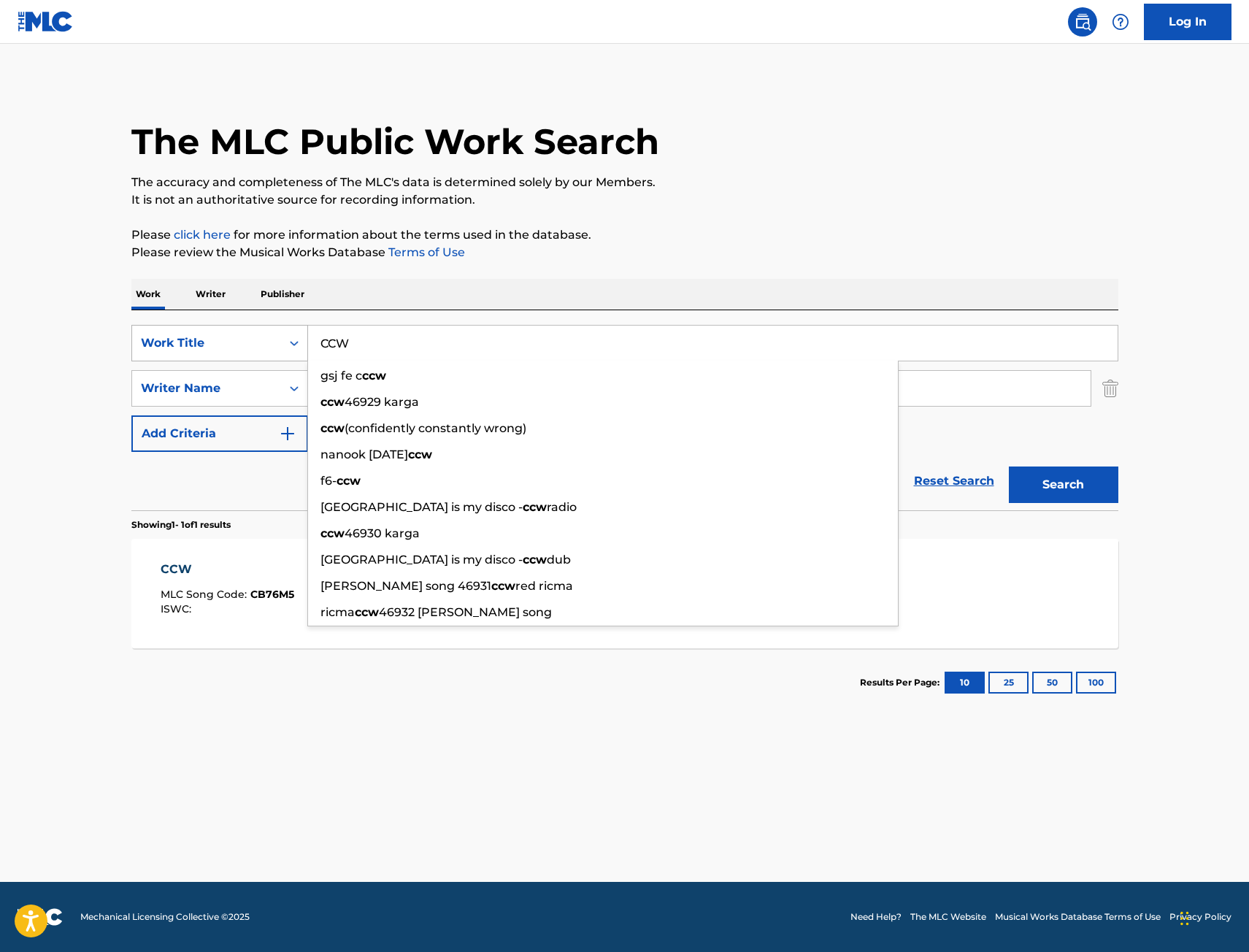
paste input "OMMITMENT"
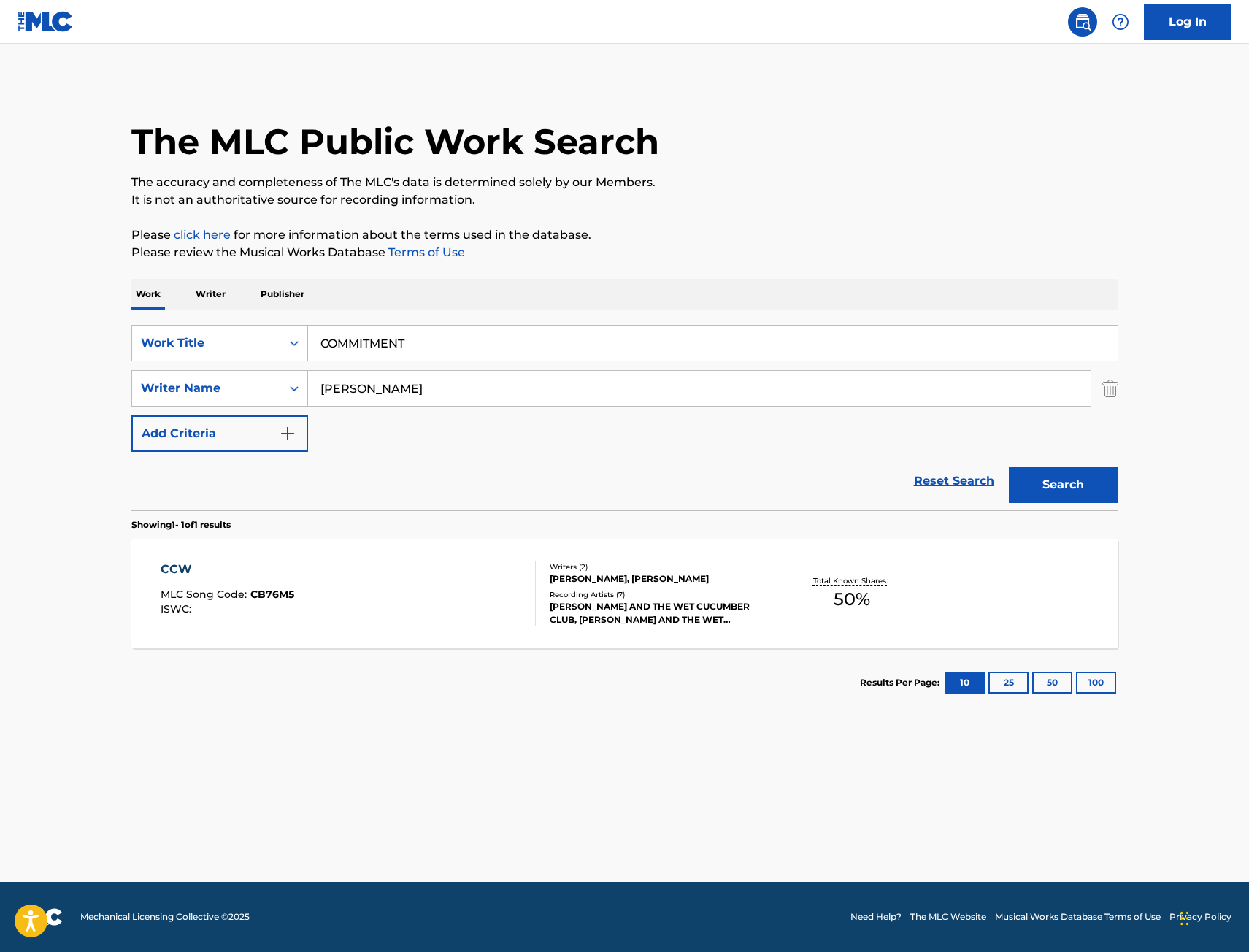
type input "COMMITMENT"
click at [1077, 480] on button "Search" at bounding box center [1063, 484] width 110 height 36
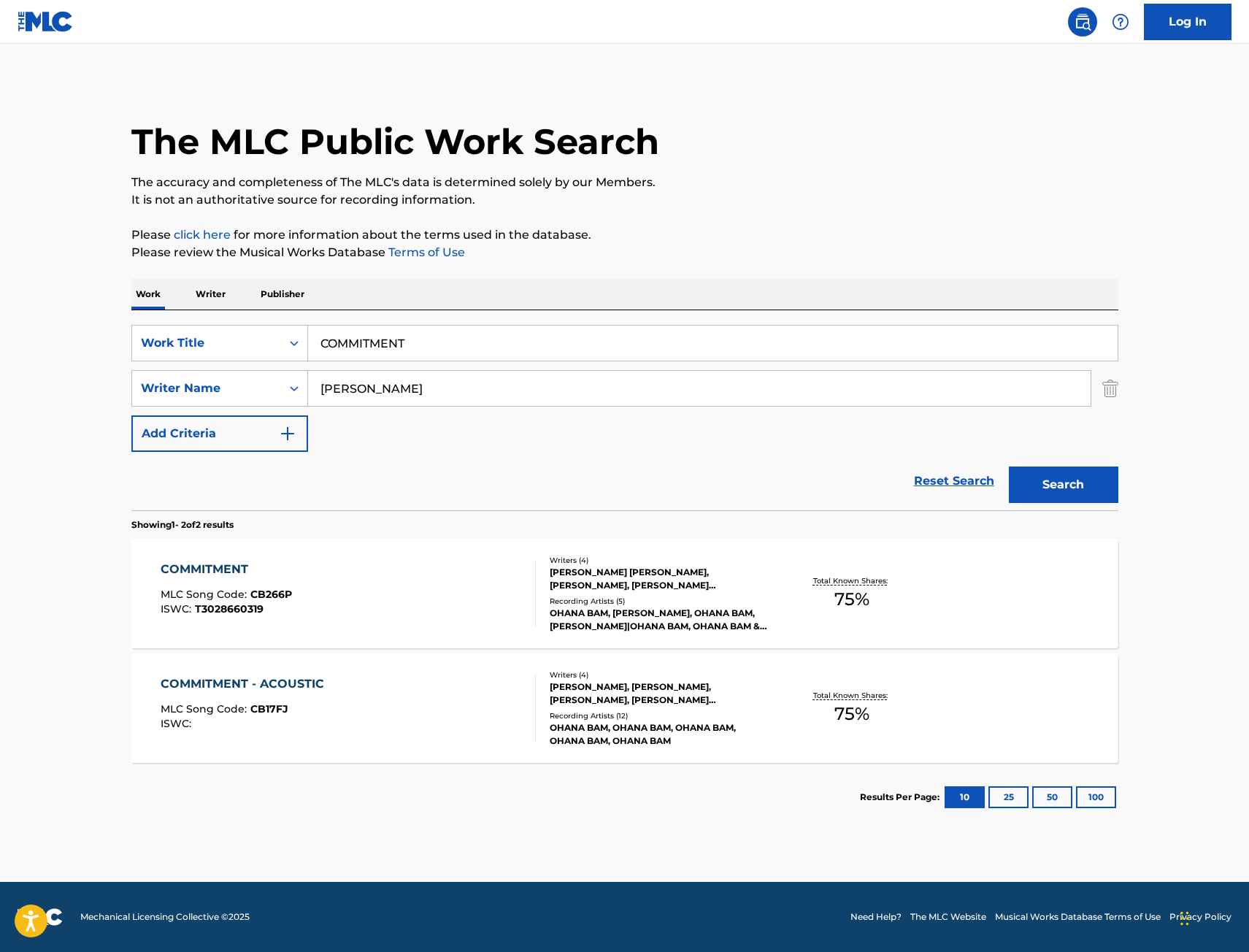
click at [383, 585] on div "COMMITMENT MLC Song Code : CB266P ISWC : T3028660319" at bounding box center [348, 594] width 375 height 66
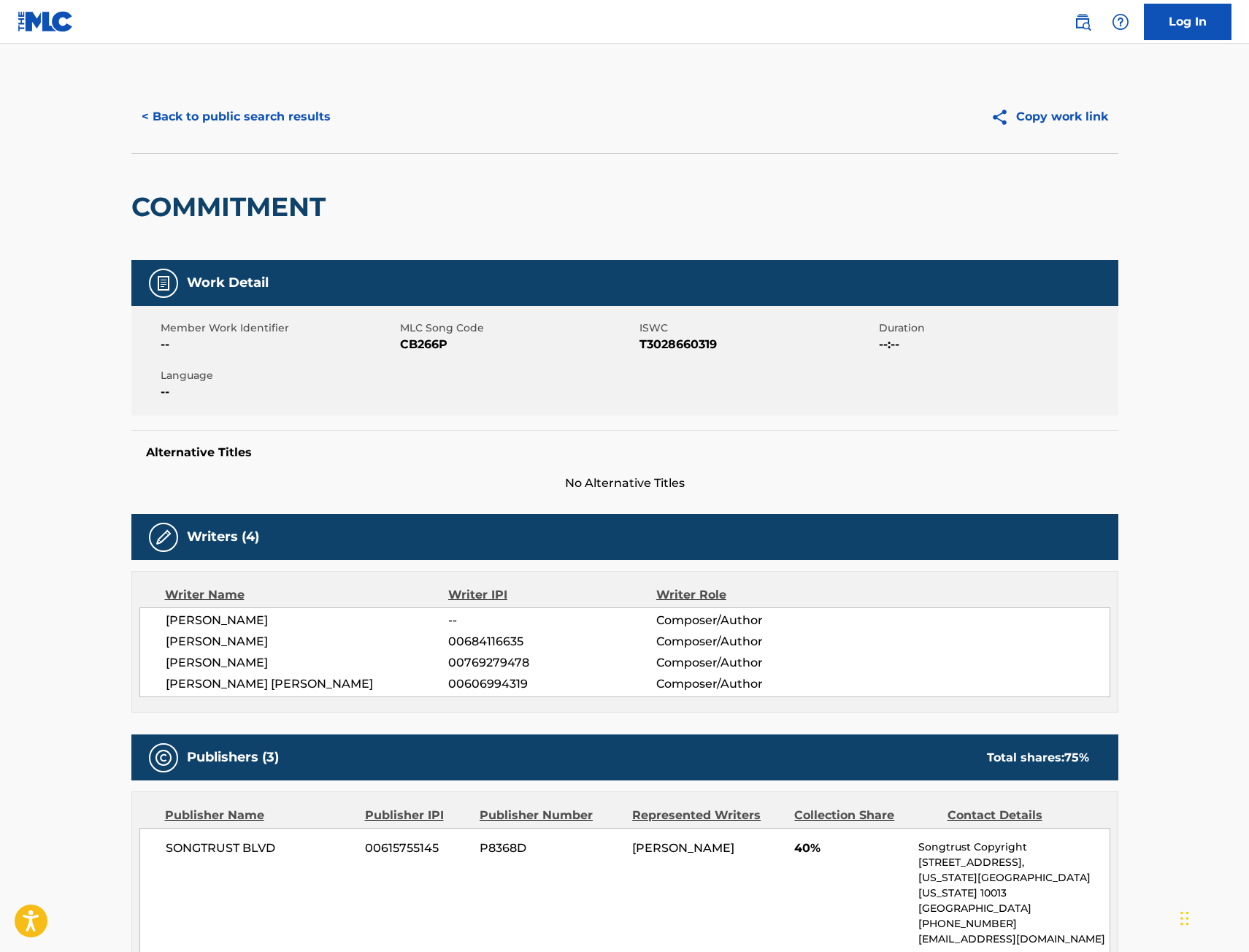
click at [262, 101] on button "< Back to public search results" at bounding box center [236, 117] width 210 height 36
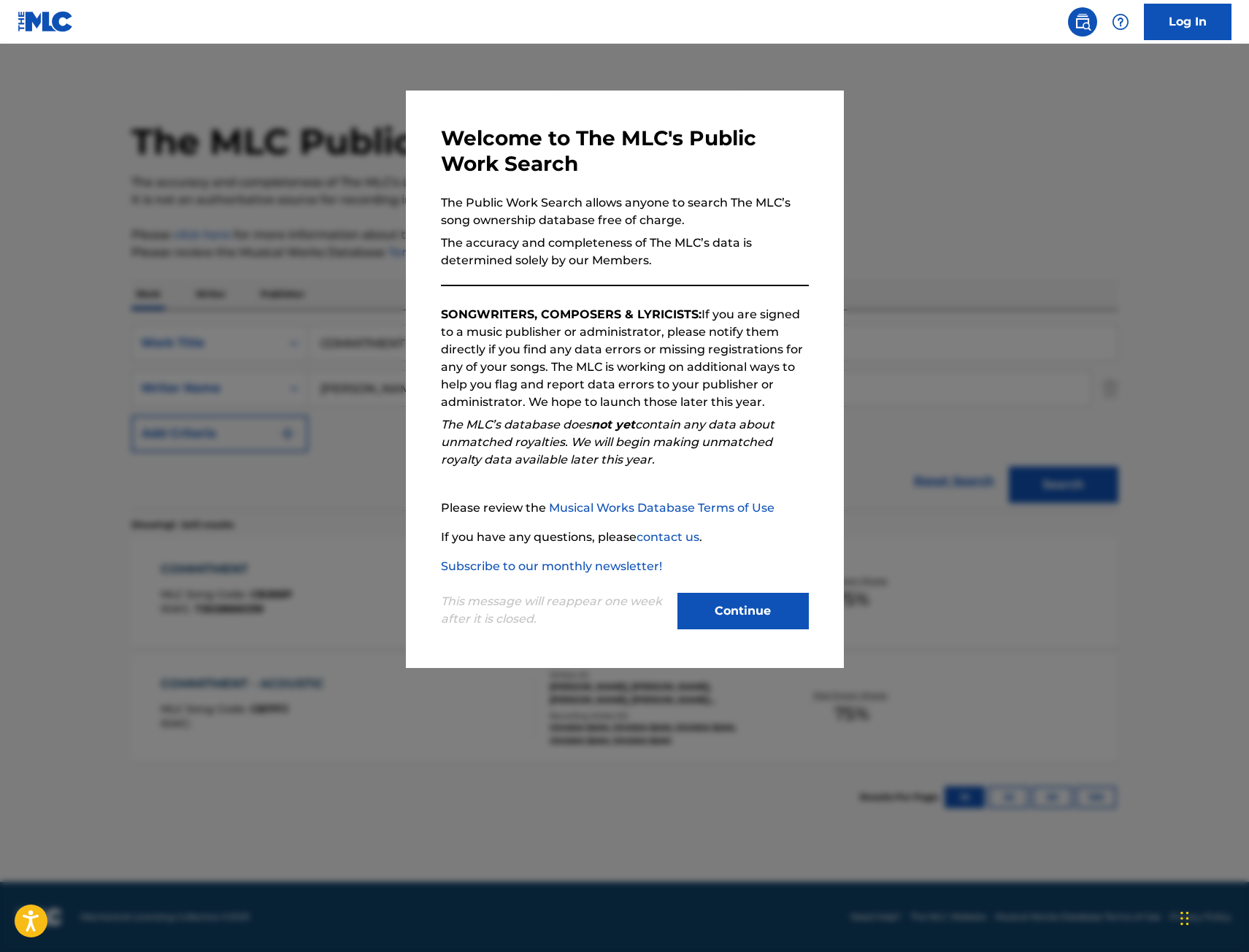
click at [327, 220] on div at bounding box center [624, 520] width 1249 height 952
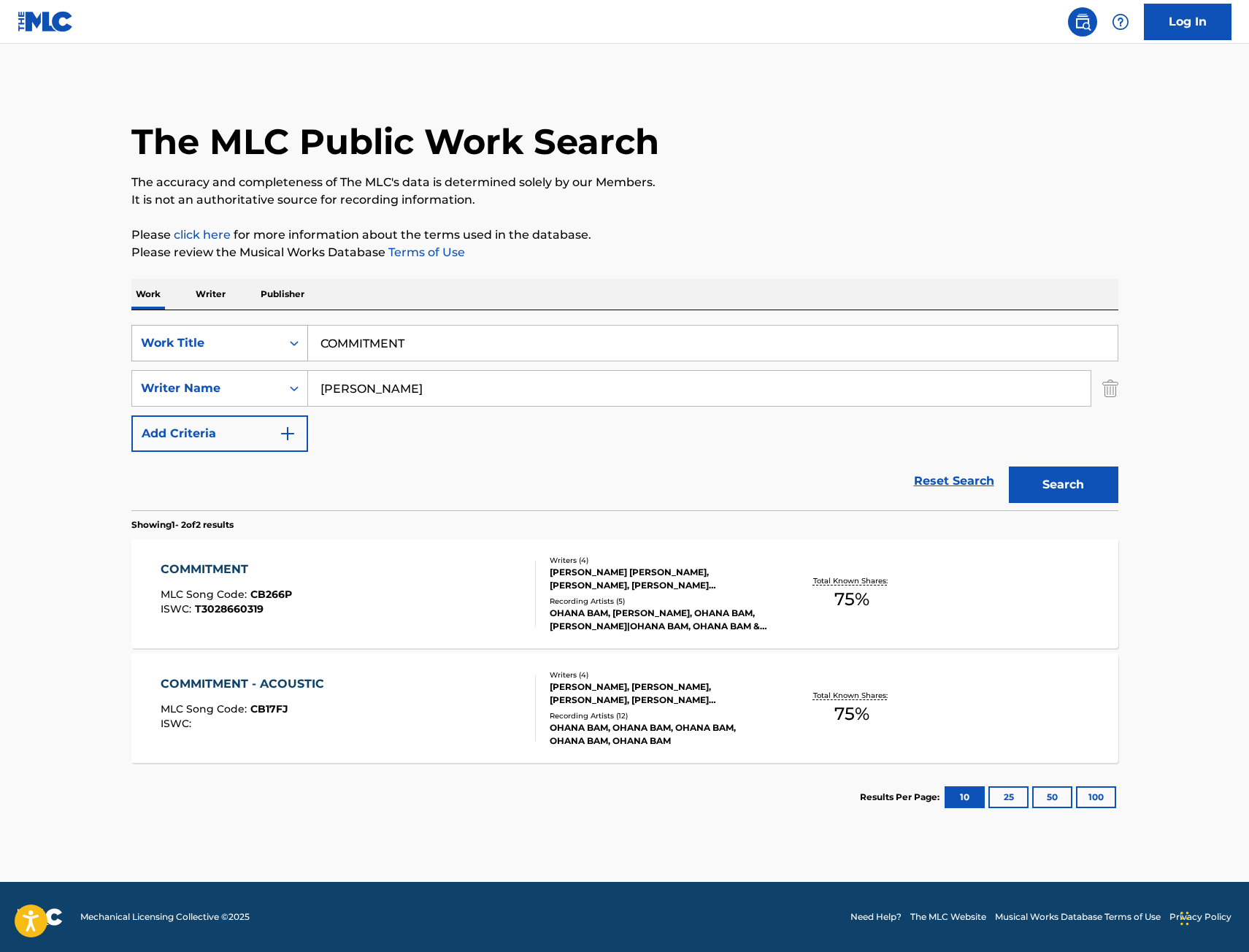
drag, startPoint x: 439, startPoint y: 342, endPoint x: 210, endPoint y: 348, distance: 229.1
click at [223, 350] on div "SearchWithCriteriae068fa49-38f4-464f-b4bf-6f66728f917e Work Title COMMITMENT" at bounding box center [625, 343] width 987 height 36
paste input "YCLES"
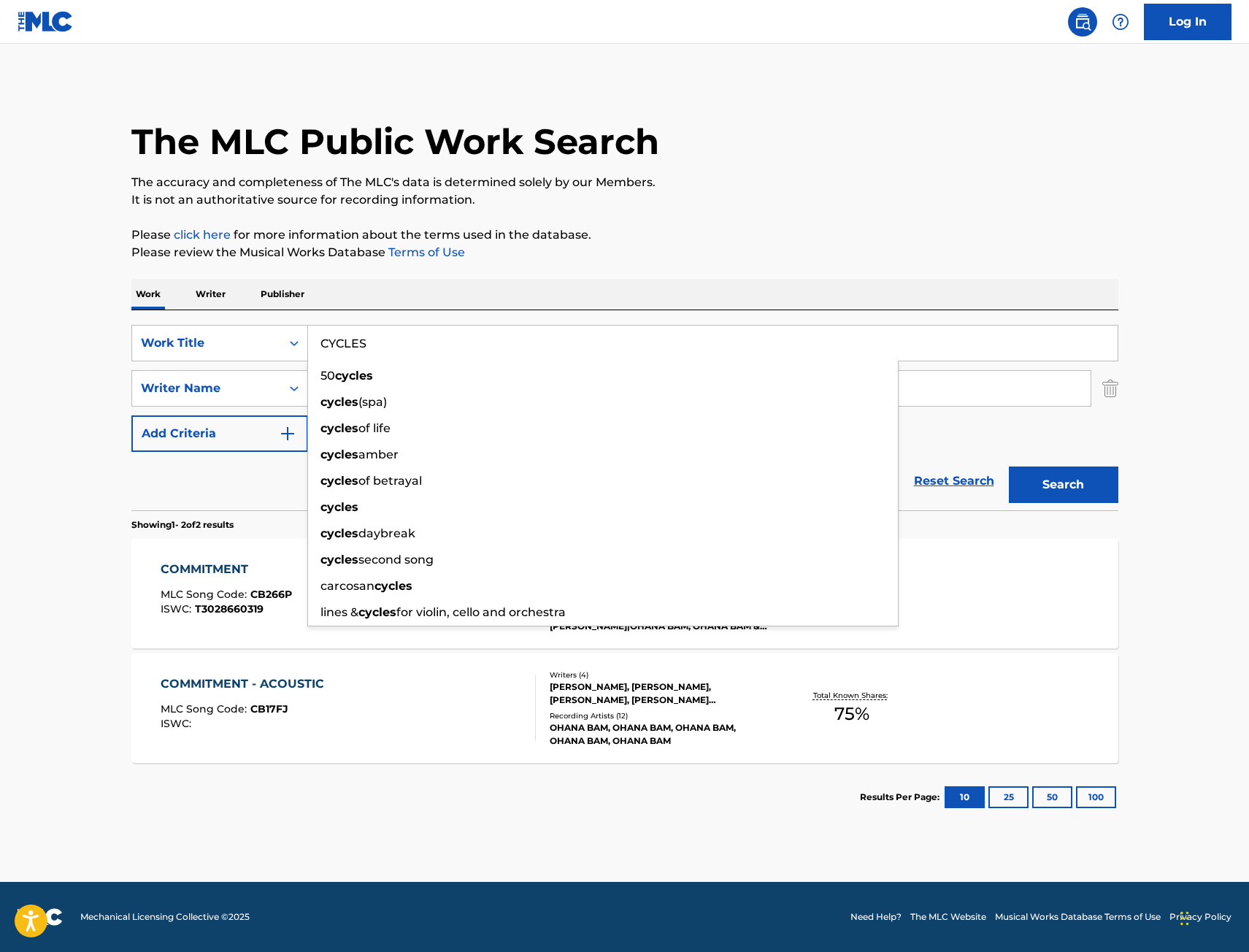
type input "CYCLES"
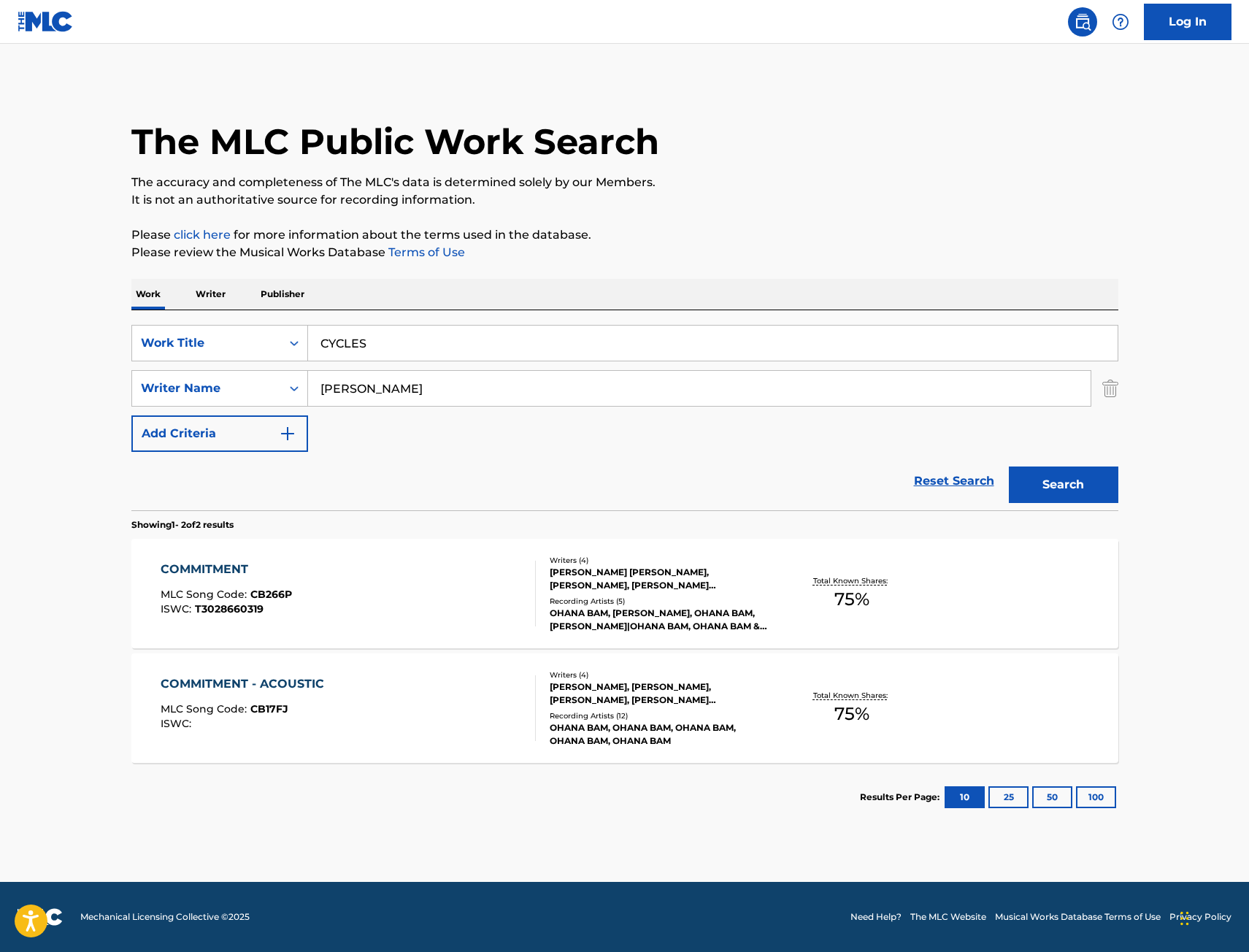
click at [1082, 481] on button "Search" at bounding box center [1063, 484] width 110 height 36
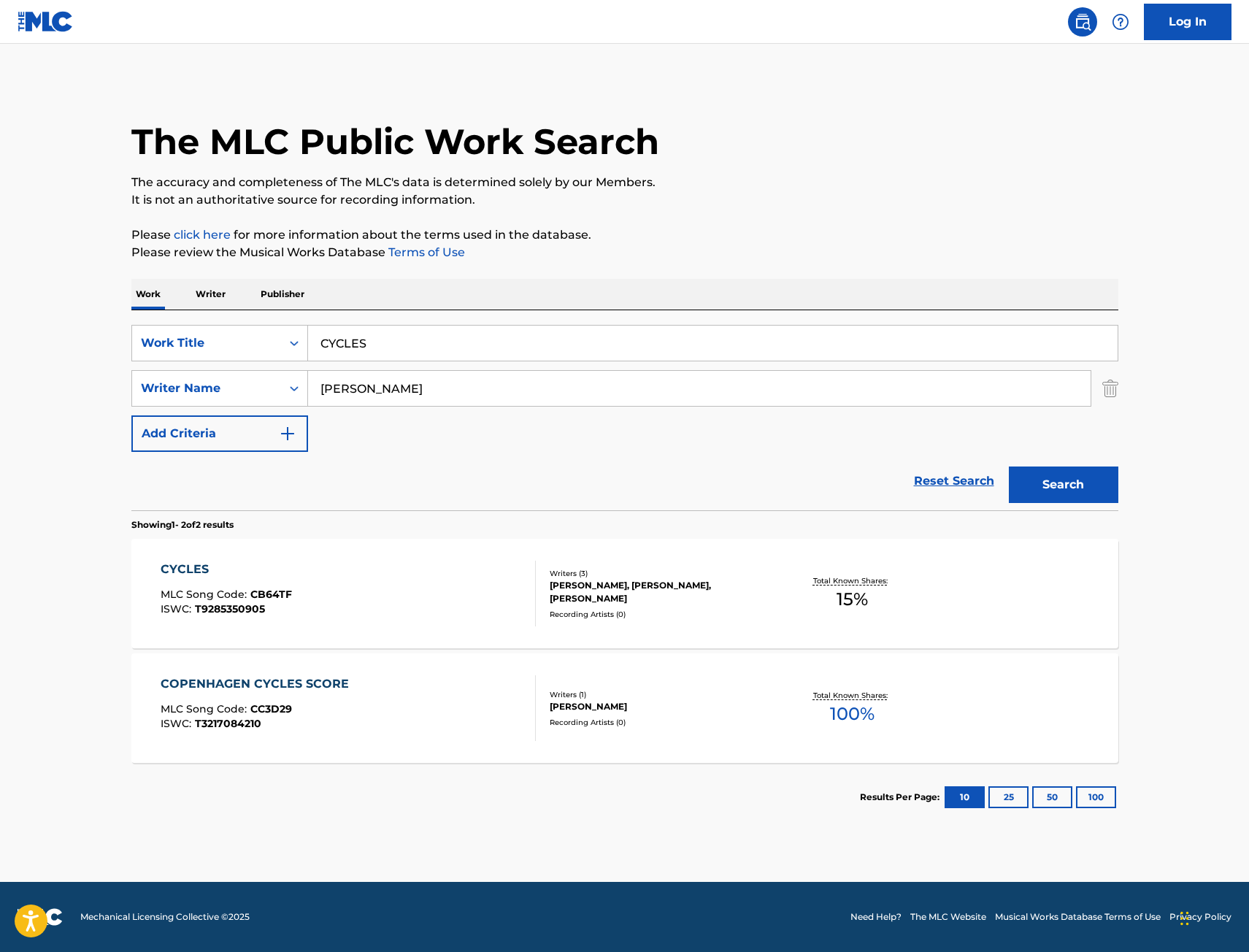
click at [433, 607] on div "CYCLES MLC Song Code : CB64TF ISWC : T9285350905" at bounding box center [348, 594] width 375 height 66
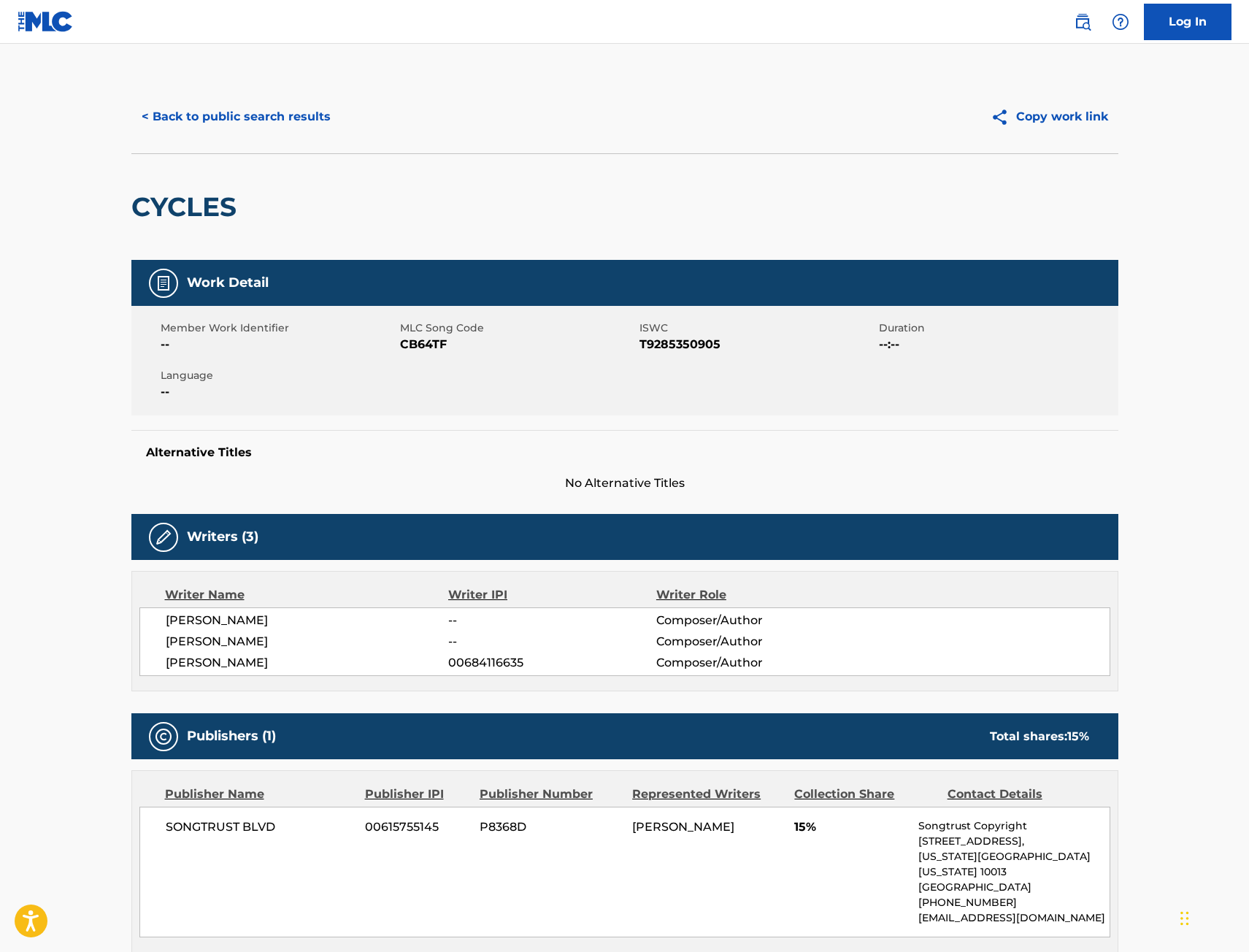
click at [231, 116] on button "< Back to public search results" at bounding box center [236, 117] width 210 height 36
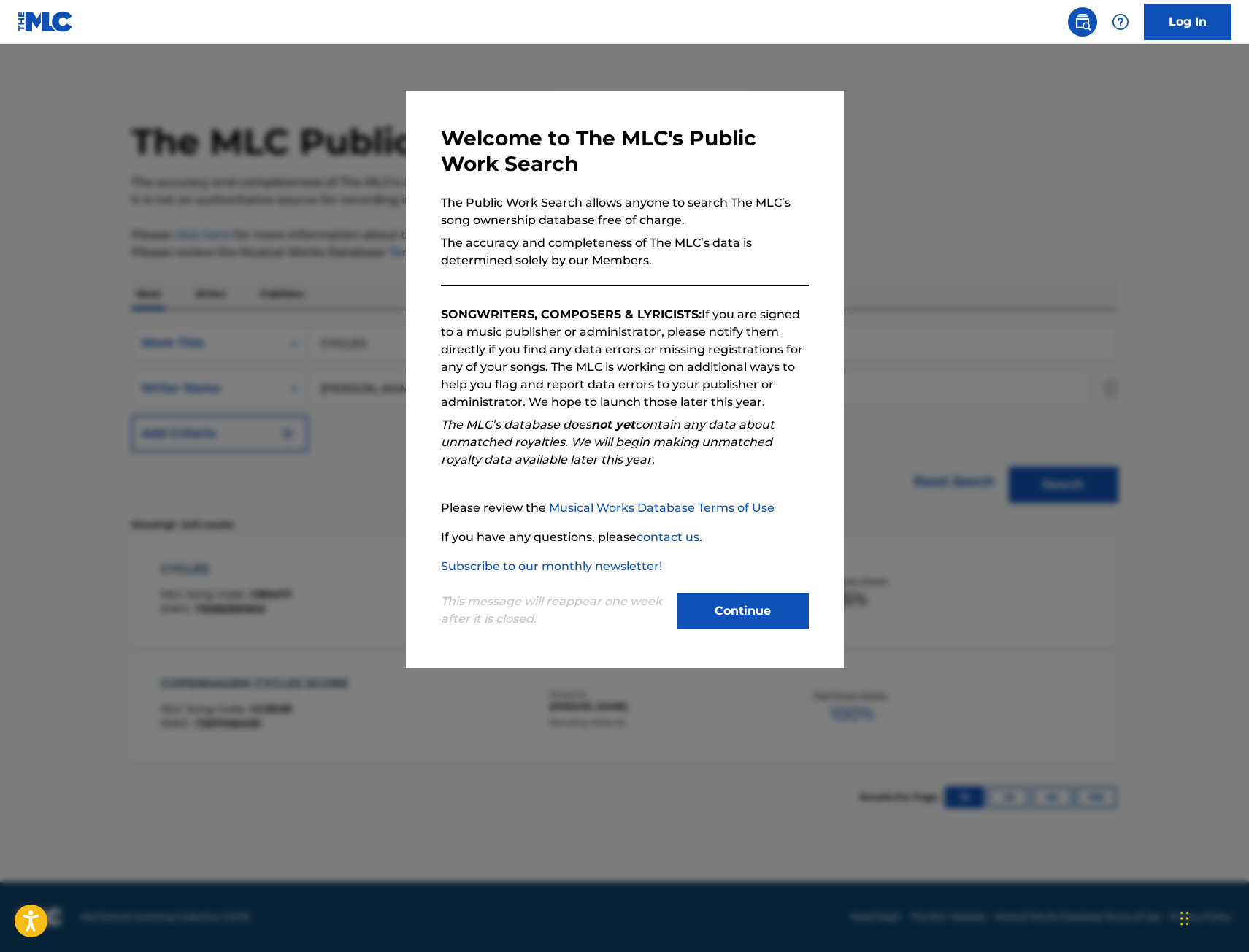
click at [366, 295] on div at bounding box center [624, 520] width 1249 height 952
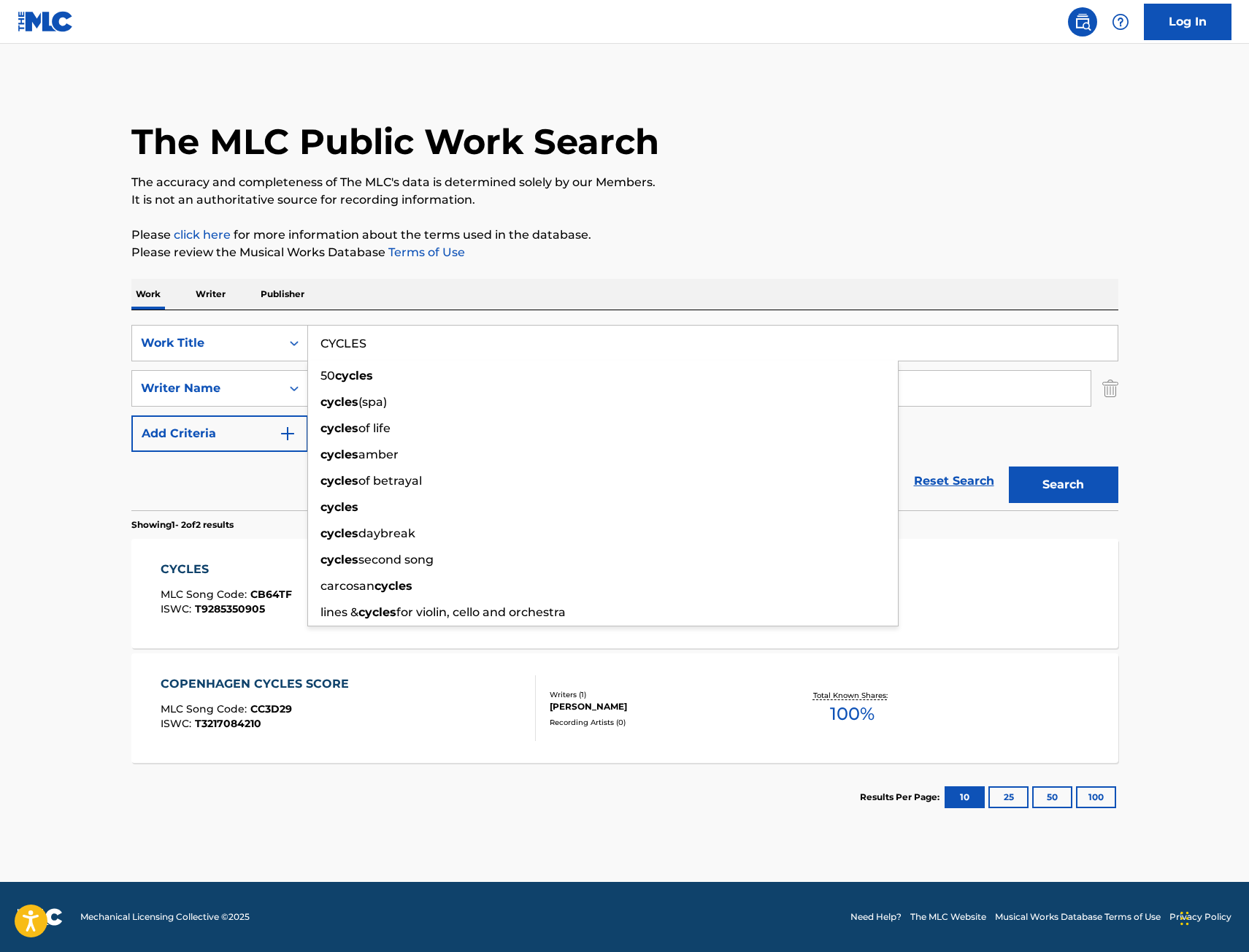
drag, startPoint x: 250, startPoint y: 366, endPoint x: 173, endPoint y: 369, distance: 77.1
click at [179, 369] on div "SearchWithCriteriae068fa49-38f4-464f-b4bf-6f66728f917e Work Title CYCLES 50 cyc…" at bounding box center [625, 388] width 987 height 127
paste input "D E E P E R"
type input "D E E P E R"
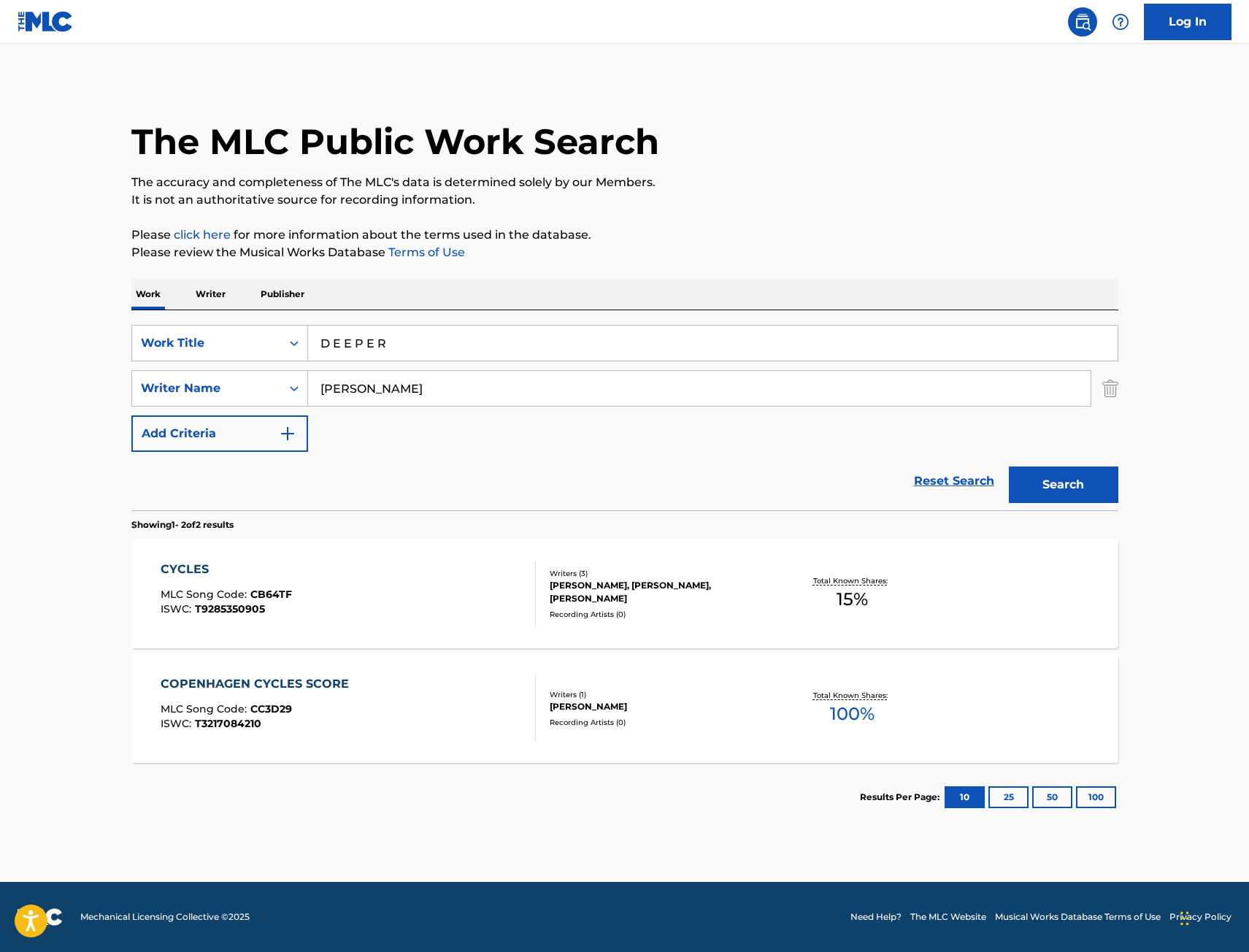
click at [1113, 481] on button "Search" at bounding box center [1063, 484] width 110 height 36
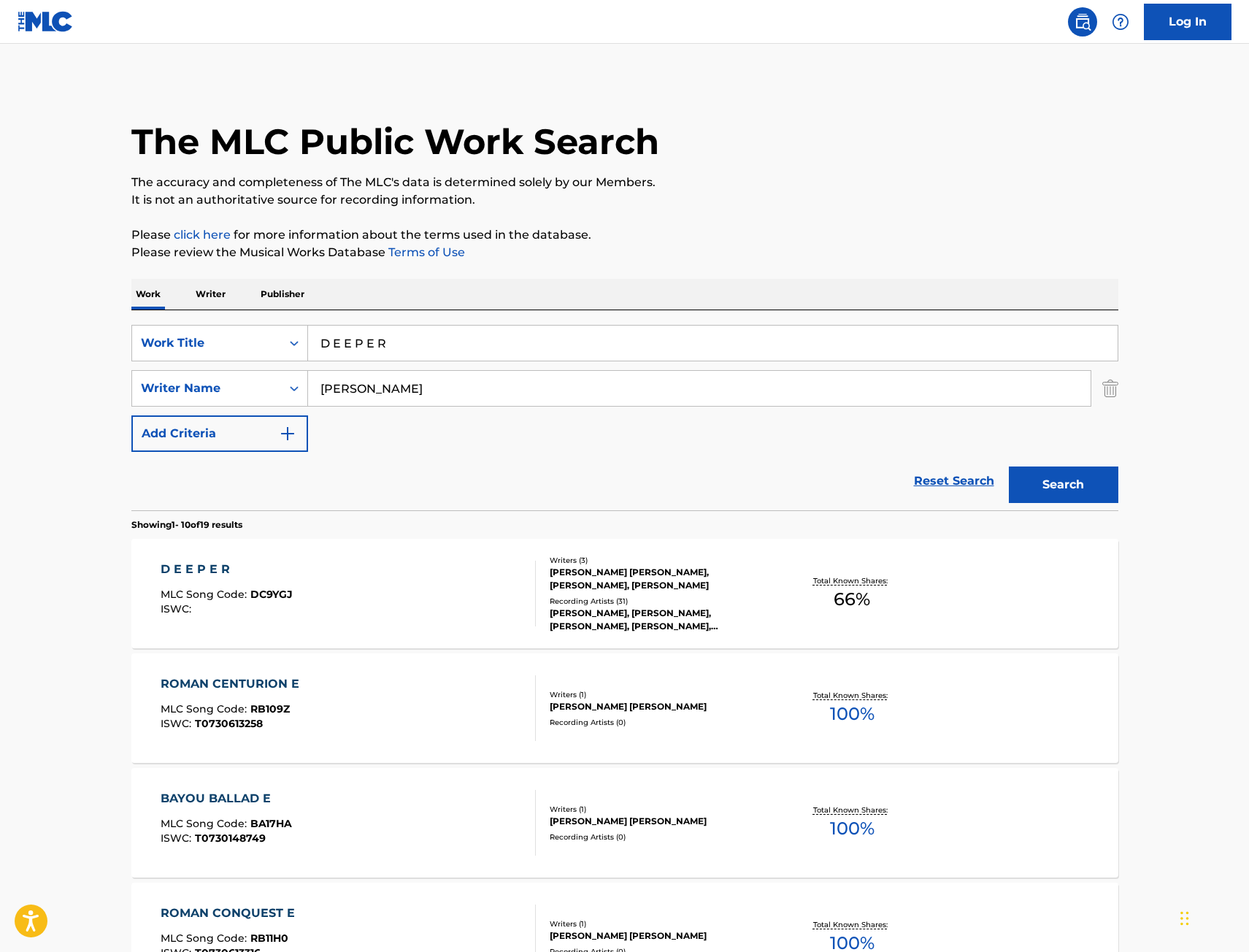
click at [408, 580] on div "D E E P E R MLC Song Code : DC9YGJ ISWC :" at bounding box center [348, 594] width 375 height 66
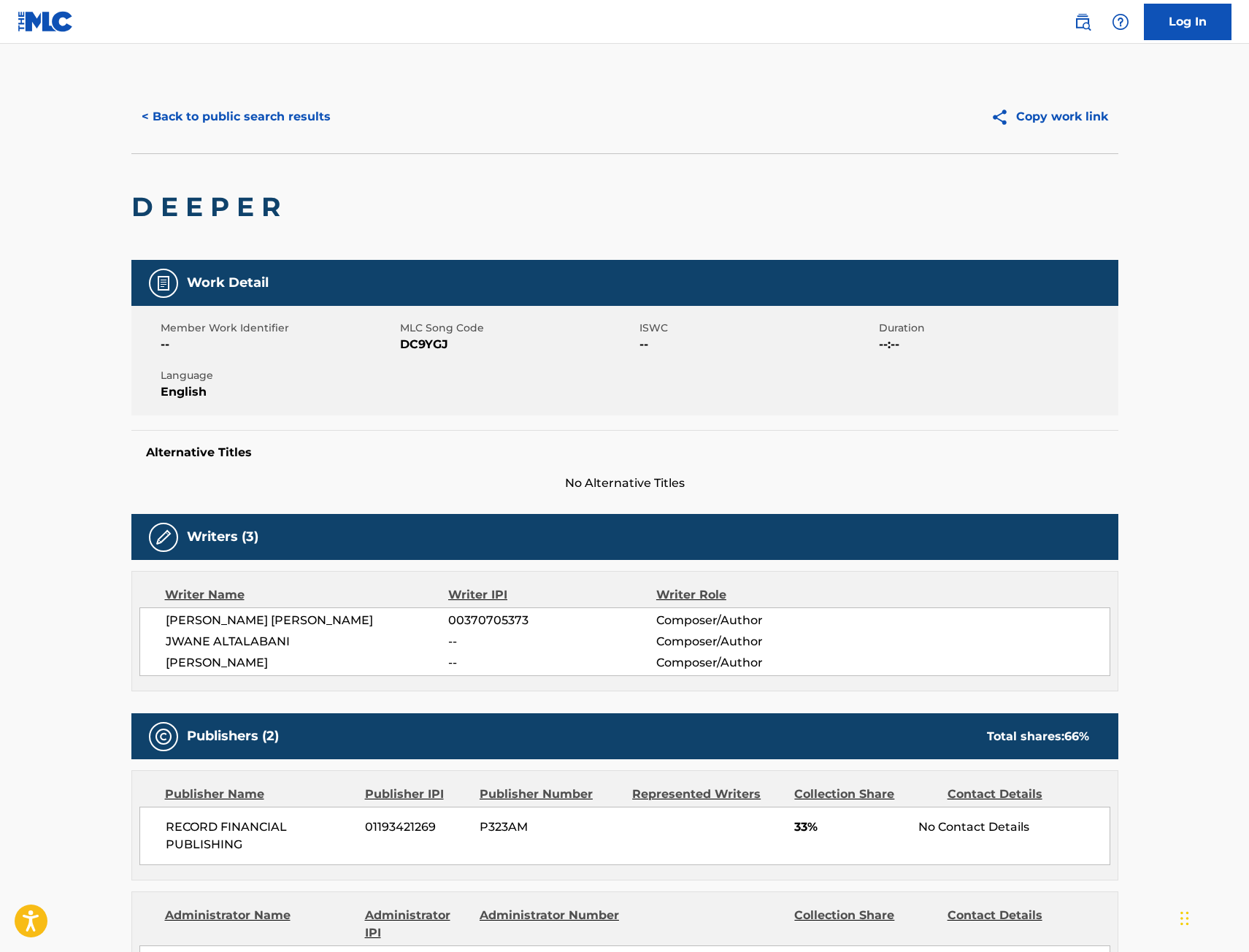
click at [128, 434] on div "< Back to public search results Copy work link D E E P E R Work Detail Member W…" at bounding box center [625, 897] width 1022 height 1634
